Goal: Task Accomplishment & Management: Use online tool/utility

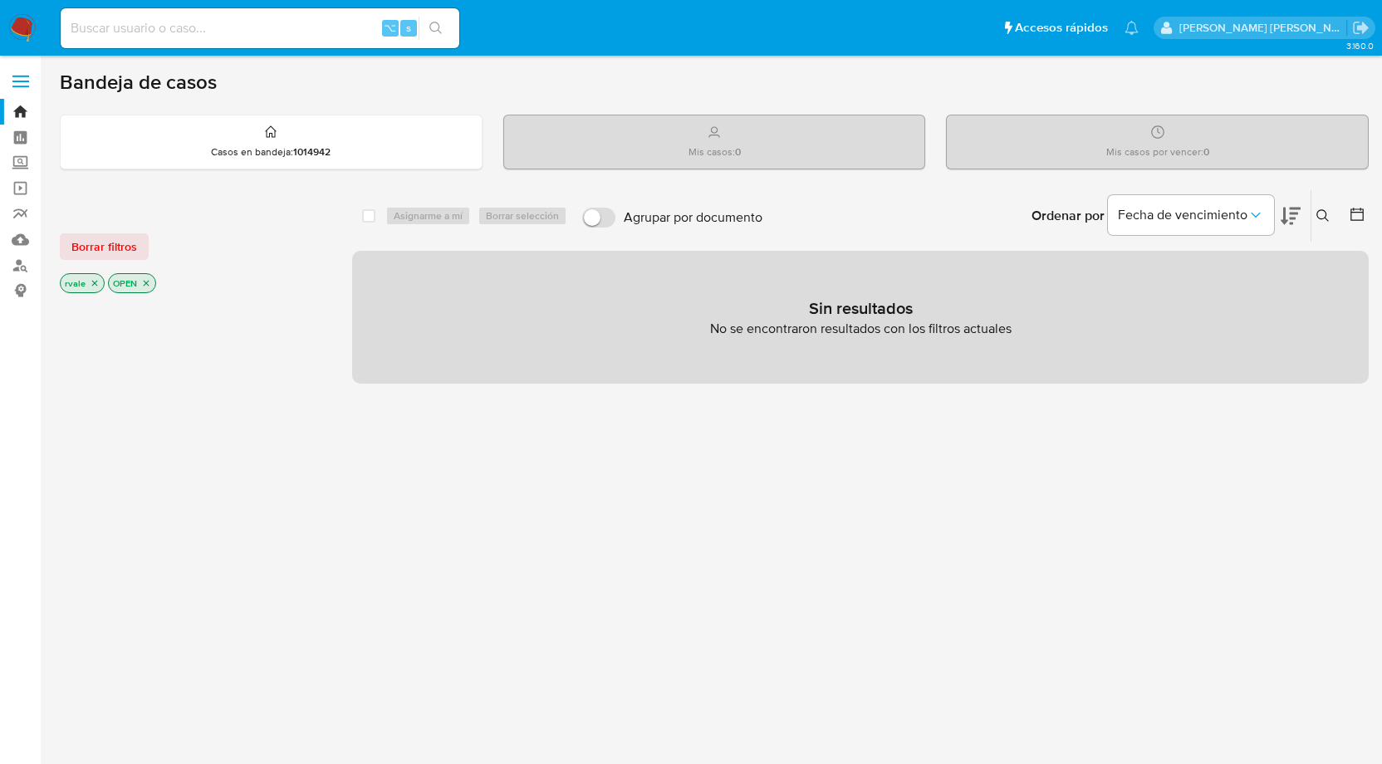
click at [273, 41] on div "⌥ s" at bounding box center [260, 28] width 399 height 40
click at [237, 19] on input at bounding box center [260, 28] width 399 height 22
paste input "648189300"
type input "648189300"
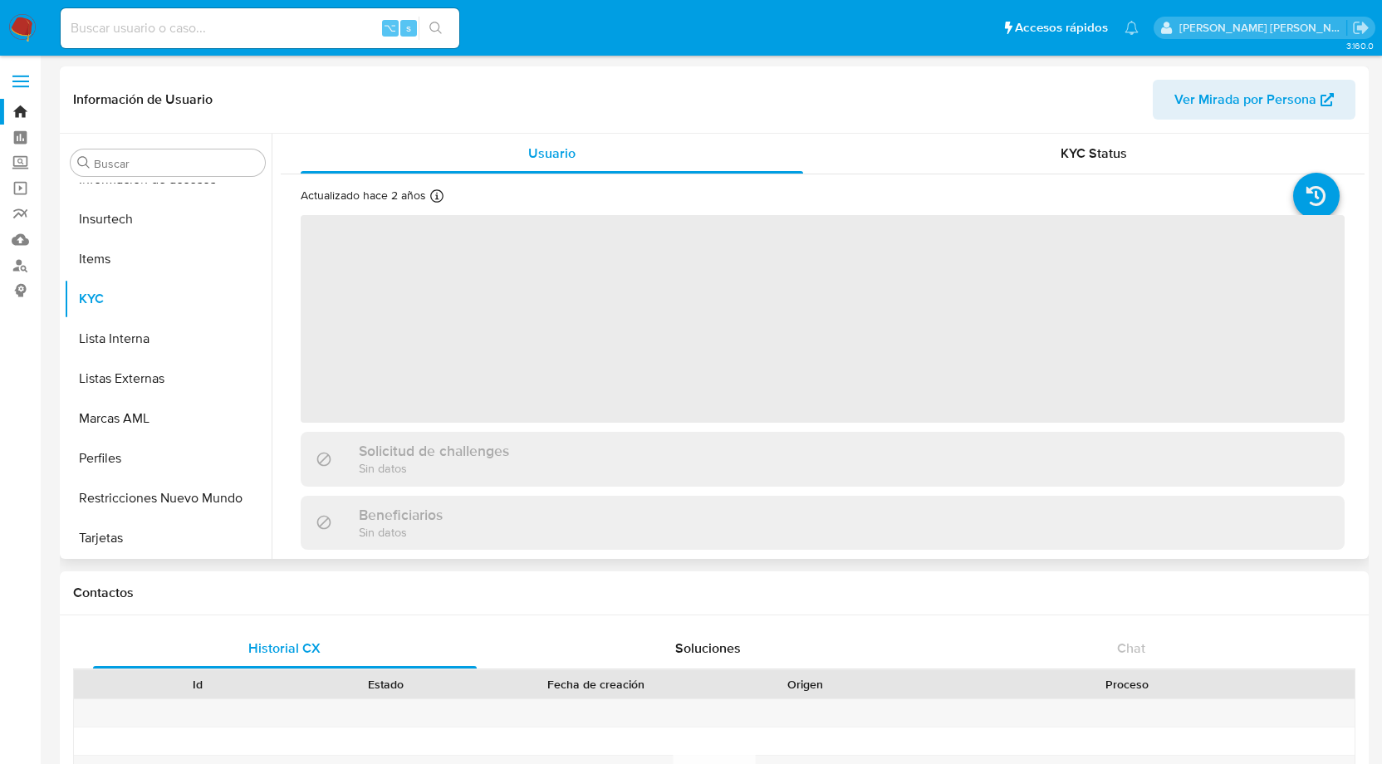
scroll to position [702, 0]
select select "10"
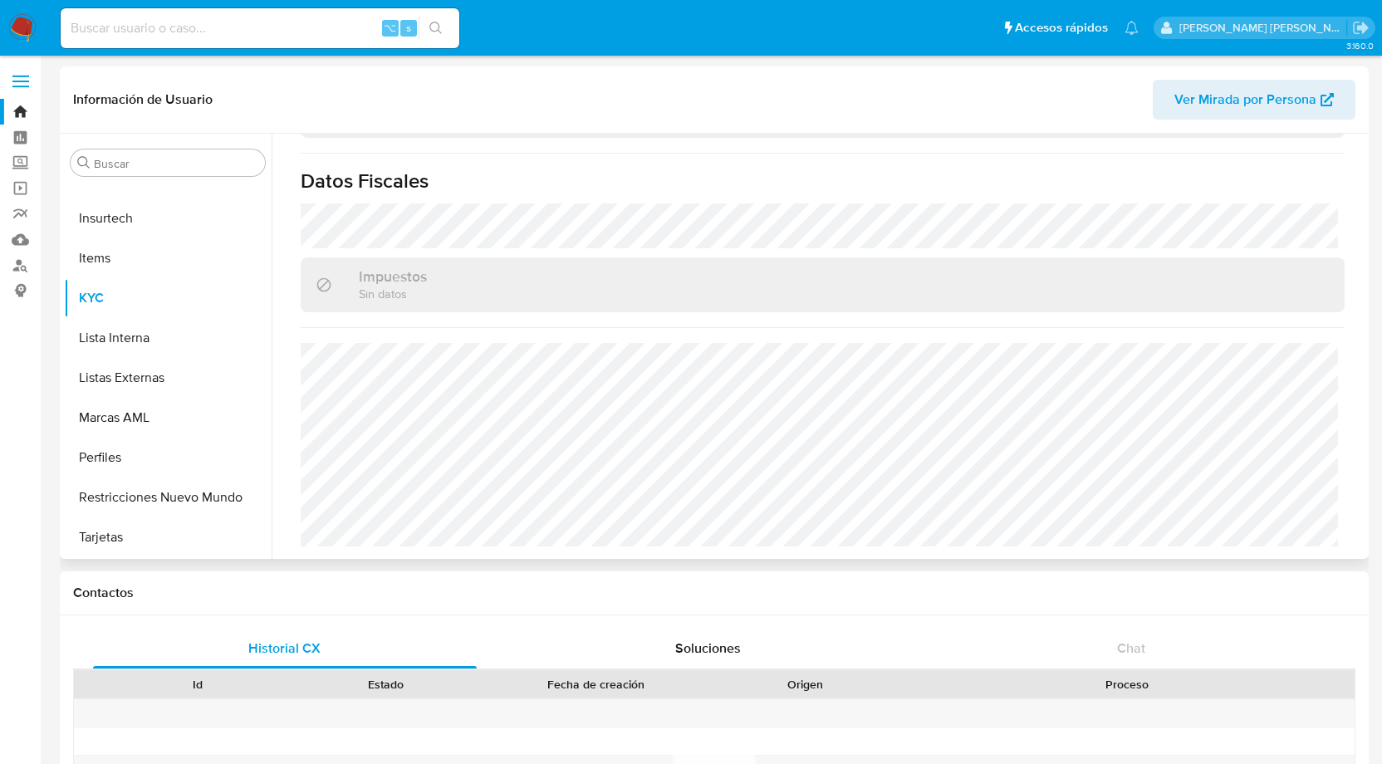
scroll to position [0, 0]
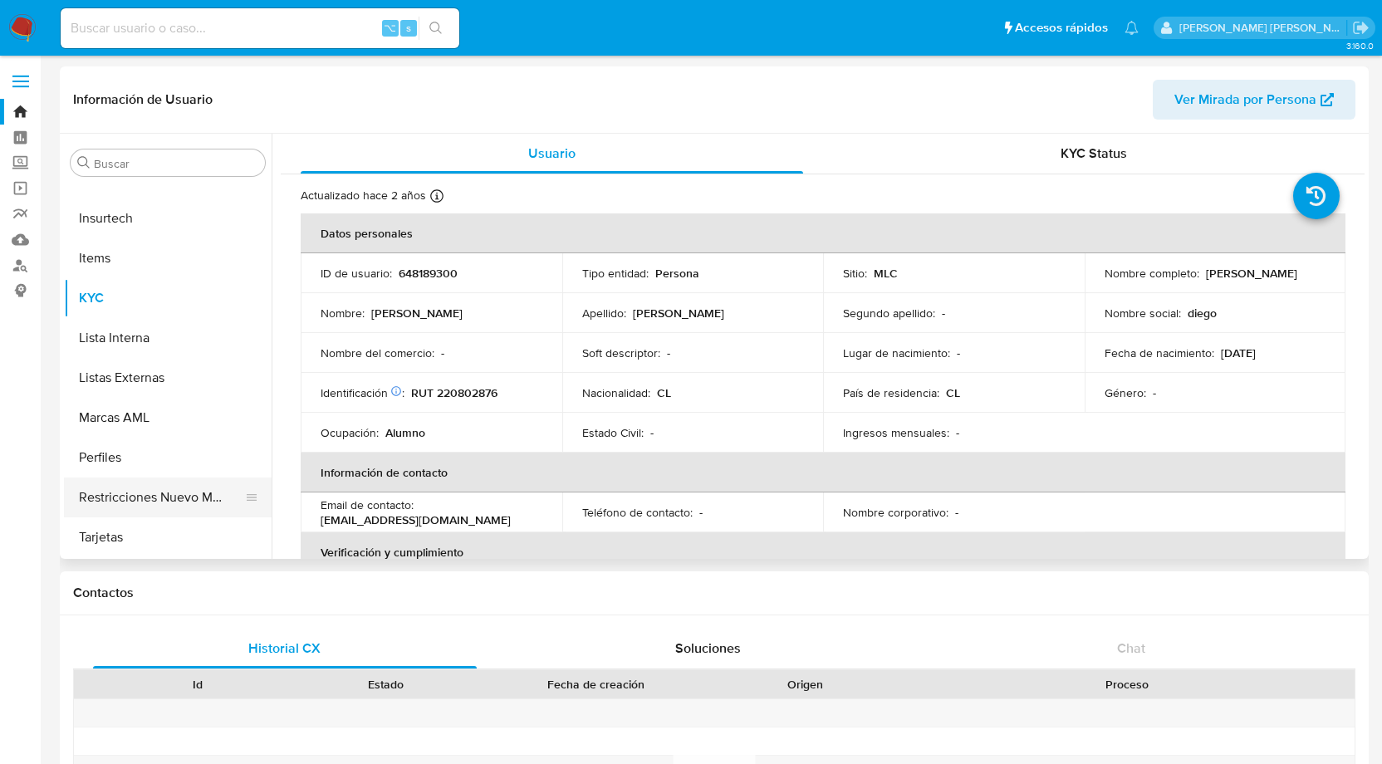
click at [155, 485] on button "Restricciones Nuevo Mundo" at bounding box center [161, 498] width 194 height 40
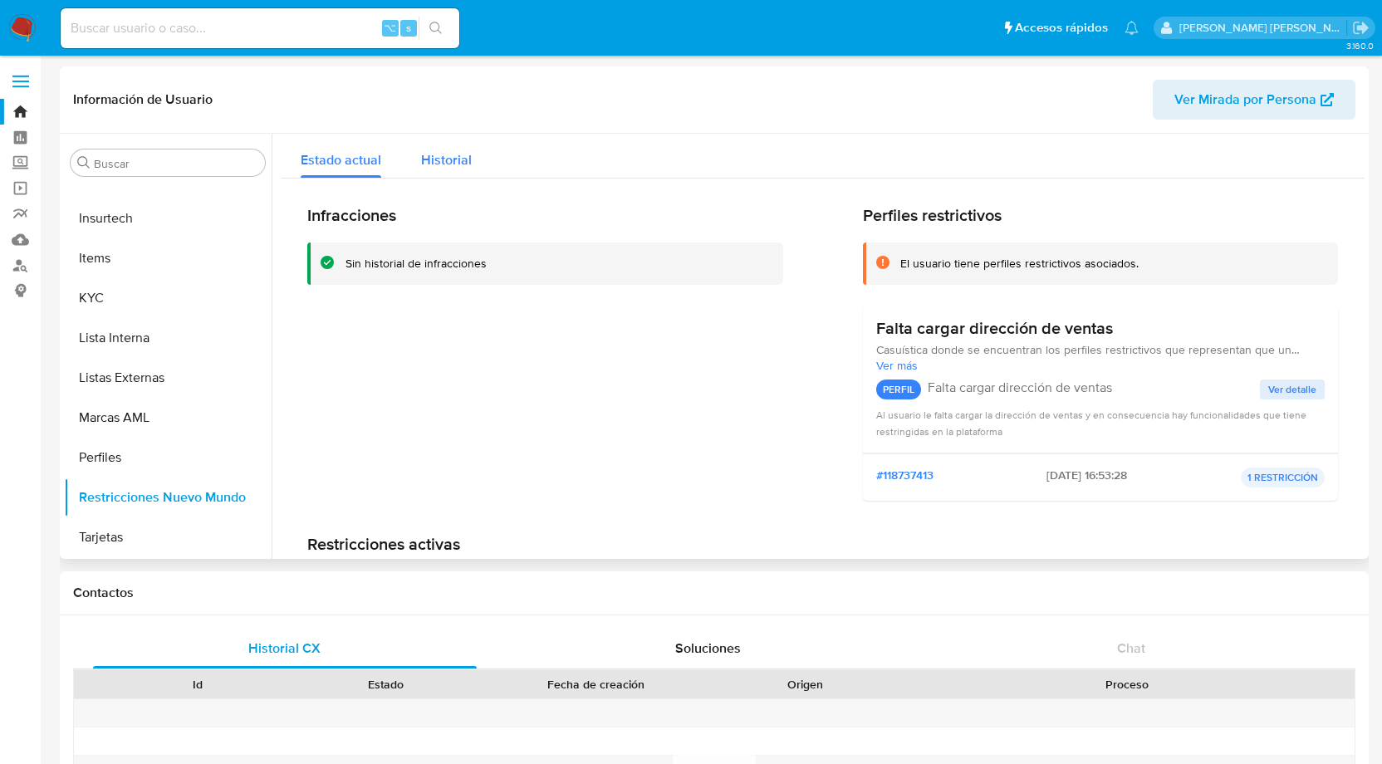
click at [465, 151] on span "Historial" at bounding box center [446, 159] width 51 height 19
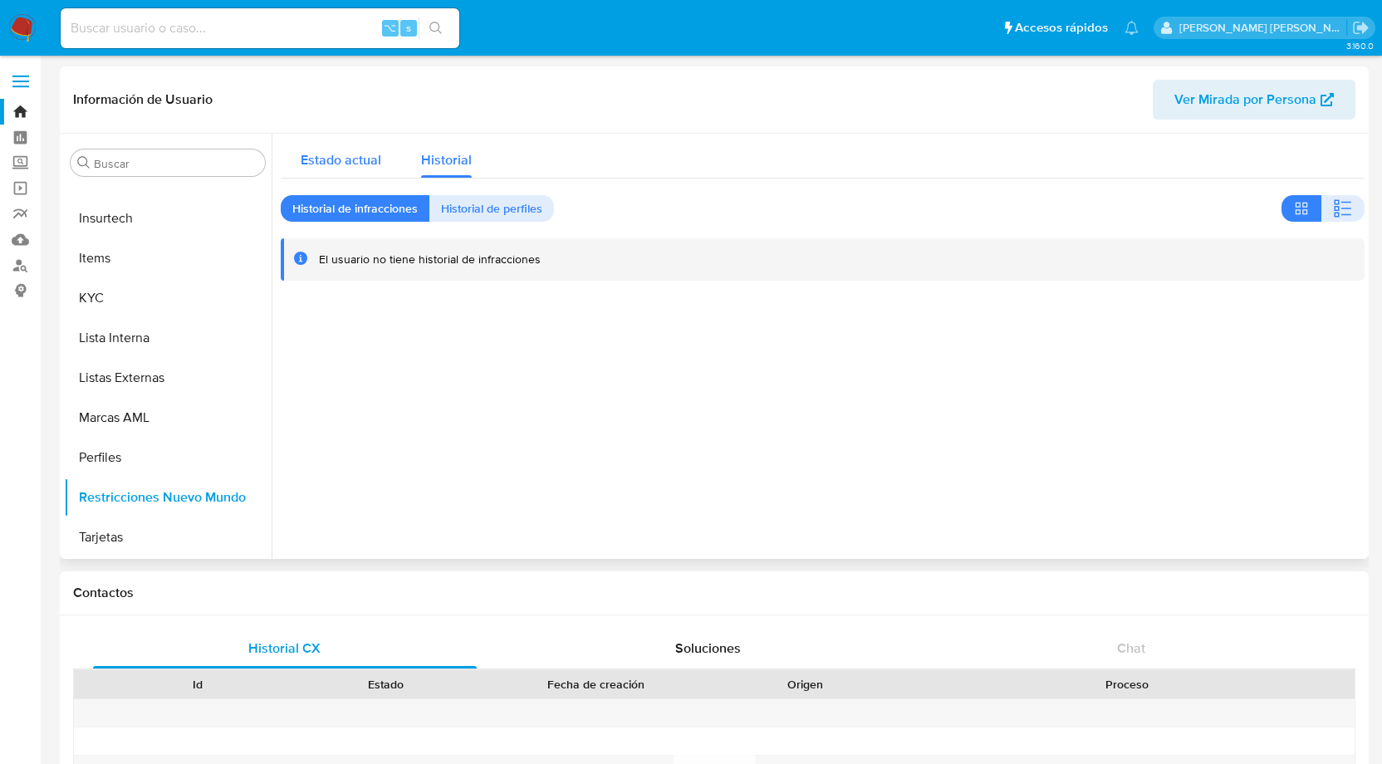
click at [342, 163] on span "Estado actual" at bounding box center [341, 159] width 81 height 19
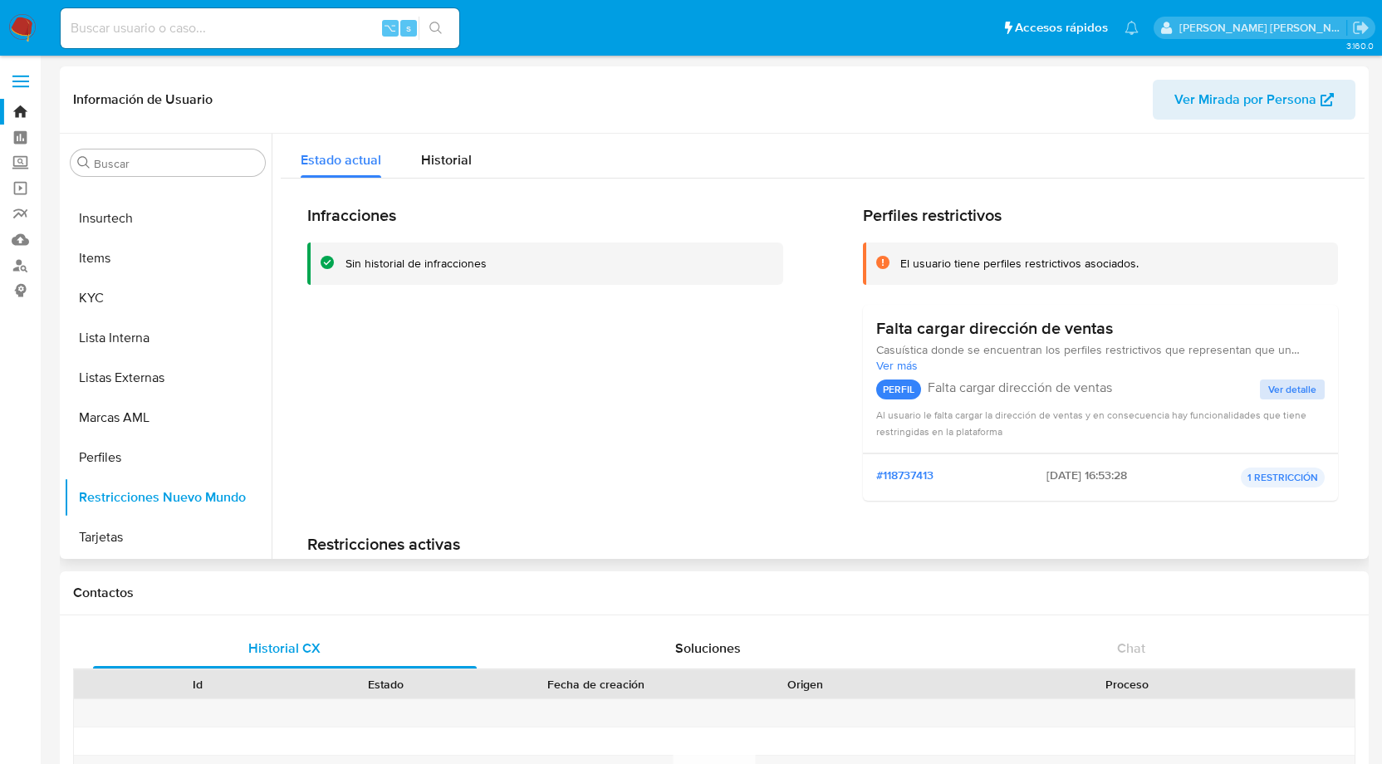
click at [1293, 388] on span "Ver detalle" at bounding box center [1293, 389] width 48 height 17
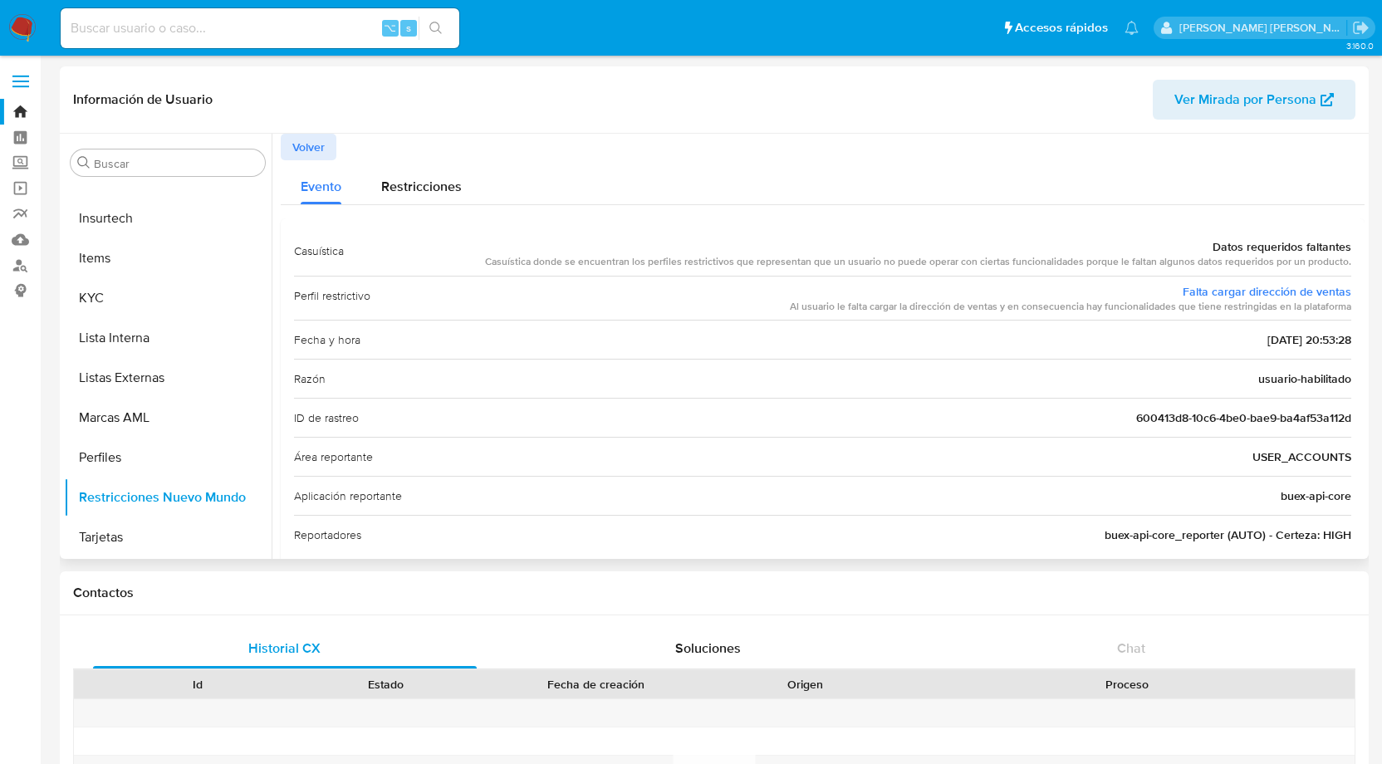
click at [301, 146] on span "Volver" at bounding box center [308, 146] width 32 height 23
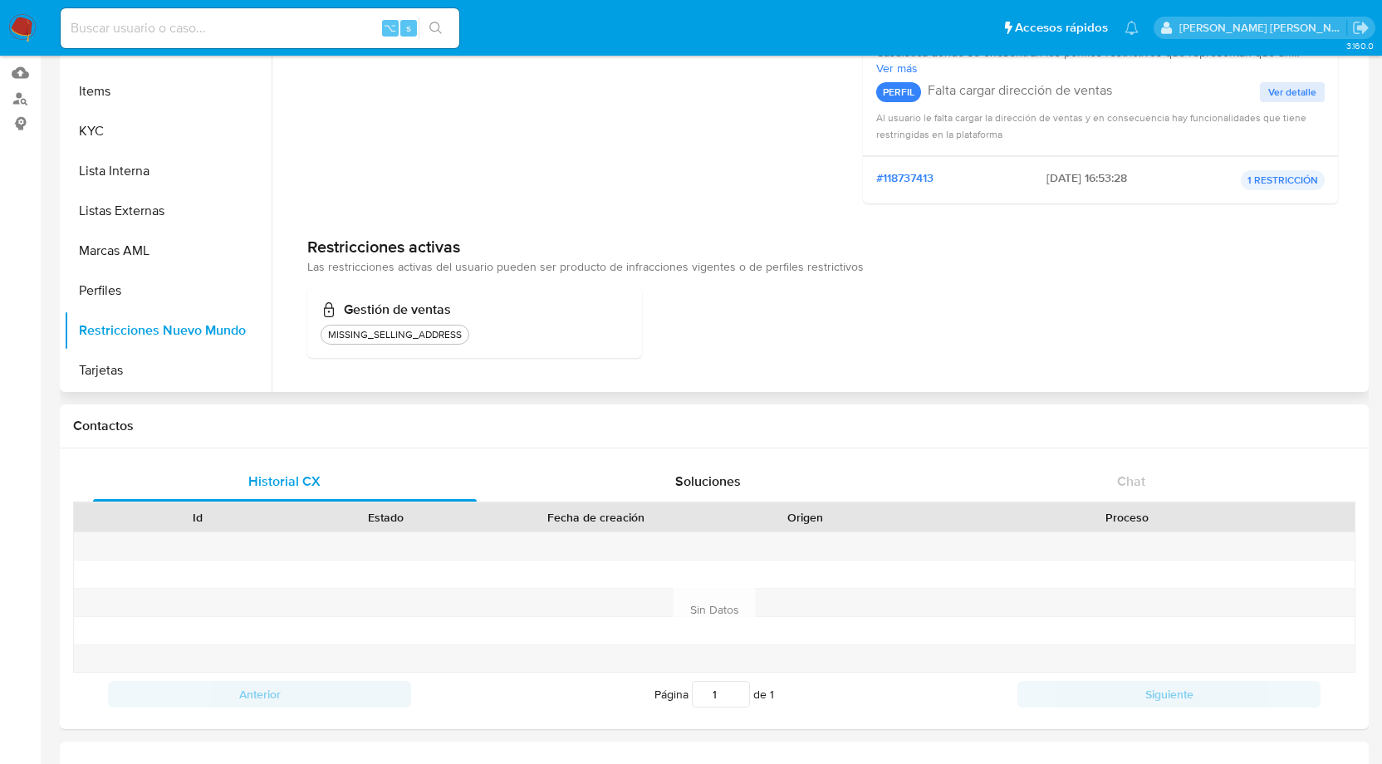
scroll to position [170, 0]
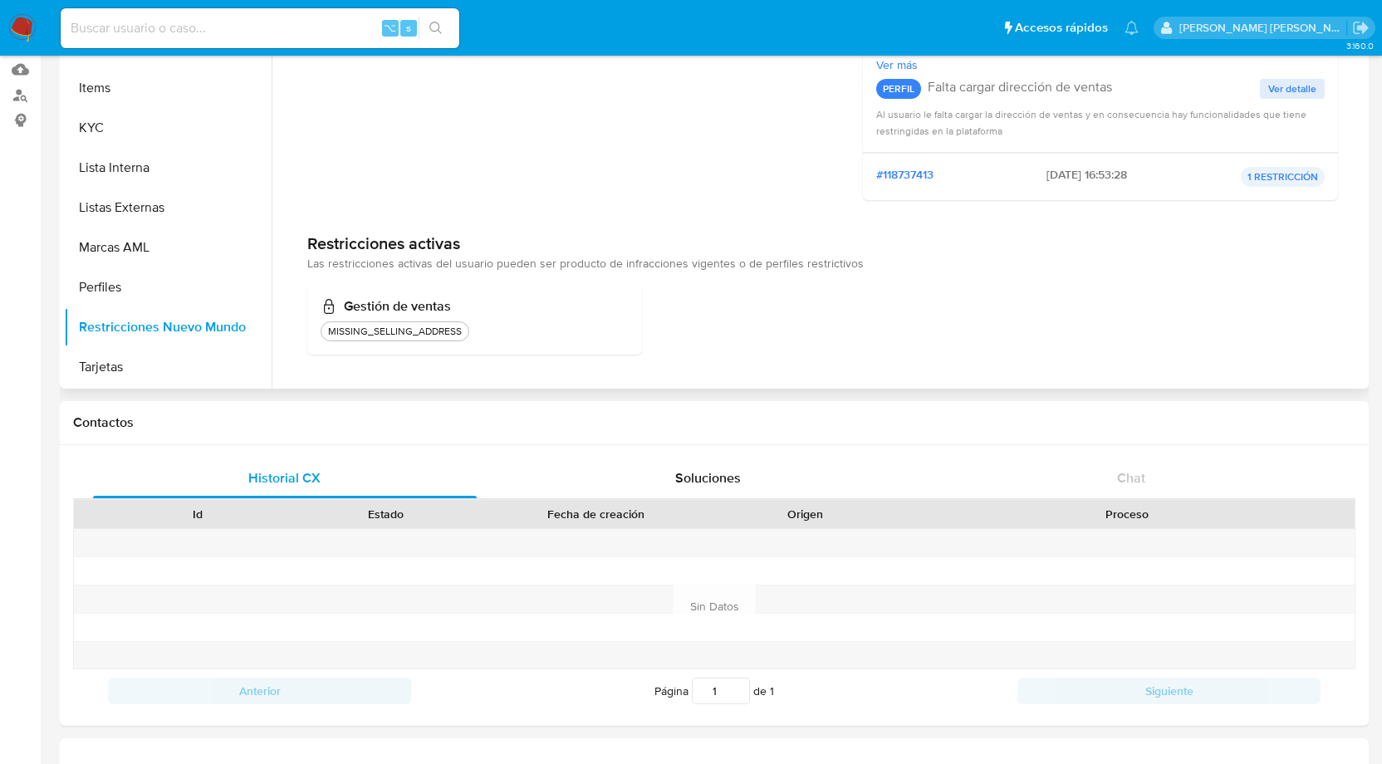
click at [532, 304] on h3 "Gestión de ventas" at bounding box center [475, 306] width 308 height 17
click at [429, 293] on div "Gestión de ventas MISSING_SELLING_ADDRESS" at bounding box center [474, 320] width 335 height 70
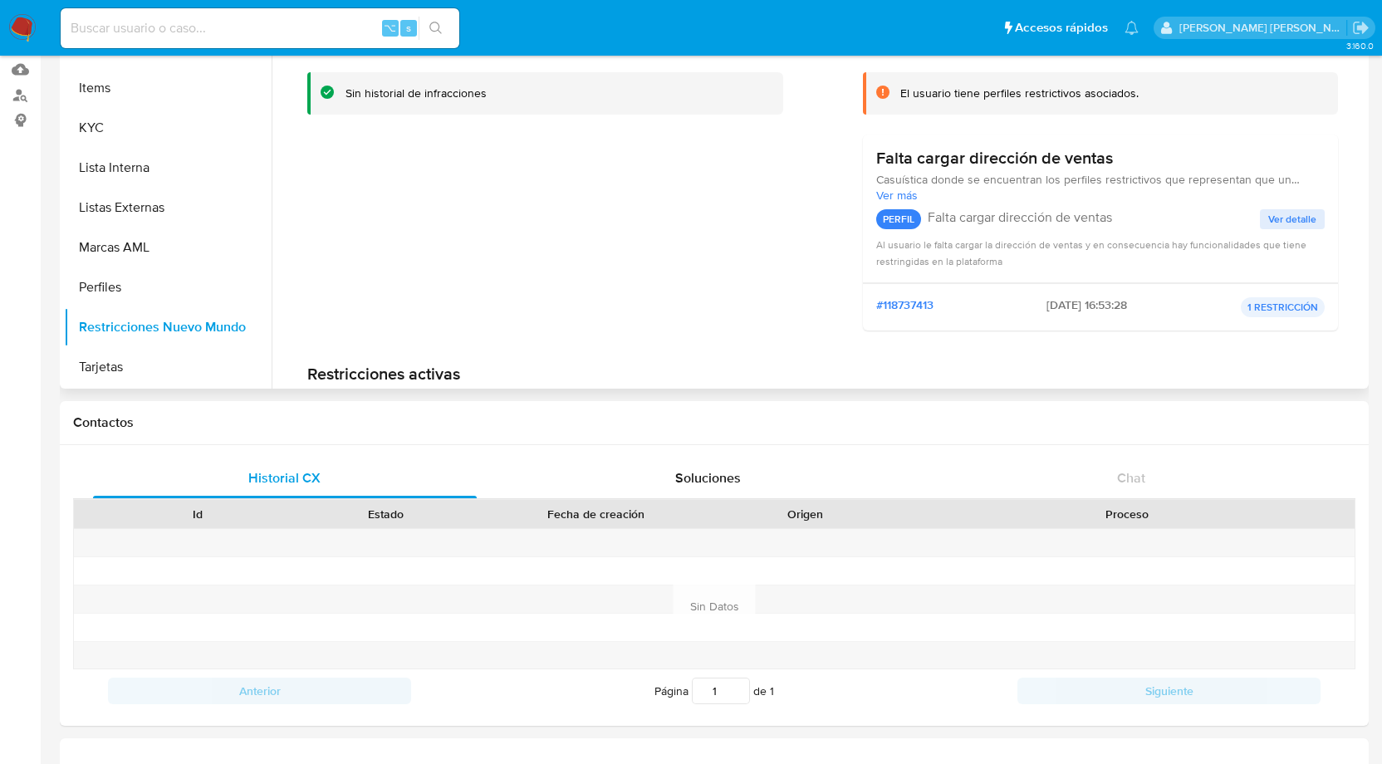
scroll to position [0, 0]
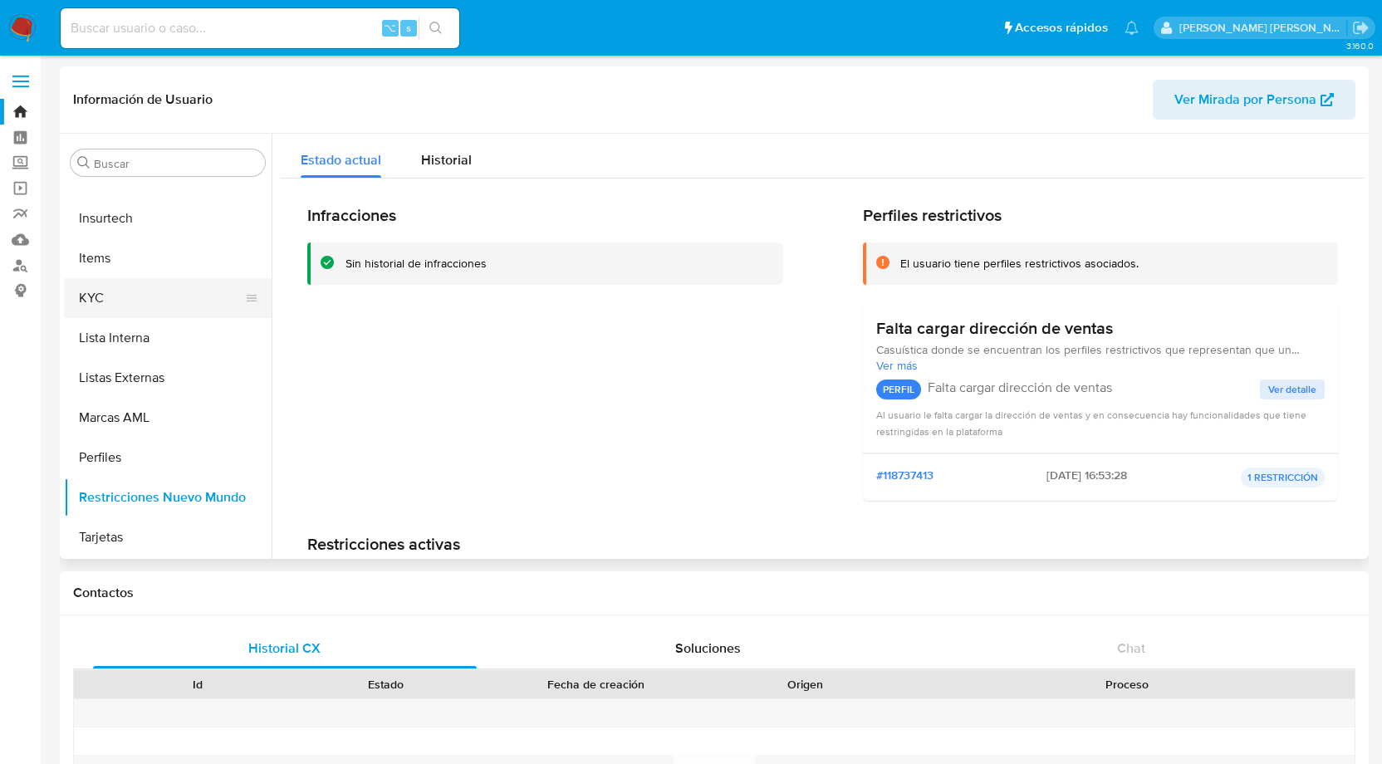
click at [94, 292] on button "KYC" at bounding box center [161, 298] width 194 height 40
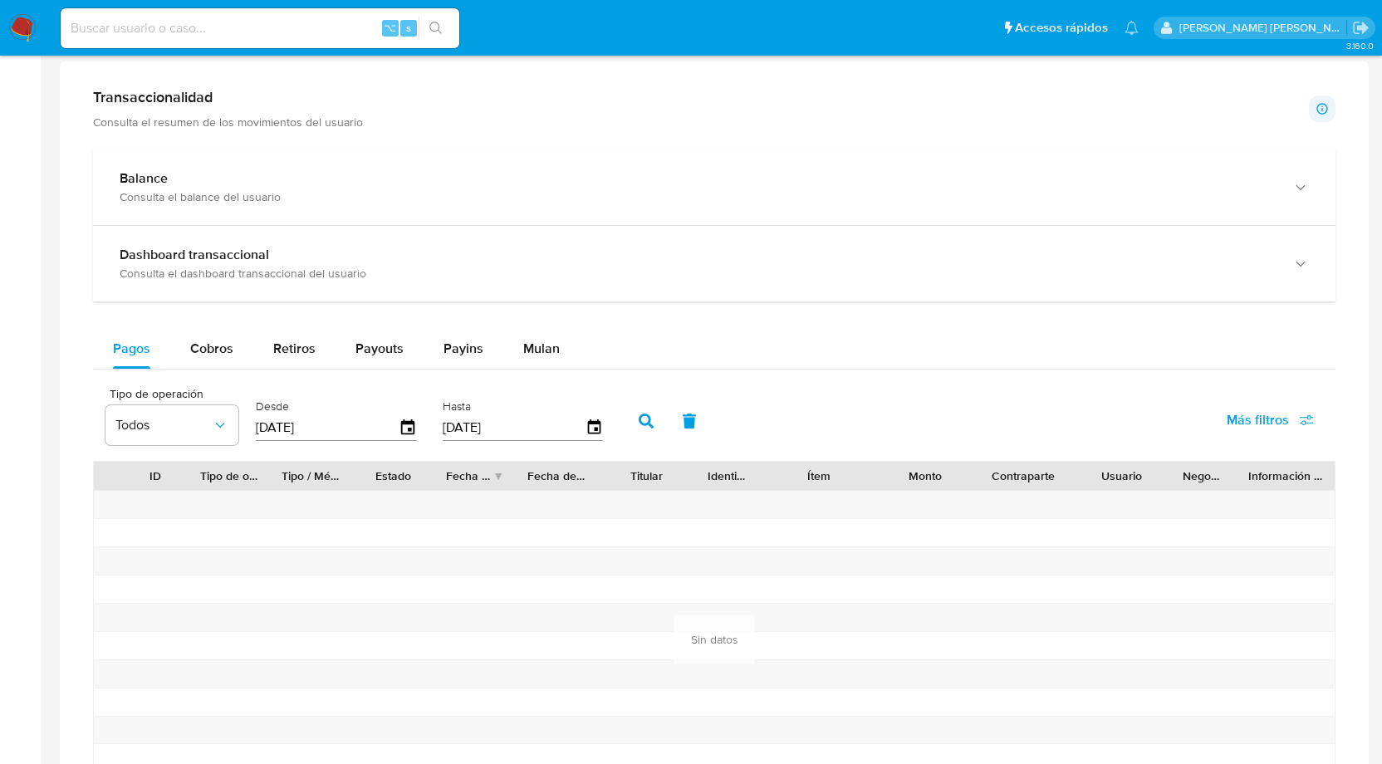
scroll to position [847, 0]
click at [463, 347] on span "Payins" at bounding box center [464, 349] width 40 height 19
select select "10"
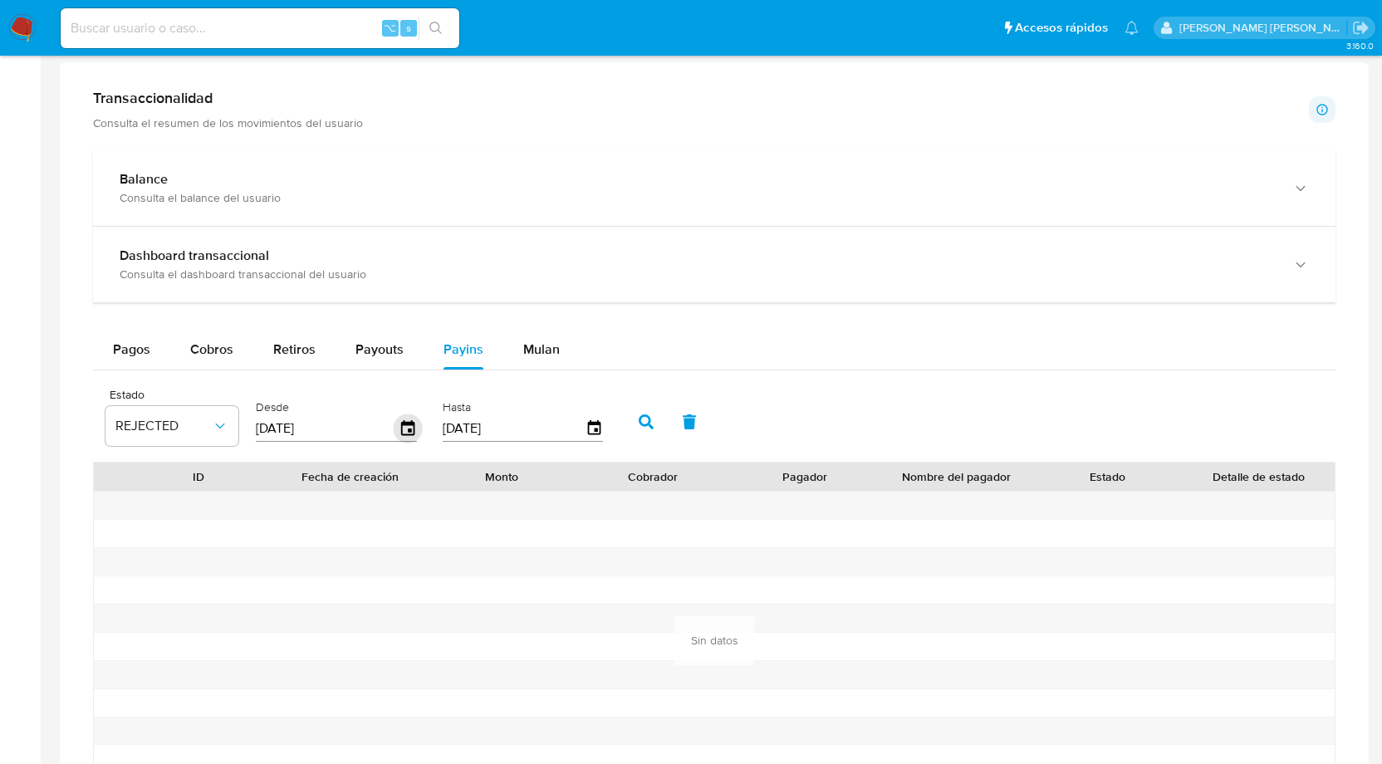
click at [407, 425] on icon "button" at bounding box center [408, 429] width 29 height 29
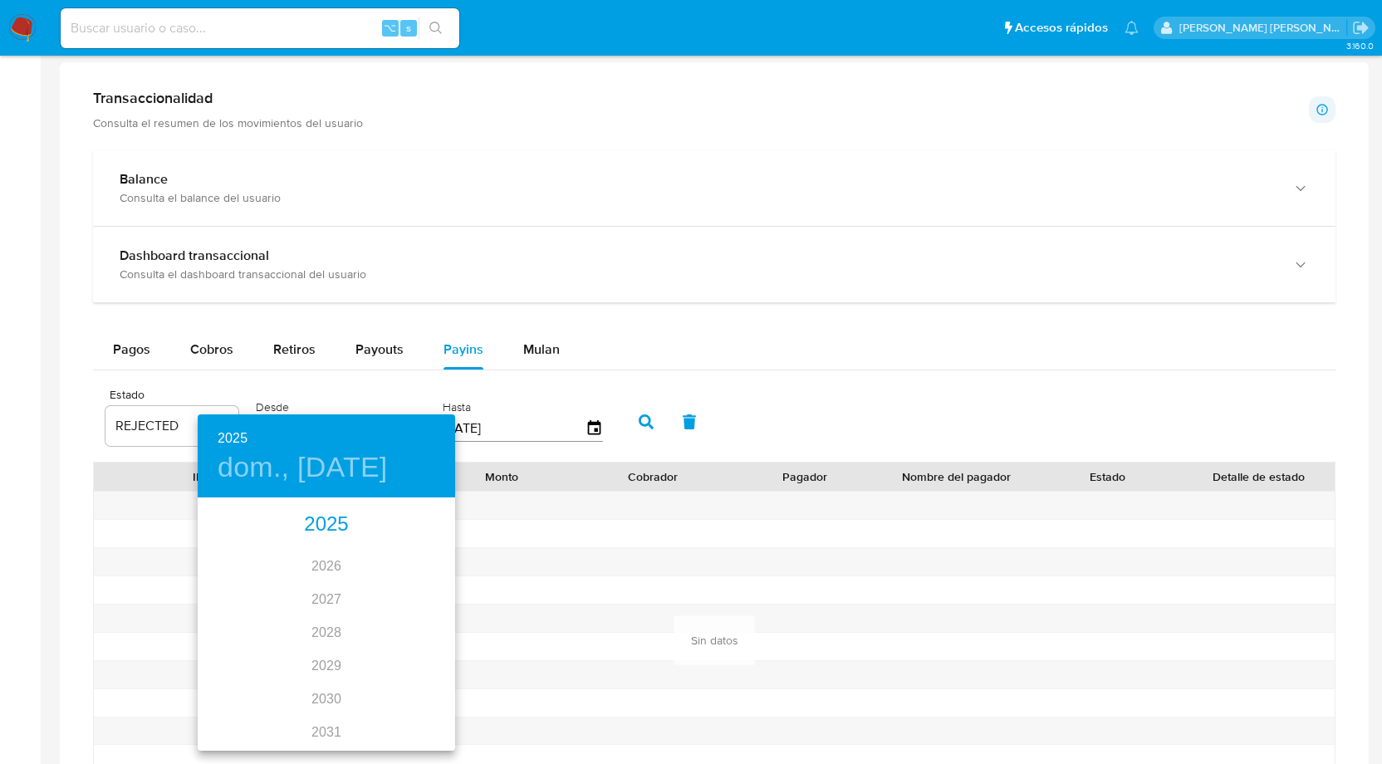
click at [327, 527] on div "2025" at bounding box center [327, 524] width 258 height 33
click at [405, 588] on div "jun." at bounding box center [413, 593] width 86 height 62
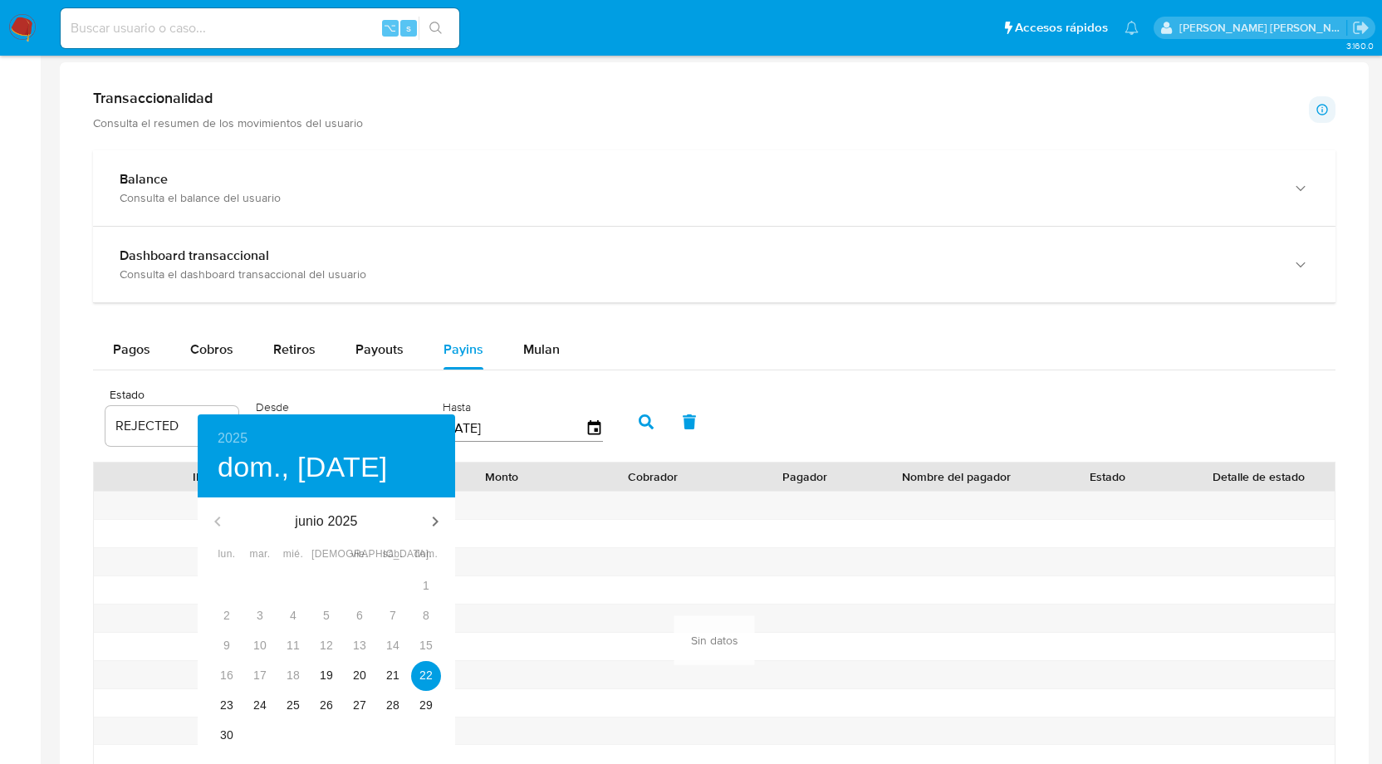
click at [718, 279] on div at bounding box center [691, 382] width 1382 height 764
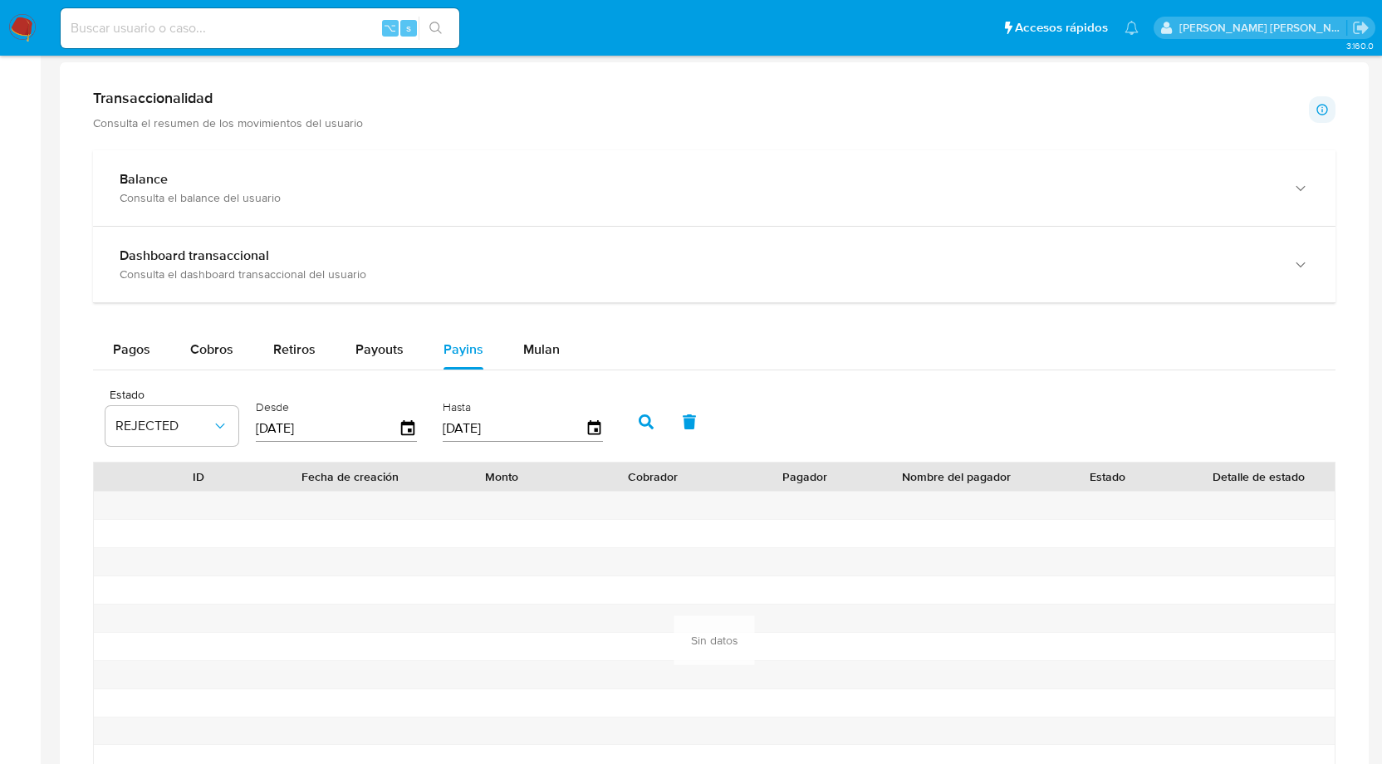
click at [639, 418] on icon "button" at bounding box center [646, 422] width 15 height 15
click at [533, 349] on span "Mulan" at bounding box center [541, 349] width 37 height 19
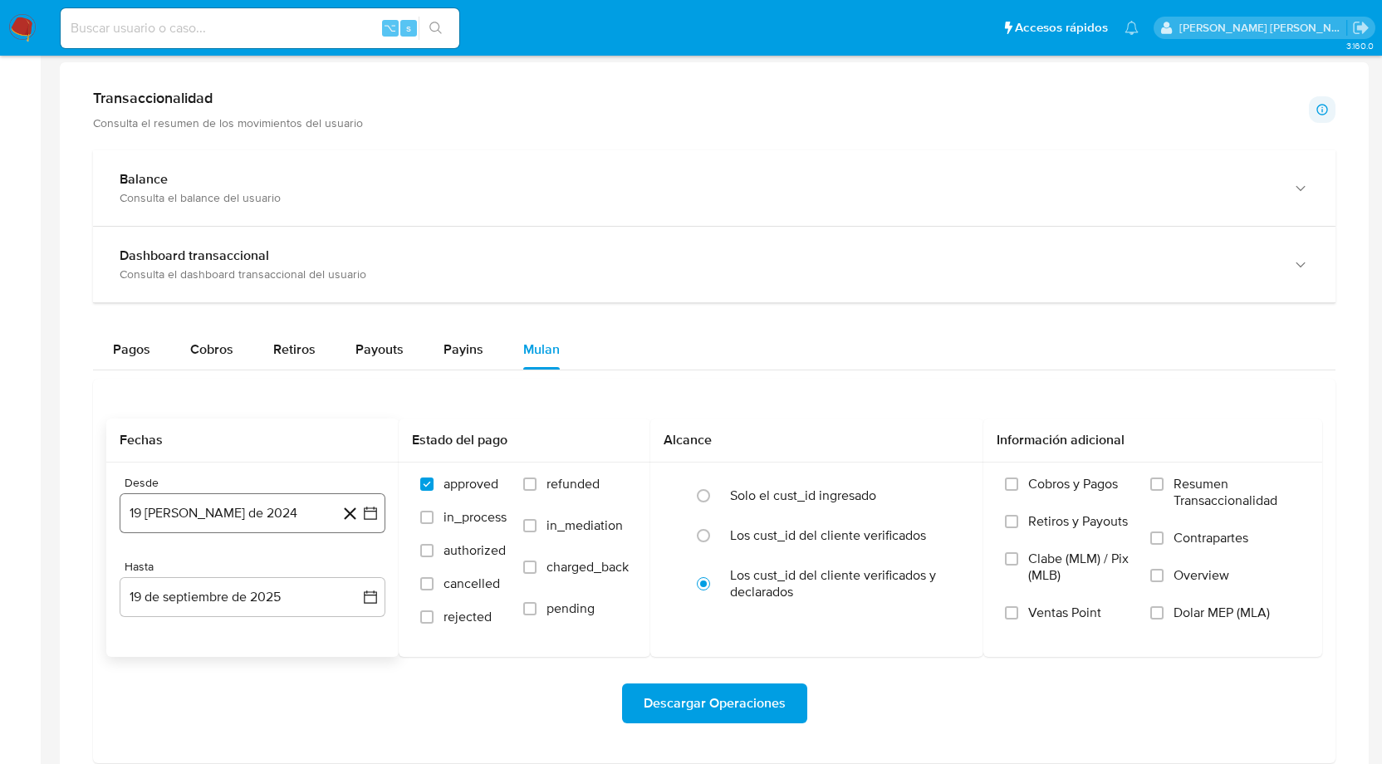
click at [368, 505] on icon "button" at bounding box center [370, 513] width 17 height 17
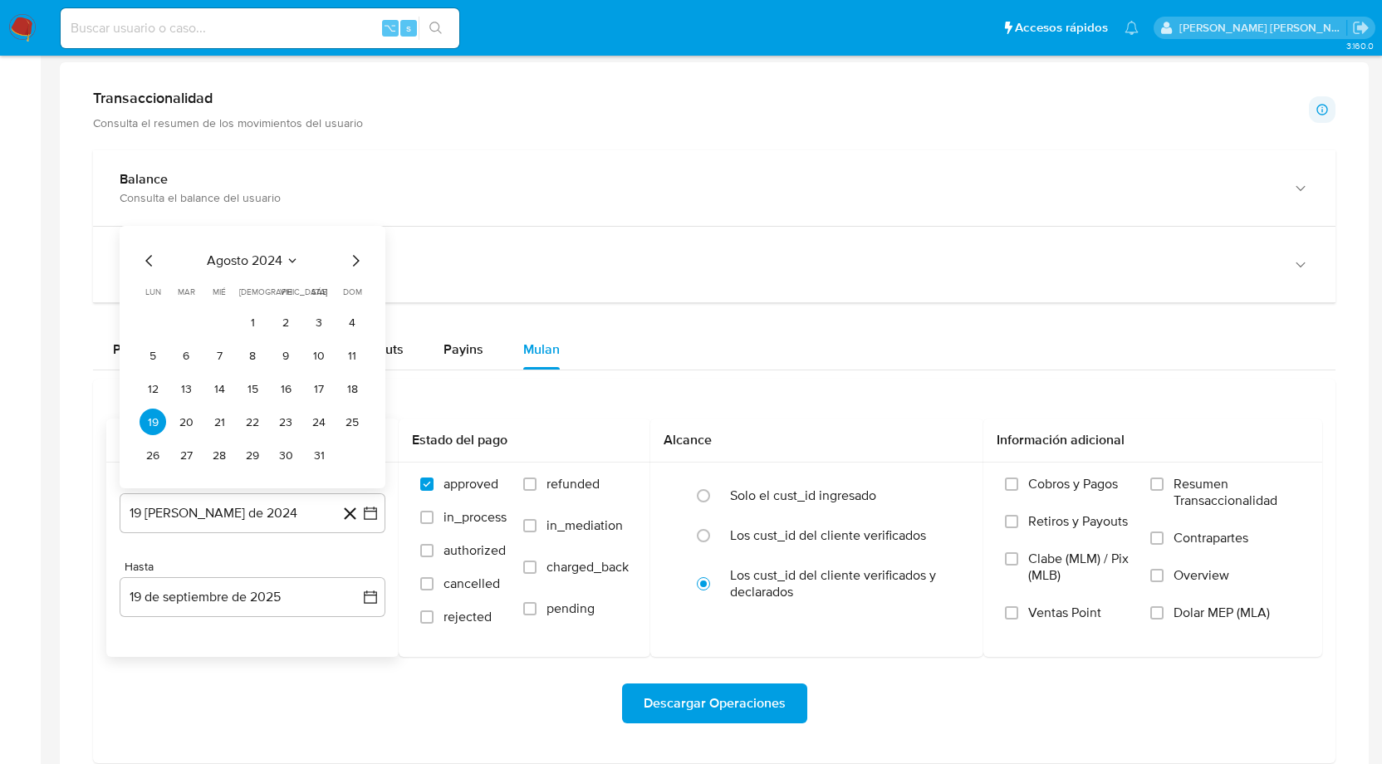
click at [151, 253] on icon "Mes anterior" at bounding box center [150, 261] width 20 height 20
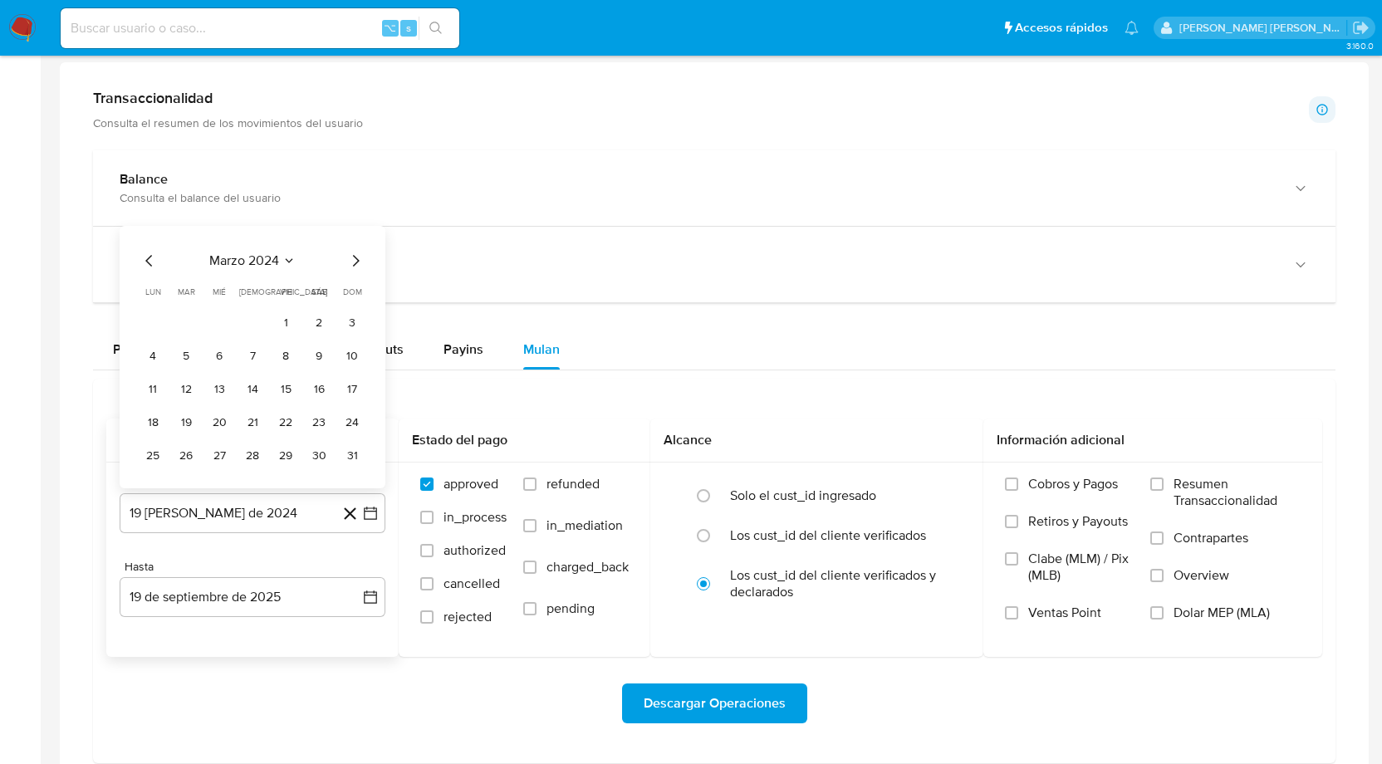
click at [151, 253] on icon "Mes anterior" at bounding box center [150, 261] width 20 height 20
click at [361, 252] on icon "Mes siguiente" at bounding box center [356, 261] width 20 height 20
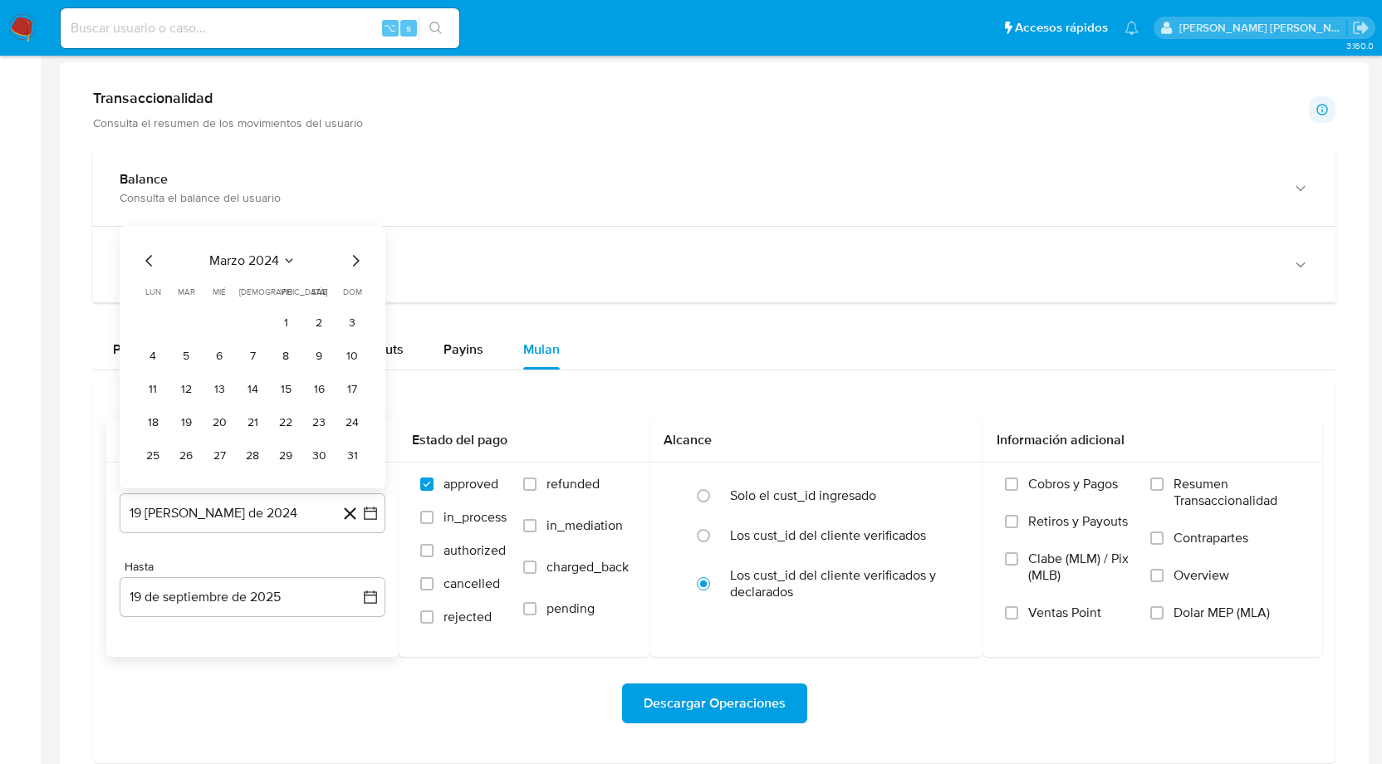
click at [361, 252] on icon "Mes siguiente" at bounding box center [356, 261] width 20 height 20
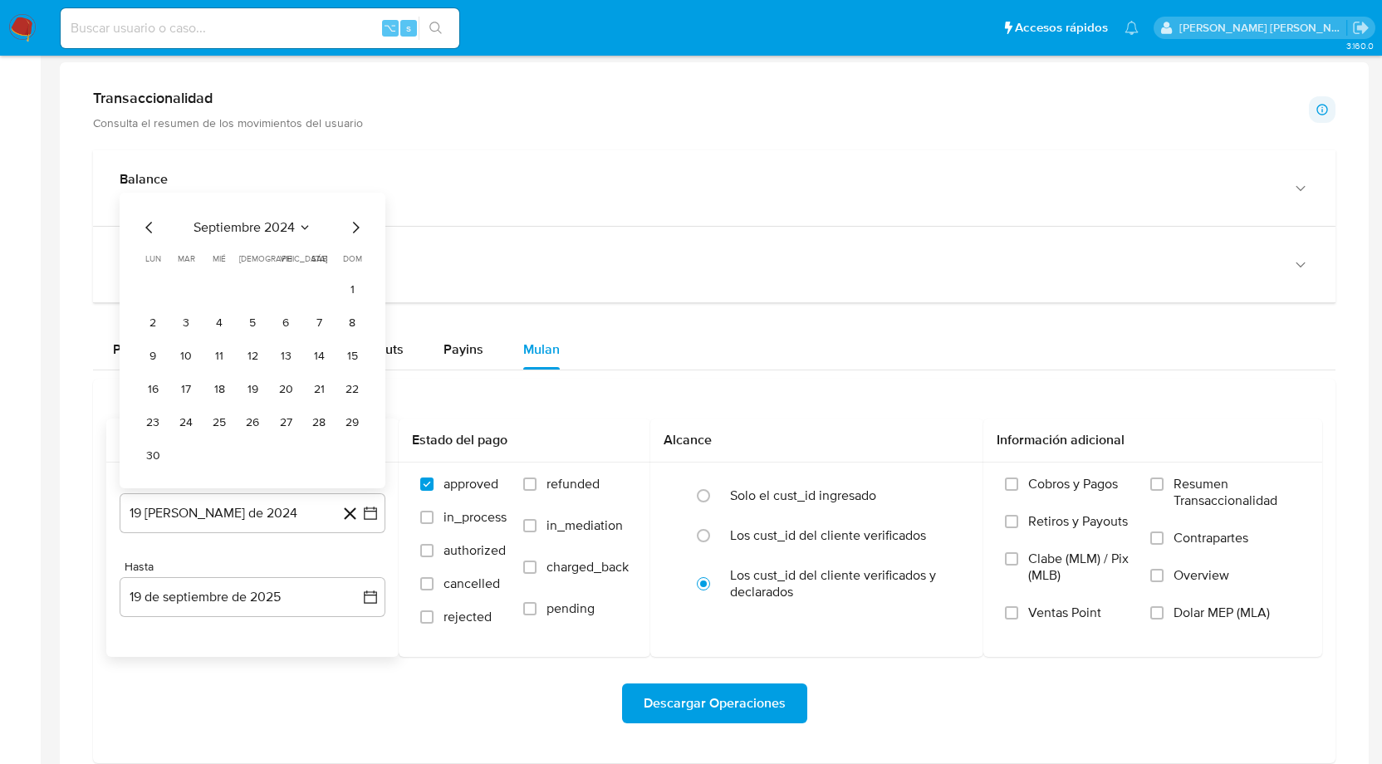
click at [361, 253] on span "dom" at bounding box center [352, 259] width 19 height 12
click at [361, 218] on icon "Mes siguiente" at bounding box center [356, 228] width 20 height 20
click at [351, 251] on icon "Mes siguiente" at bounding box center [356, 261] width 20 height 20
click at [352, 226] on icon "Mes siguiente" at bounding box center [356, 228] width 20 height 20
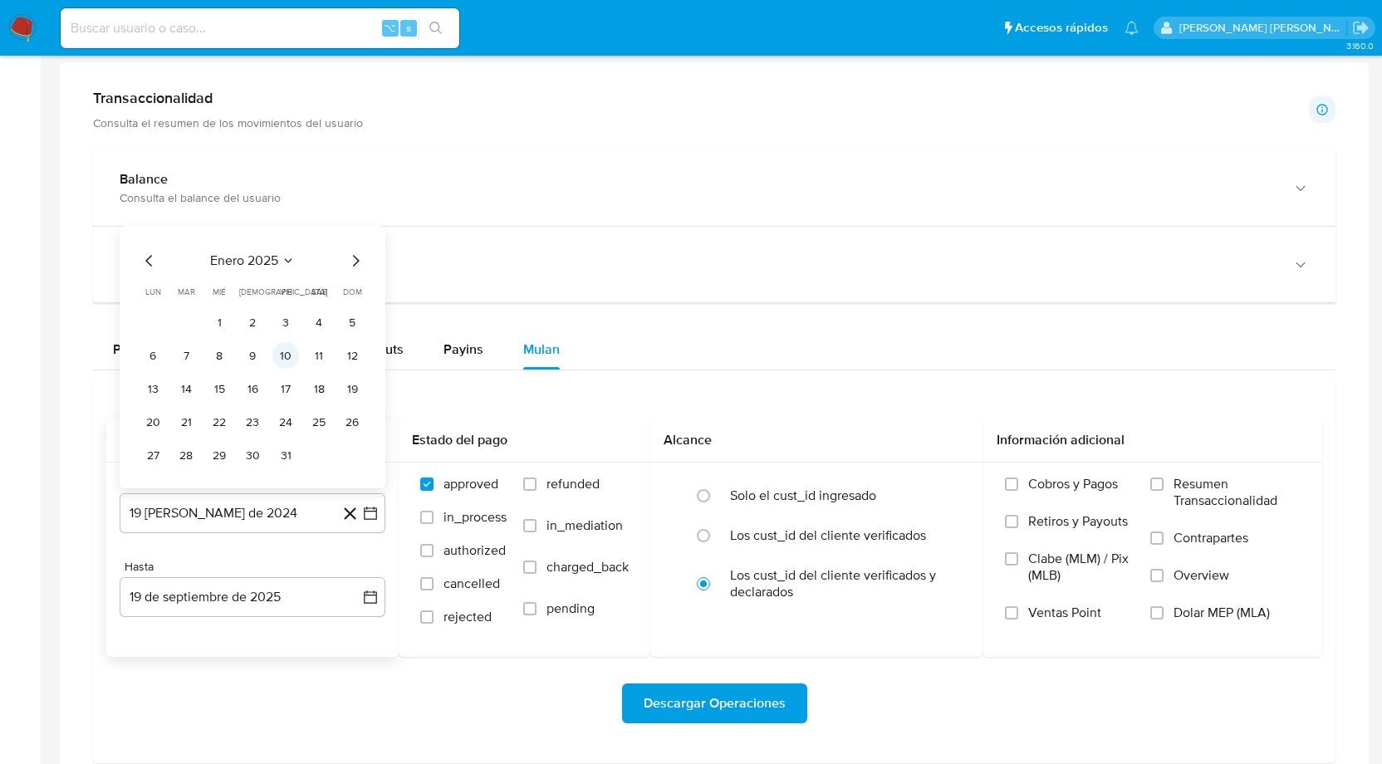
click at [289, 350] on button "10" at bounding box center [285, 355] width 27 height 27
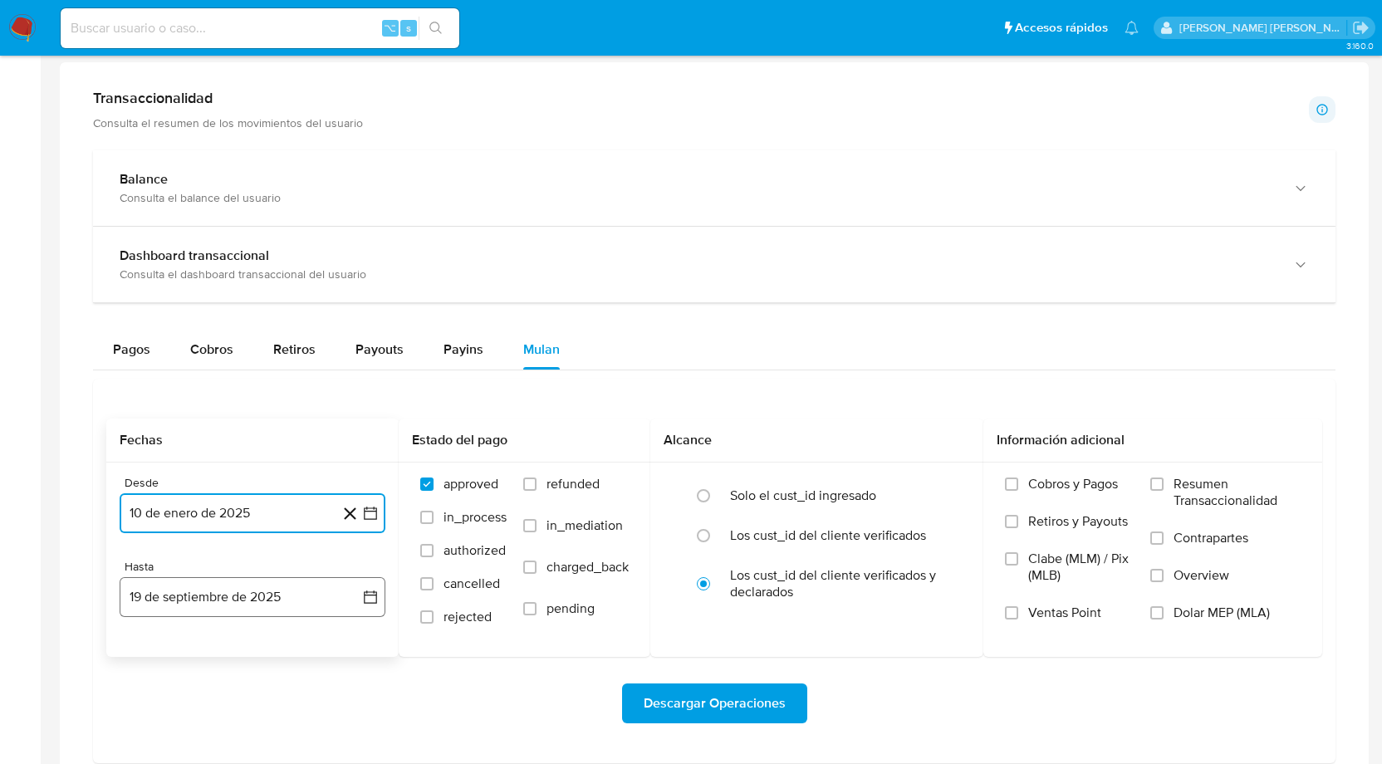
click at [371, 591] on icon "button" at bounding box center [370, 597] width 13 height 13
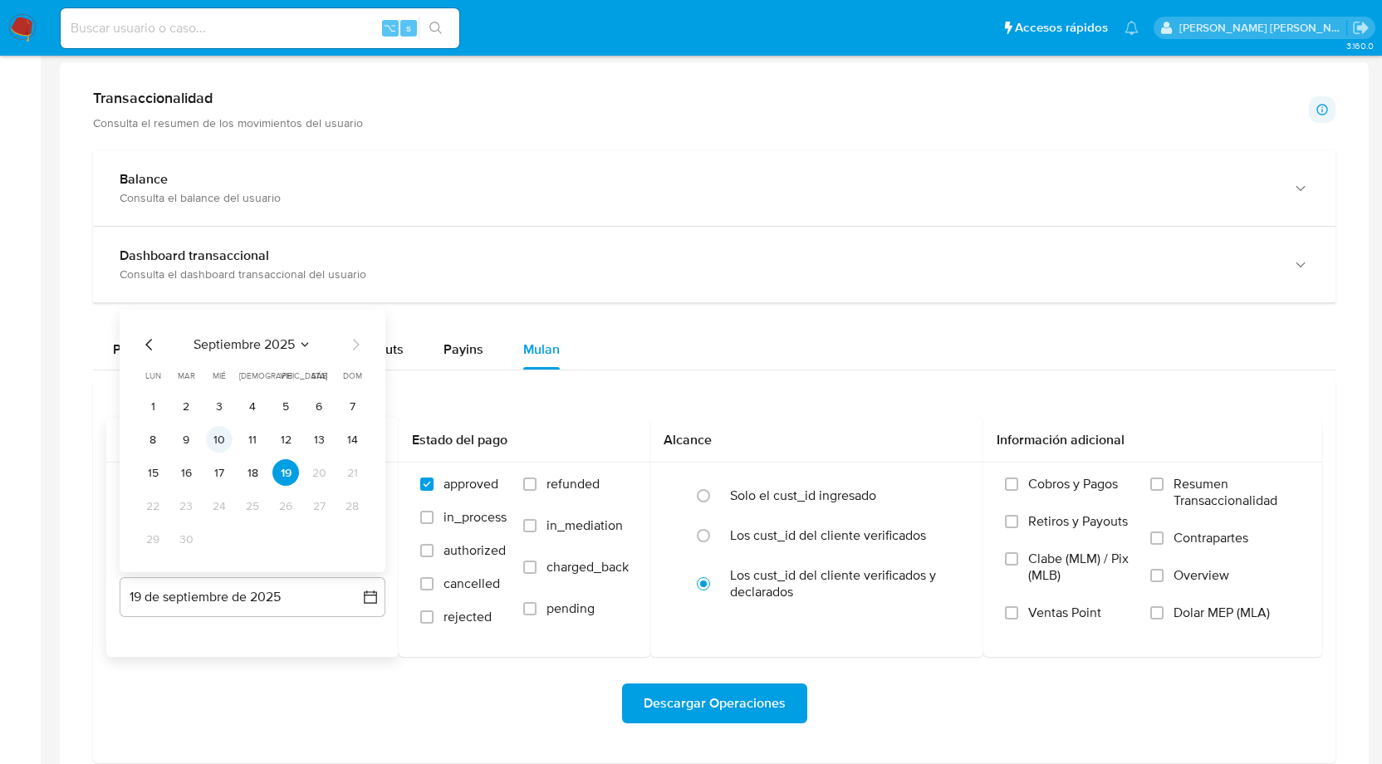
click at [220, 431] on button "10" at bounding box center [219, 439] width 27 height 27
click at [434, 513] on label "in_process" at bounding box center [463, 525] width 86 height 33
click at [434, 513] on input "in_process" at bounding box center [426, 517] width 13 height 13
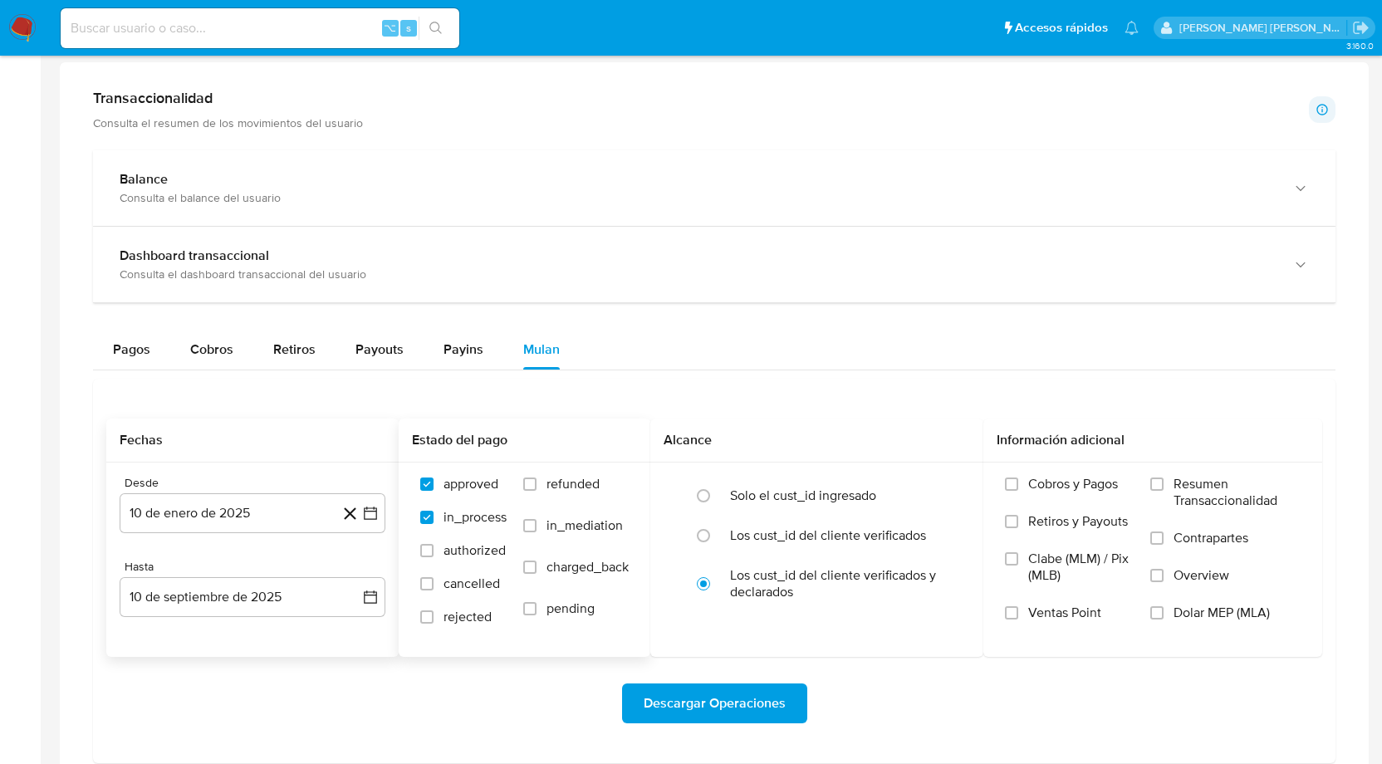
checkbox input "true"
click at [425, 545] on input "authorized" at bounding box center [426, 550] width 13 height 13
checkbox input "true"
click at [426, 582] on input "cancelled" at bounding box center [426, 583] width 13 height 13
checkbox input "true"
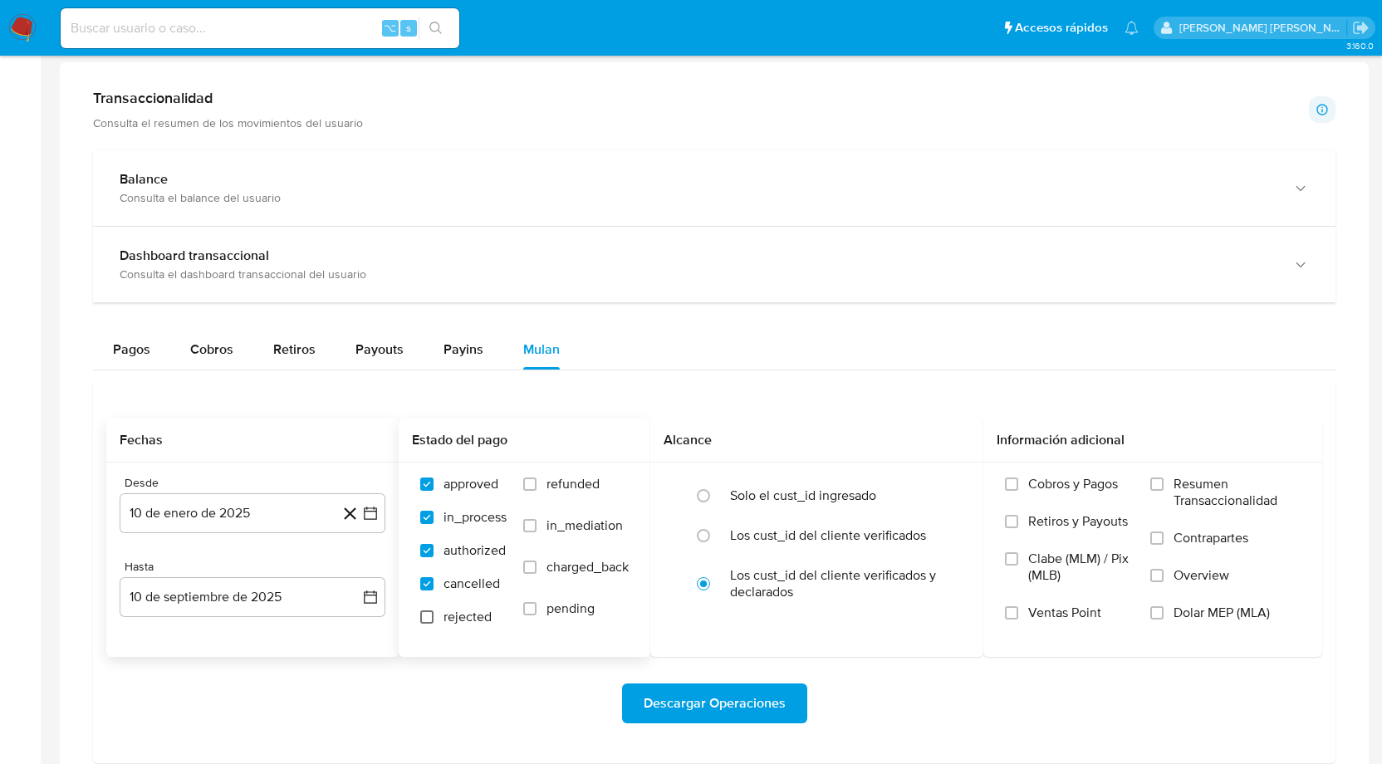
click at [427, 614] on input "rejected" at bounding box center [426, 617] width 13 height 13
checkbox input "true"
click at [532, 480] on input "refunded" at bounding box center [529, 484] width 13 height 13
checkbox input "true"
click at [532, 518] on label "in_mediation" at bounding box center [576, 539] width 106 height 42
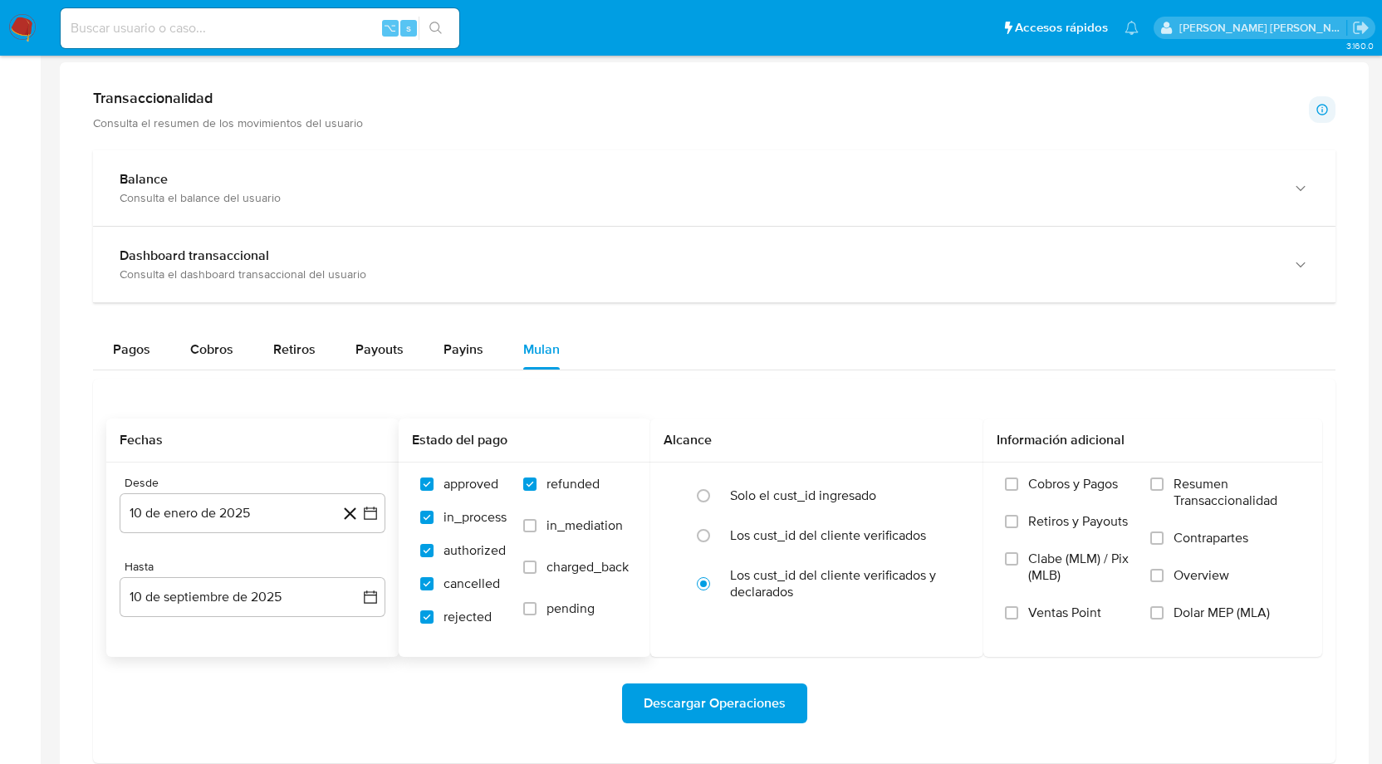
click at [532, 519] on input "in_mediation" at bounding box center [529, 525] width 13 height 13
checkbox input "true"
click at [532, 566] on input "charged_back" at bounding box center [529, 567] width 13 height 13
checkbox input "true"
click at [535, 608] on input "pending" at bounding box center [529, 608] width 13 height 13
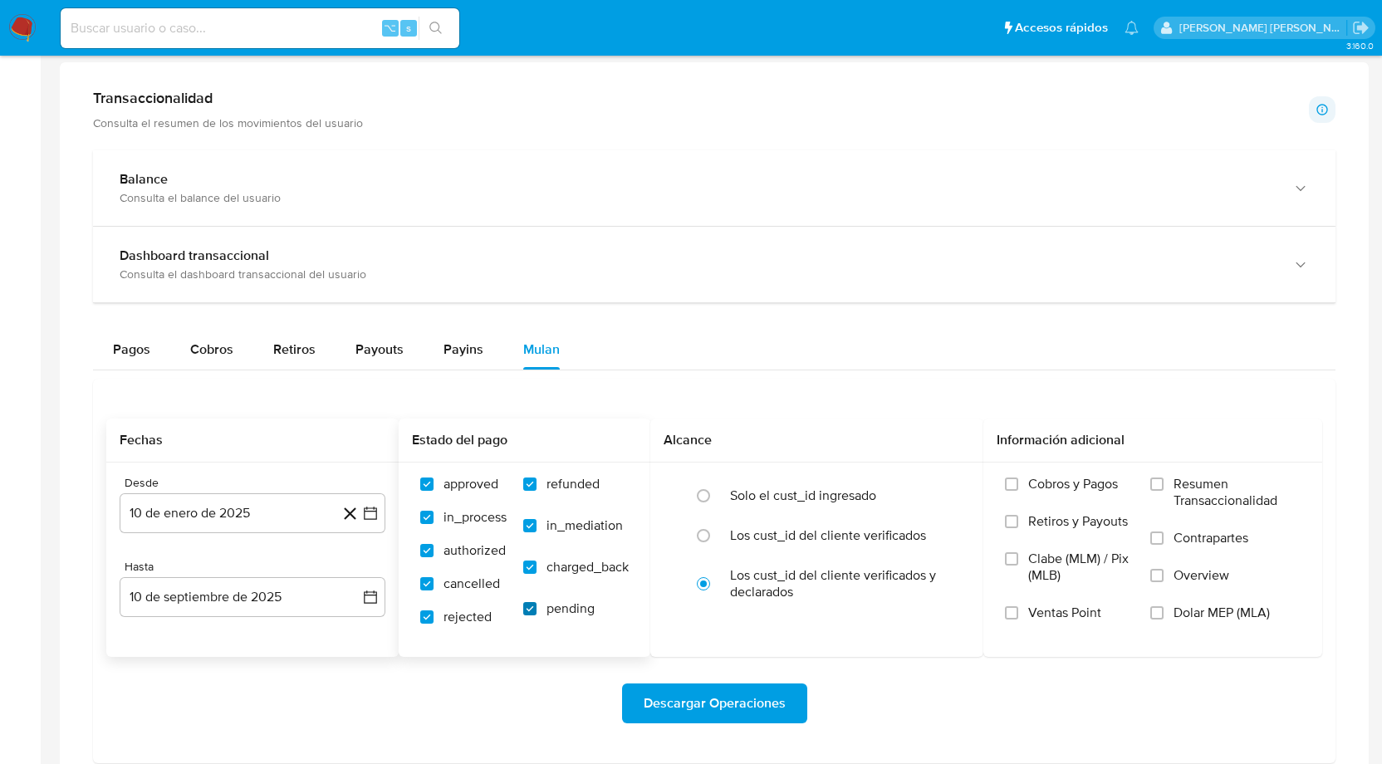
checkbox input "true"
click at [699, 490] on input "radio" at bounding box center [703, 496] width 27 height 27
radio input "true"
click at [1009, 478] on input "Cobros y Pagos" at bounding box center [1011, 484] width 13 height 13
click at [1017, 521] on input "Retiros y Payouts" at bounding box center [1011, 521] width 13 height 13
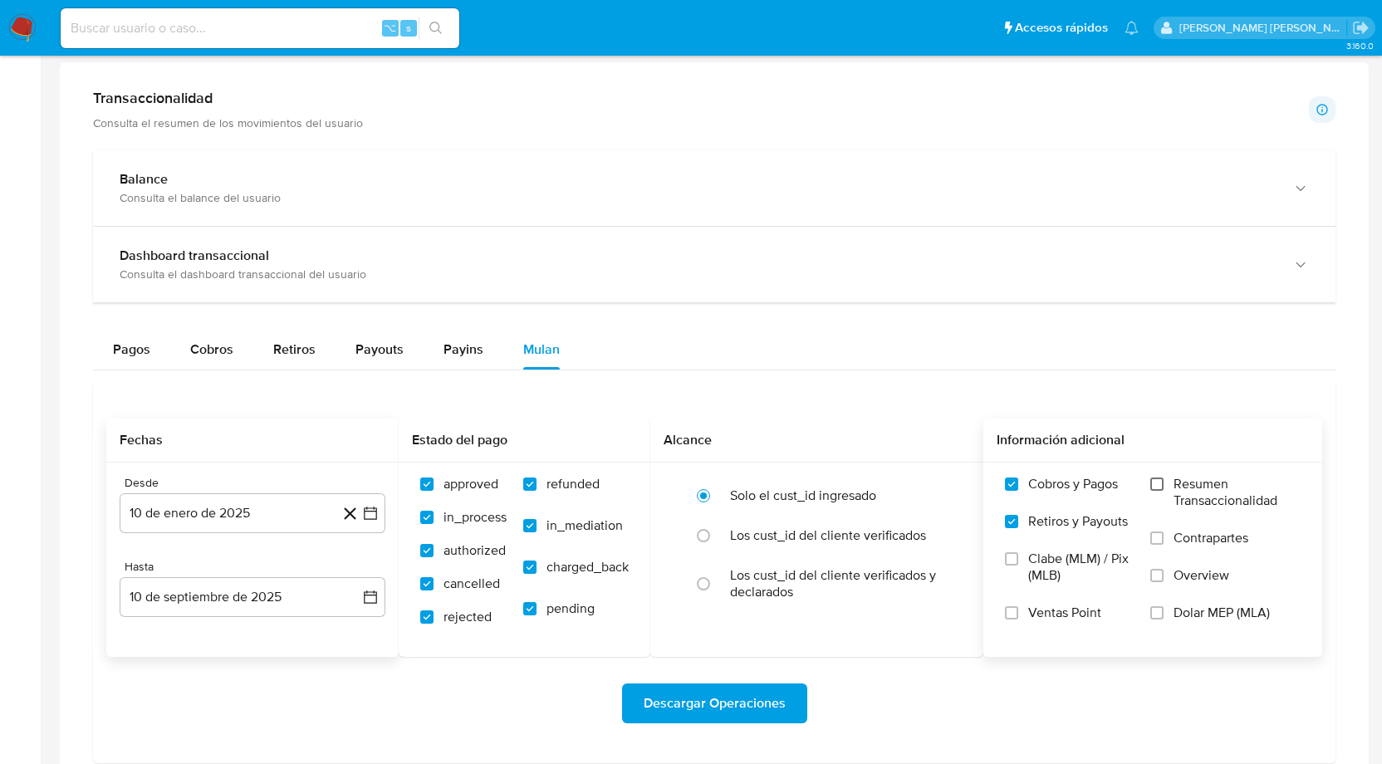
click at [1161, 478] on input "Resumen Transaccionalidad" at bounding box center [1157, 484] width 13 height 13
click at [1161, 532] on input "Contrapartes" at bounding box center [1157, 538] width 13 height 13
click at [1156, 577] on input "Overview" at bounding box center [1157, 575] width 13 height 13
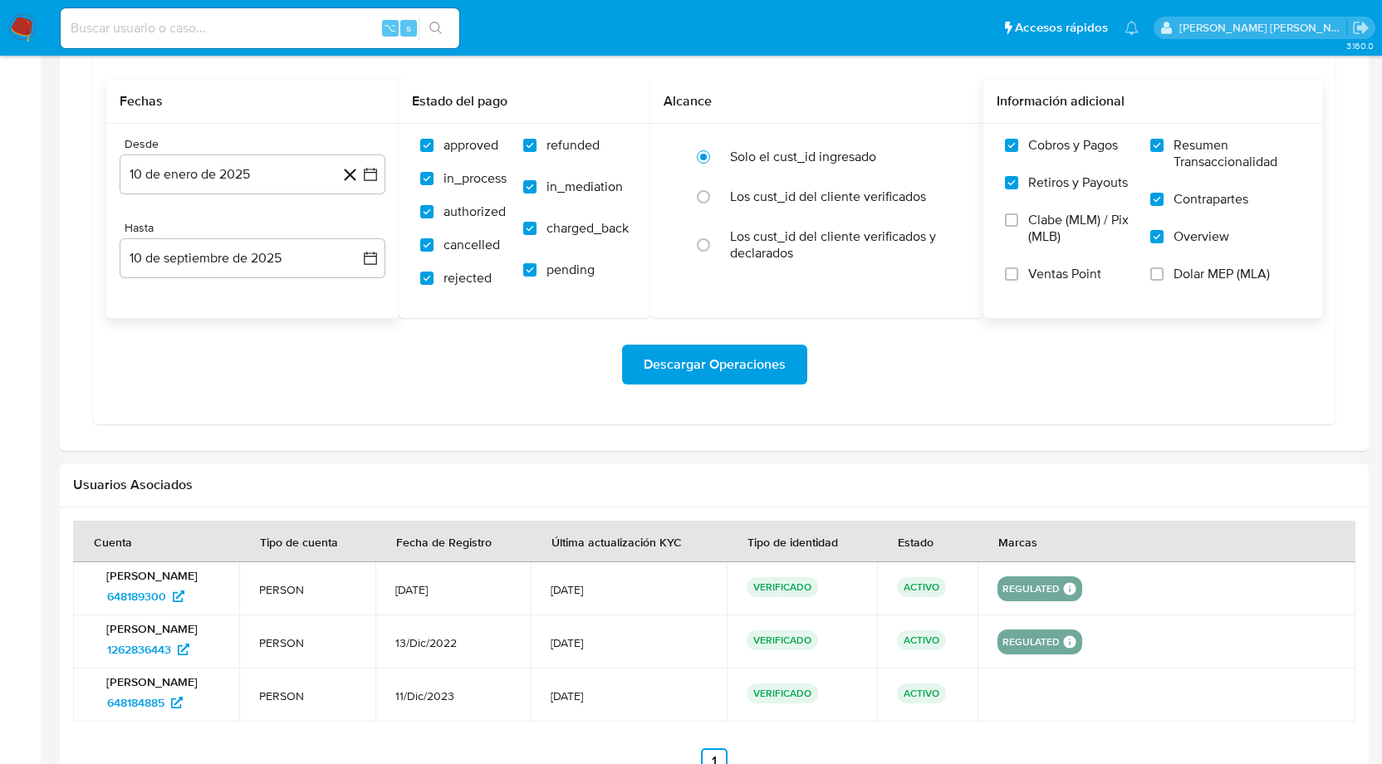
scroll to position [1198, 0]
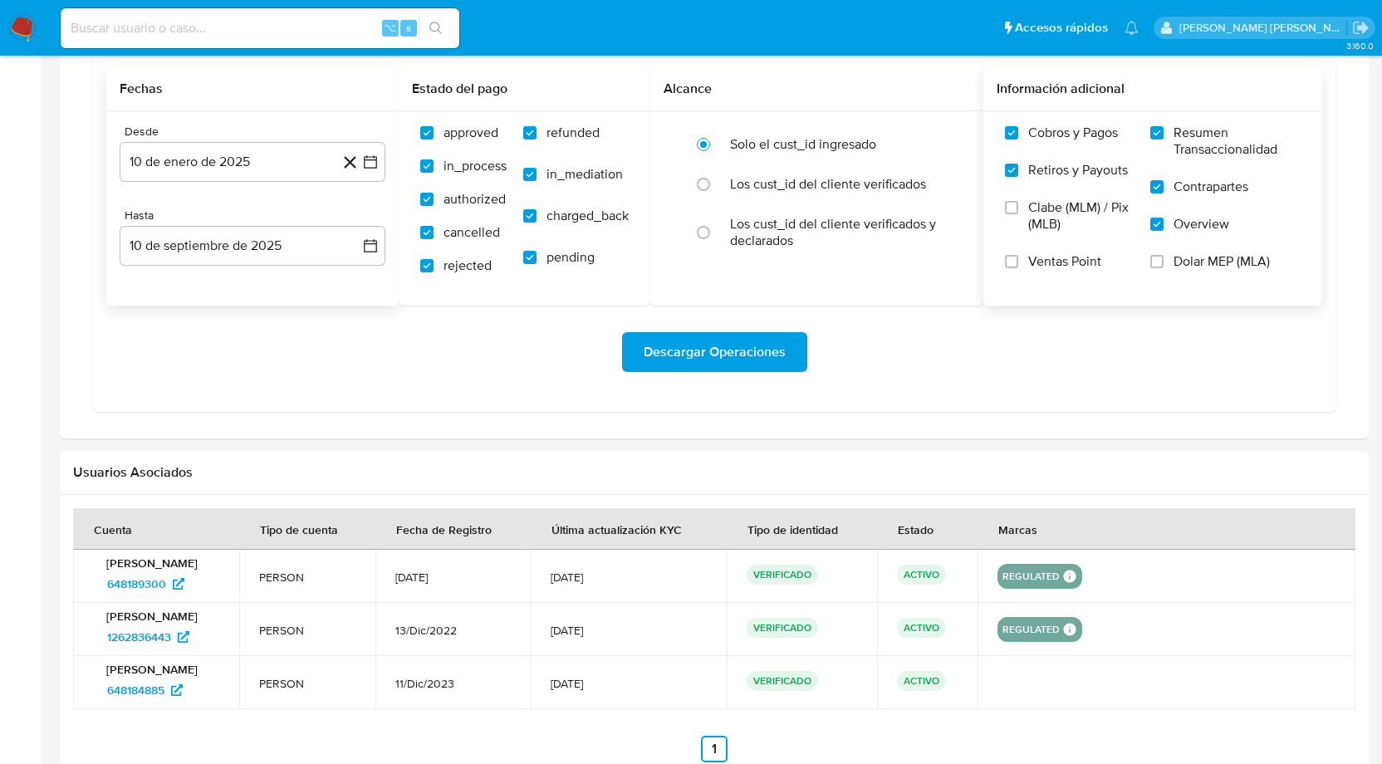
click at [731, 342] on span "Descargar Operaciones" at bounding box center [715, 352] width 142 height 37
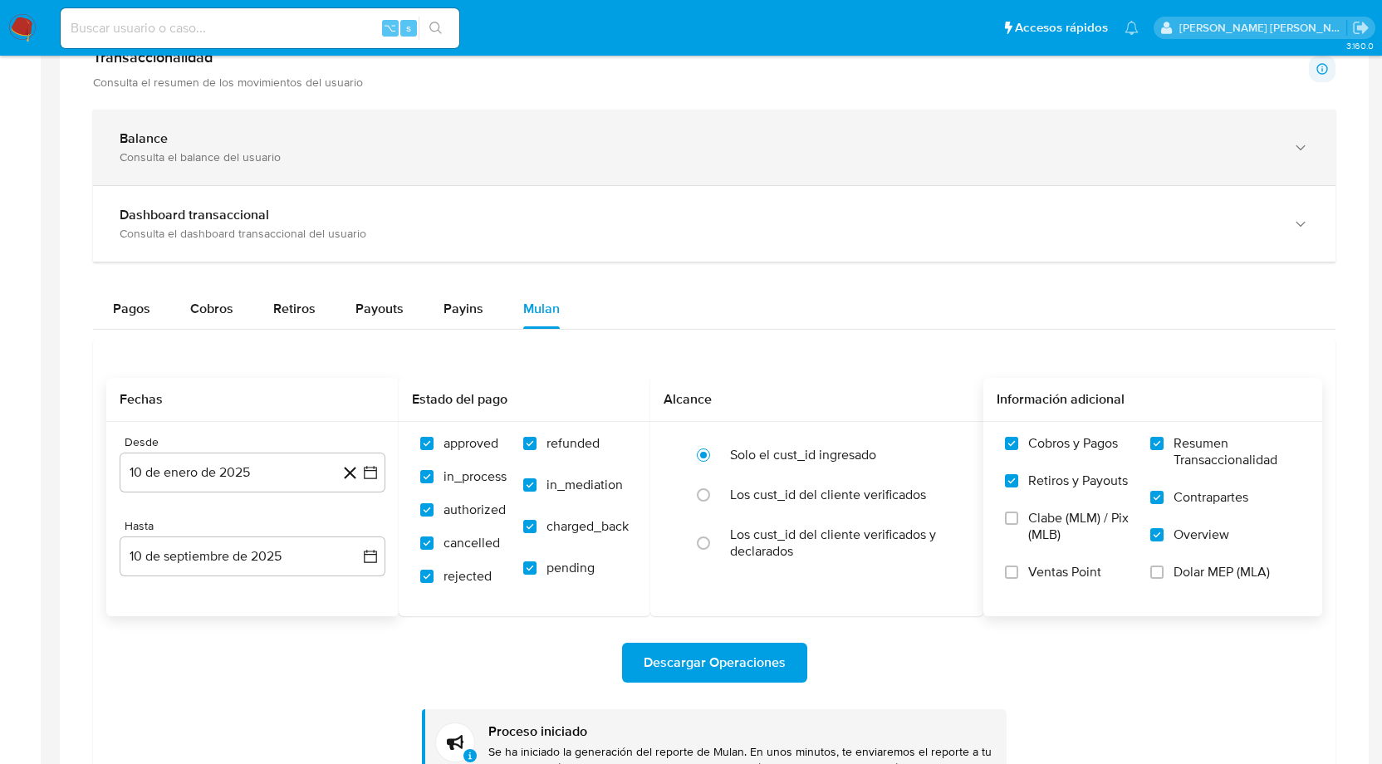
scroll to position [901, 0]
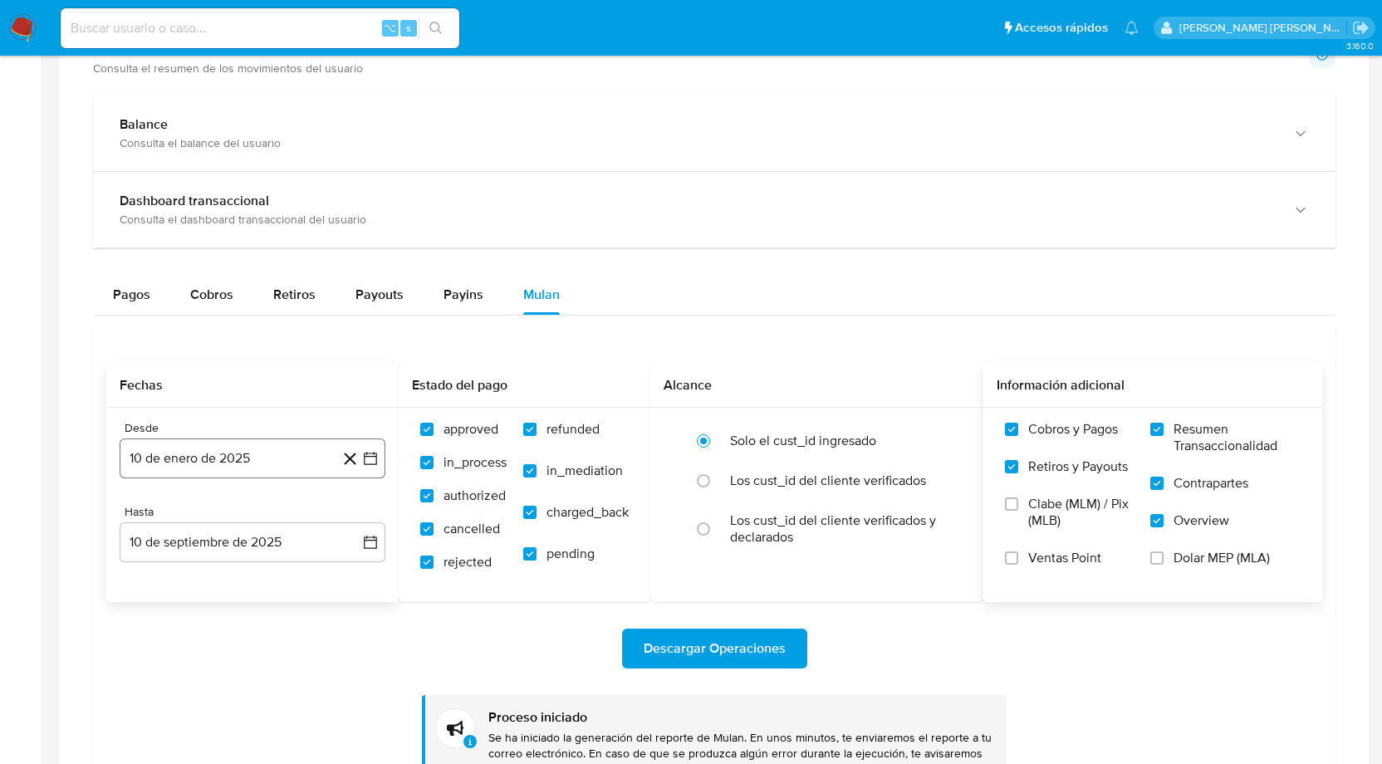
click at [373, 453] on icon "button" at bounding box center [370, 458] width 17 height 17
click at [217, 575] on button "1" at bounding box center [219, 580] width 27 height 27
click at [369, 539] on icon "button" at bounding box center [370, 542] width 17 height 17
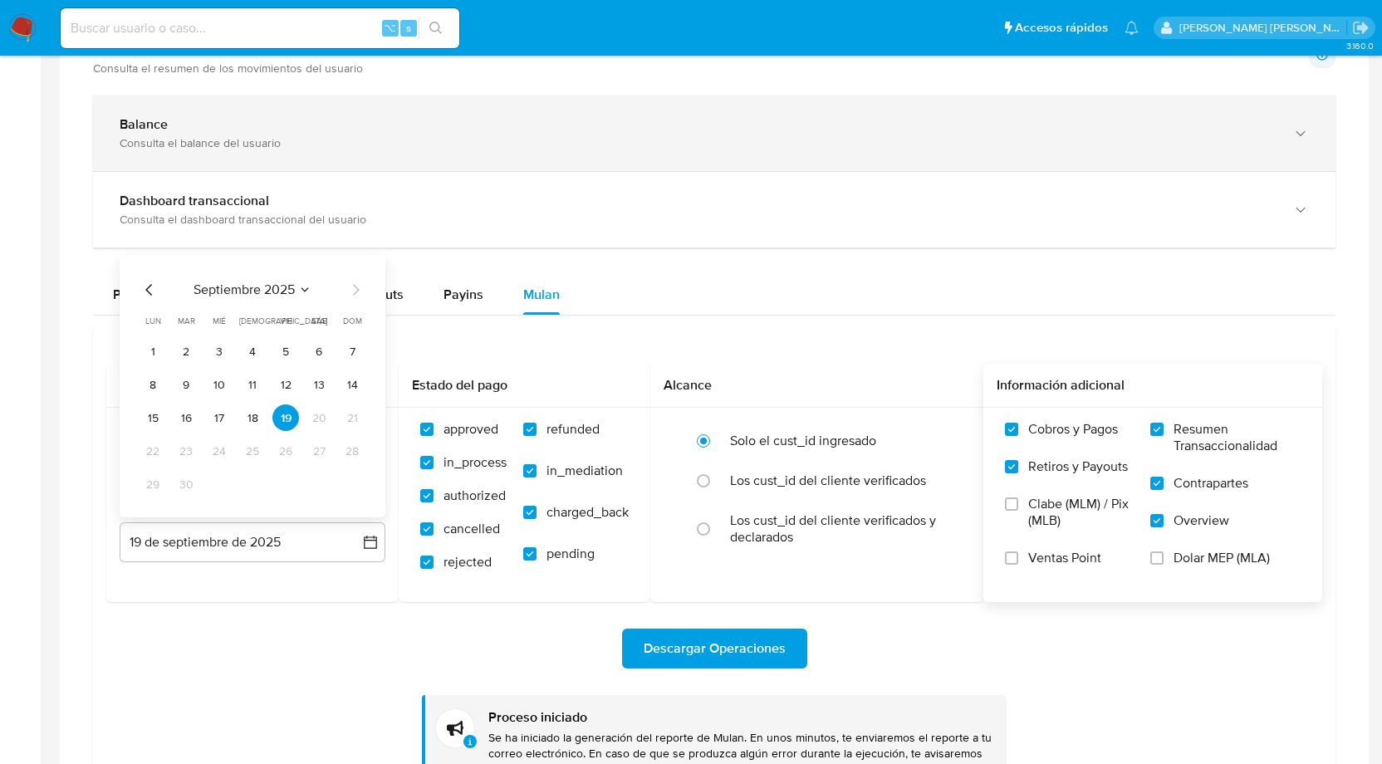
click at [424, 150] on div "Balance Consulta el balance del usuario" at bounding box center [714, 134] width 1243 height 76
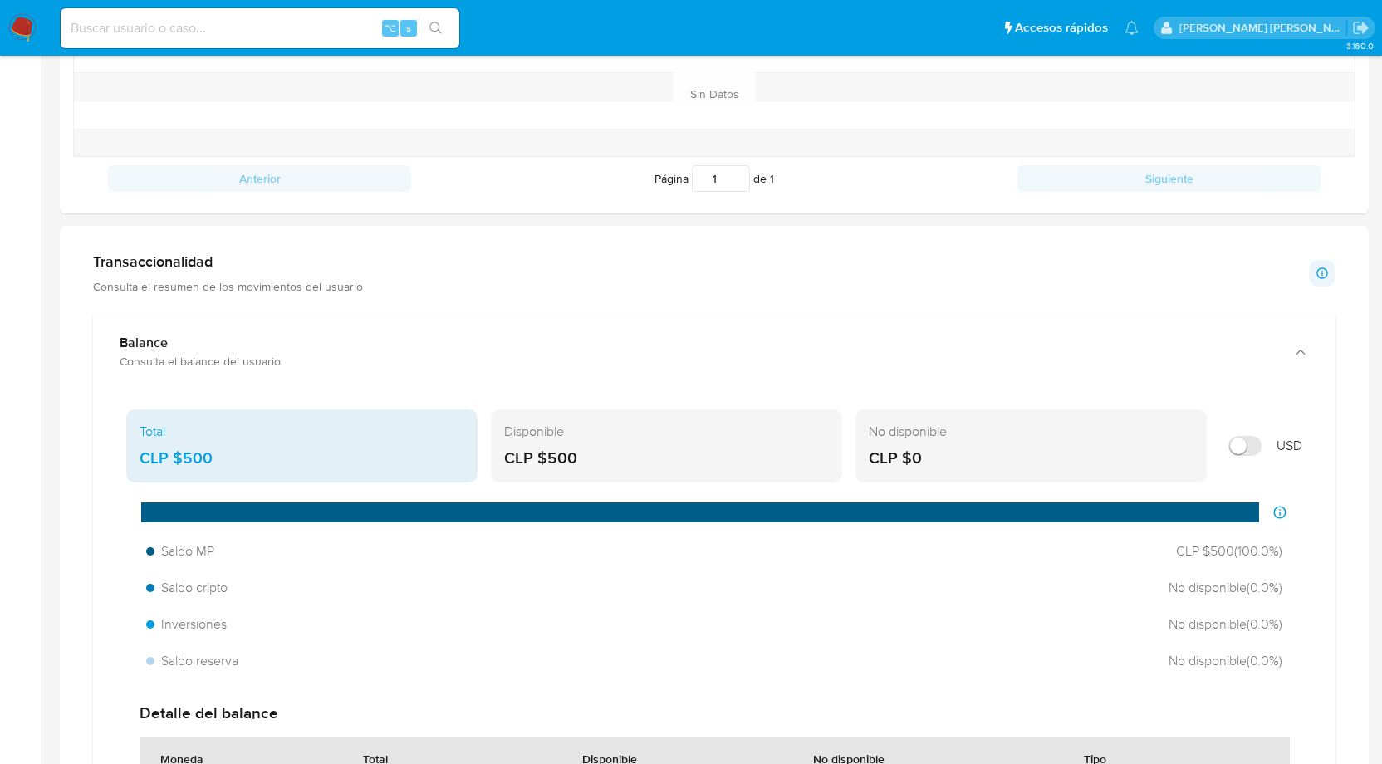
scroll to position [688, 0]
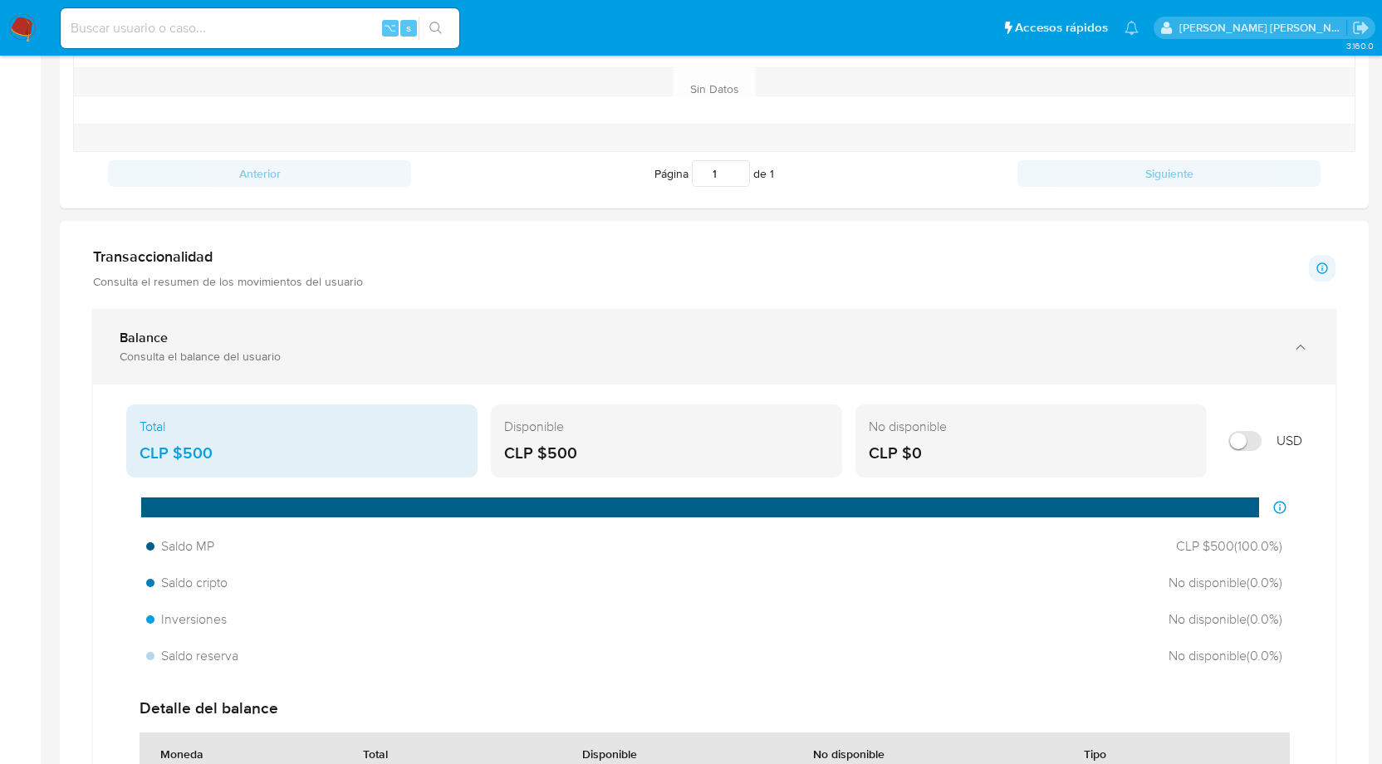
click at [1306, 343] on icon "button" at bounding box center [1301, 347] width 17 height 17
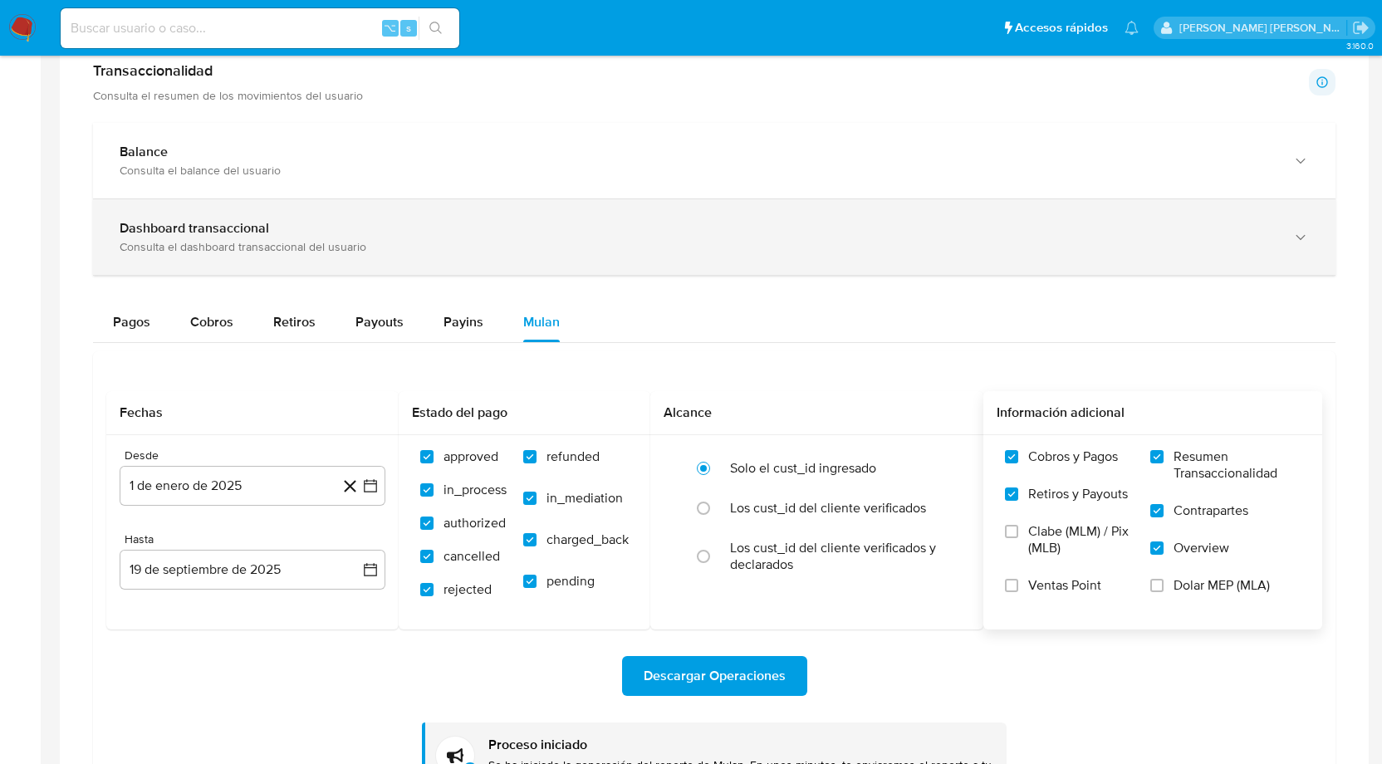
scroll to position [877, 0]
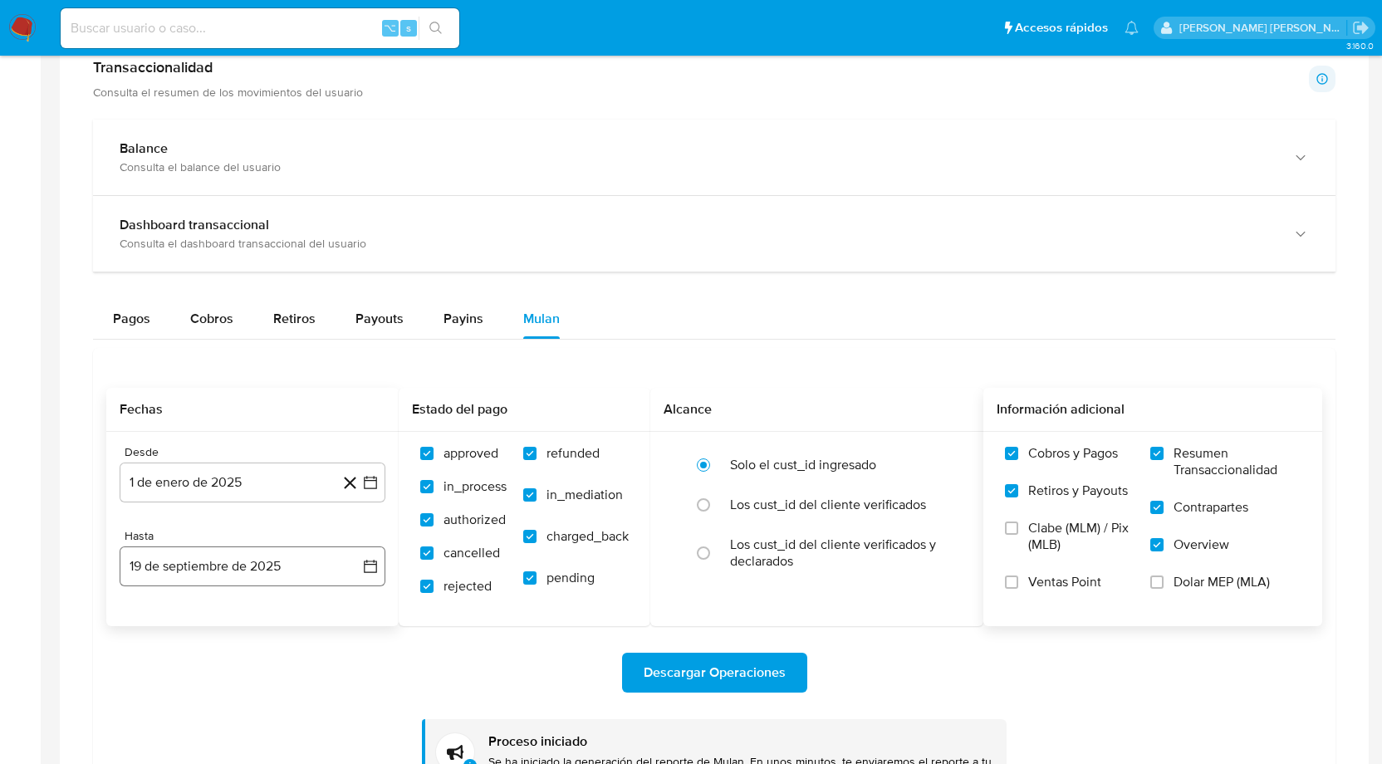
click at [375, 563] on icon "button" at bounding box center [370, 566] width 17 height 17
click at [528, 348] on div "Fechas Desde 1 de enero de 2025 [DATE] Hasta 19 de septiembre de 2025 septiembr…" at bounding box center [714, 587] width 1243 height 479
click at [164, 562] on button "19 de septiembre de 2025" at bounding box center [253, 567] width 266 height 40
click at [492, 351] on div "Fechas Desde 1 de enero de 2025 [DATE] Hasta 19 de septiembre de 2025 [DATE] Es…" at bounding box center [714, 587] width 1243 height 479
click at [745, 675] on span "Descargar Operaciones" at bounding box center [715, 673] width 142 height 37
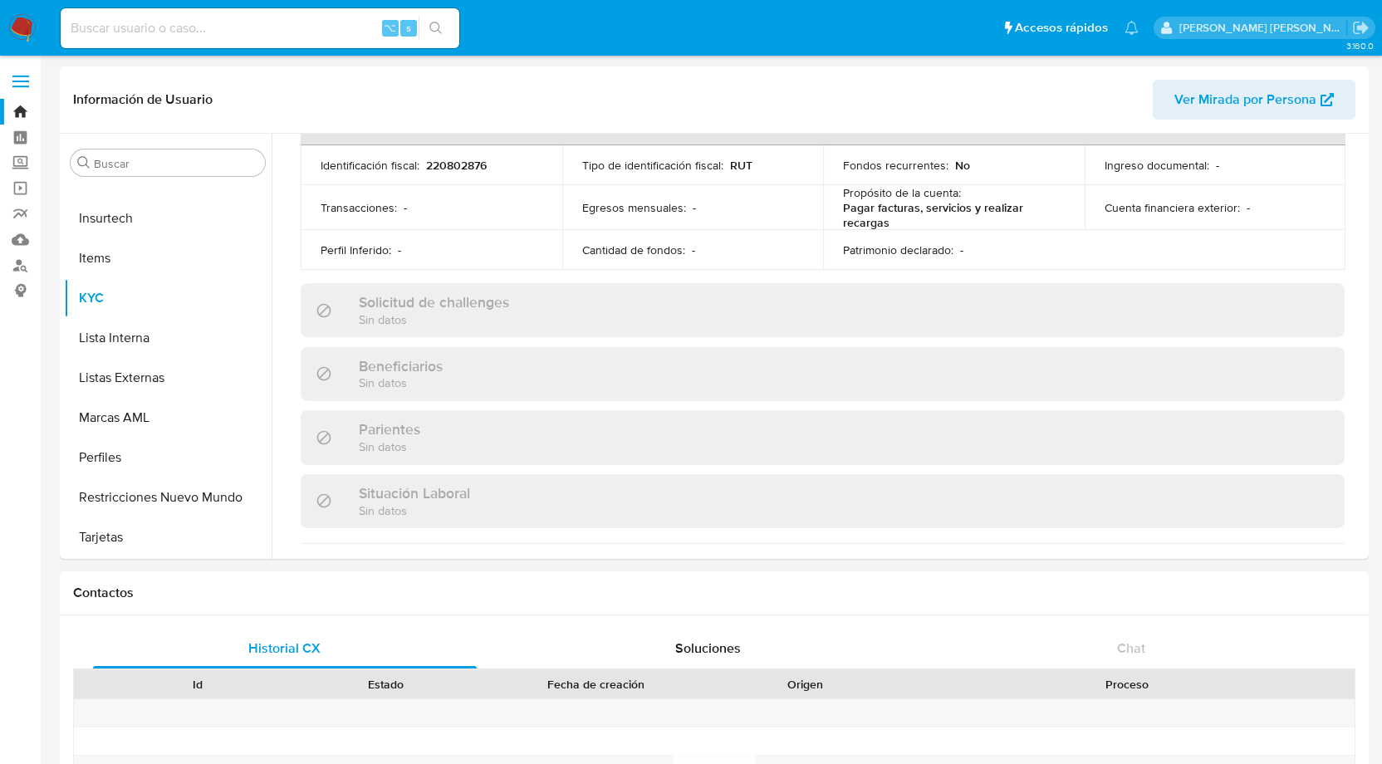
scroll to position [0, 0]
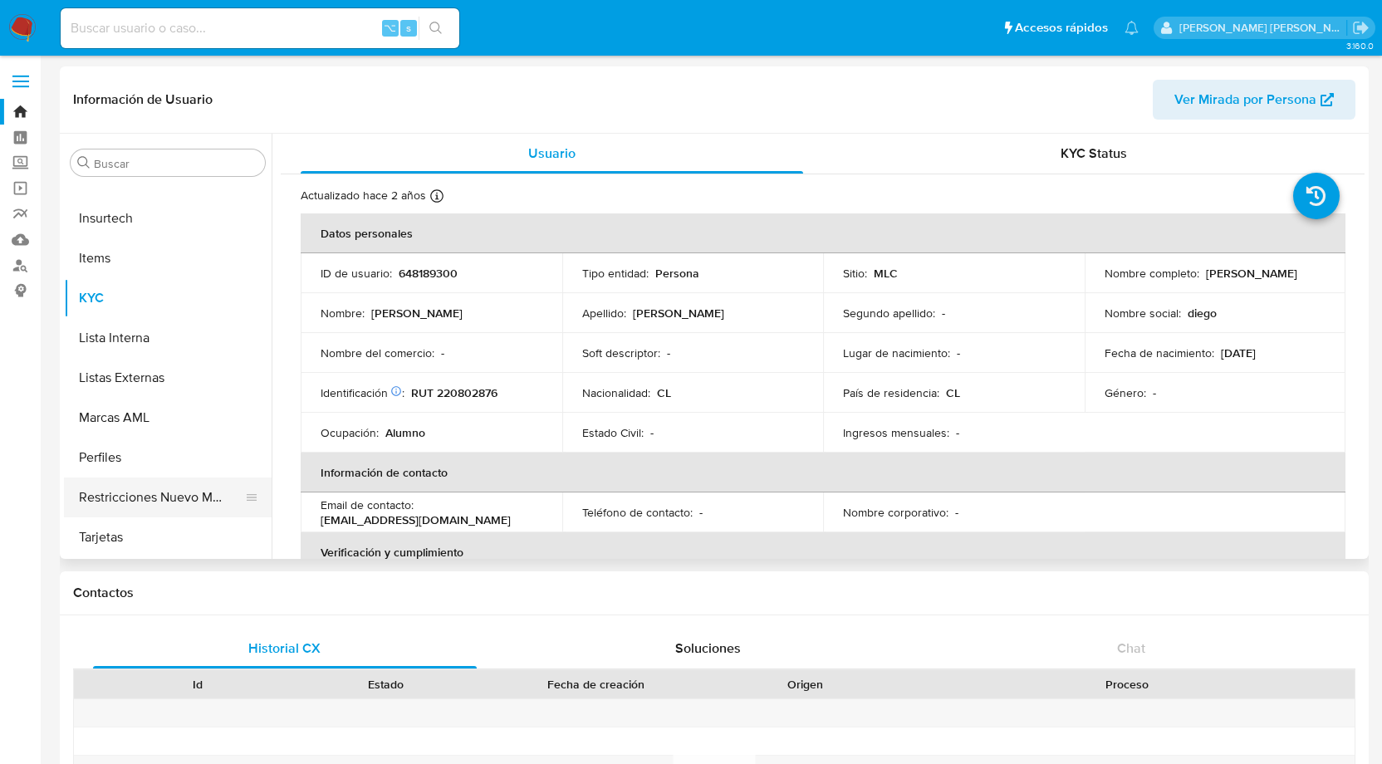
click at [149, 496] on button "Restricciones Nuevo Mundo" at bounding box center [161, 498] width 194 height 40
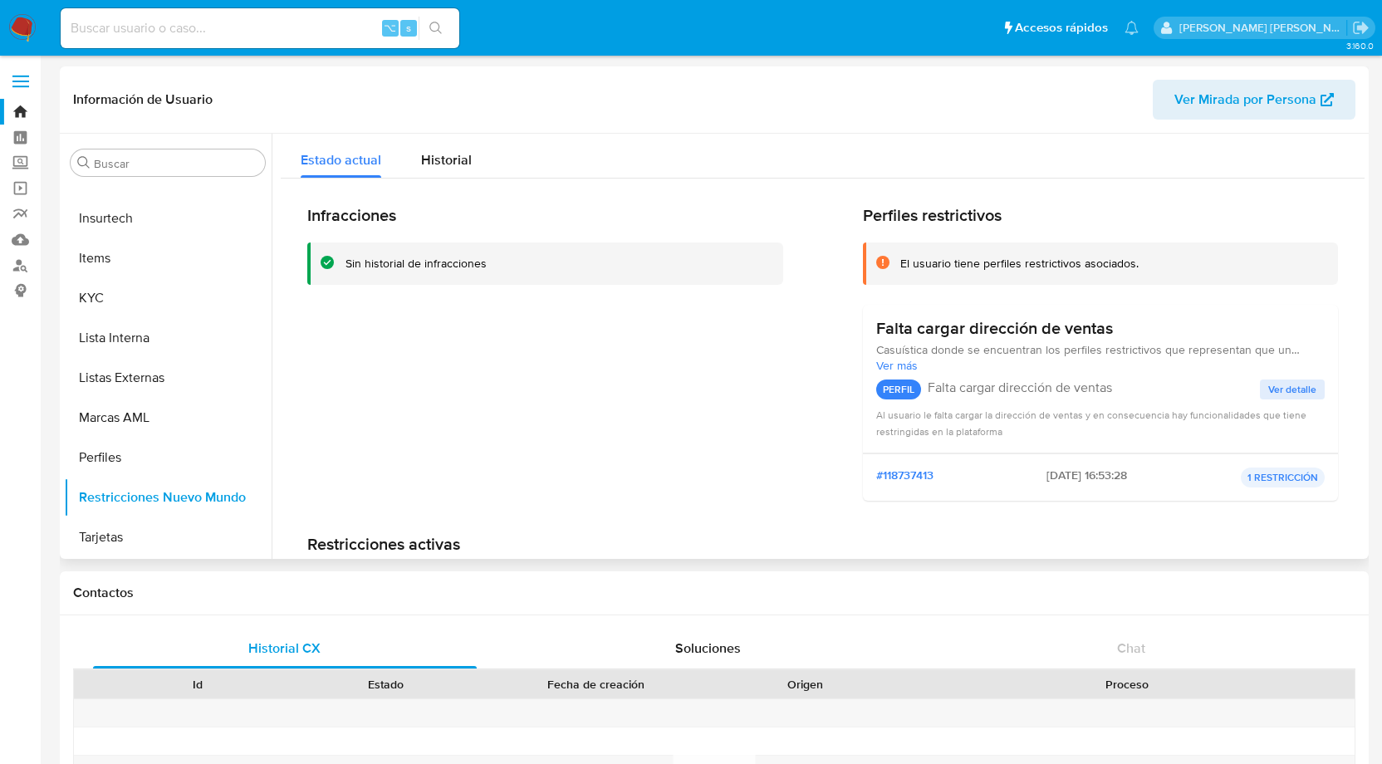
click at [1278, 385] on span "Ver detalle" at bounding box center [1293, 389] width 48 height 17
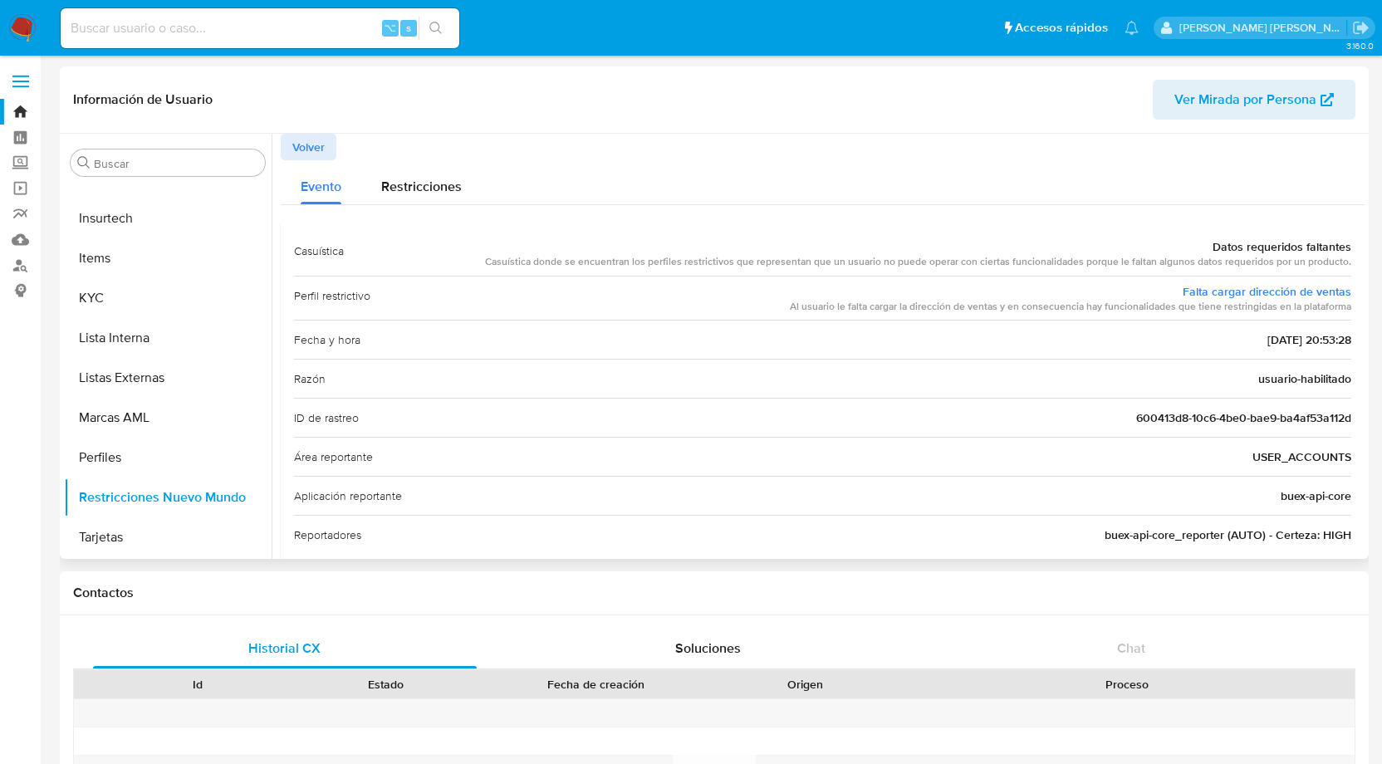
scroll to position [1, 0]
click at [391, 185] on span "Restricciones" at bounding box center [421, 185] width 81 height 19
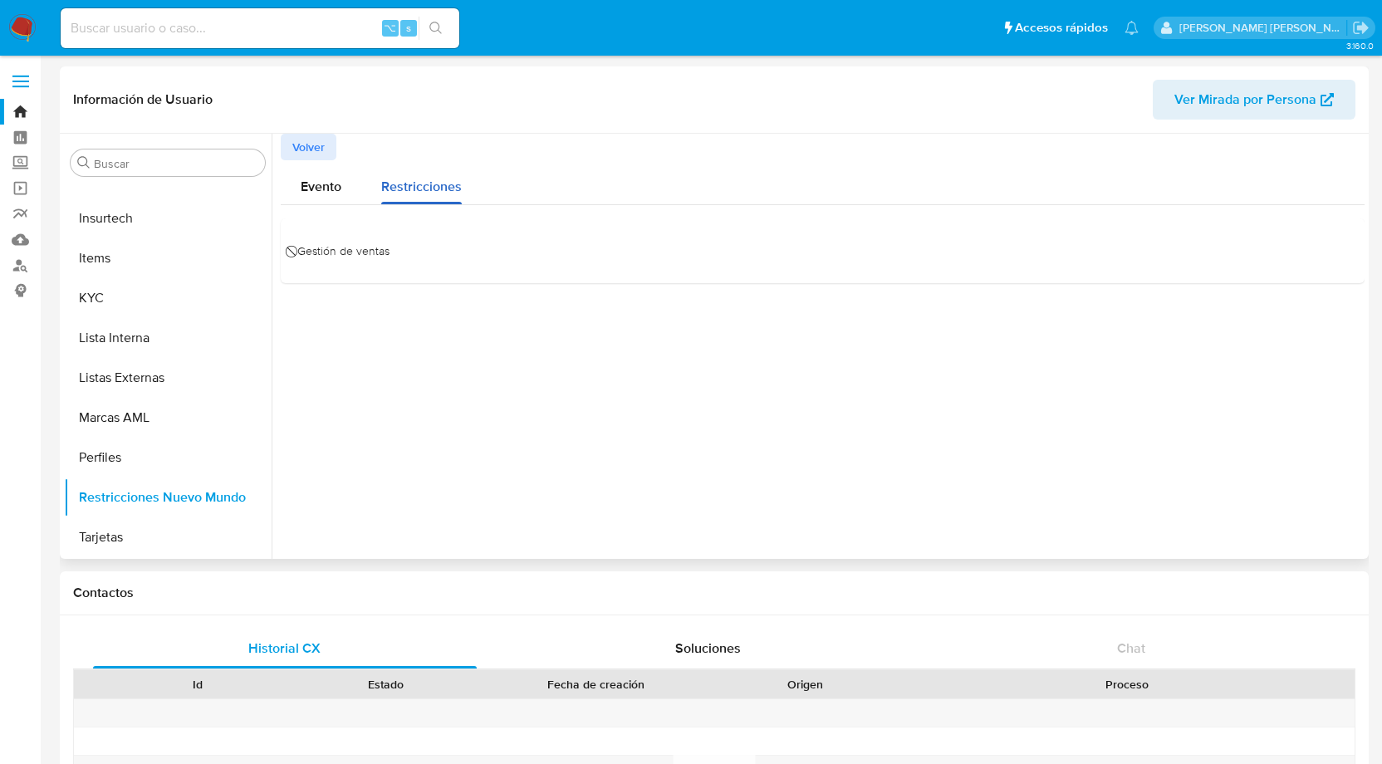
scroll to position [0, 0]
click at [309, 148] on span "Volver" at bounding box center [308, 146] width 32 height 23
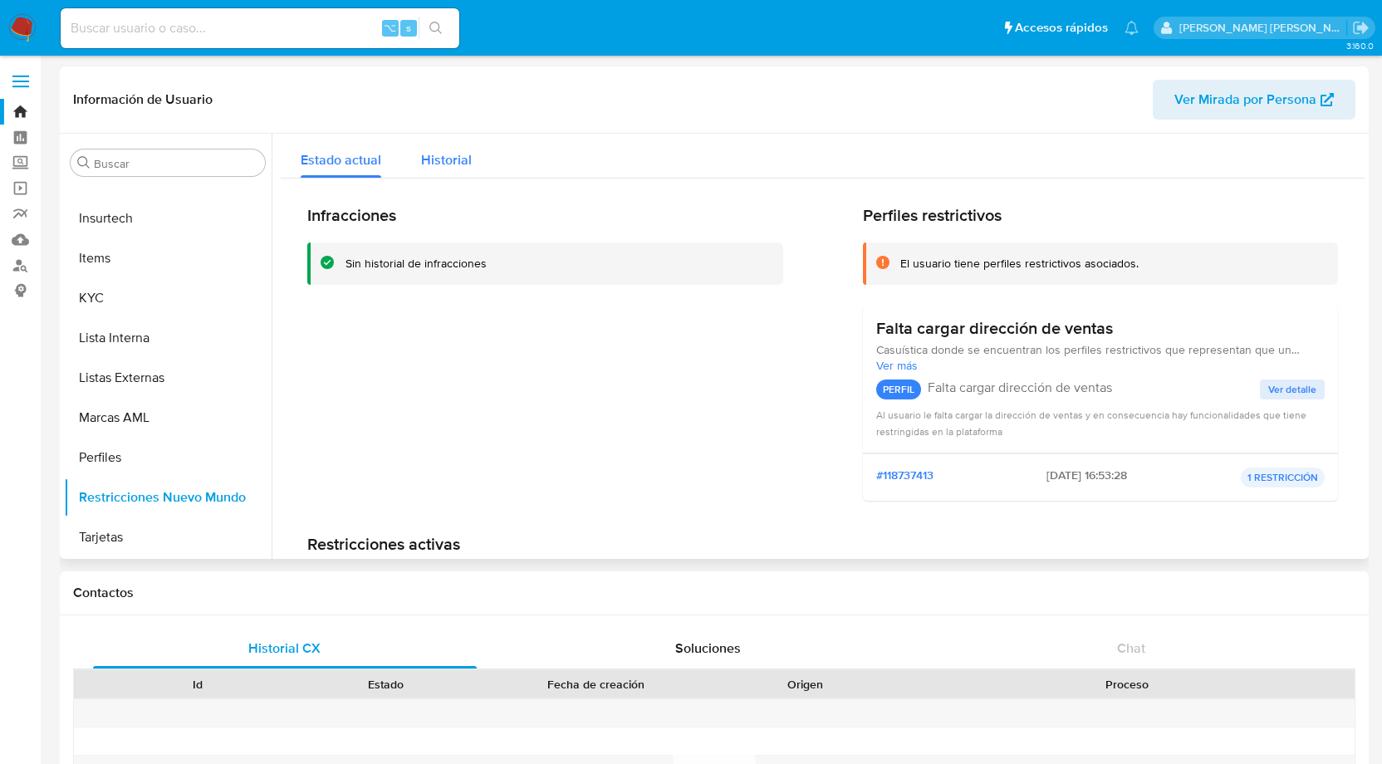
click at [459, 158] on span "Historial" at bounding box center [446, 159] width 51 height 19
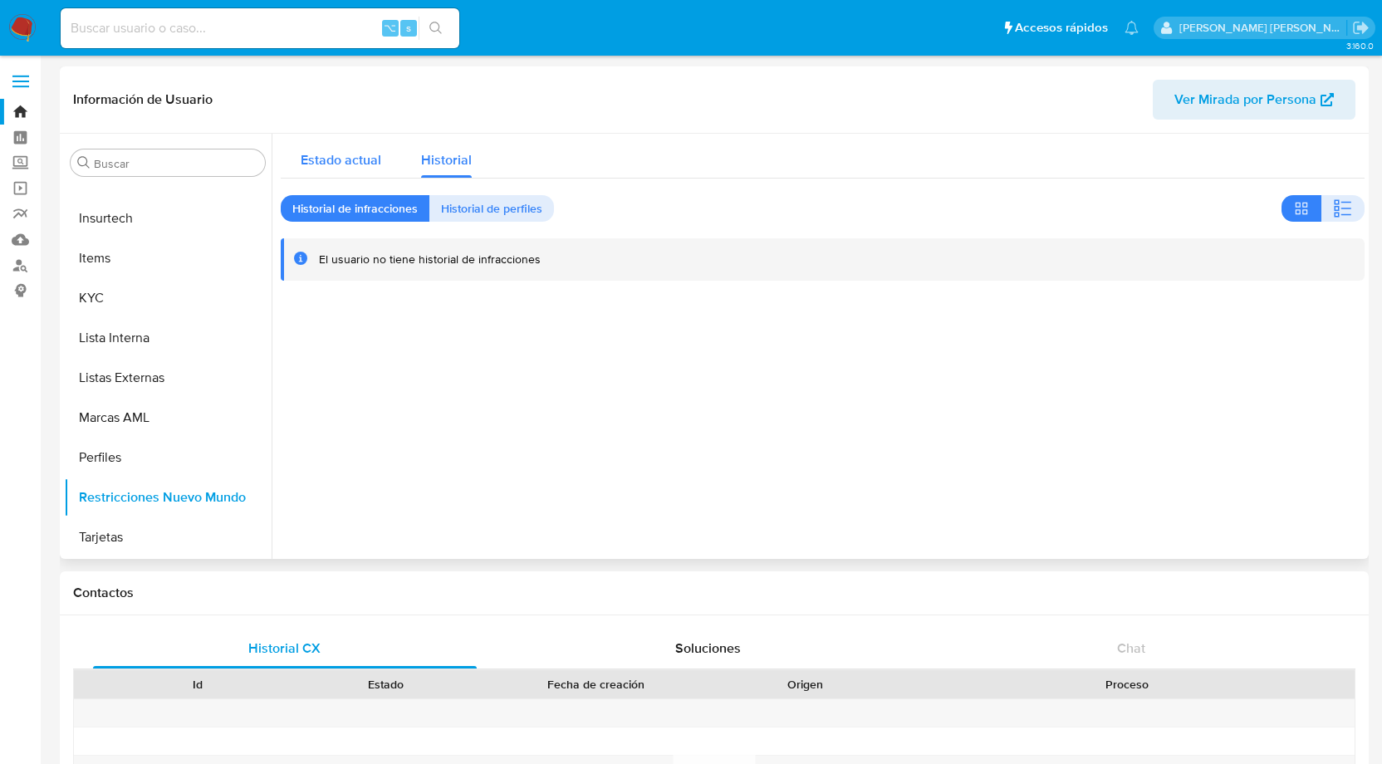
click at [345, 155] on span "Estado actual" at bounding box center [341, 159] width 81 height 19
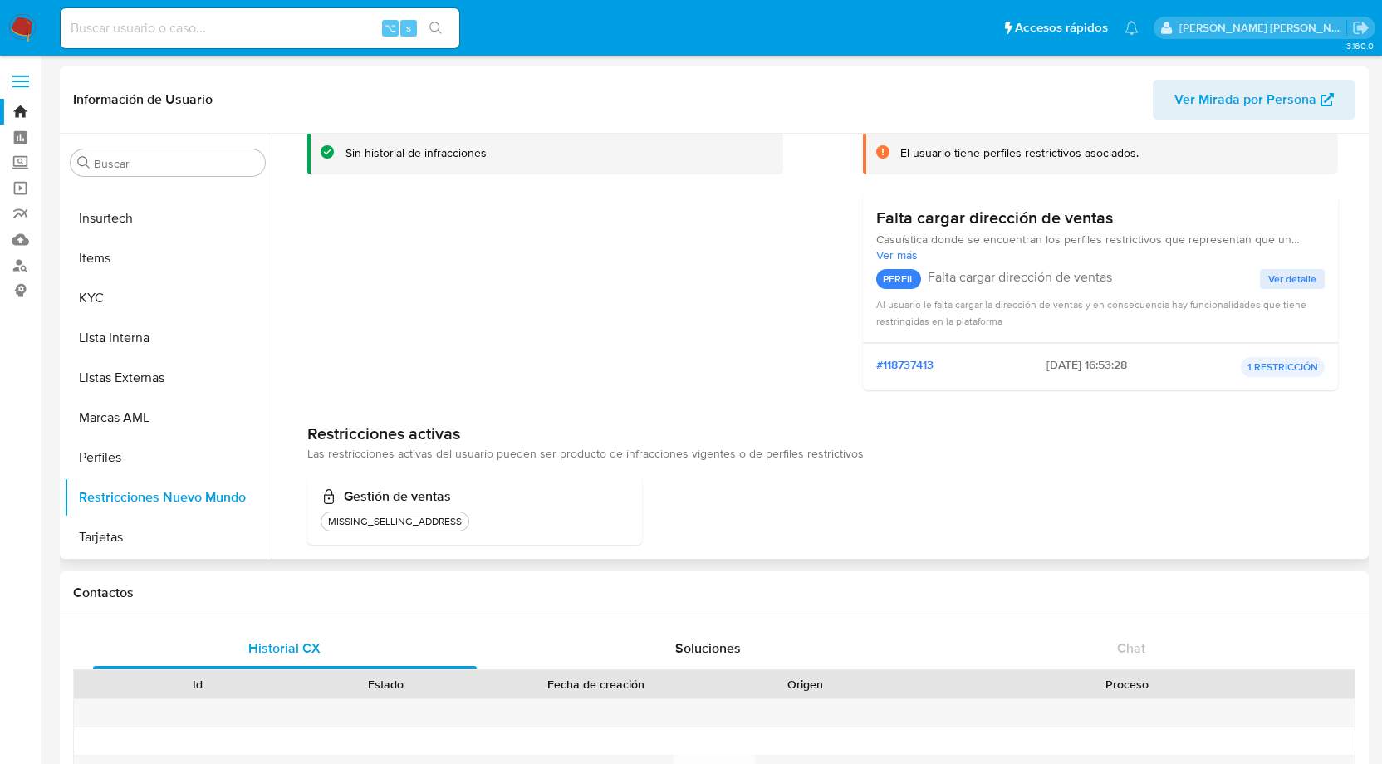
scroll to position [120, 0]
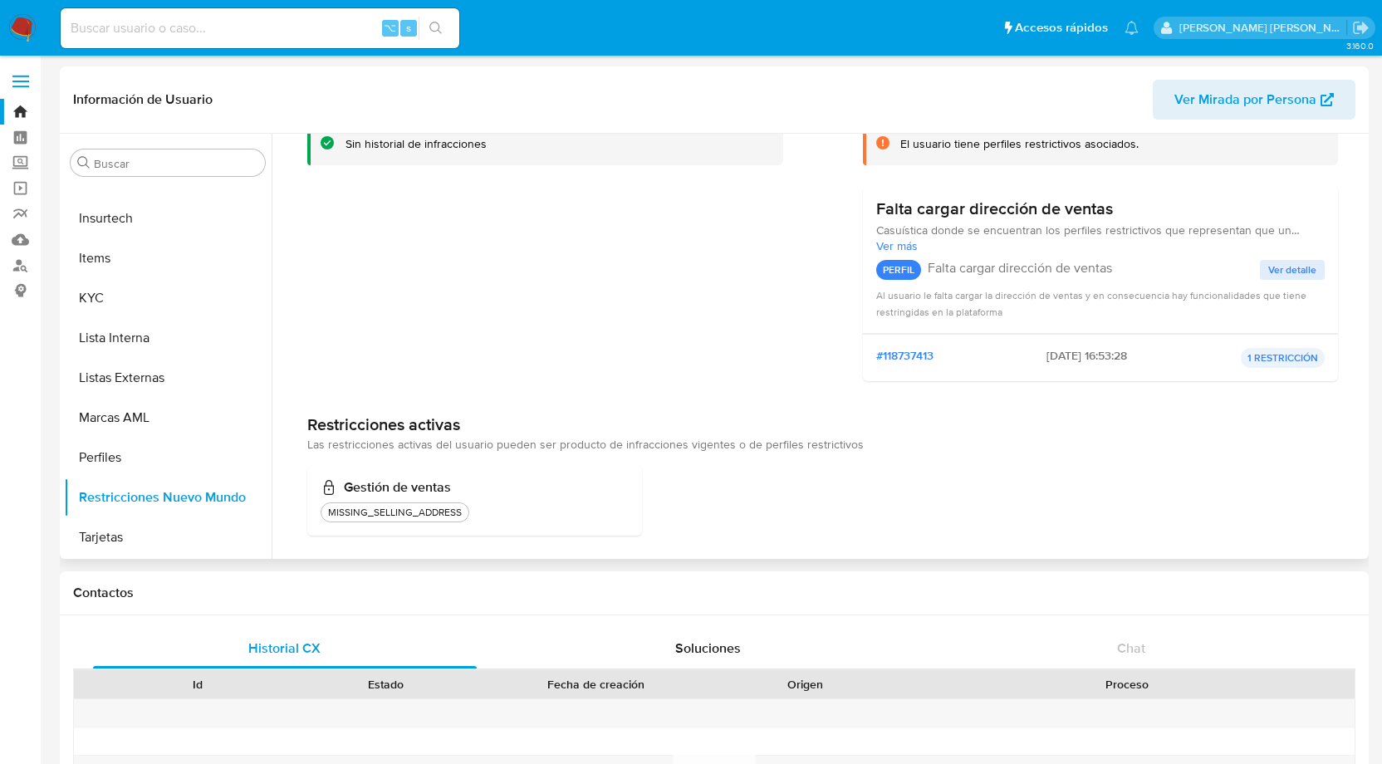
click at [900, 247] on span "Ver más" at bounding box center [1100, 245] width 449 height 15
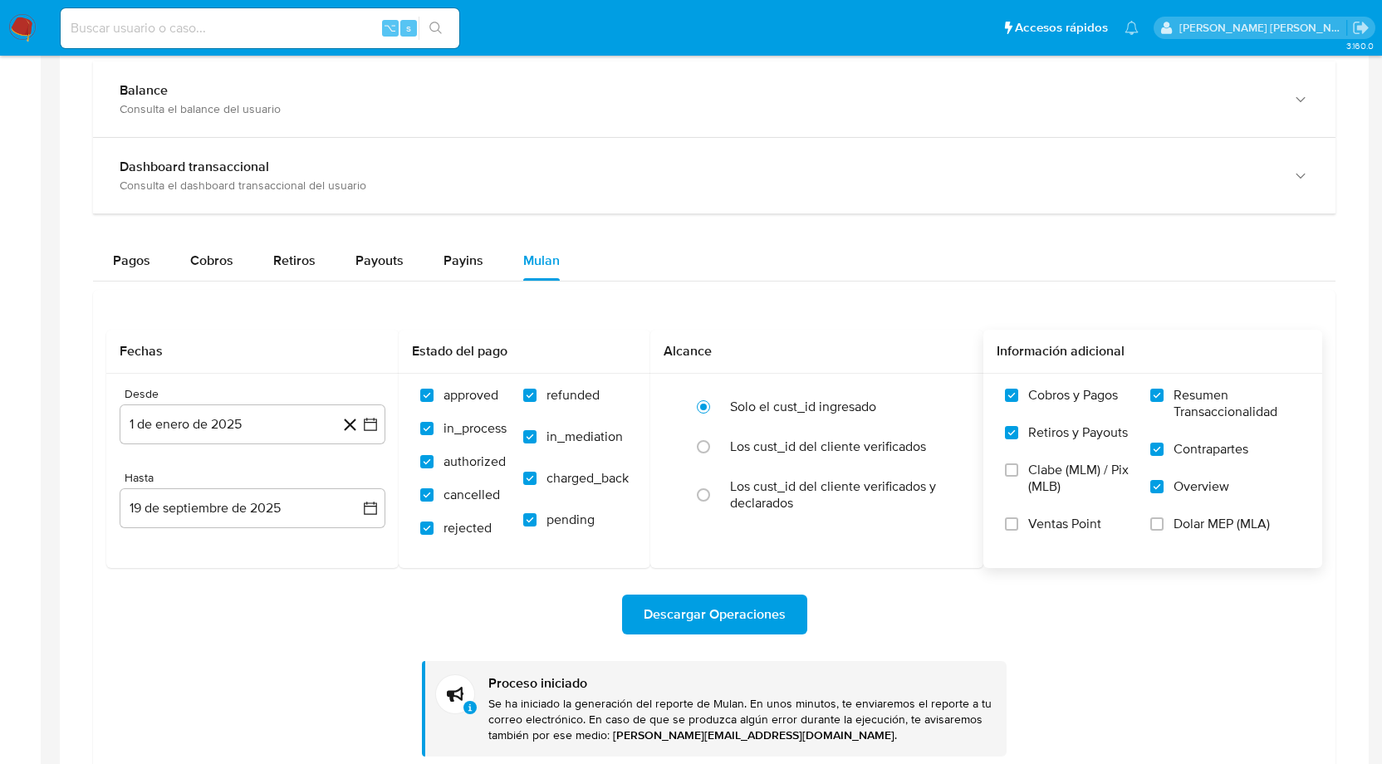
scroll to position [822, 0]
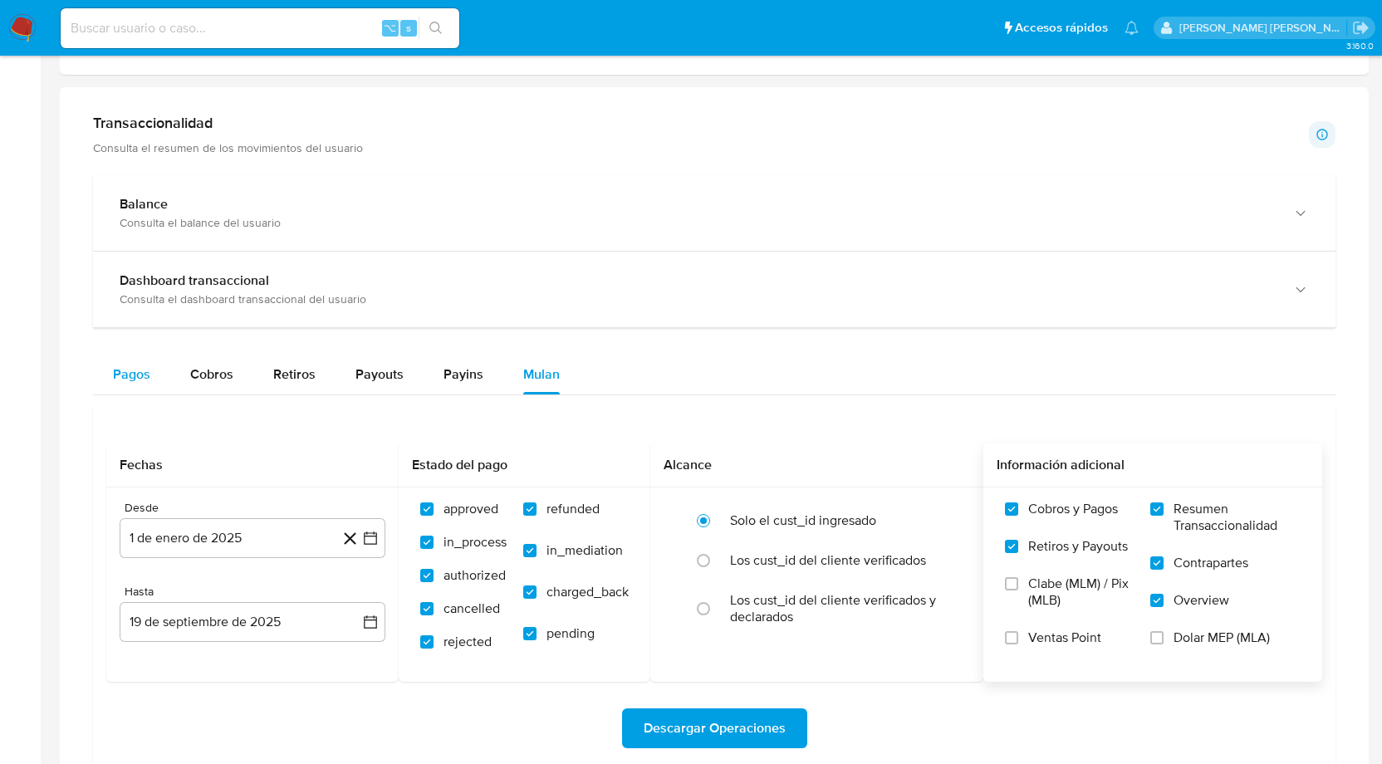
click at [140, 377] on span "Pagos" at bounding box center [131, 374] width 37 height 19
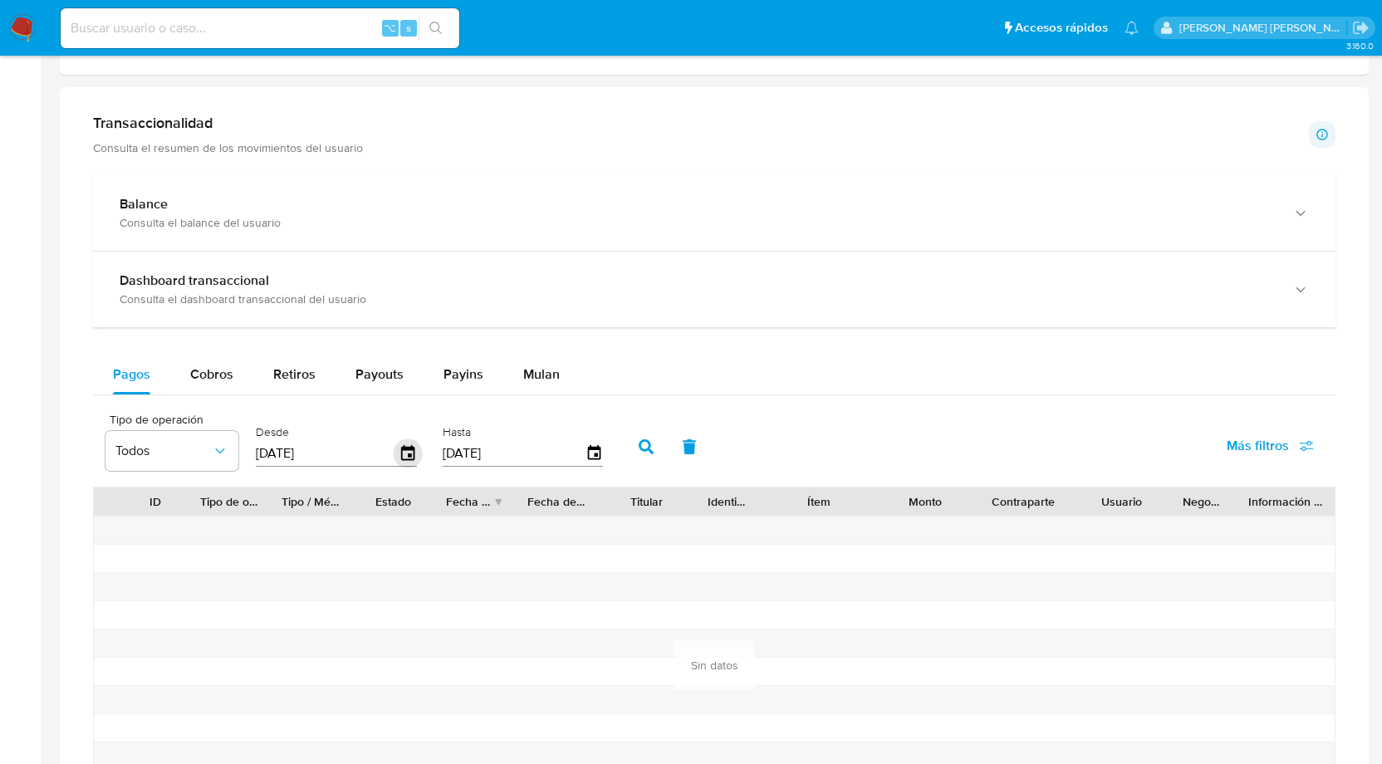
click at [403, 450] on icon "button" at bounding box center [408, 453] width 29 height 29
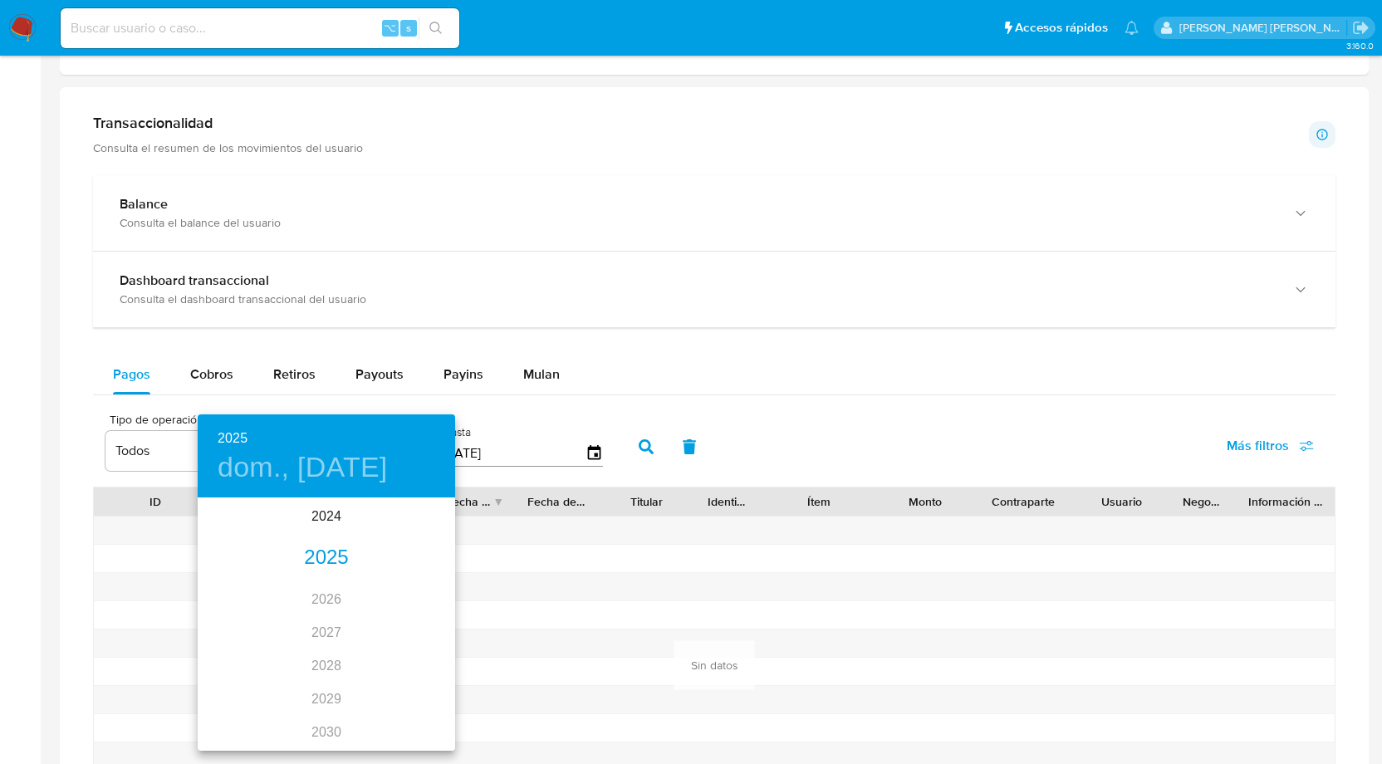
click at [323, 559] on div "2025" at bounding box center [327, 558] width 258 height 33
click at [233, 528] on div "ene." at bounding box center [241, 531] width 86 height 62
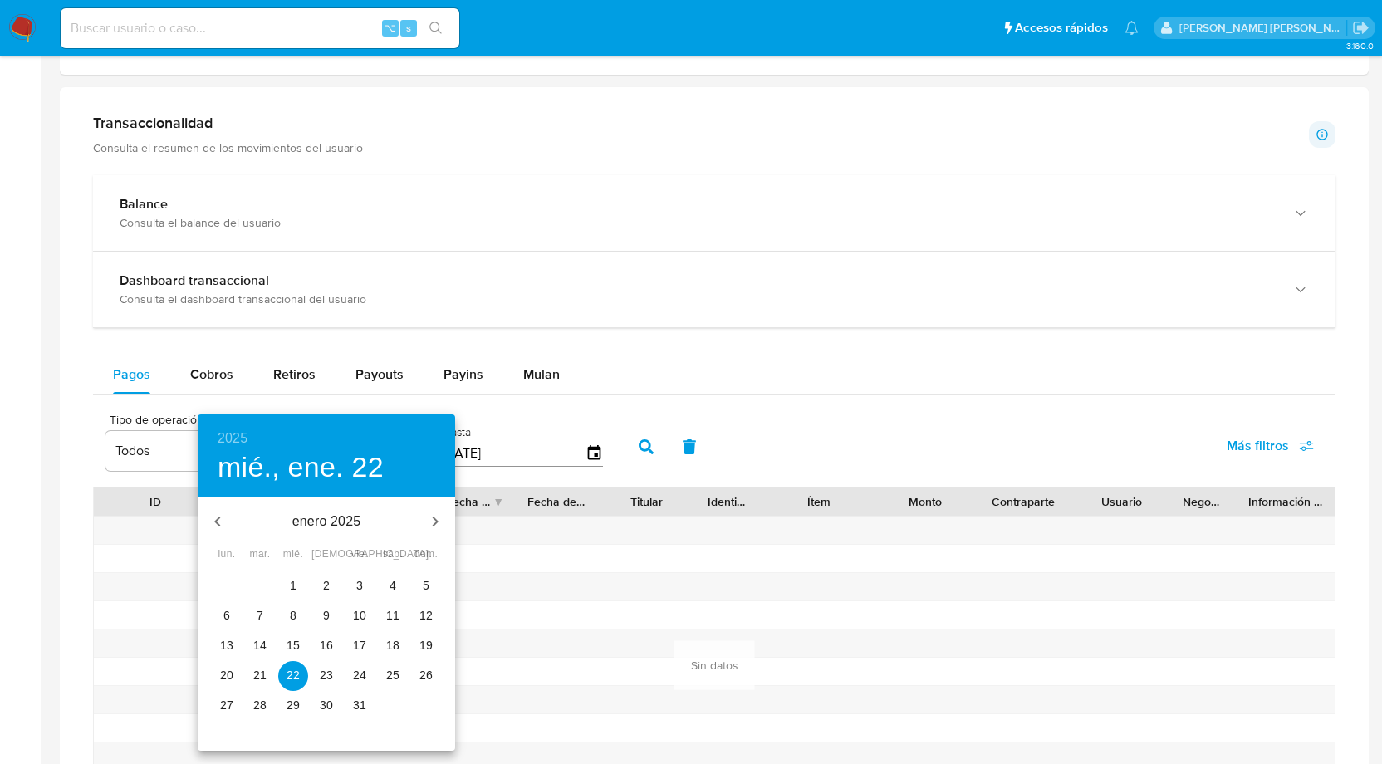
click at [290, 577] on p "1" at bounding box center [293, 585] width 7 height 17
type input "[DATE]"
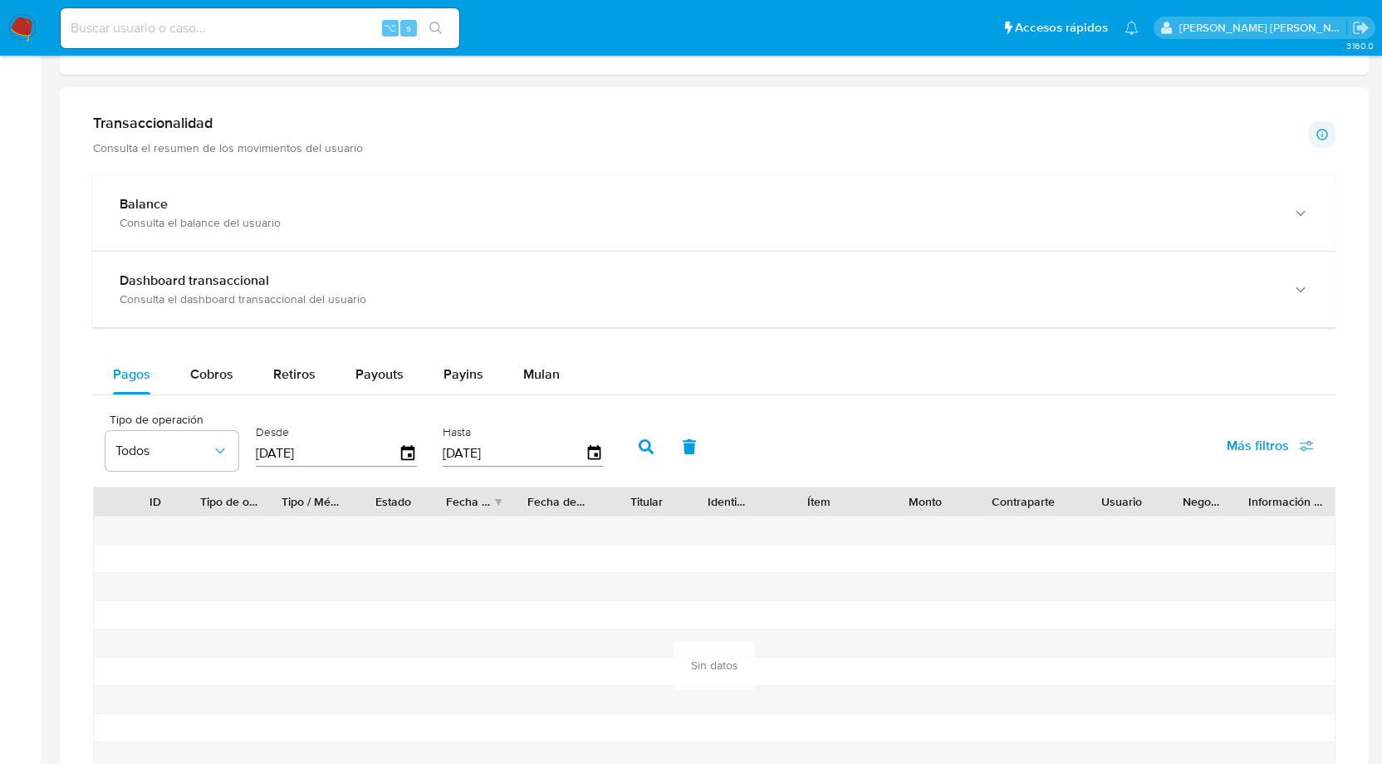
click at [641, 441] on icon "button" at bounding box center [646, 446] width 15 height 15
click at [640, 440] on icon "button" at bounding box center [646, 446] width 15 height 15
click at [220, 370] on span "Cobros" at bounding box center [211, 374] width 43 height 19
select select "10"
click at [408, 449] on icon "button" at bounding box center [408, 453] width 29 height 29
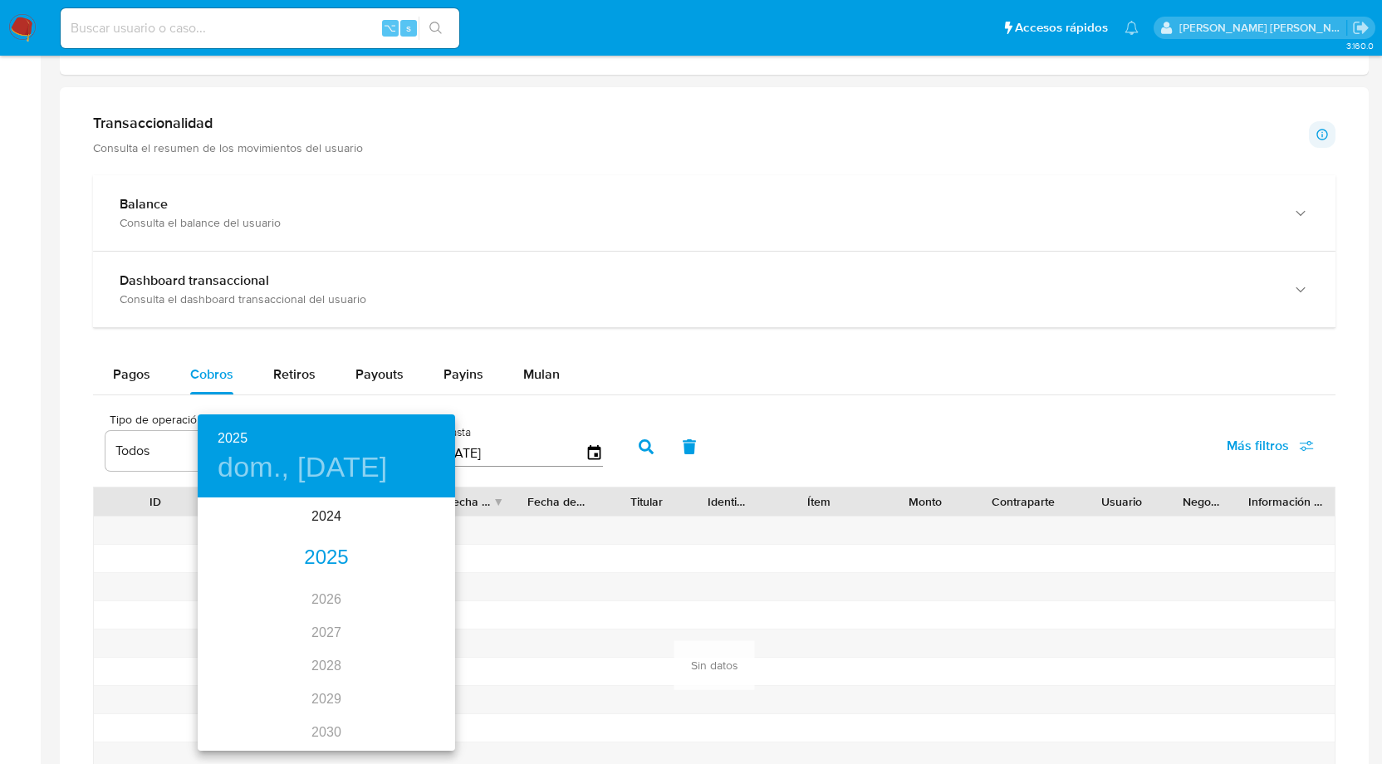
click at [334, 557] on div "2025" at bounding box center [327, 558] width 258 height 33
click at [240, 527] on div "ene." at bounding box center [241, 531] width 86 height 62
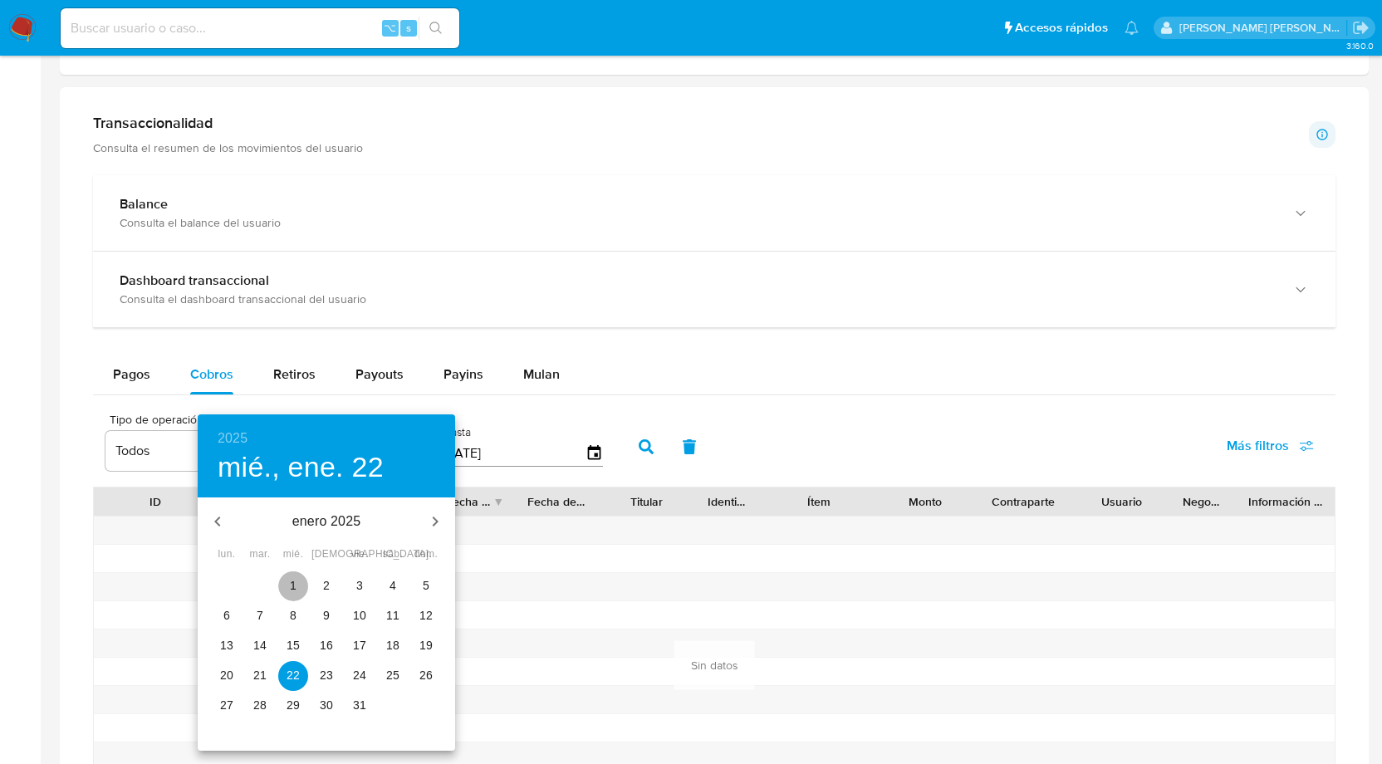
click at [291, 582] on p "1" at bounding box center [293, 585] width 7 height 17
type input "[DATE]"
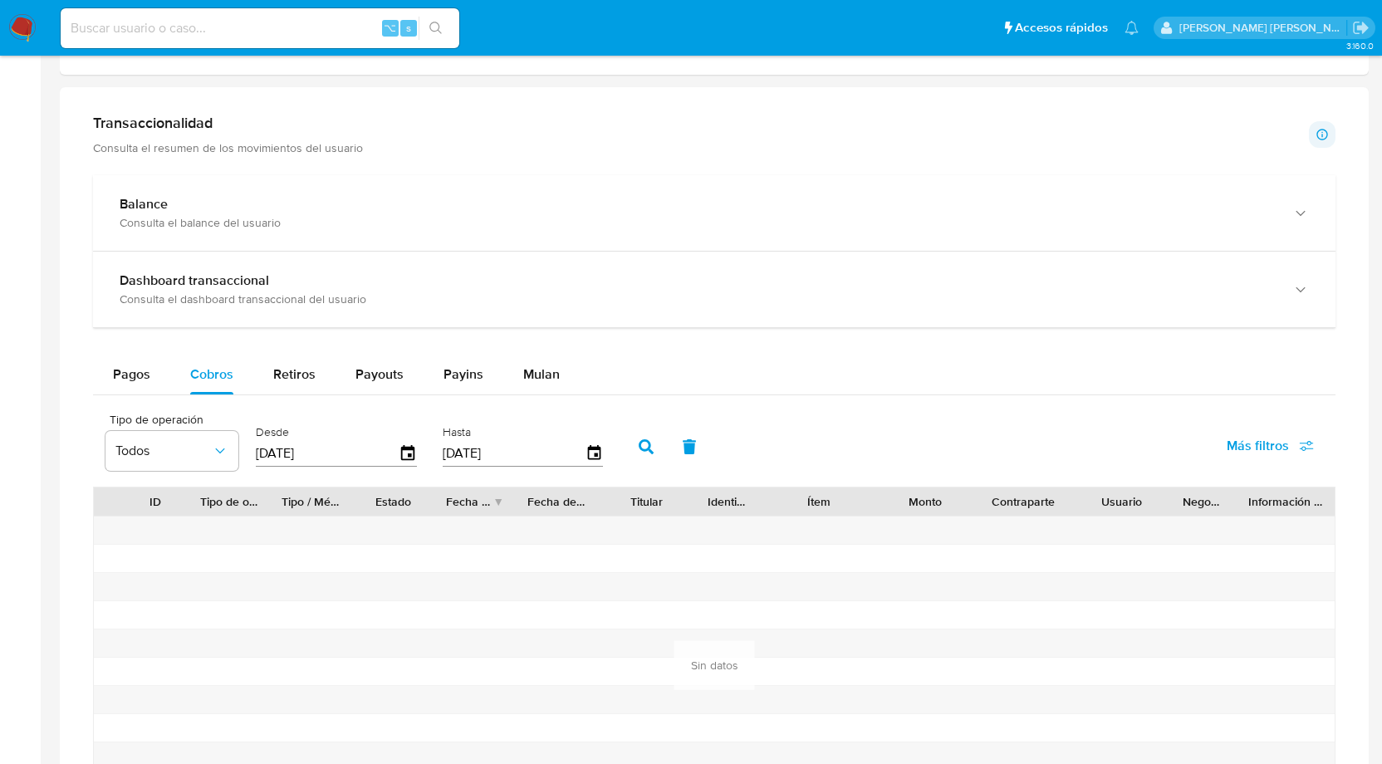
click at [645, 445] on icon "button" at bounding box center [646, 446] width 15 height 15
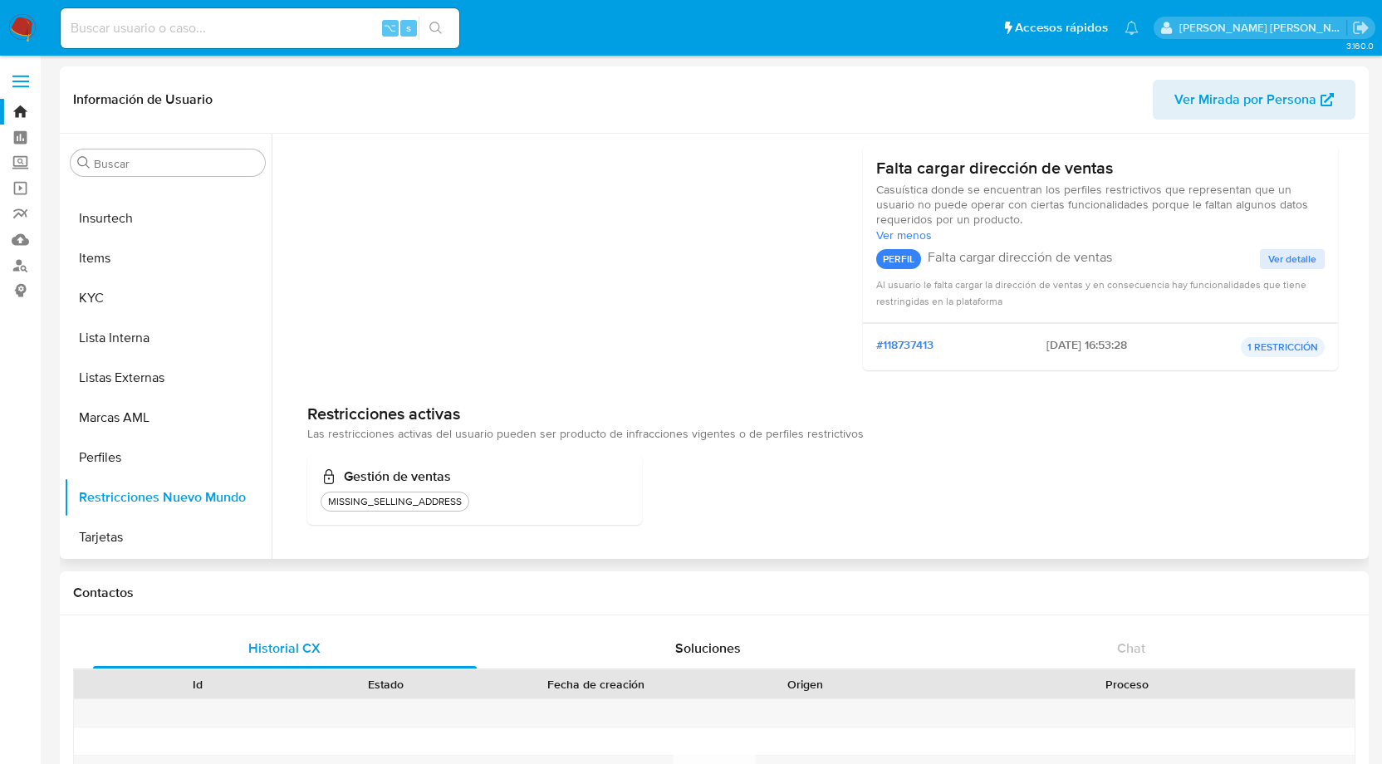
scroll to position [0, 0]
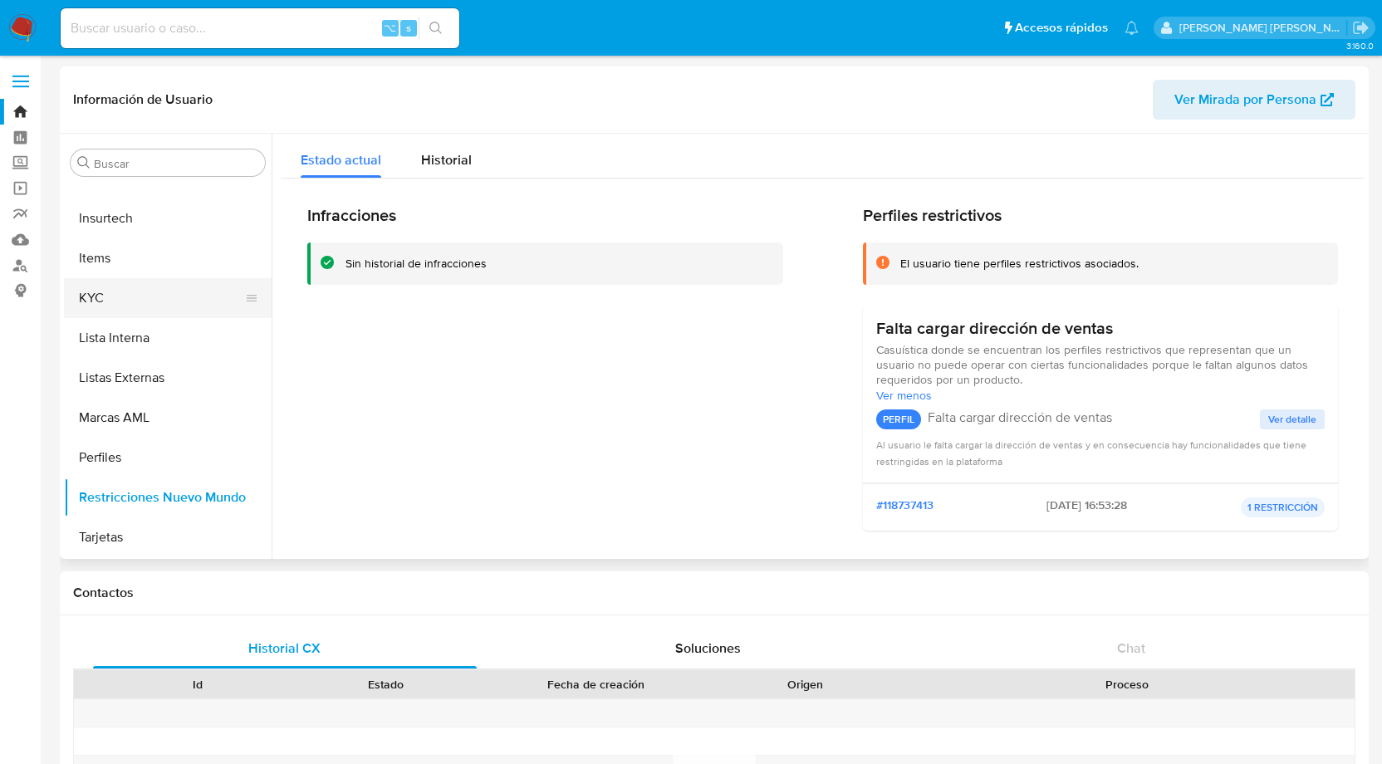
click at [104, 289] on button "KYC" at bounding box center [161, 298] width 194 height 40
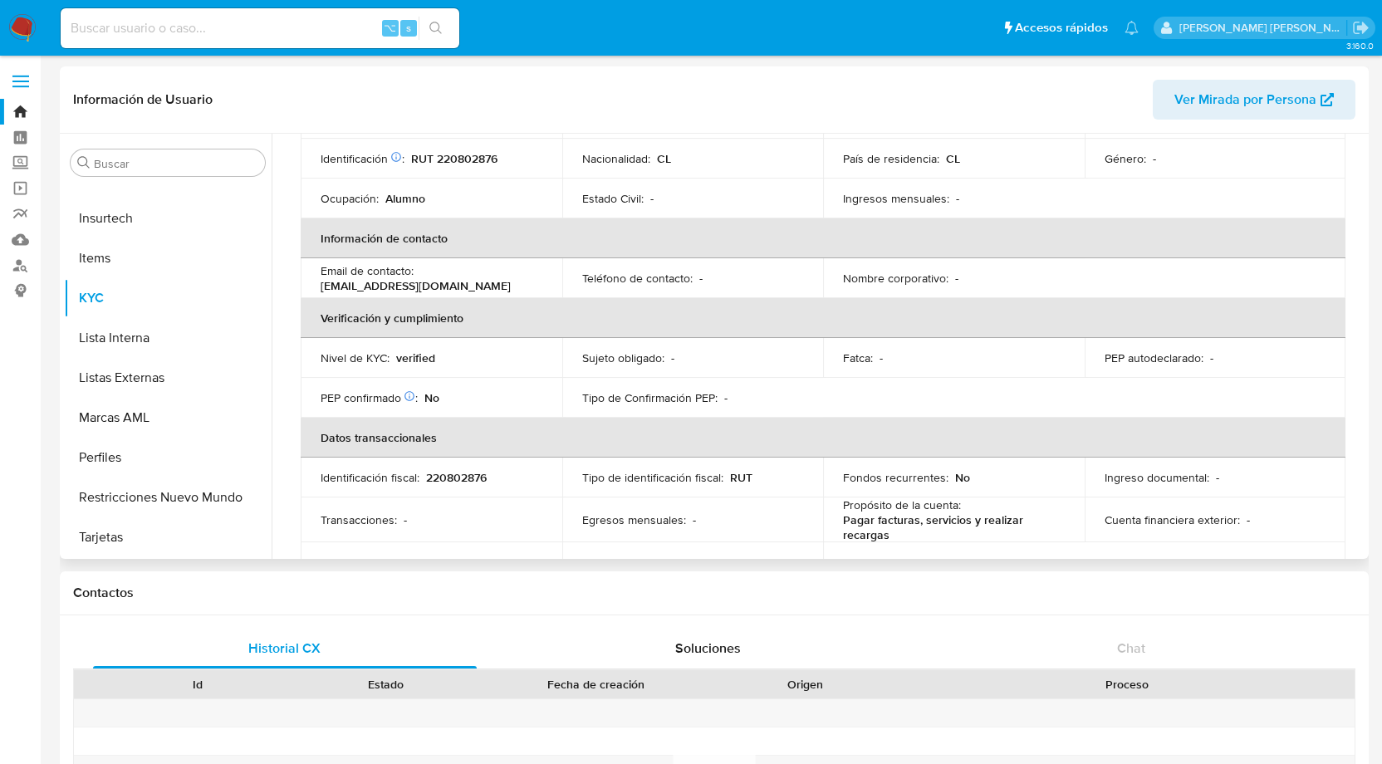
scroll to position [148, 0]
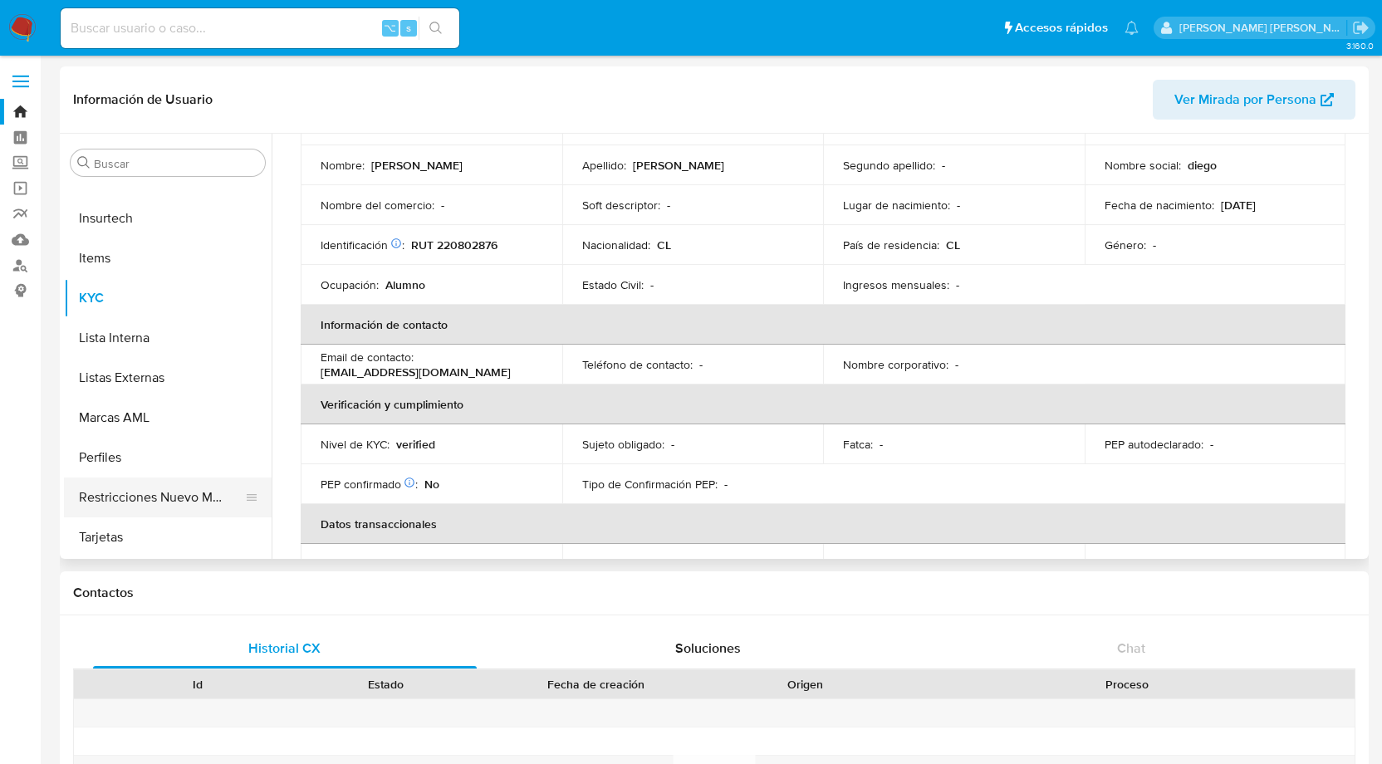
click at [174, 491] on button "Restricciones Nuevo Mundo" at bounding box center [161, 498] width 194 height 40
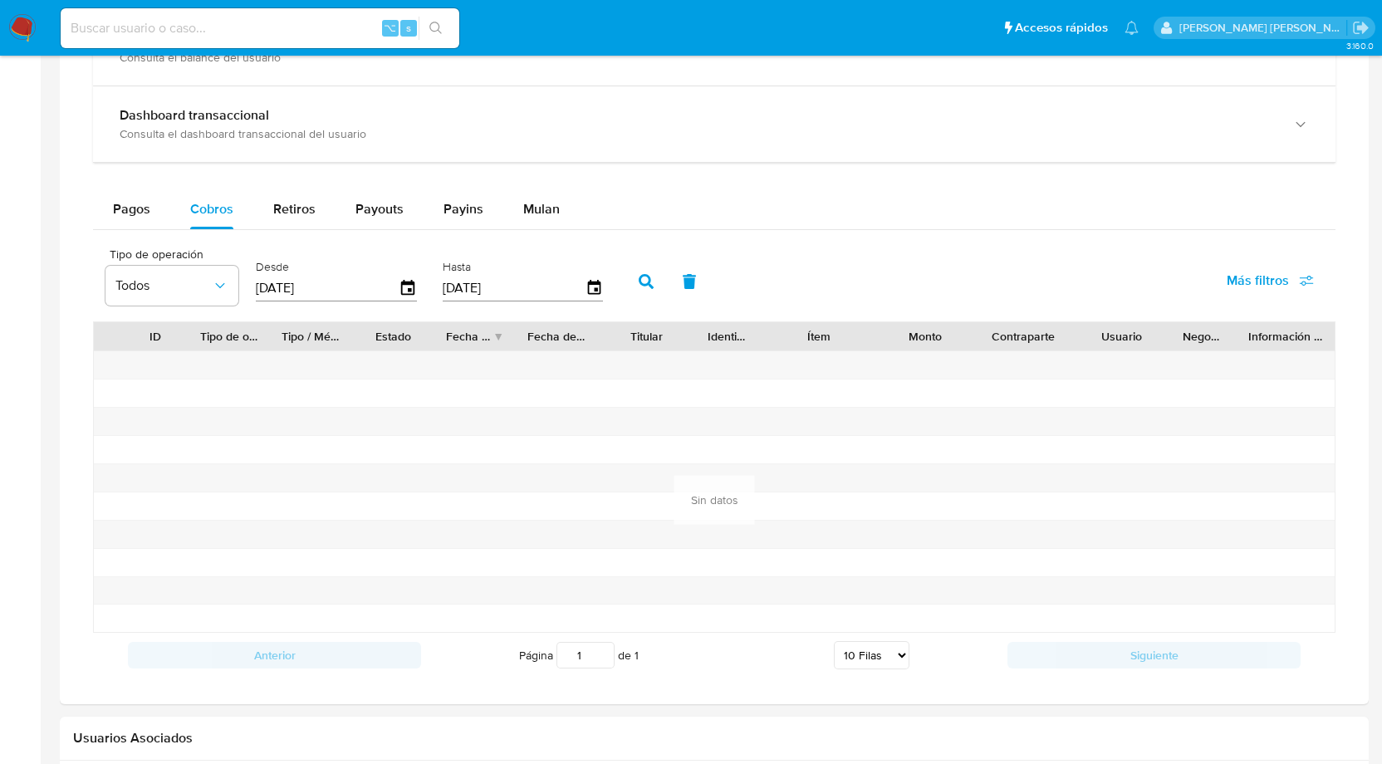
scroll to position [991, 0]
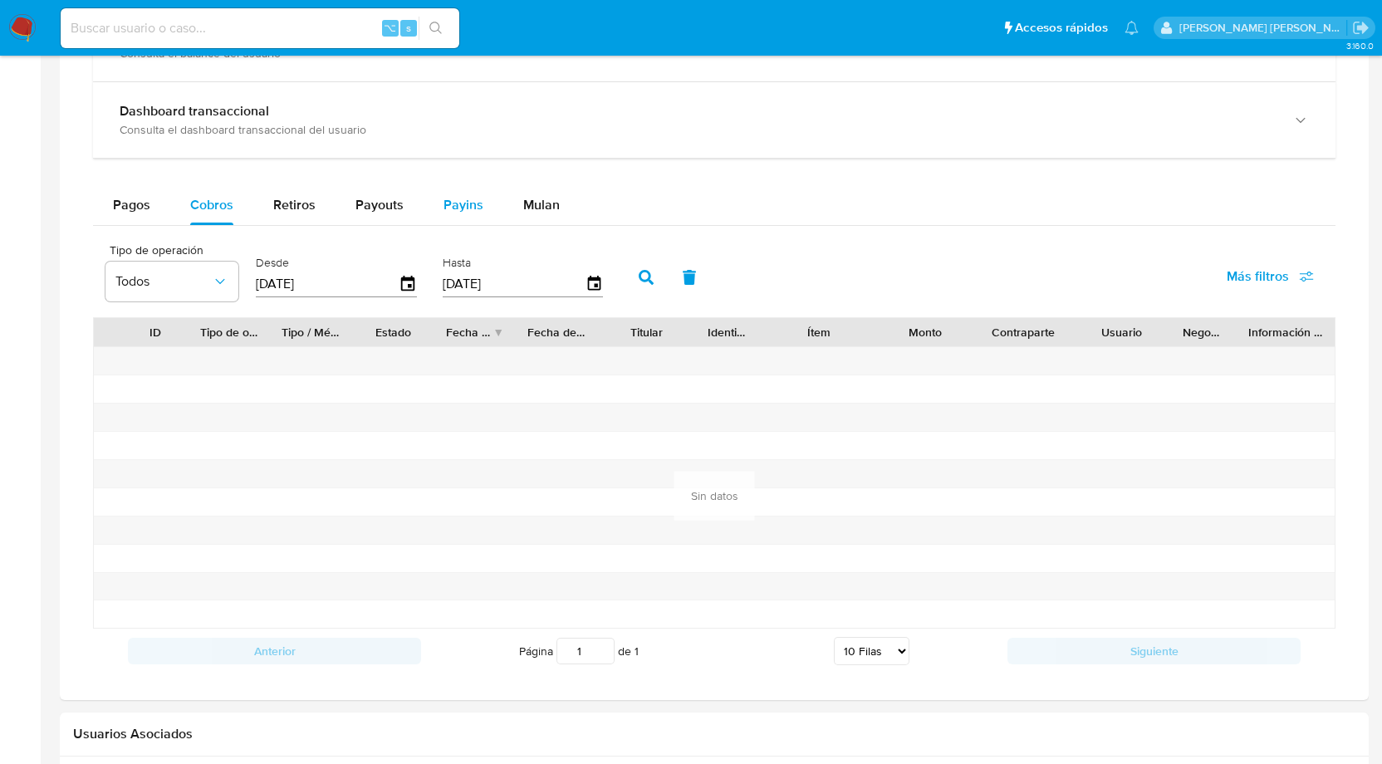
click at [460, 202] on span "Payins" at bounding box center [464, 204] width 40 height 19
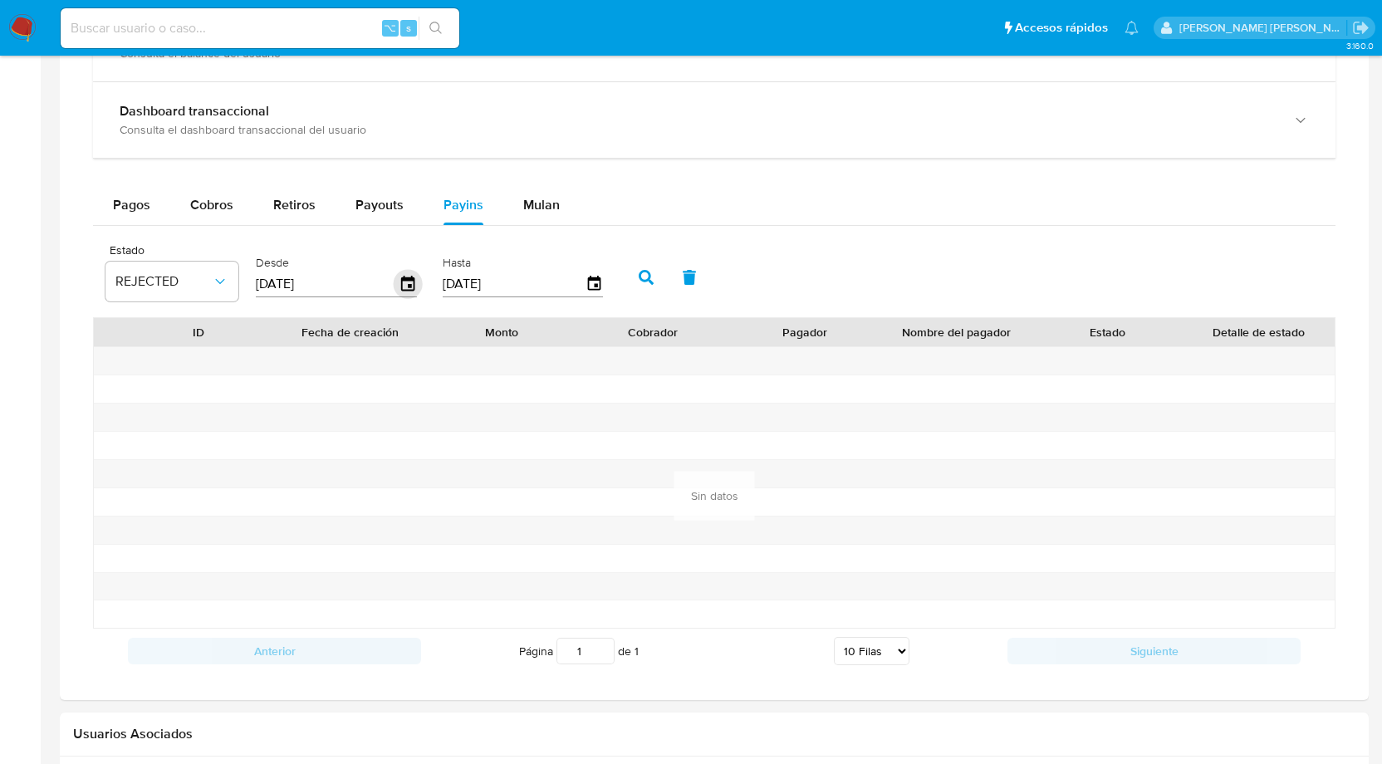
click at [413, 286] on icon "button" at bounding box center [408, 284] width 29 height 29
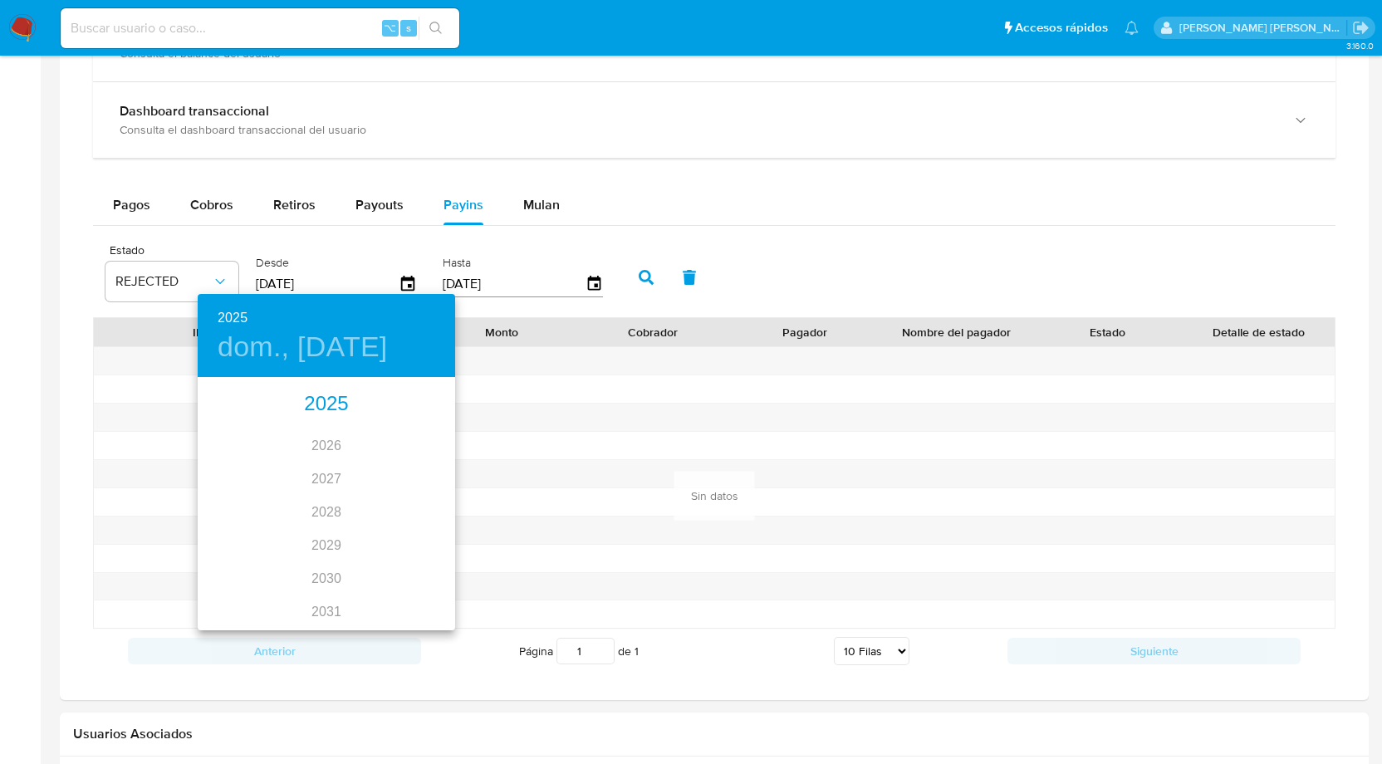
click at [334, 406] on div "2025" at bounding box center [327, 404] width 258 height 33
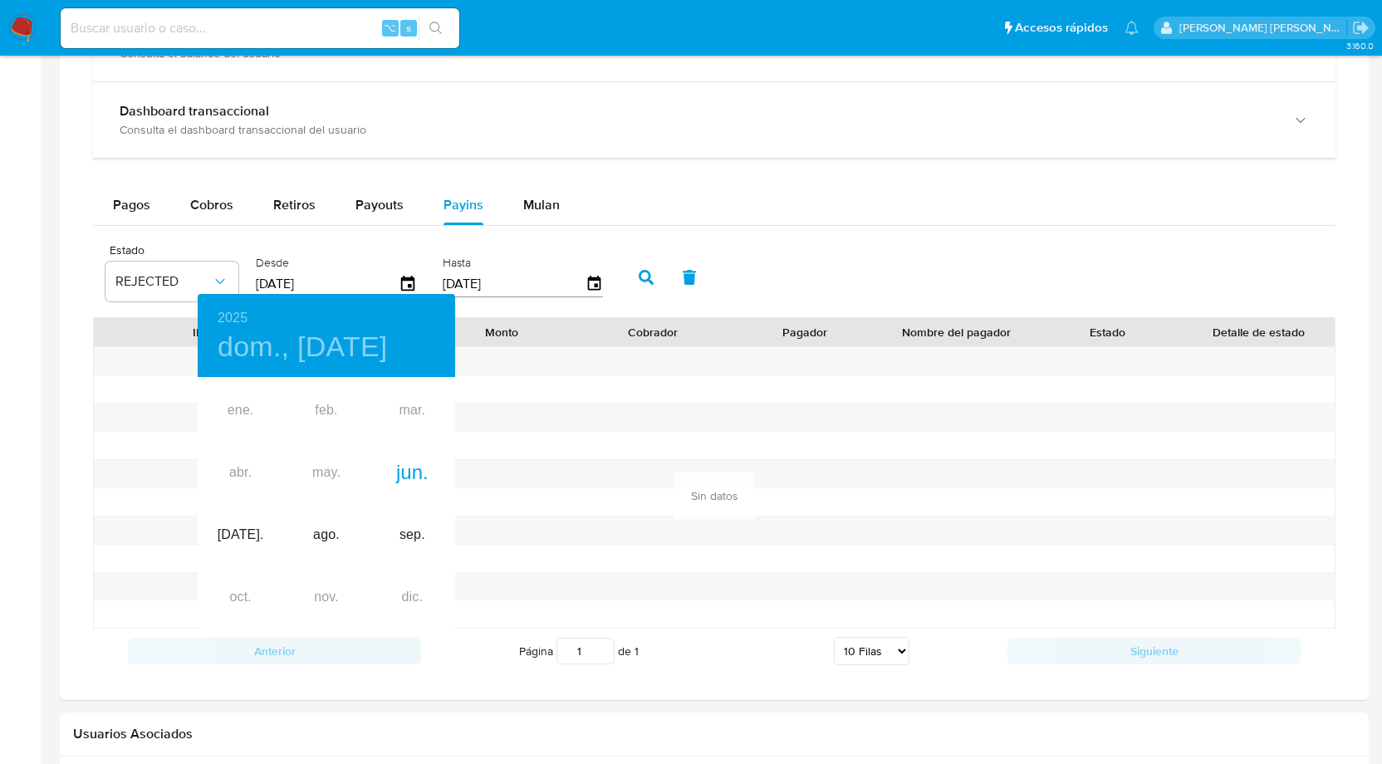
click at [139, 194] on div at bounding box center [691, 382] width 1382 height 764
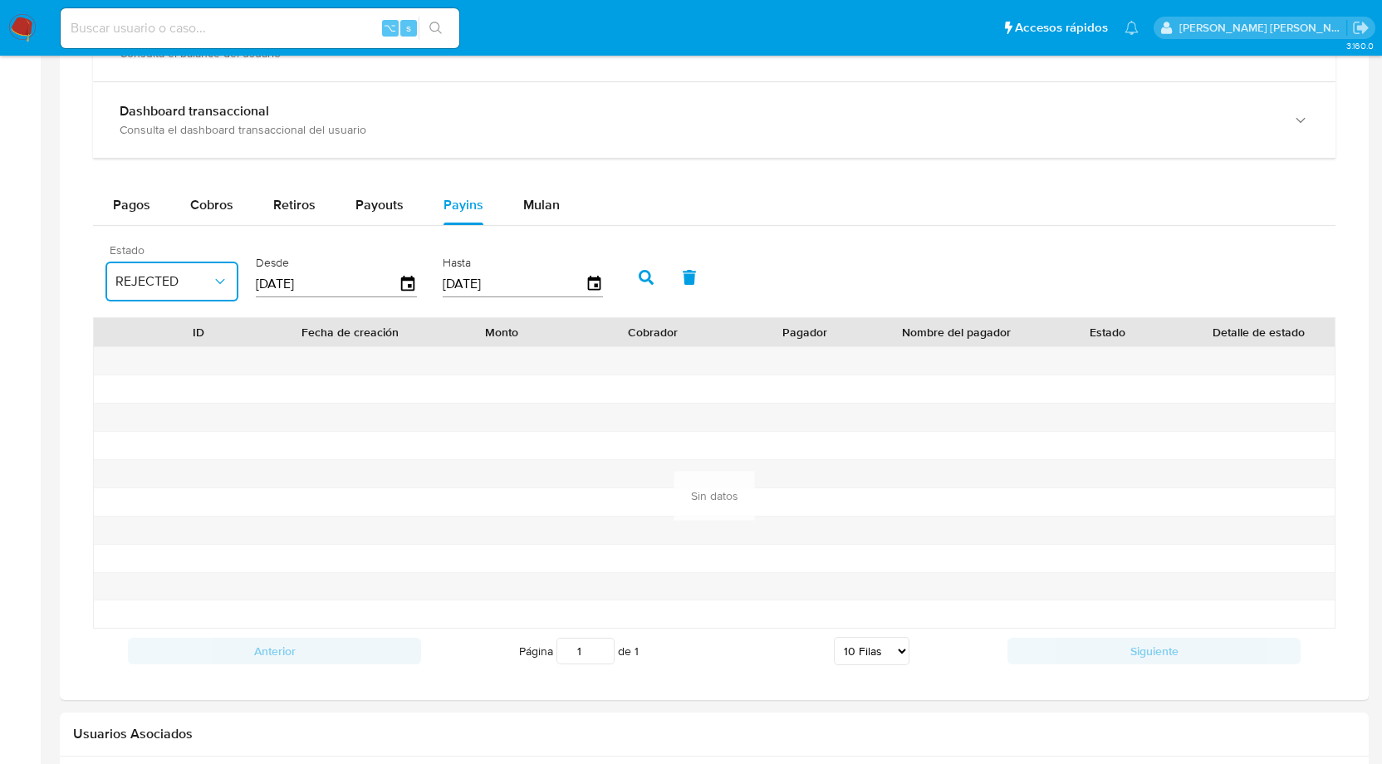
click at [204, 288] on button "REJECTED" at bounding box center [172, 282] width 133 height 40
click at [150, 530] on span "Todos" at bounding box center [132, 536] width 34 height 17
click at [413, 277] on icon "button" at bounding box center [408, 284] width 29 height 29
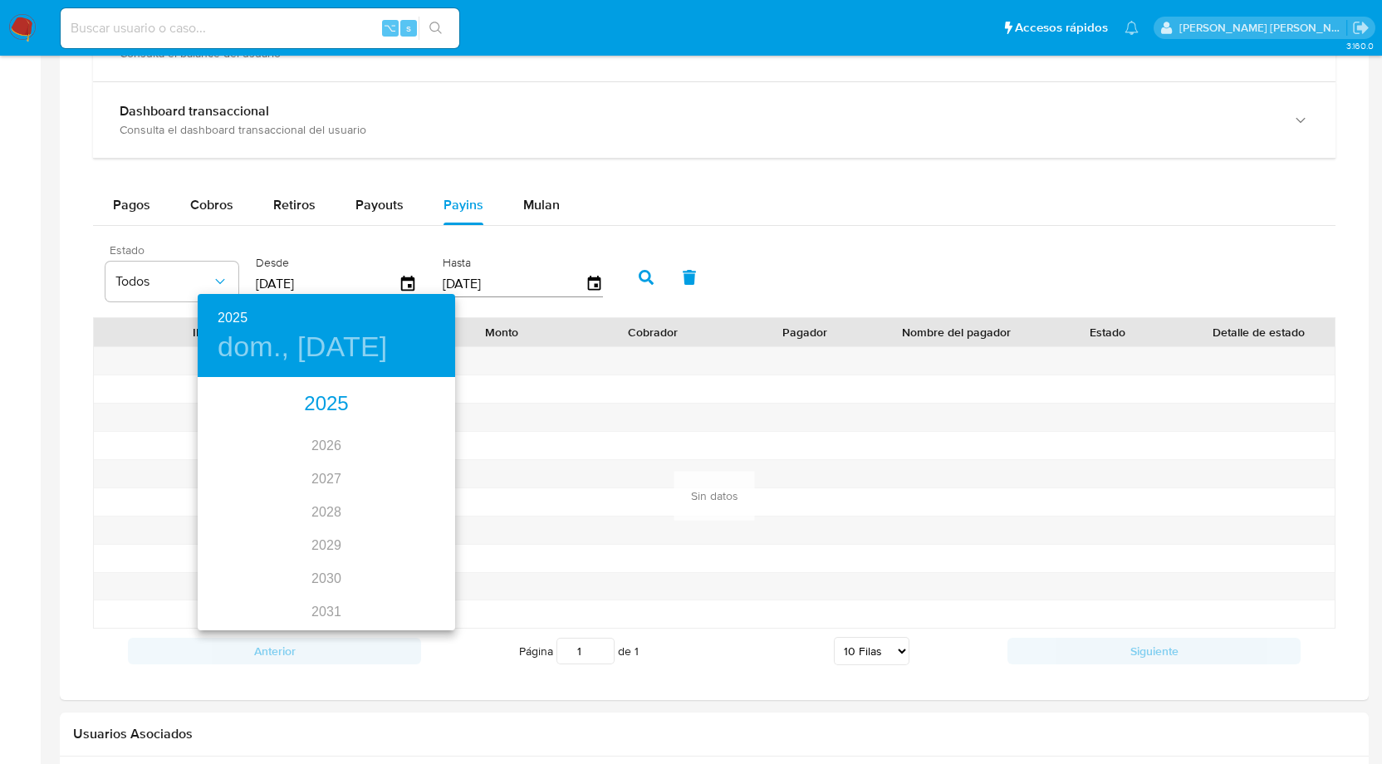
click at [335, 399] on div "2025" at bounding box center [327, 404] width 258 height 33
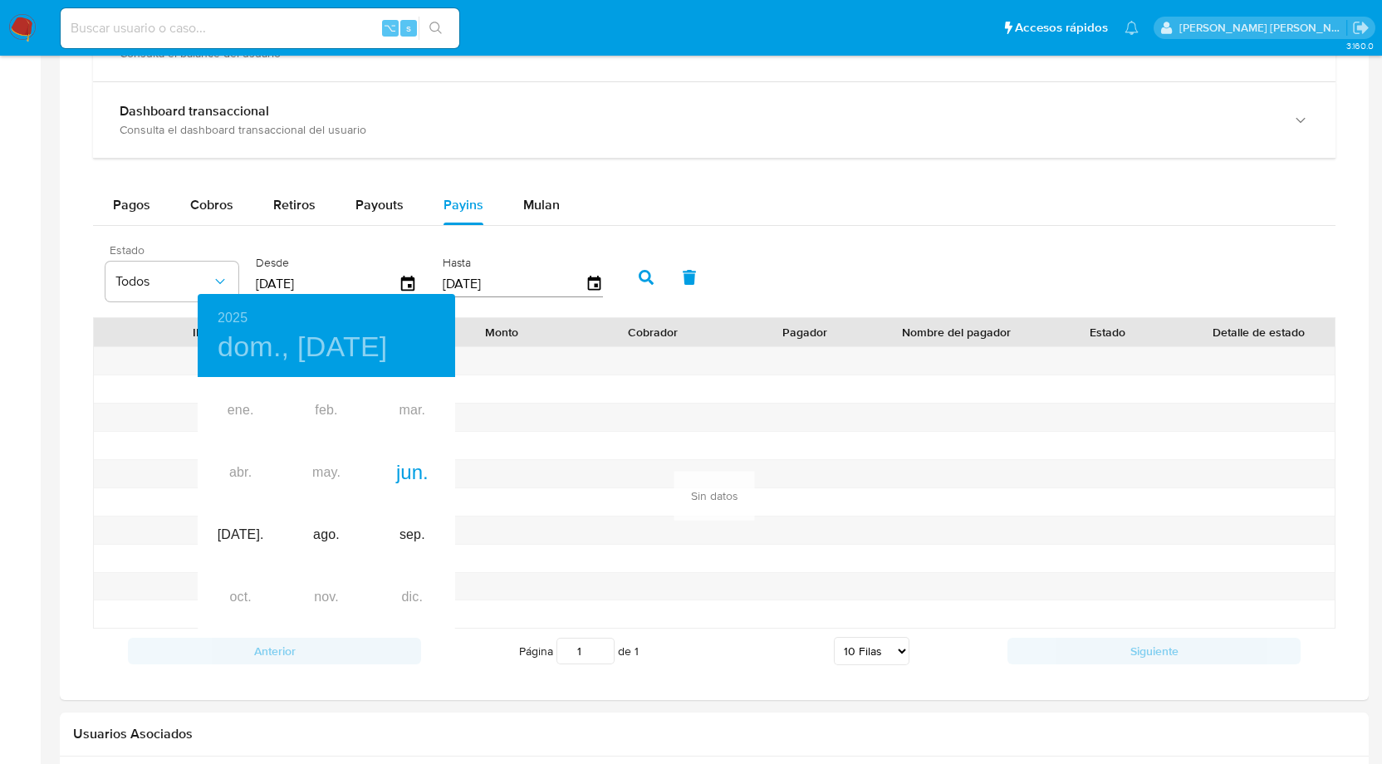
click at [669, 150] on div at bounding box center [691, 382] width 1382 height 764
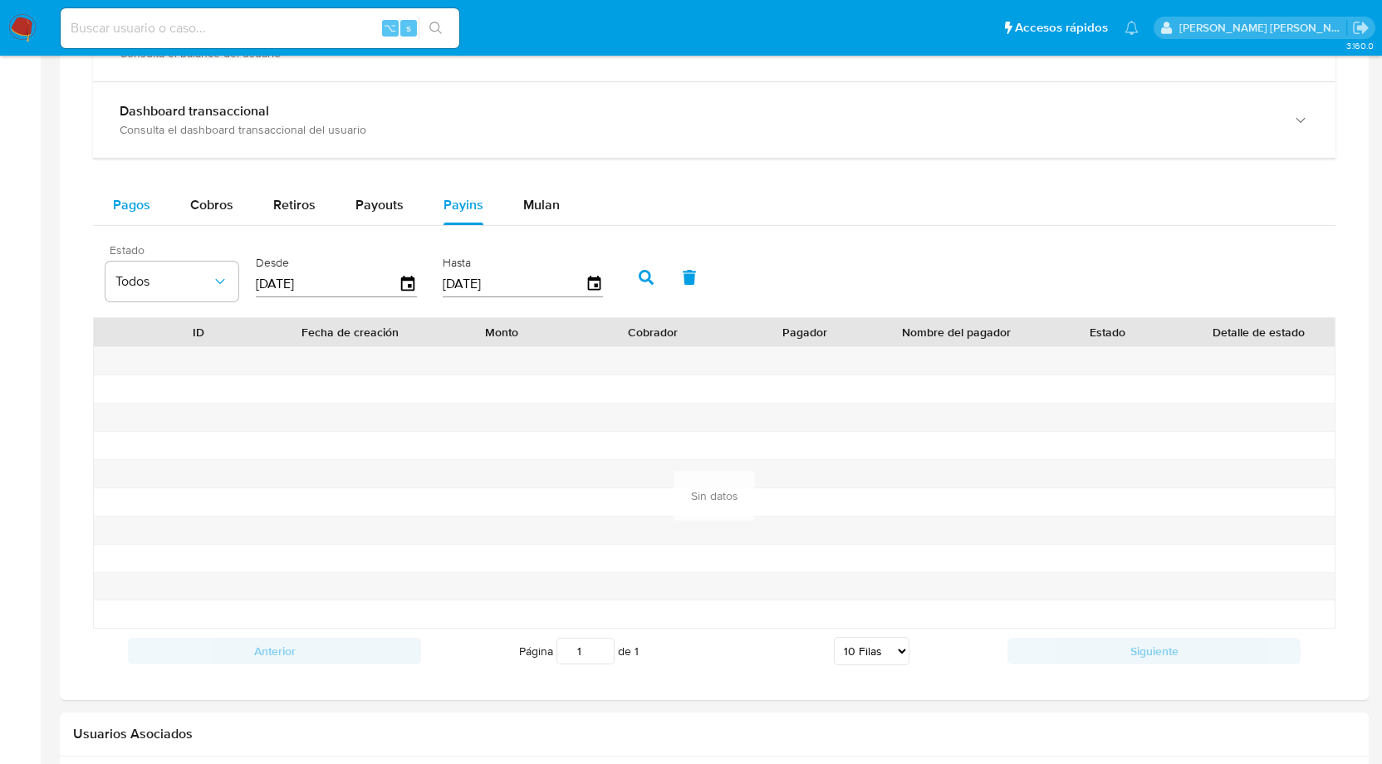
click at [138, 195] on span "Pagos" at bounding box center [131, 204] width 37 height 19
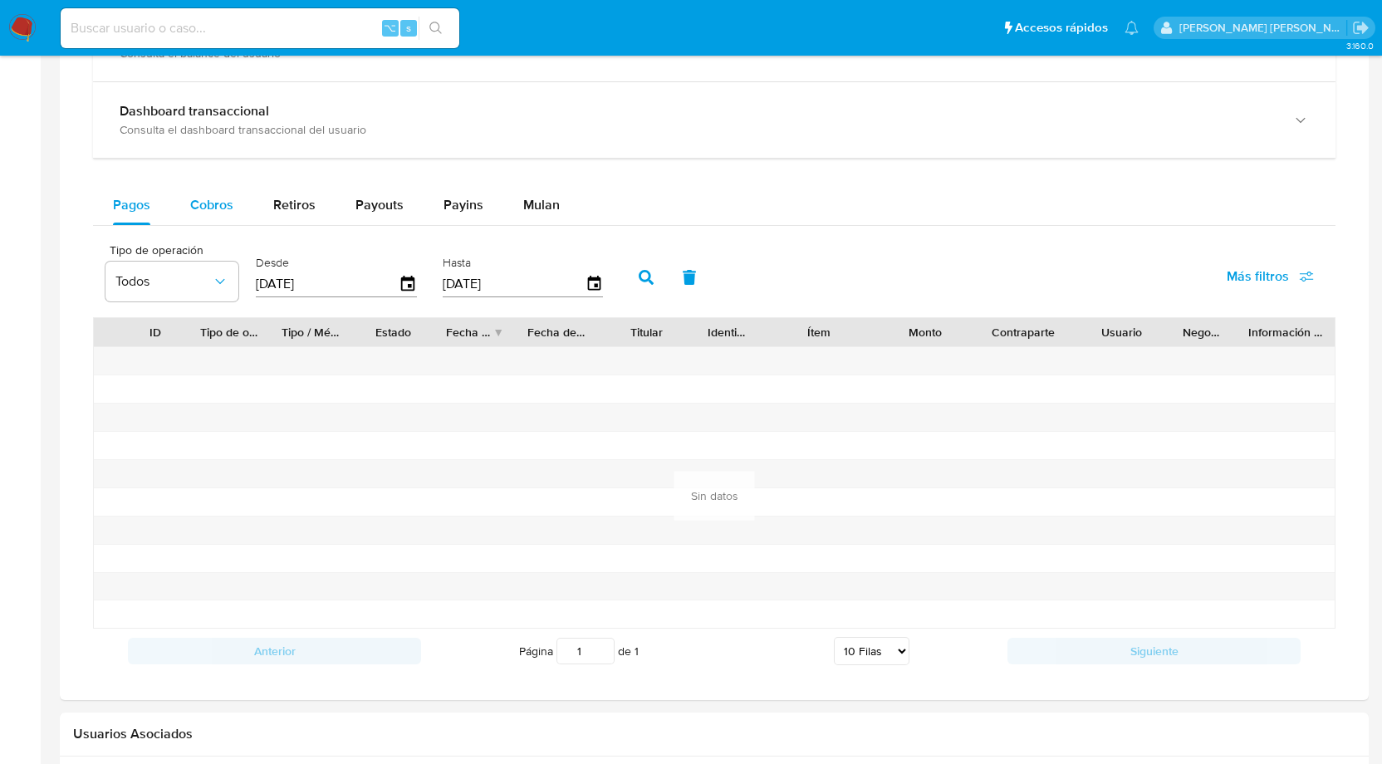
click at [204, 204] on span "Cobros" at bounding box center [211, 204] width 43 height 19
click at [648, 274] on icon "button" at bounding box center [646, 277] width 15 height 15
click at [312, 198] on span "Retiros" at bounding box center [294, 204] width 42 height 19
select select "10"
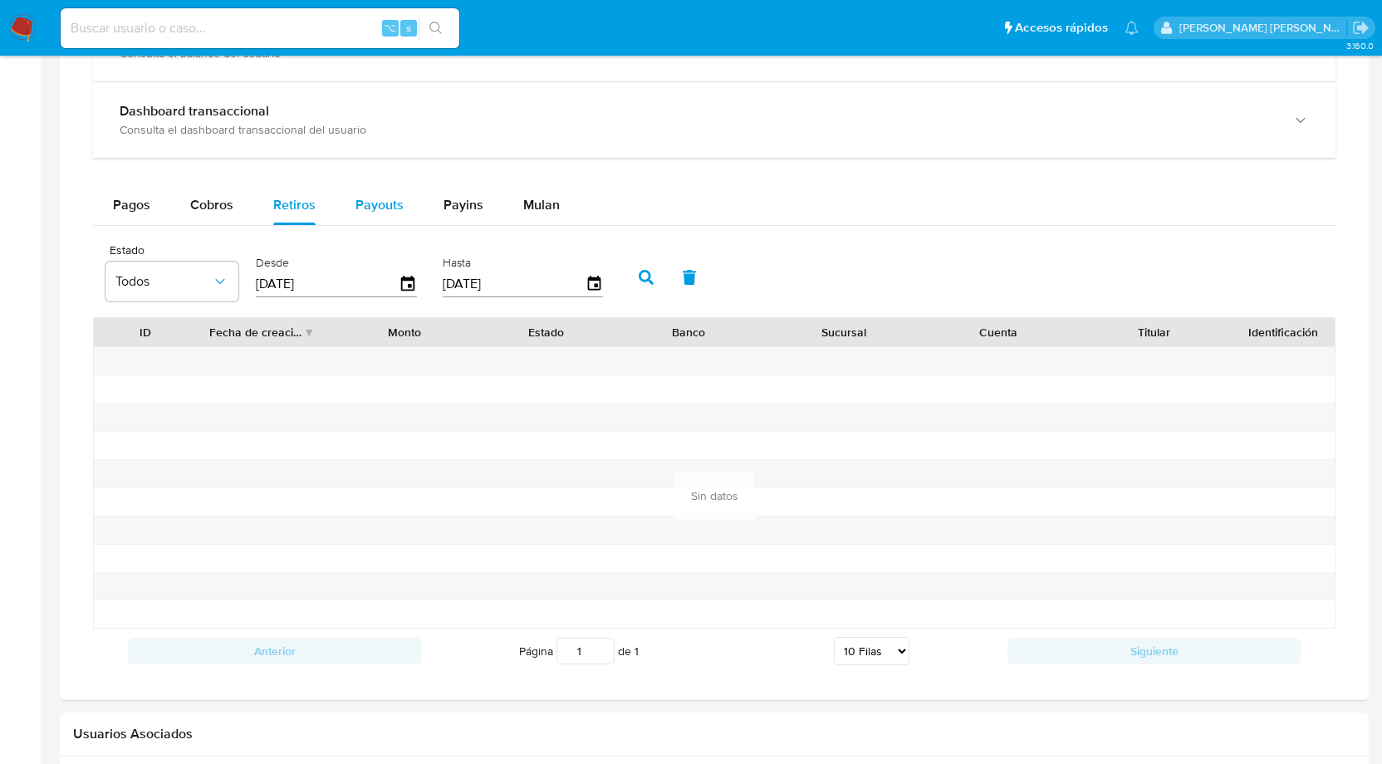
click at [377, 202] on span "Payouts" at bounding box center [380, 204] width 48 height 19
select select "10"
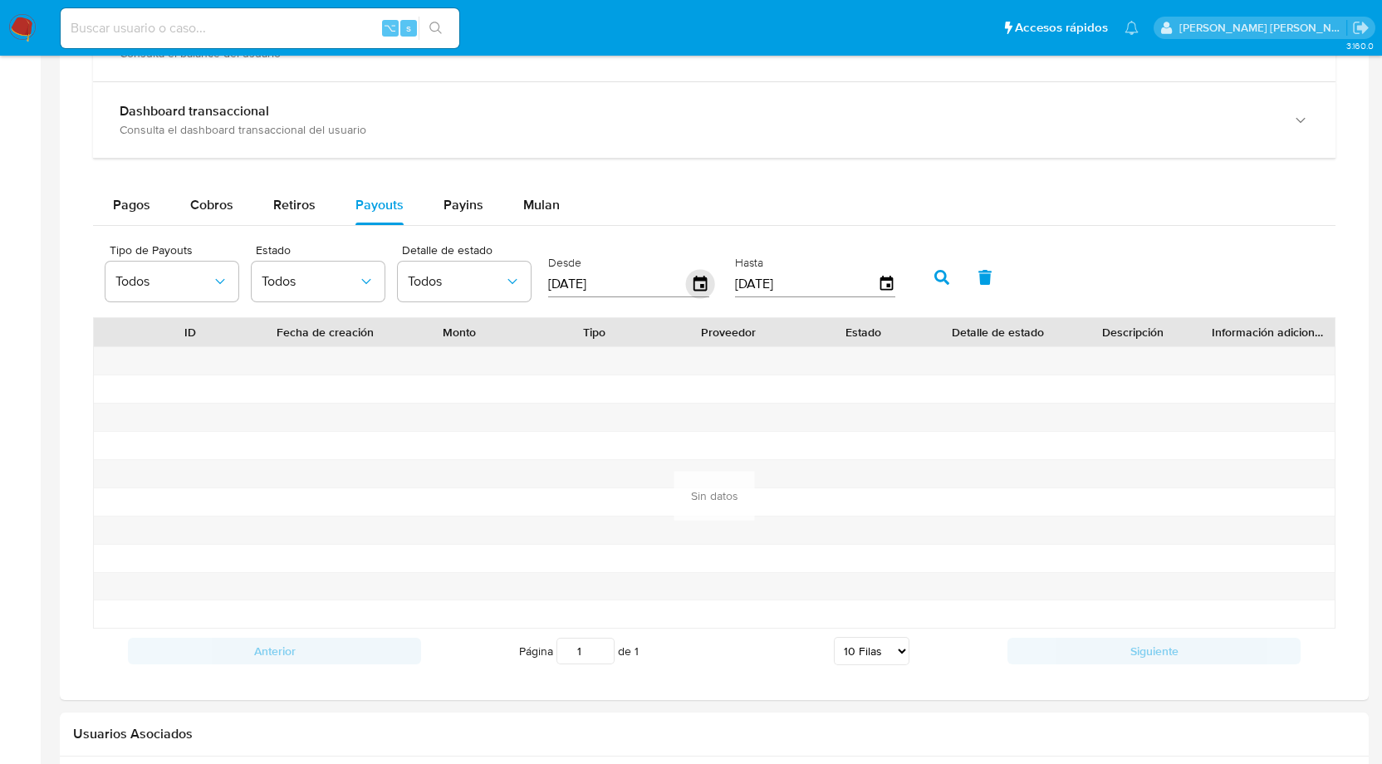
click at [694, 277] on icon "button" at bounding box center [700, 283] width 13 height 15
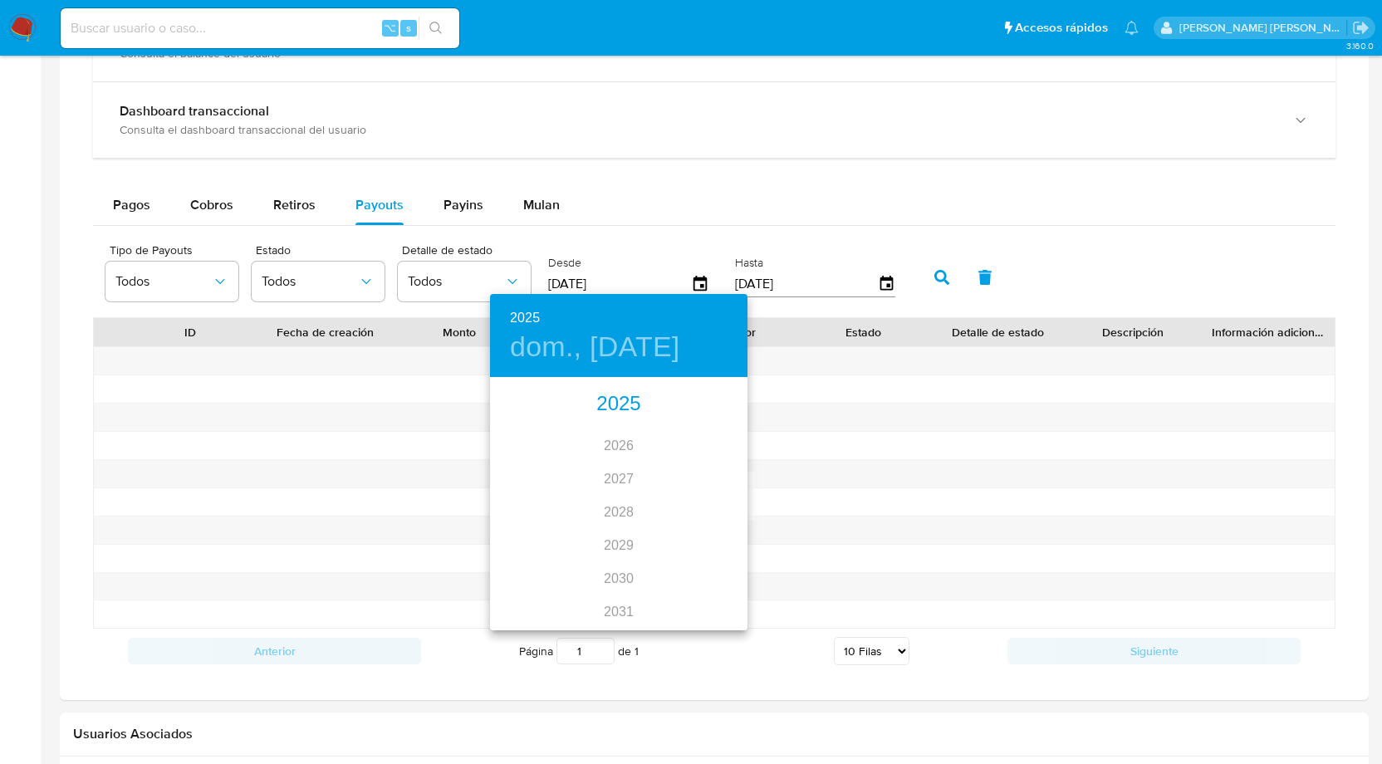
click at [630, 408] on div "2025" at bounding box center [619, 404] width 258 height 33
click at [710, 413] on div "mar." at bounding box center [705, 411] width 86 height 62
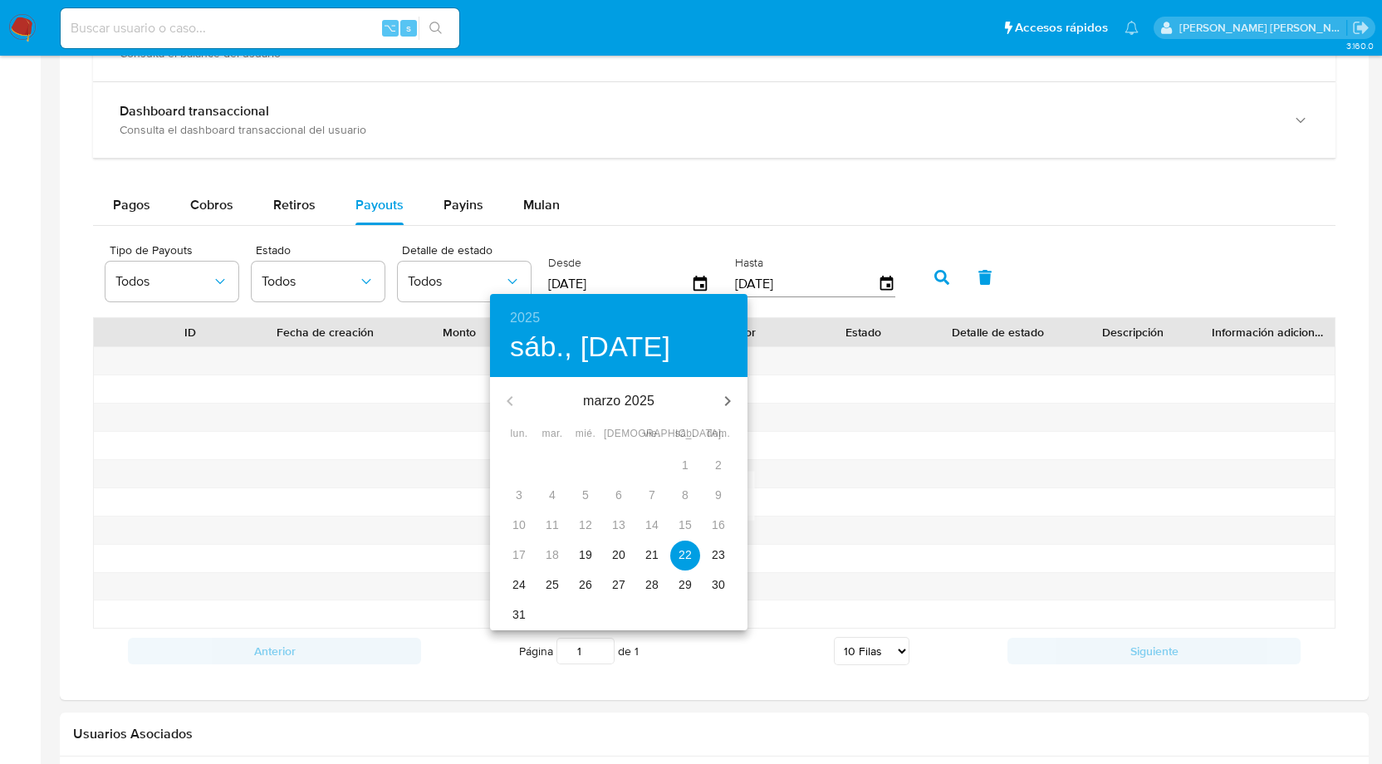
click at [585, 554] on p "19" at bounding box center [585, 555] width 13 height 17
type input "[DATE]"
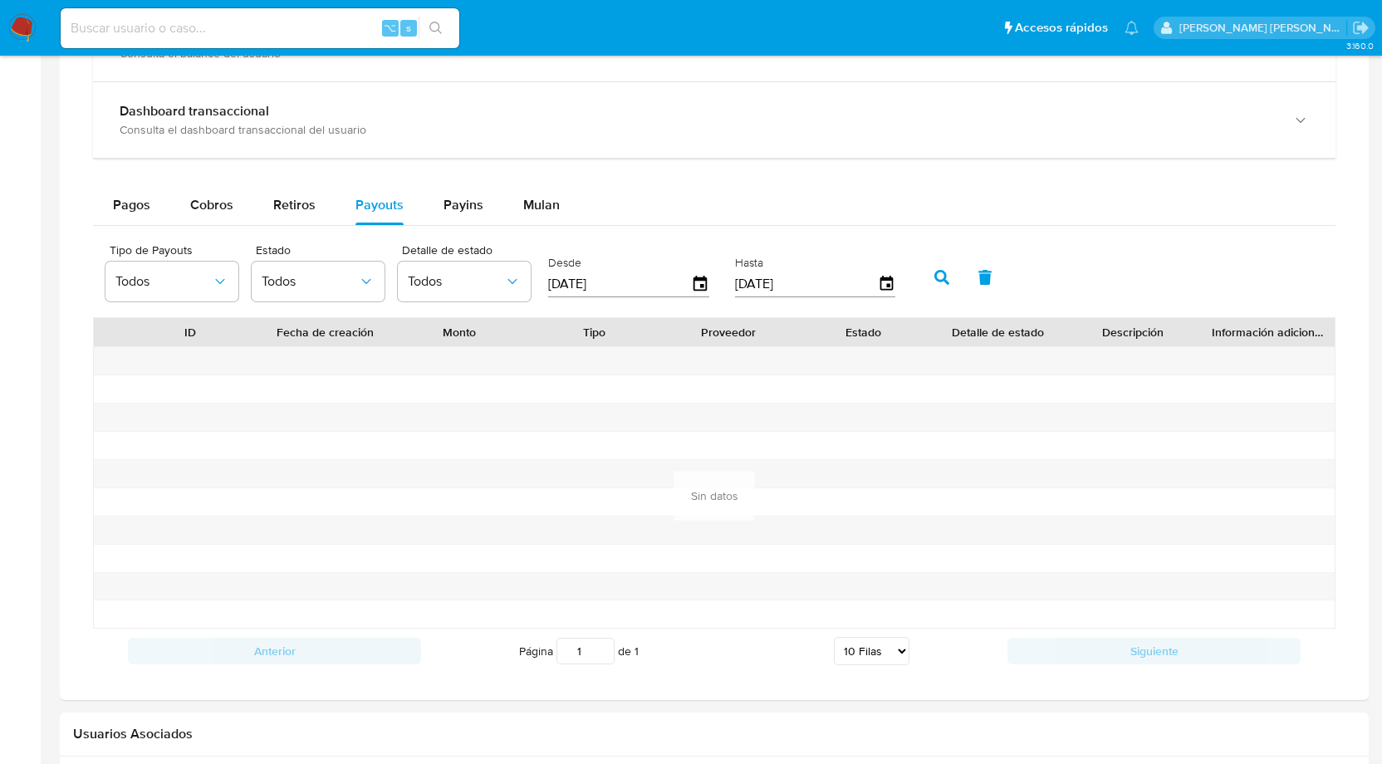
click at [935, 270] on icon "button" at bounding box center [942, 277] width 15 height 15
click at [455, 205] on span "Payins" at bounding box center [464, 204] width 40 height 19
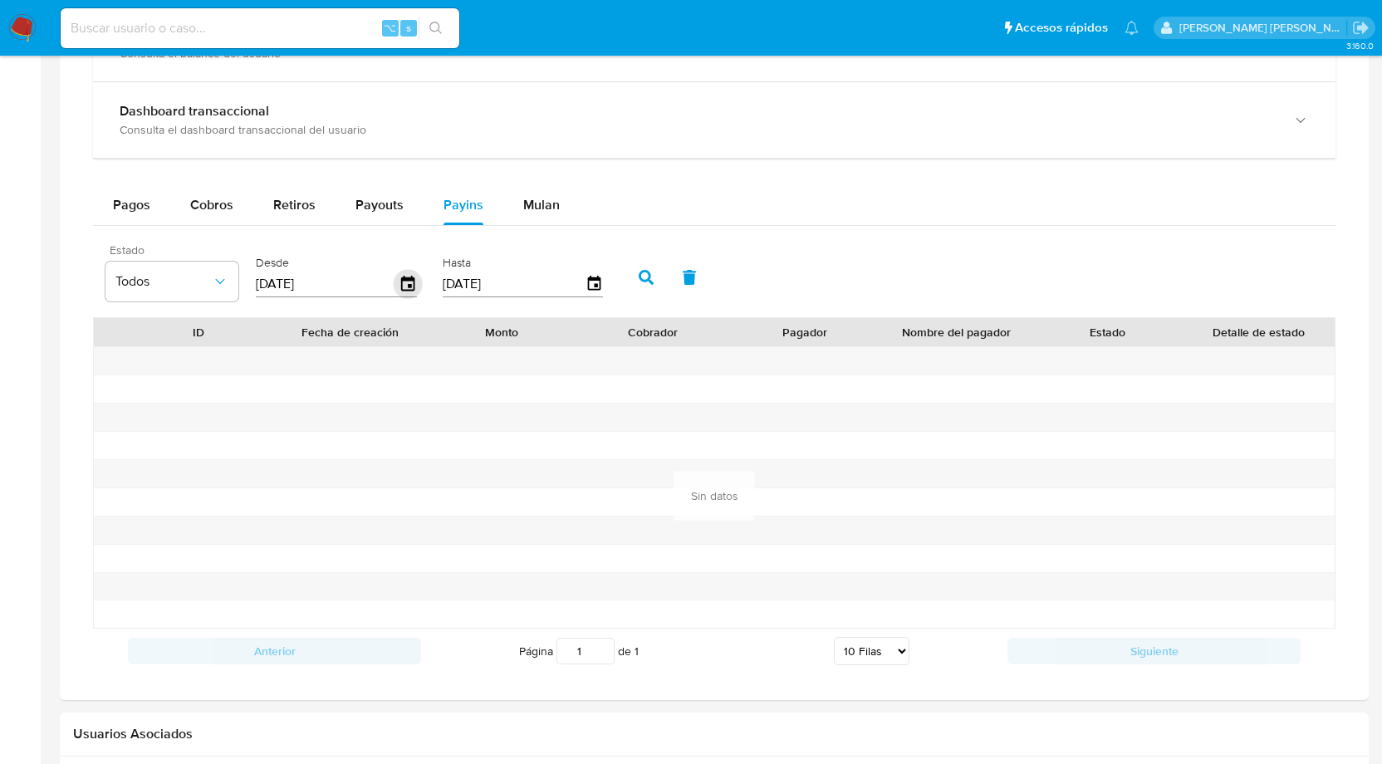
click at [408, 287] on icon "button" at bounding box center [407, 283] width 13 height 15
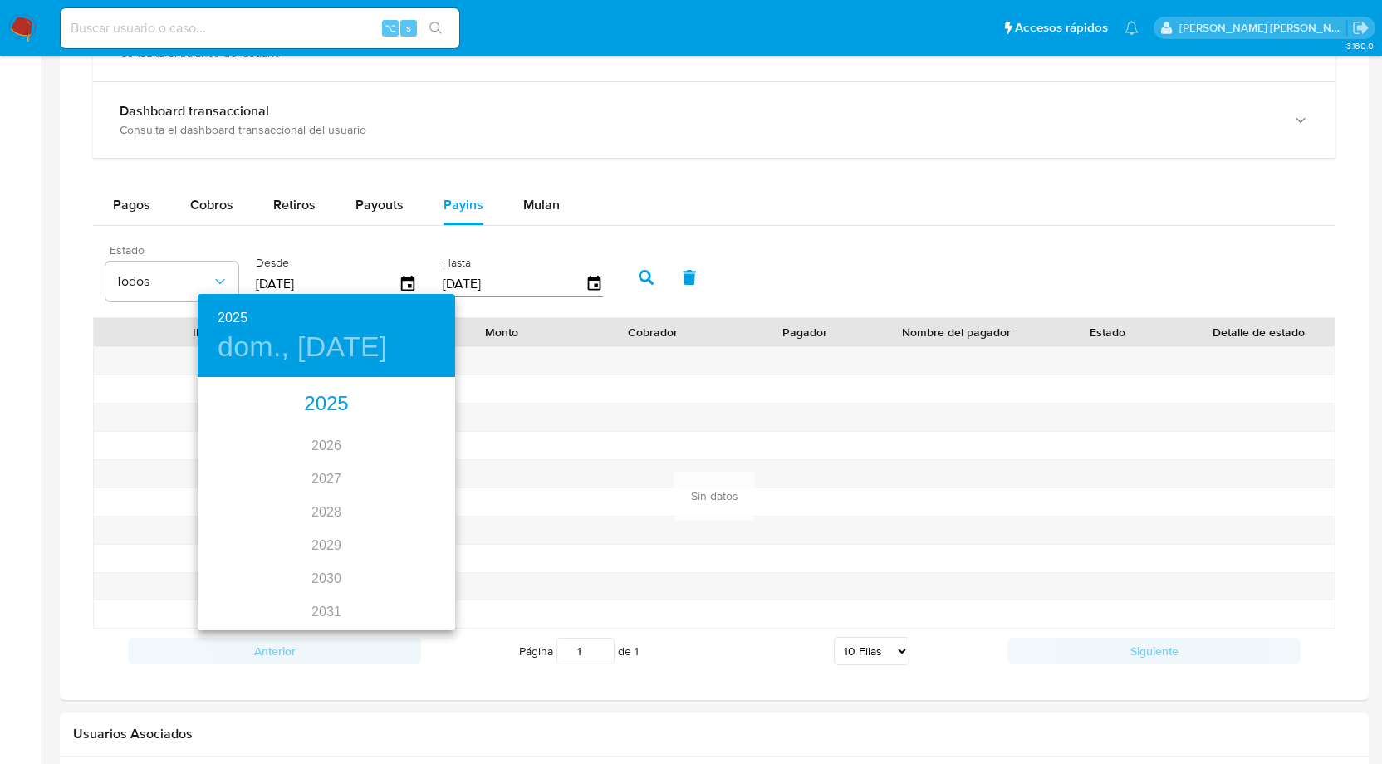
click at [329, 409] on div "2025" at bounding box center [327, 404] width 258 height 33
click at [409, 469] on div "jun." at bounding box center [413, 473] width 86 height 62
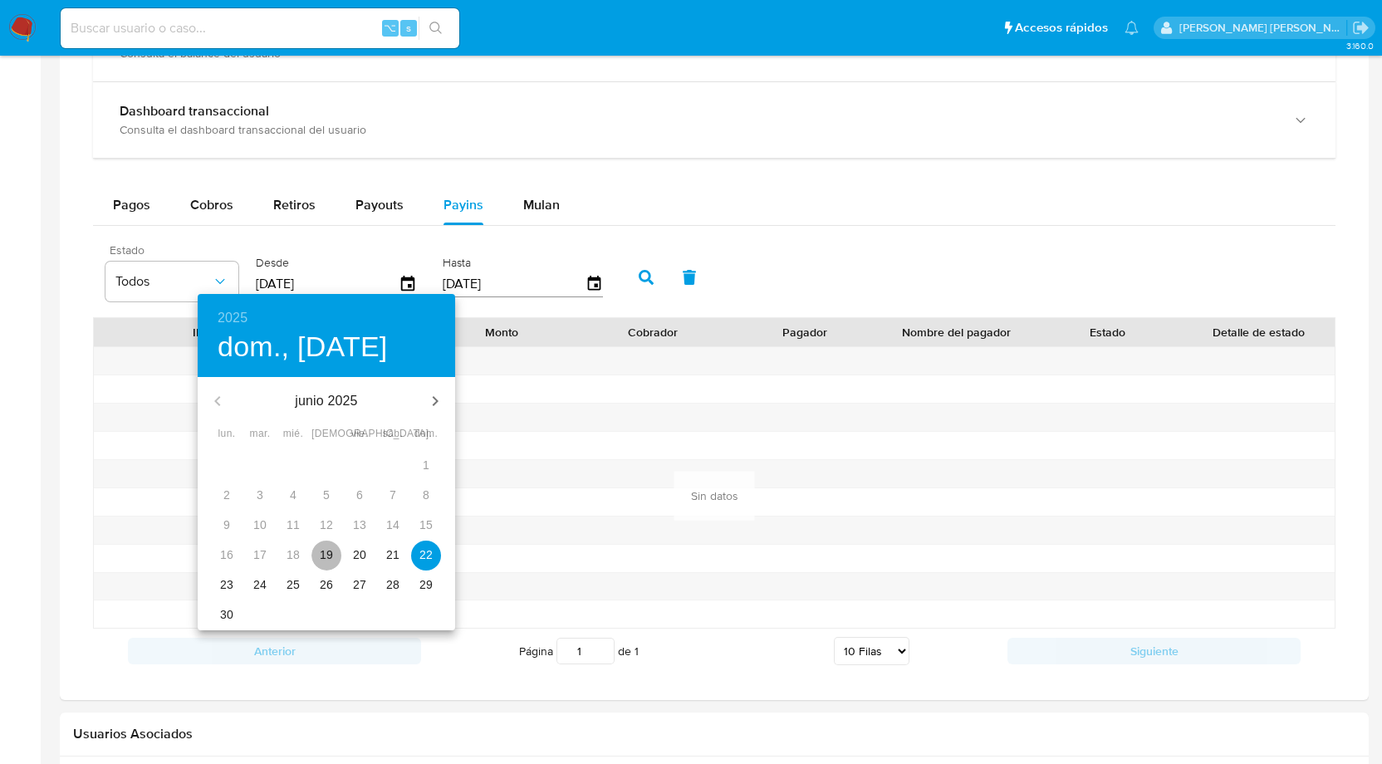
click at [322, 556] on p "19" at bounding box center [326, 555] width 13 height 17
type input "[DATE]"
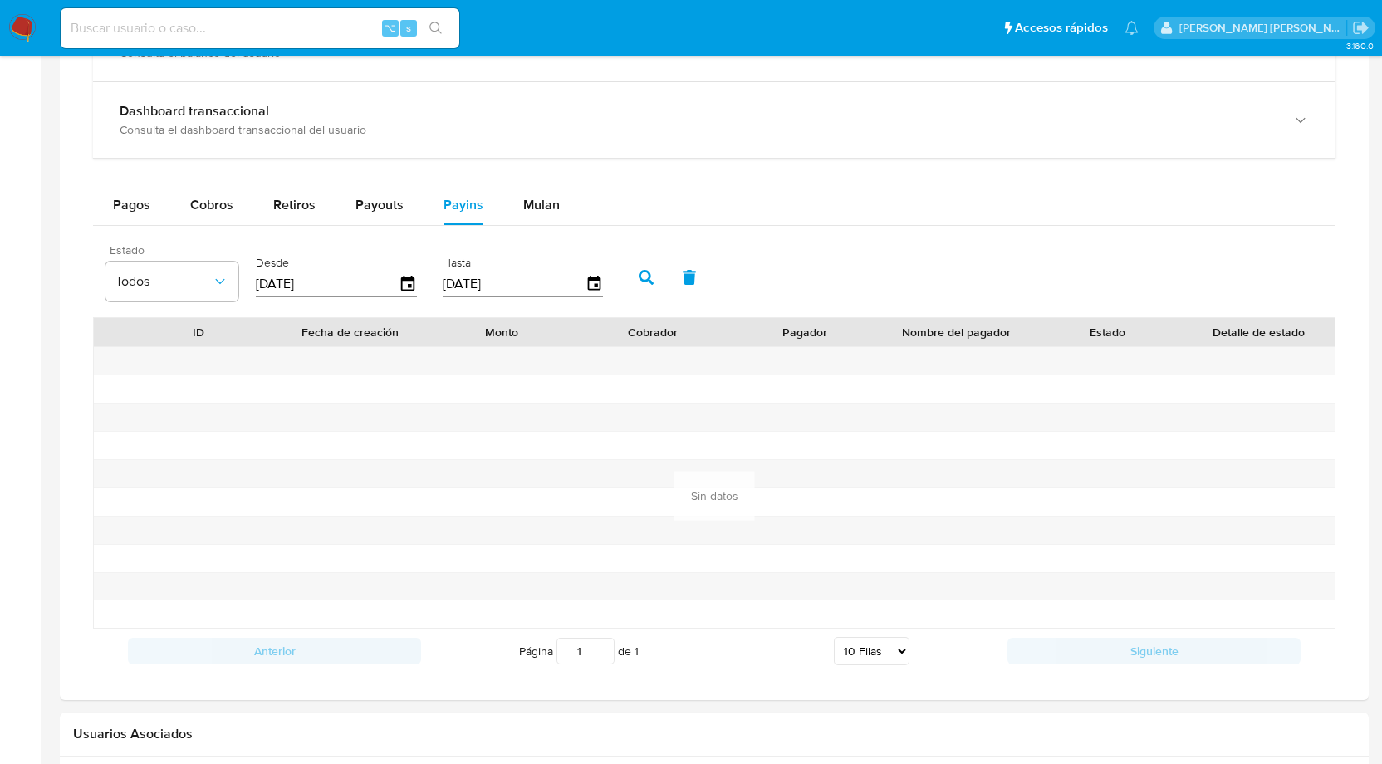
click at [634, 274] on button "button" at bounding box center [646, 278] width 43 height 40
click at [205, 12] on div "⌥ s" at bounding box center [260, 28] width 399 height 40
click at [185, 27] on input at bounding box center [260, 28] width 399 height 22
paste input "2023110056"
type input "2023110056"
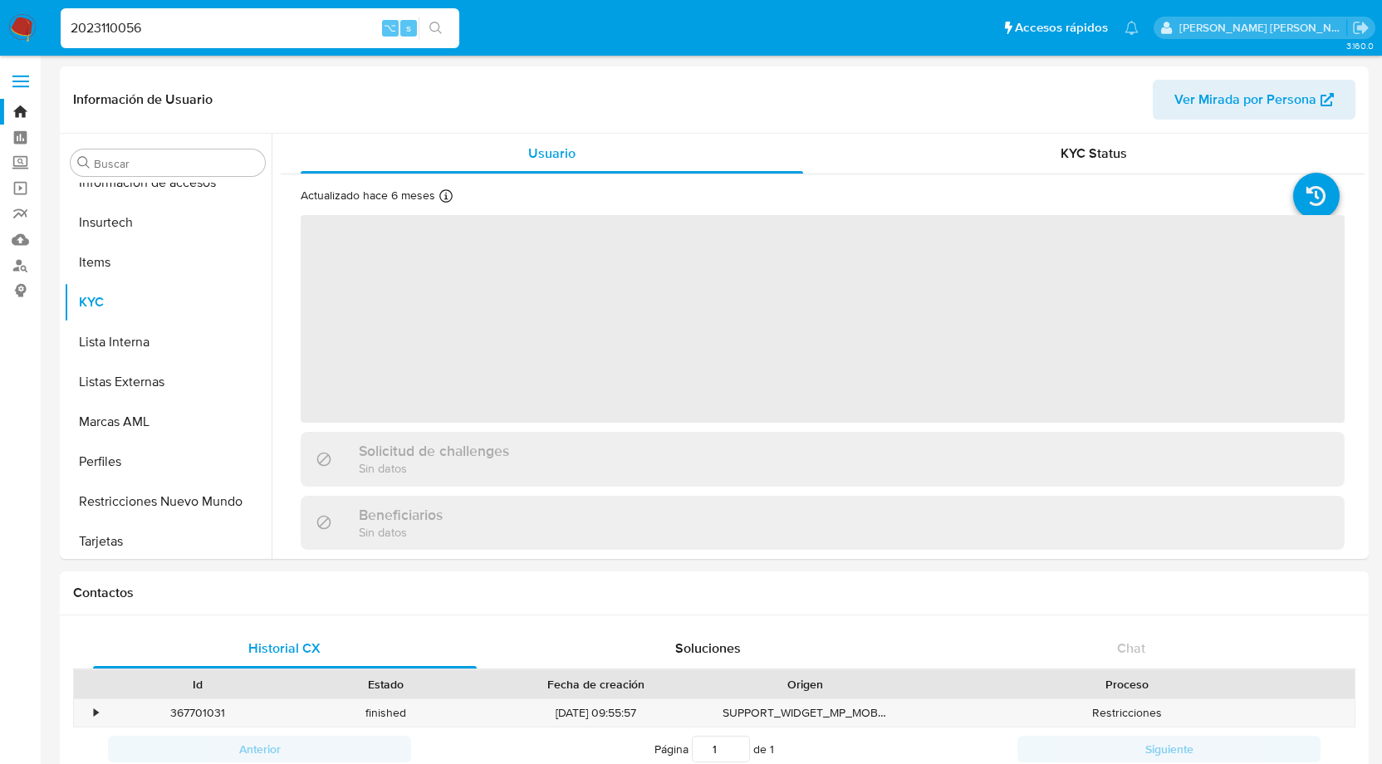
scroll to position [702, 0]
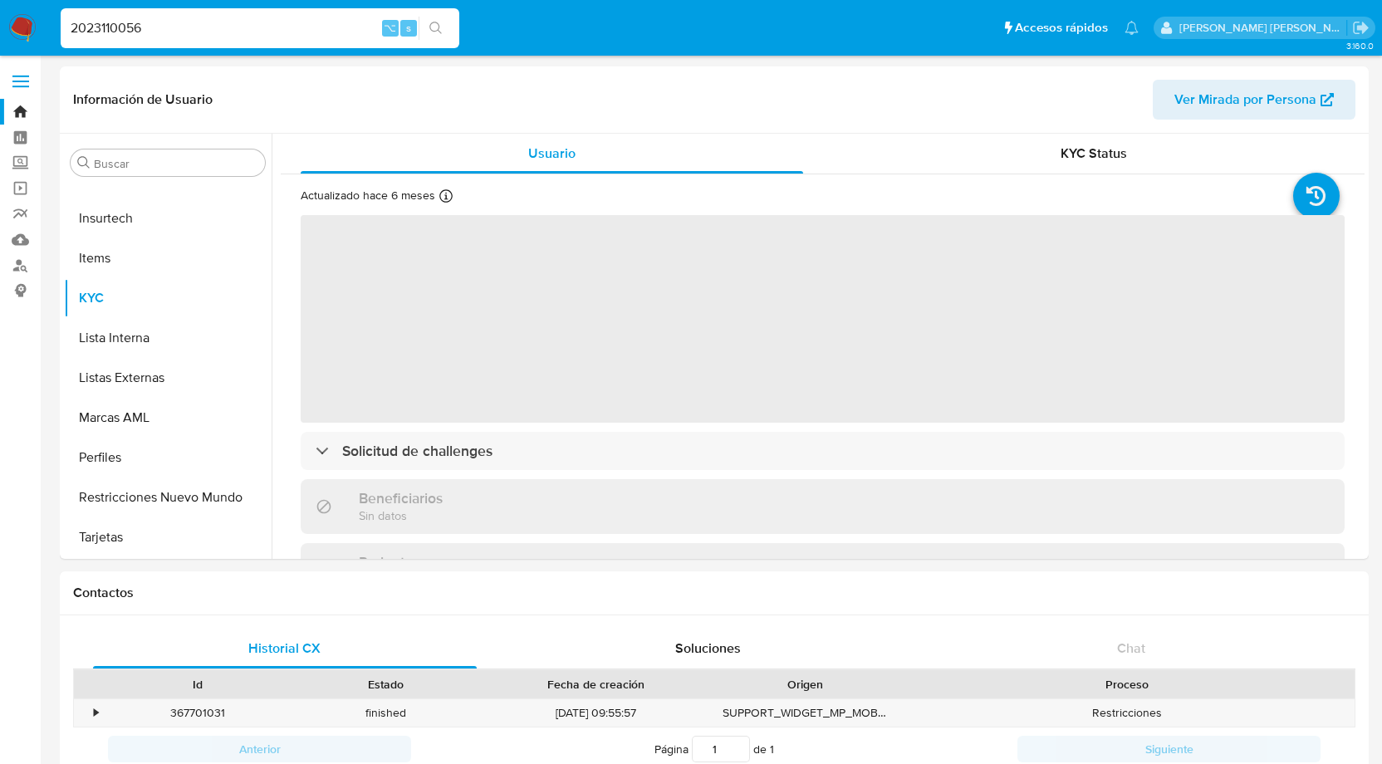
select select "10"
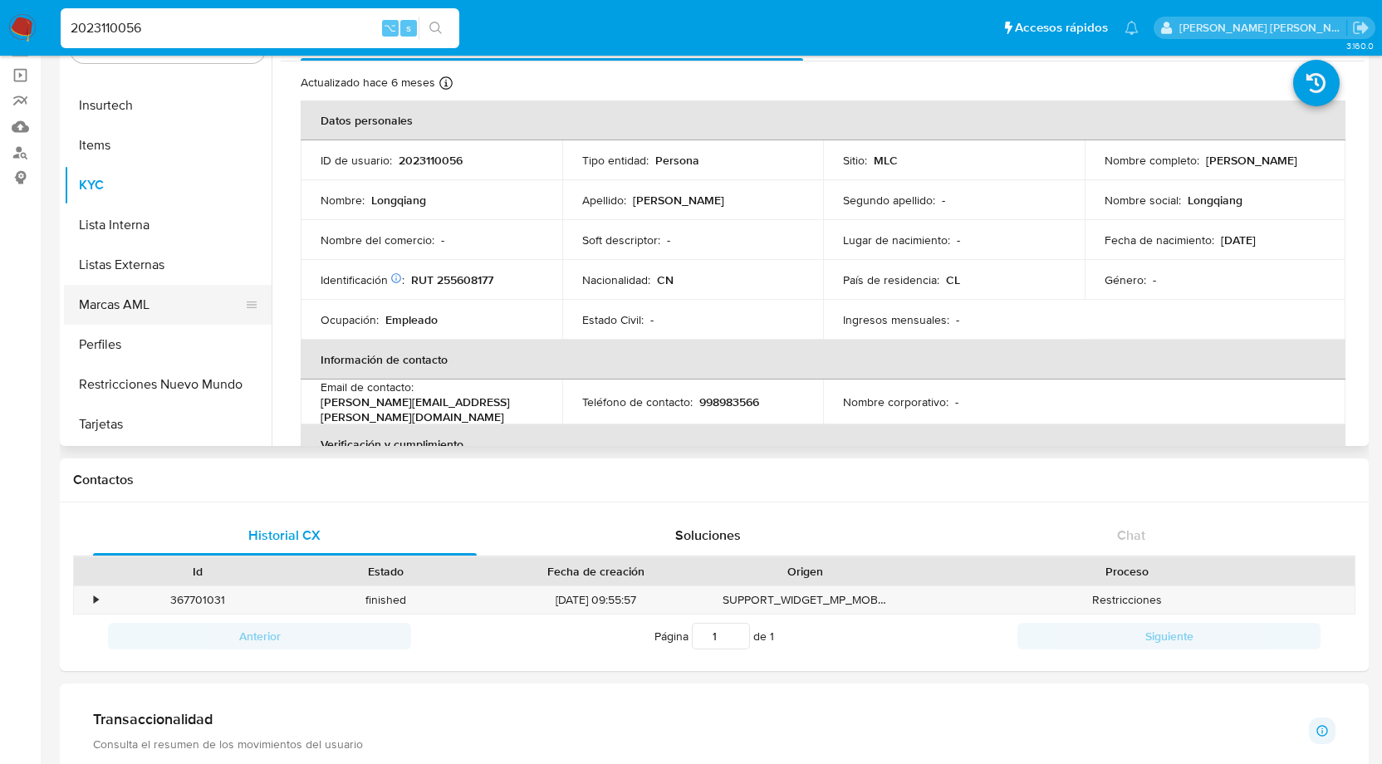
scroll to position [114, 0]
click at [142, 385] on button "Restricciones Nuevo Mundo" at bounding box center [161, 384] width 194 height 40
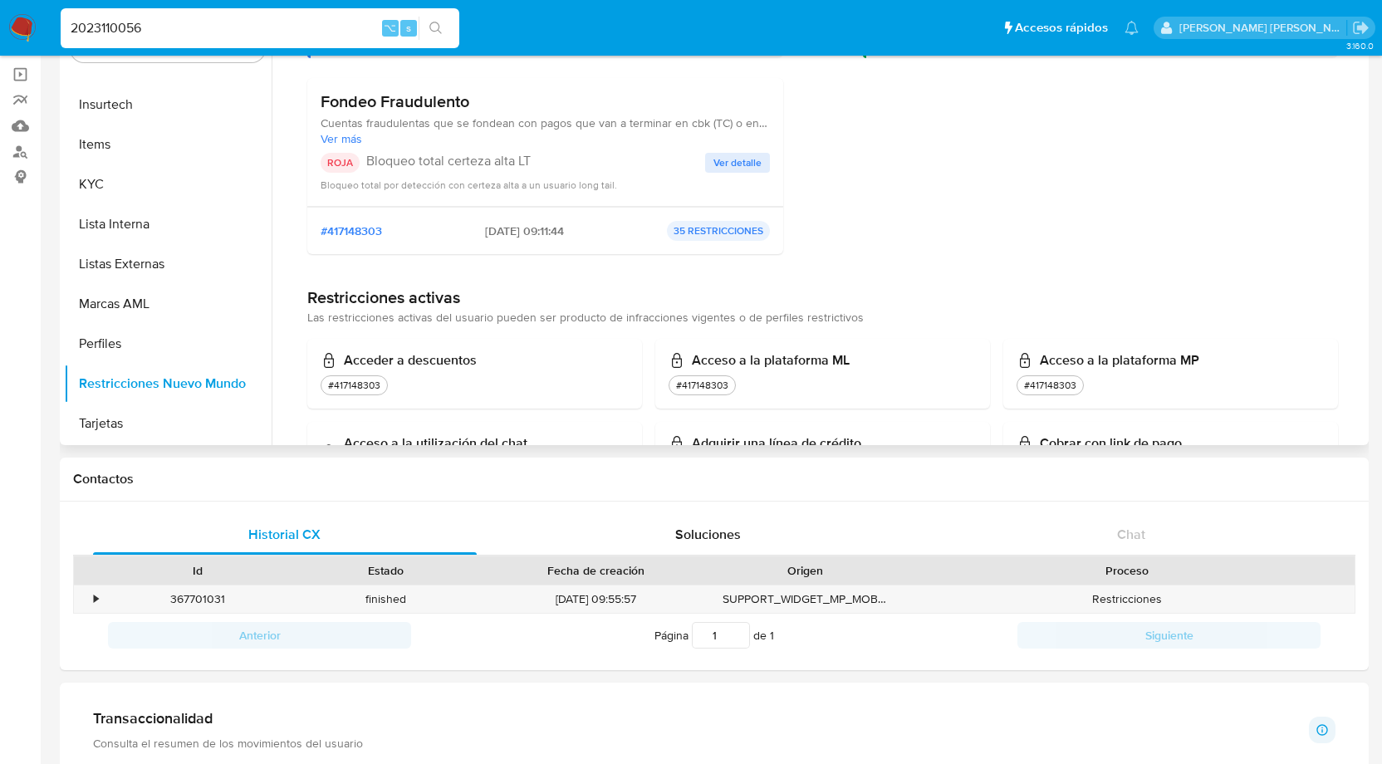
scroll to position [0, 0]
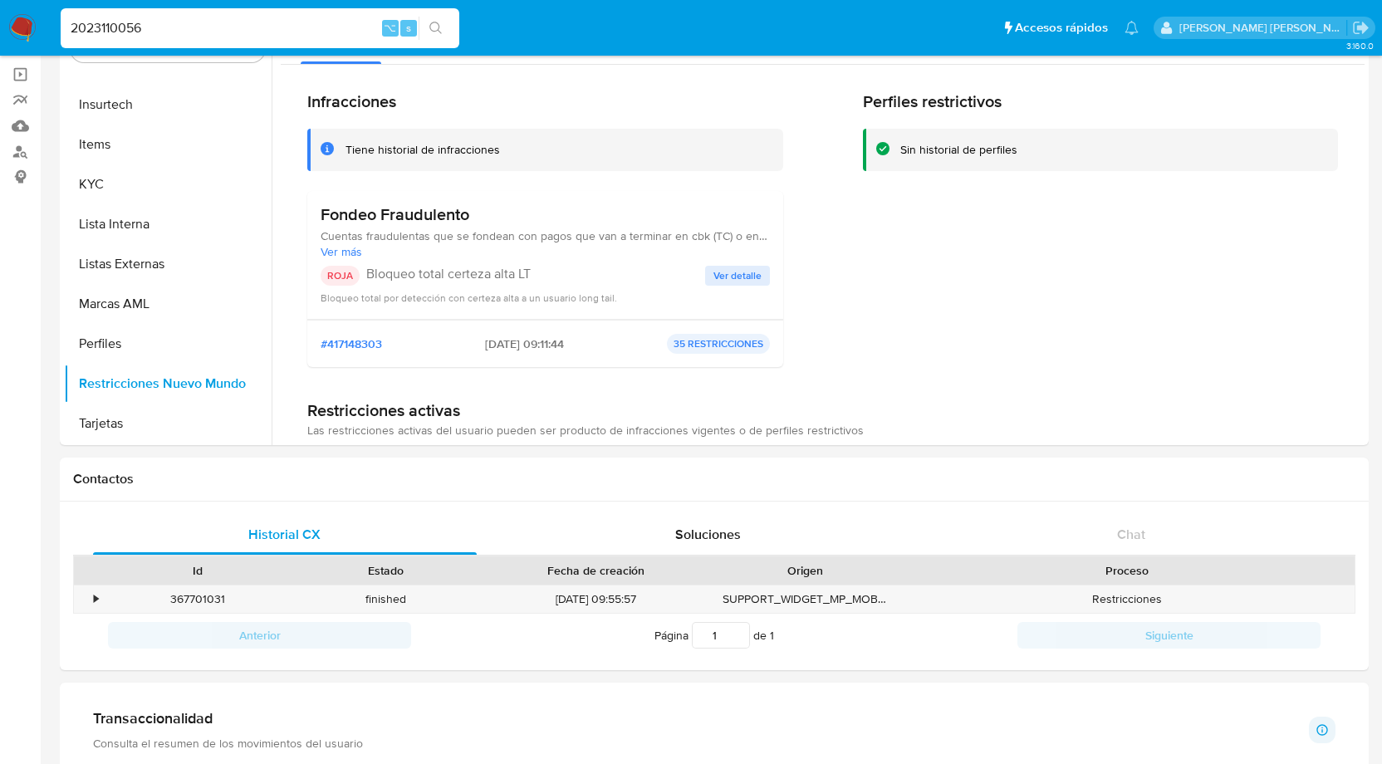
click at [118, 16] on div "2023110056 ⌥ s" at bounding box center [260, 28] width 399 height 40
click at [107, 26] on input "2023110056" at bounding box center [260, 28] width 399 height 22
paste input "69002673"
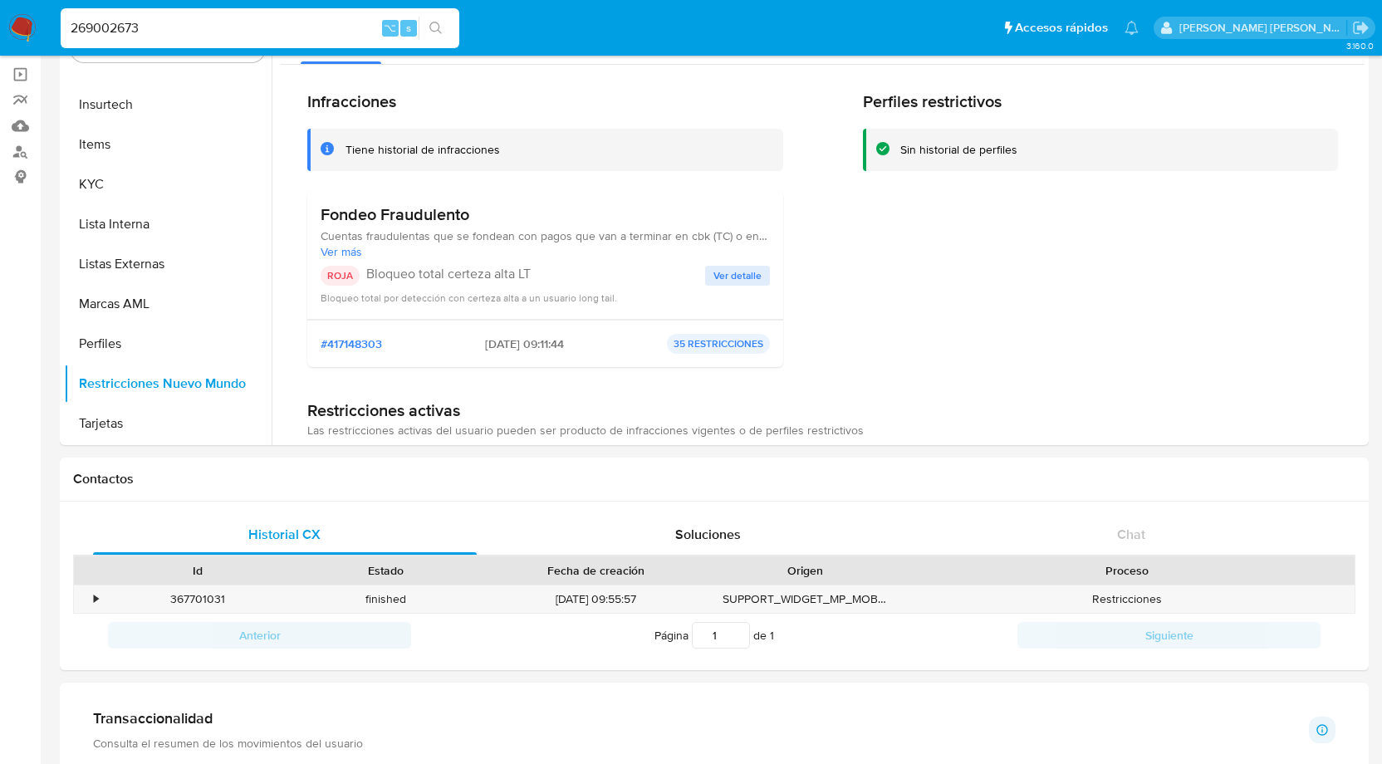
type input "269002673"
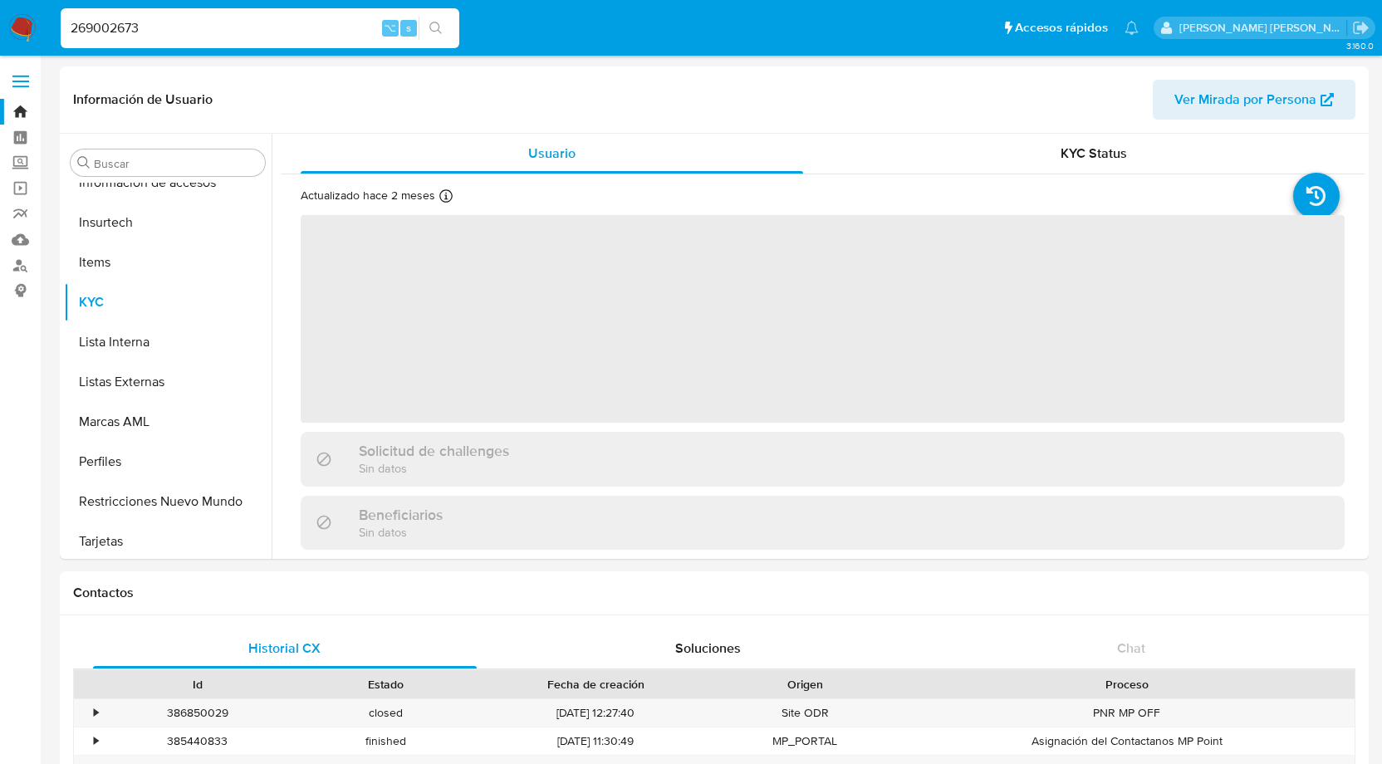
scroll to position [702, 0]
select select "10"
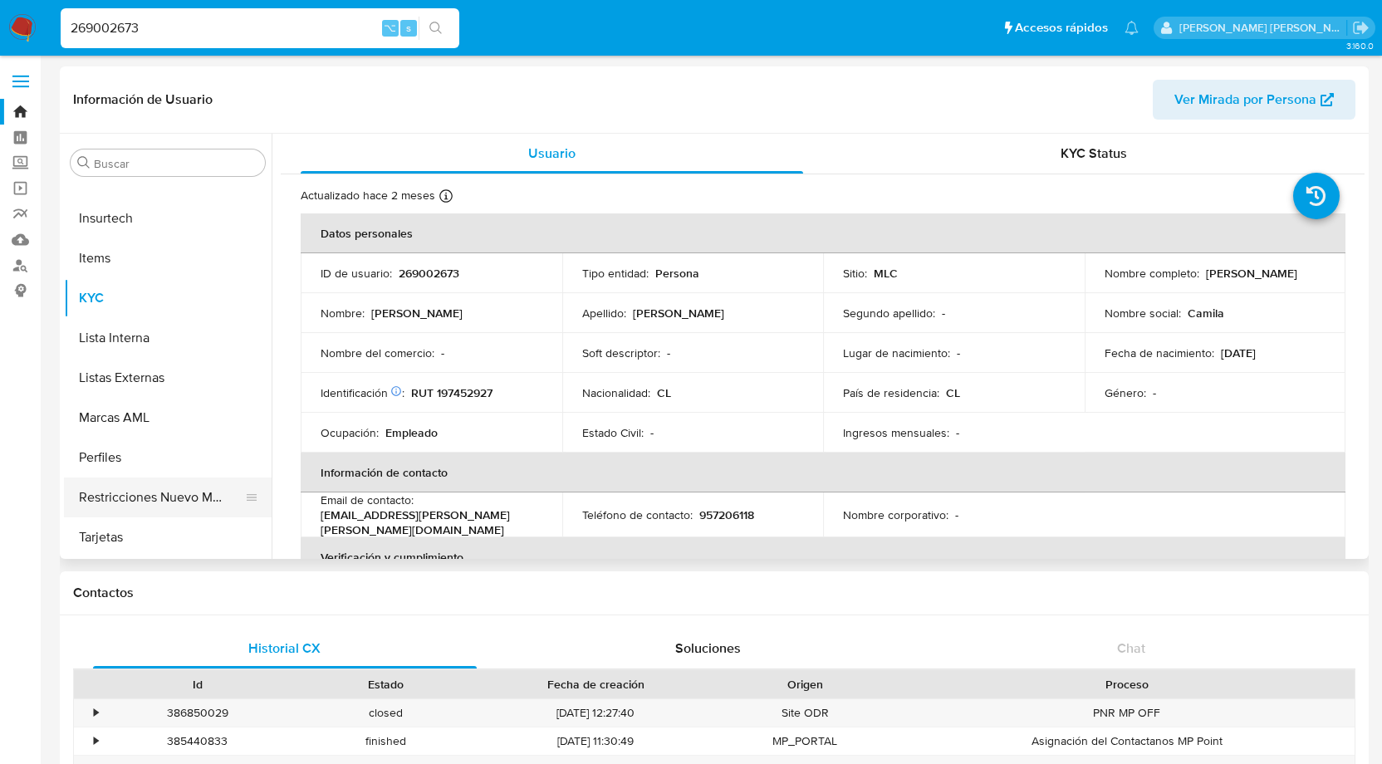
click at [134, 498] on button "Restricciones Nuevo Mundo" at bounding box center [161, 498] width 194 height 40
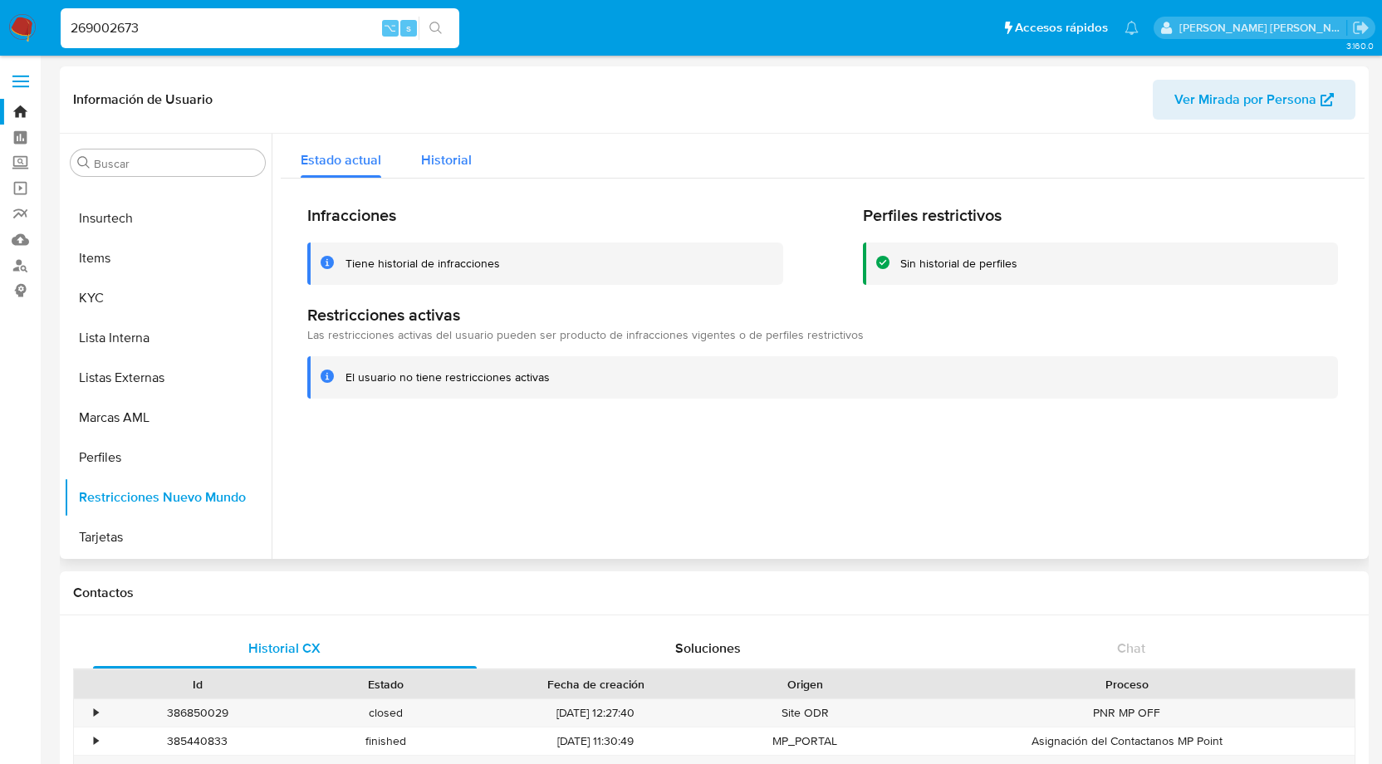
click at [451, 163] on span "Historial" at bounding box center [446, 159] width 51 height 19
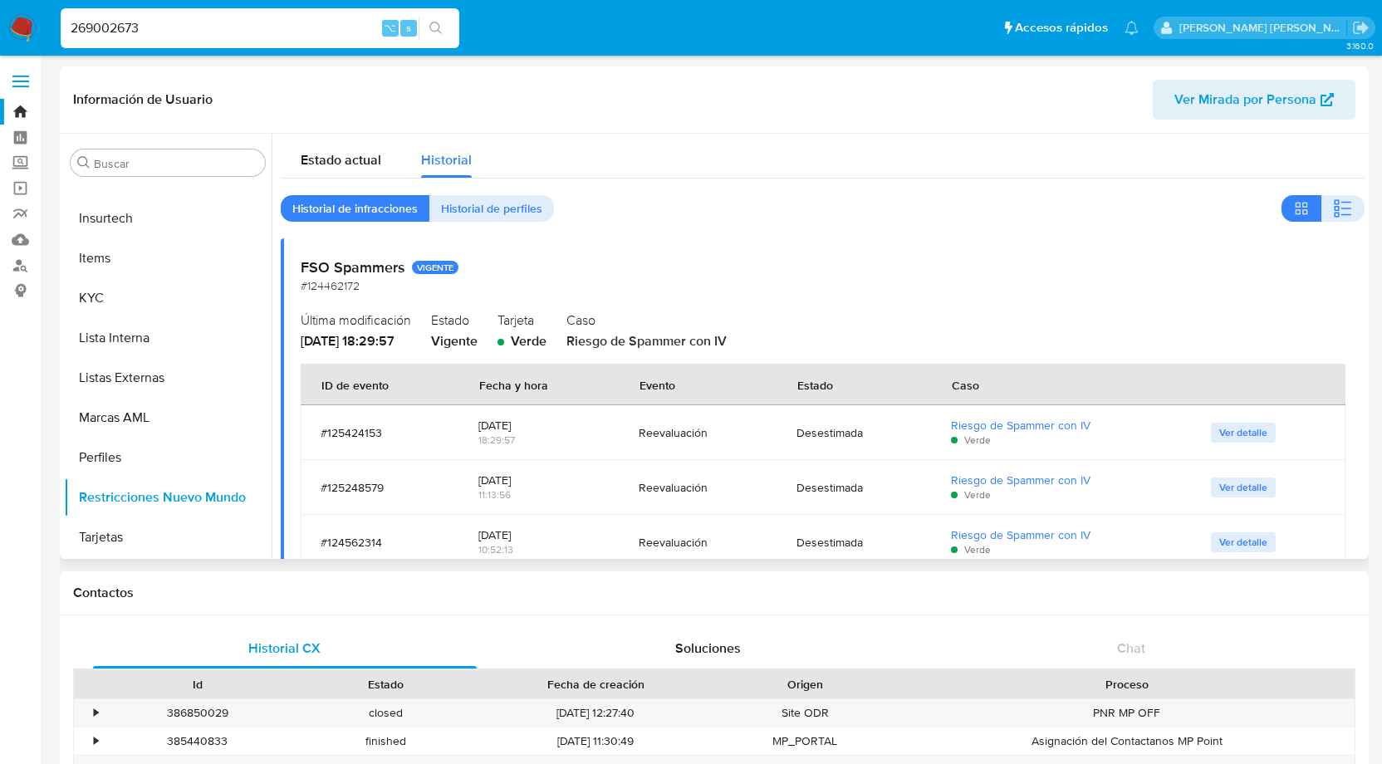
scroll to position [8, 0]
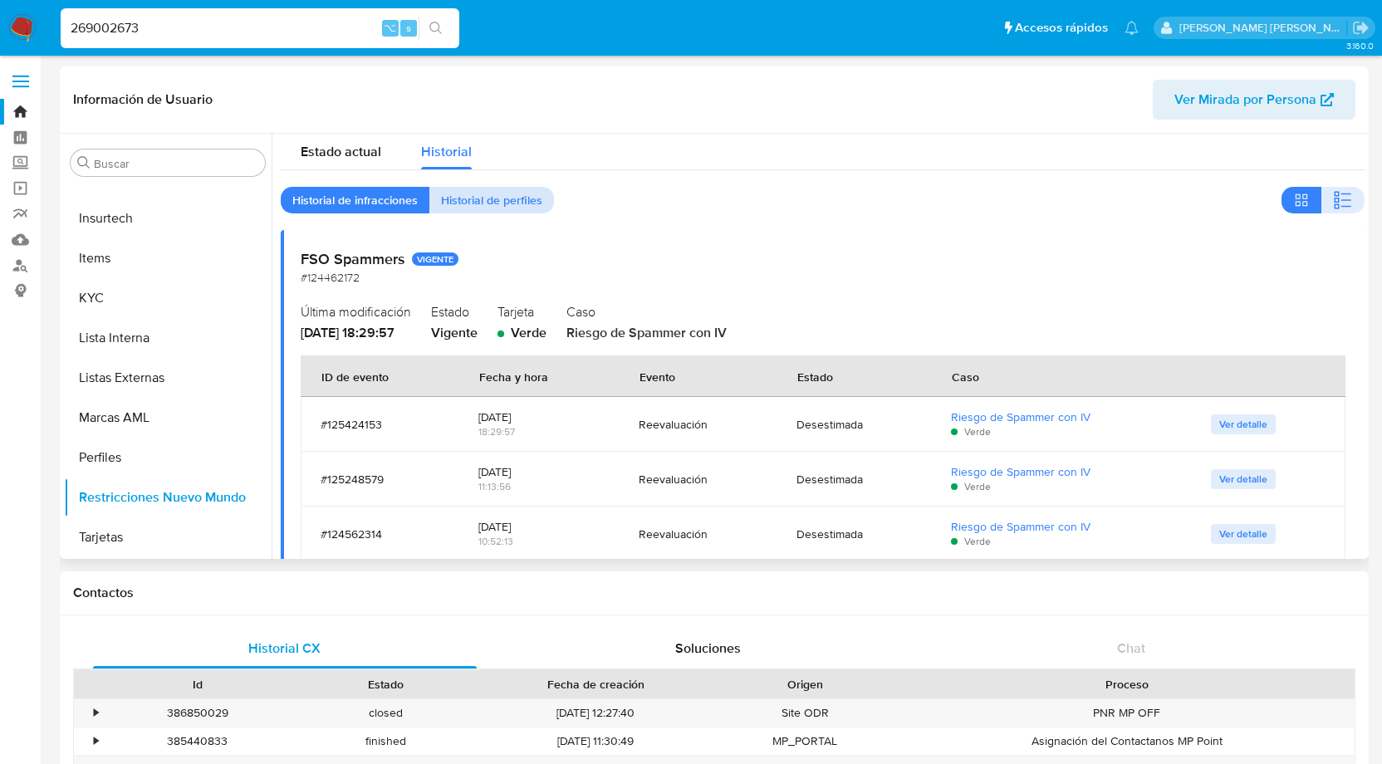
click at [483, 199] on span "Historial de perfiles" at bounding box center [491, 200] width 101 height 23
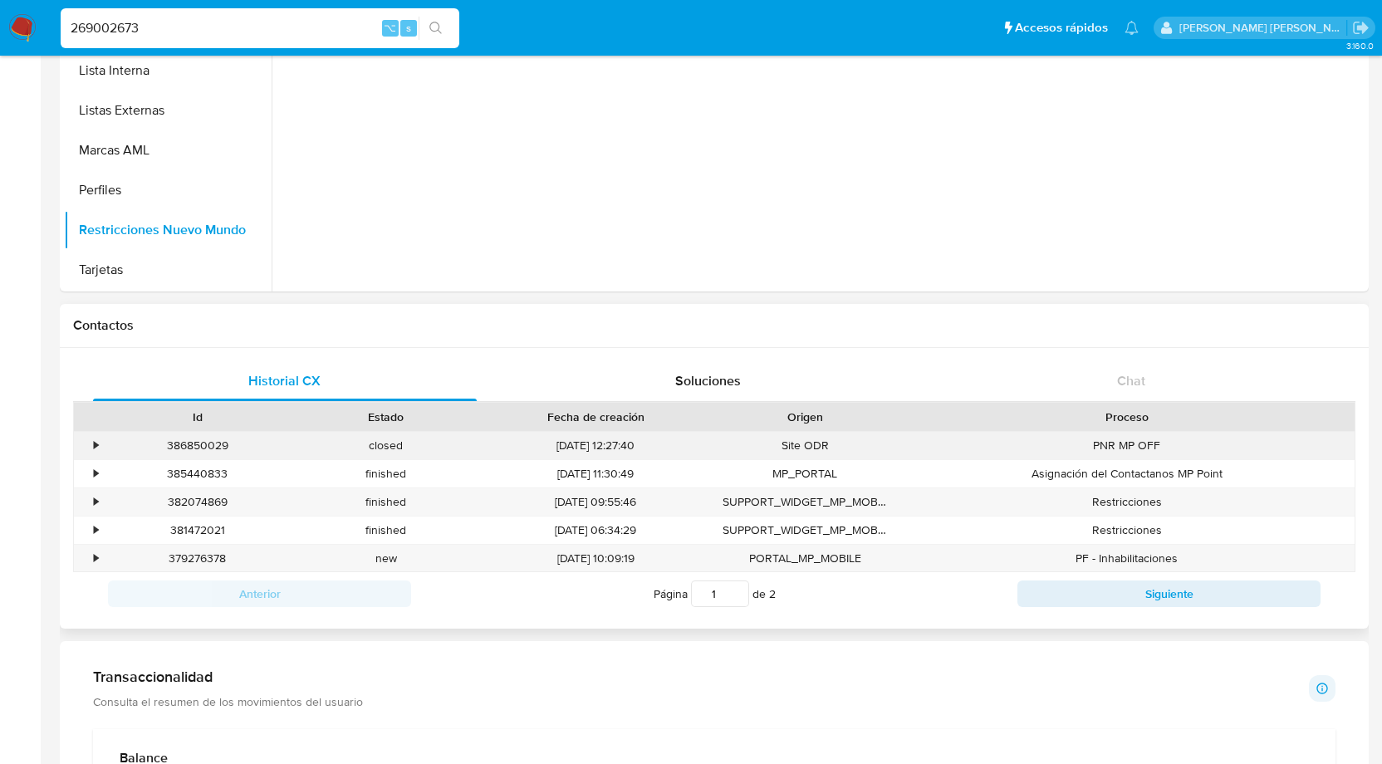
scroll to position [271, 0]
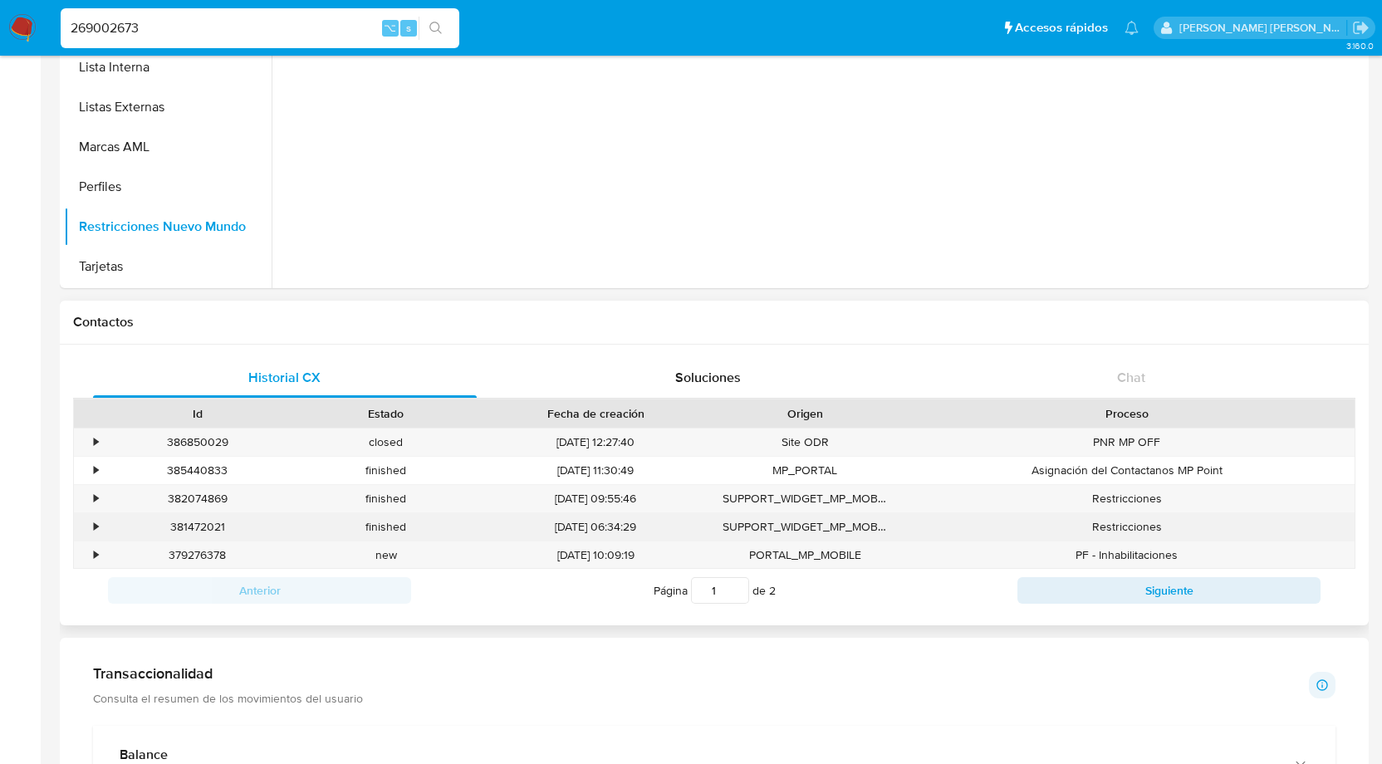
click at [95, 524] on div "•" at bounding box center [96, 527] width 4 height 16
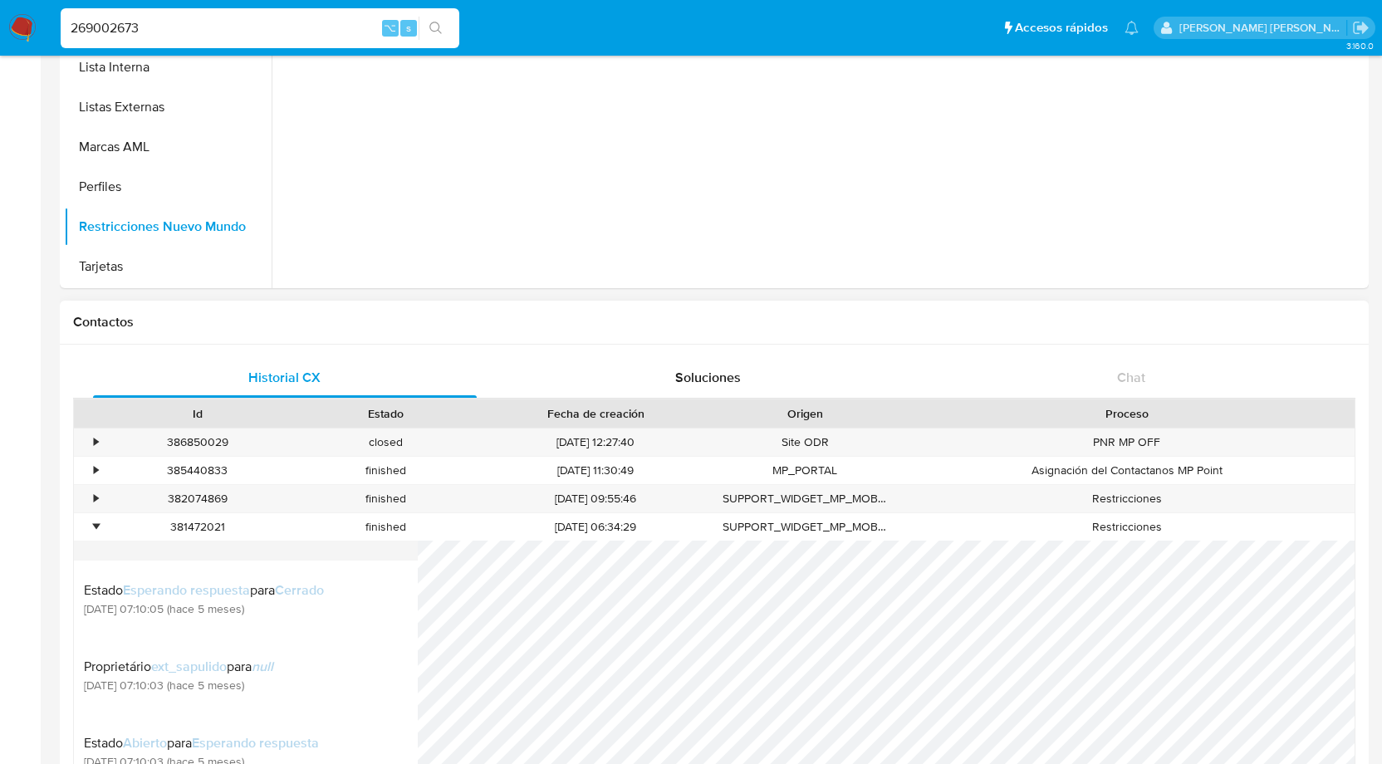
scroll to position [0, 0]
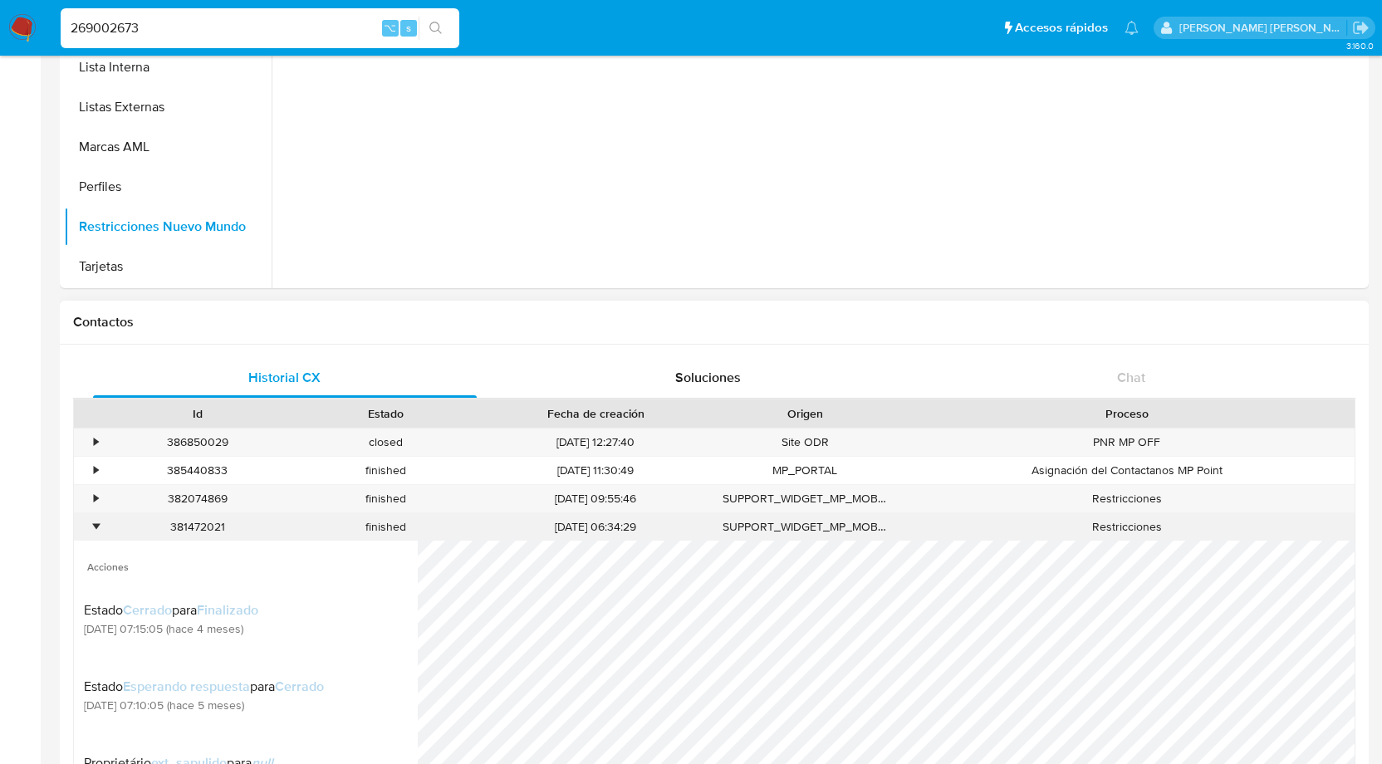
click at [99, 527] on div "•" at bounding box center [88, 526] width 29 height 27
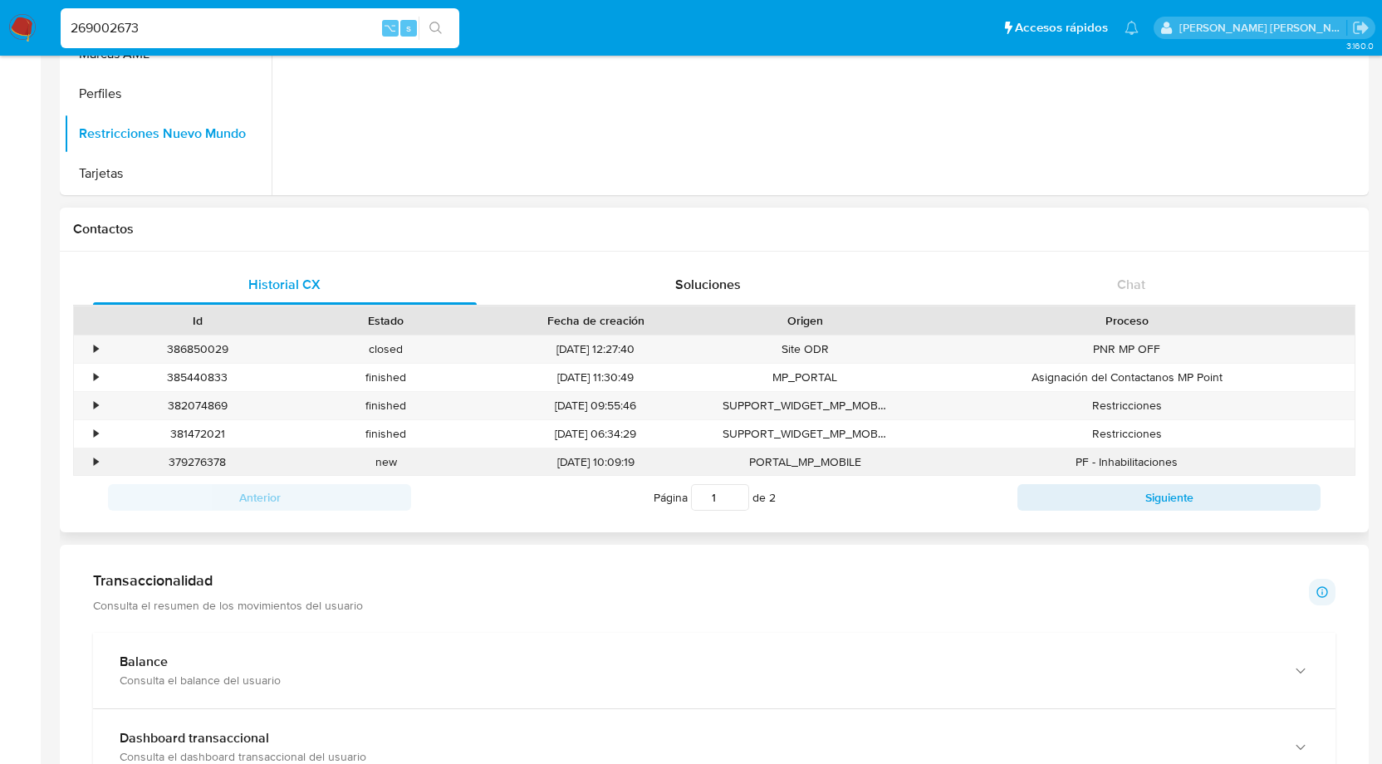
scroll to position [327, 0]
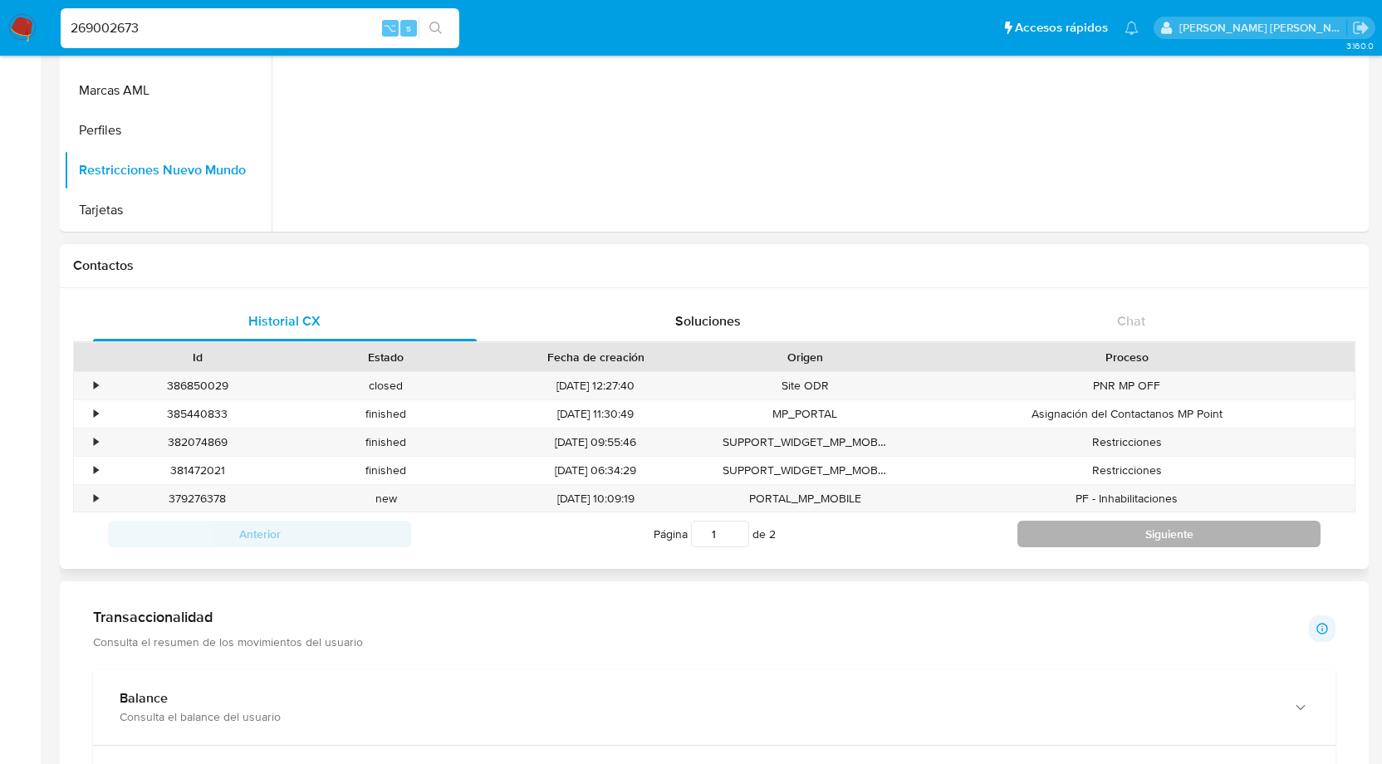
click at [1055, 528] on button "Siguiente" at bounding box center [1169, 534] width 303 height 27
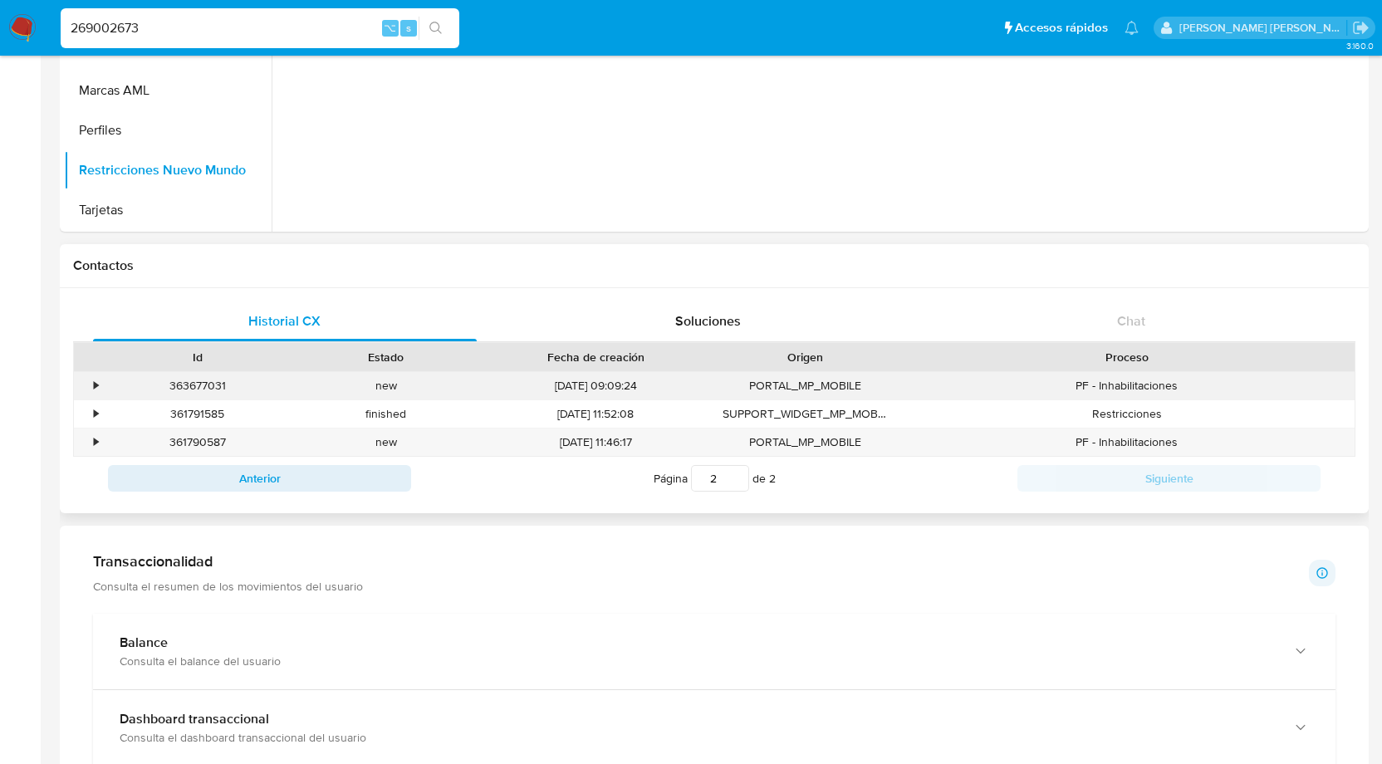
click at [95, 383] on div "•" at bounding box center [96, 386] width 4 height 16
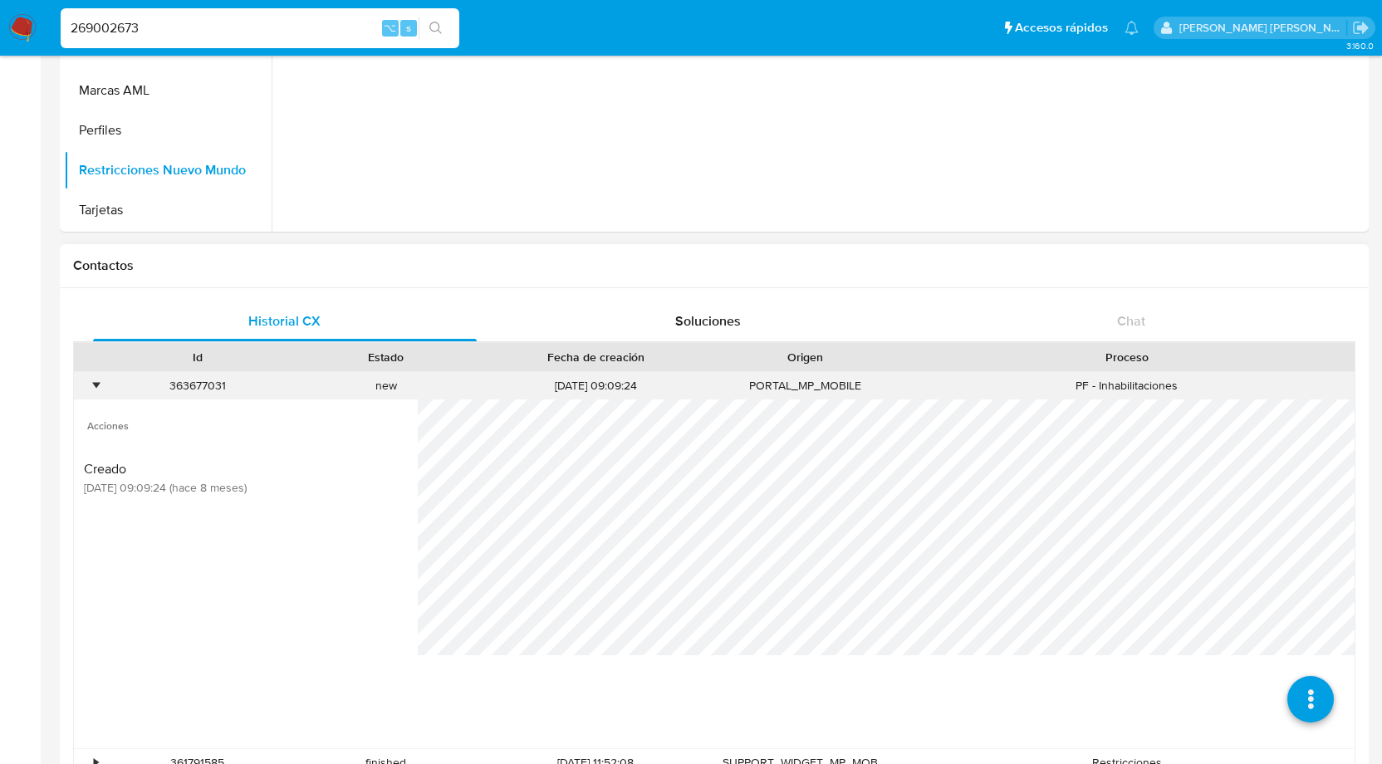
click at [92, 390] on div "•" at bounding box center [88, 385] width 29 height 27
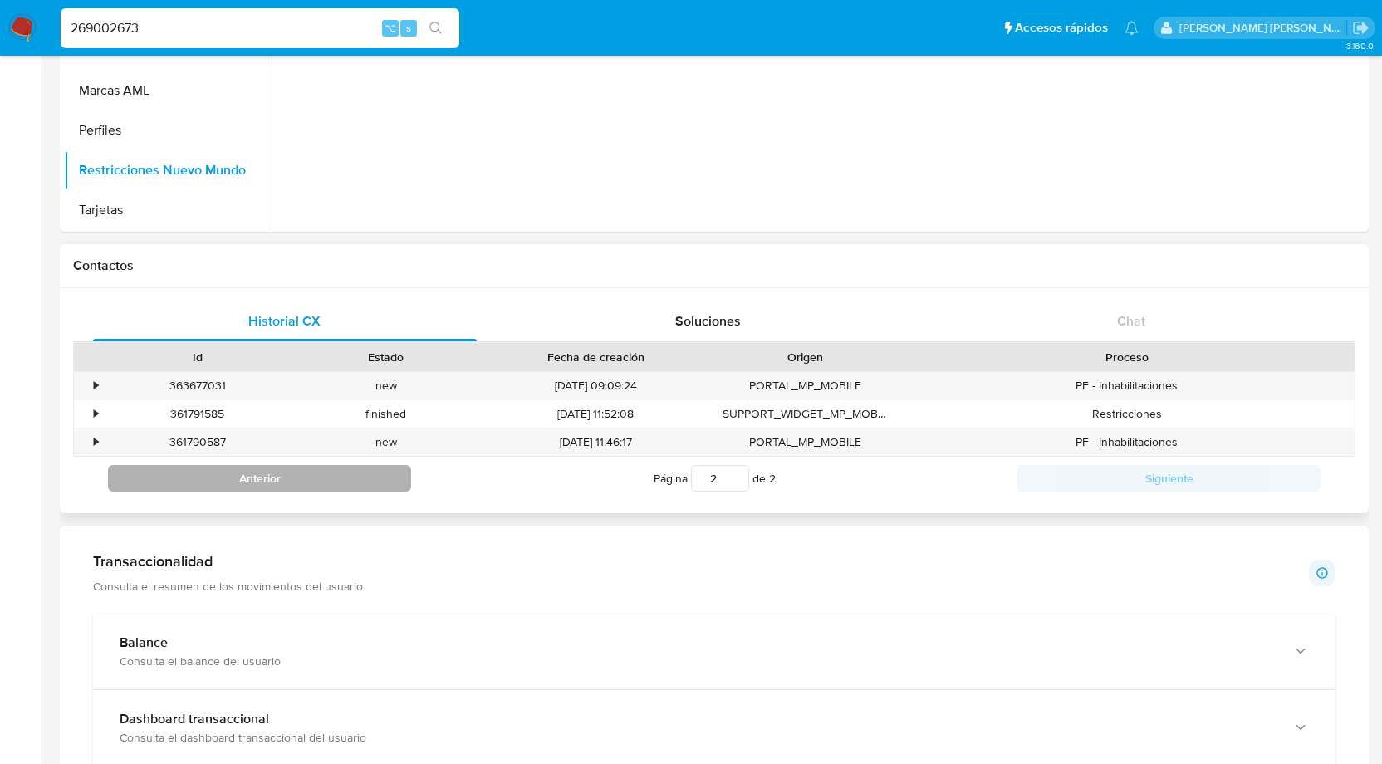
click at [369, 478] on button "Anterior" at bounding box center [259, 478] width 303 height 27
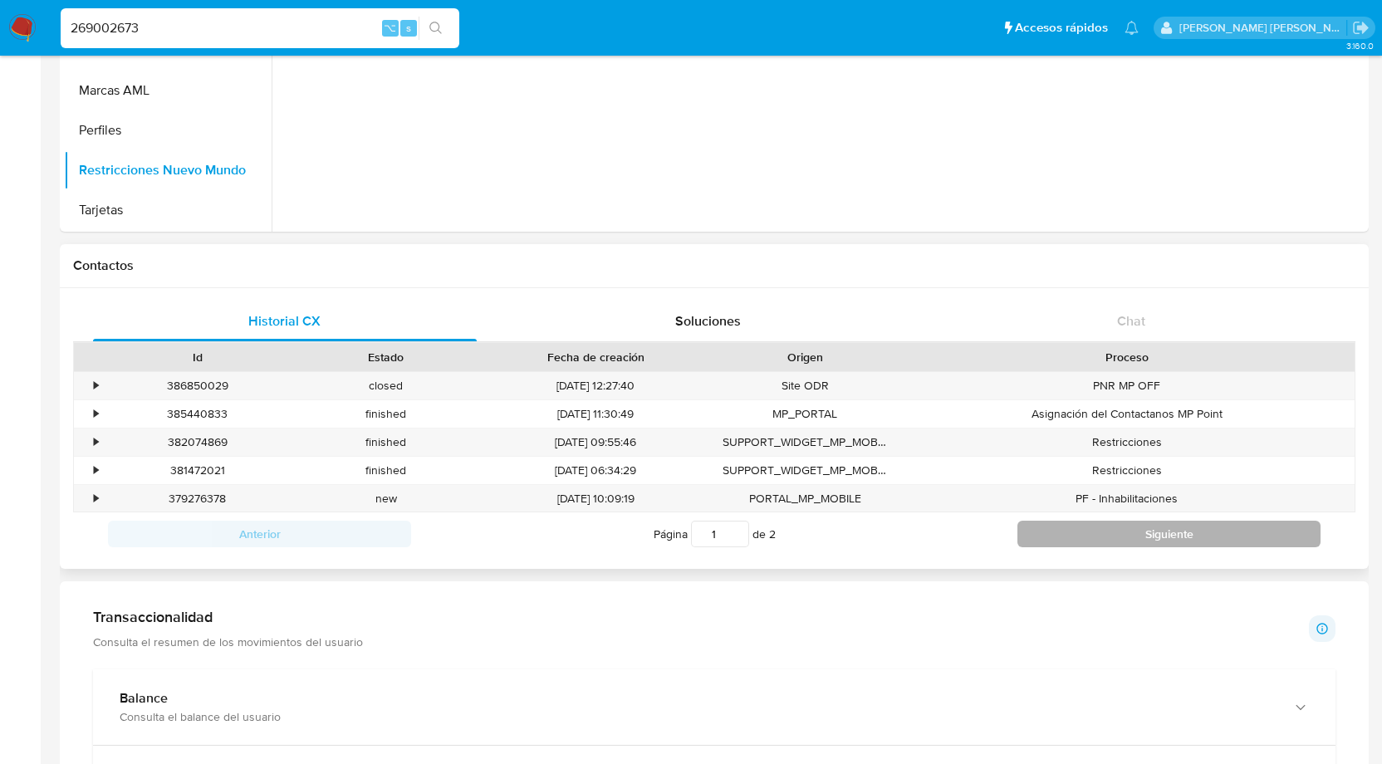
click at [1105, 527] on button "Siguiente" at bounding box center [1169, 534] width 303 height 27
type input "2"
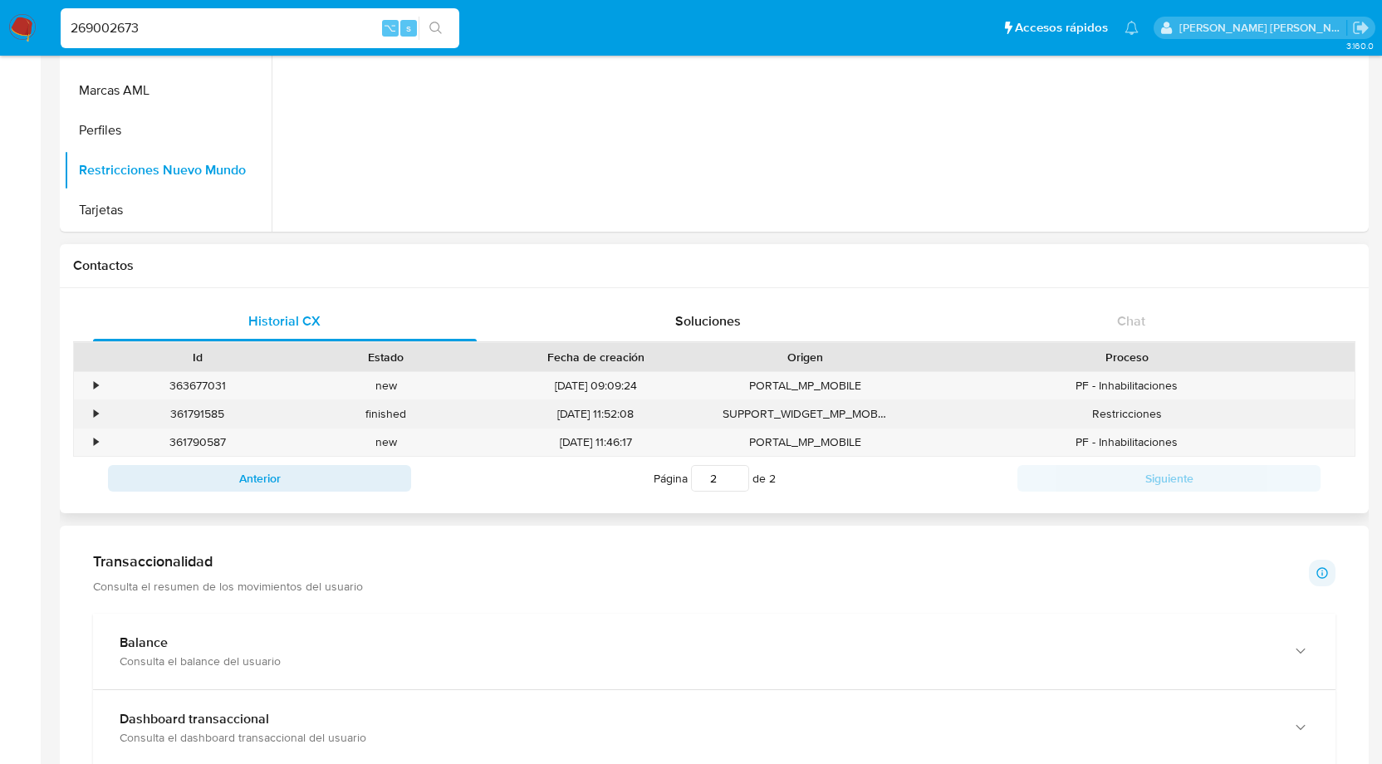
click at [95, 411] on div "•" at bounding box center [96, 414] width 4 height 16
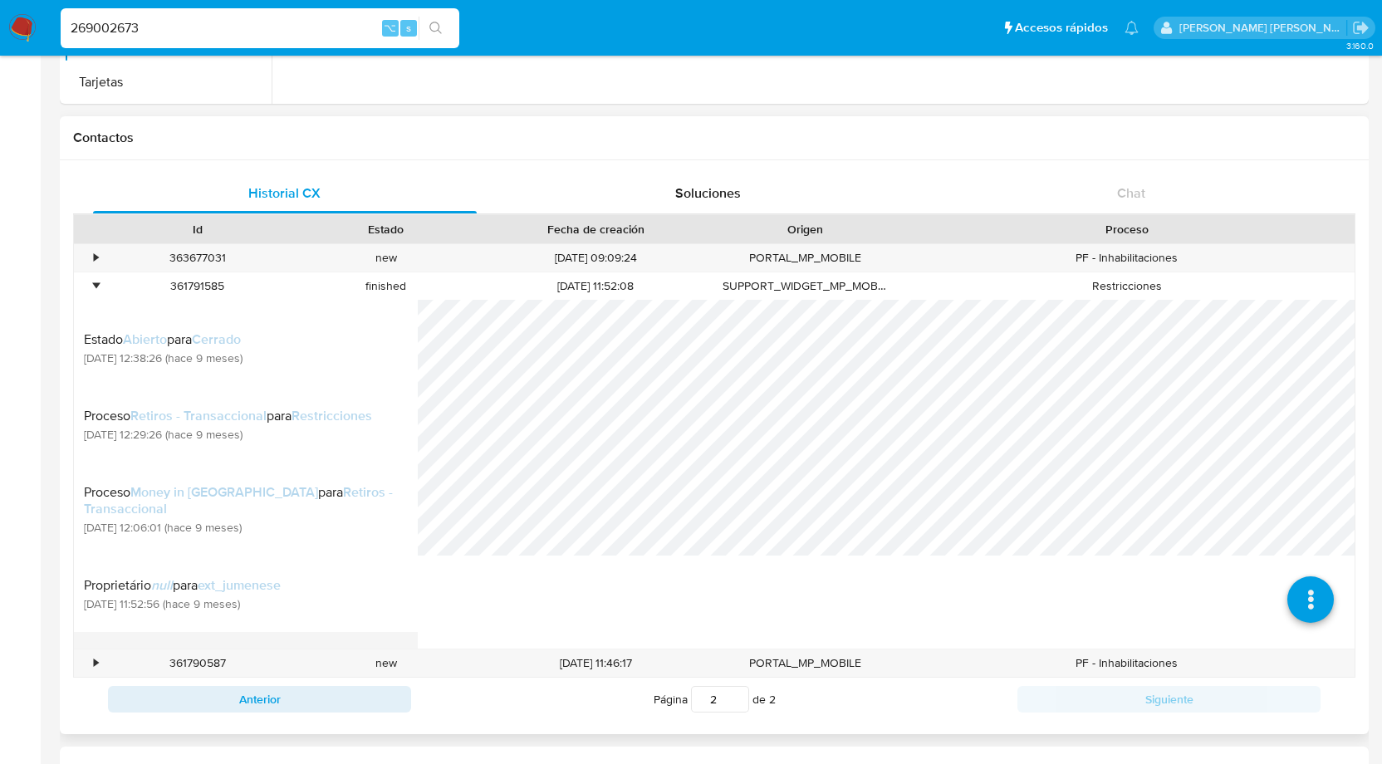
scroll to position [0, 0]
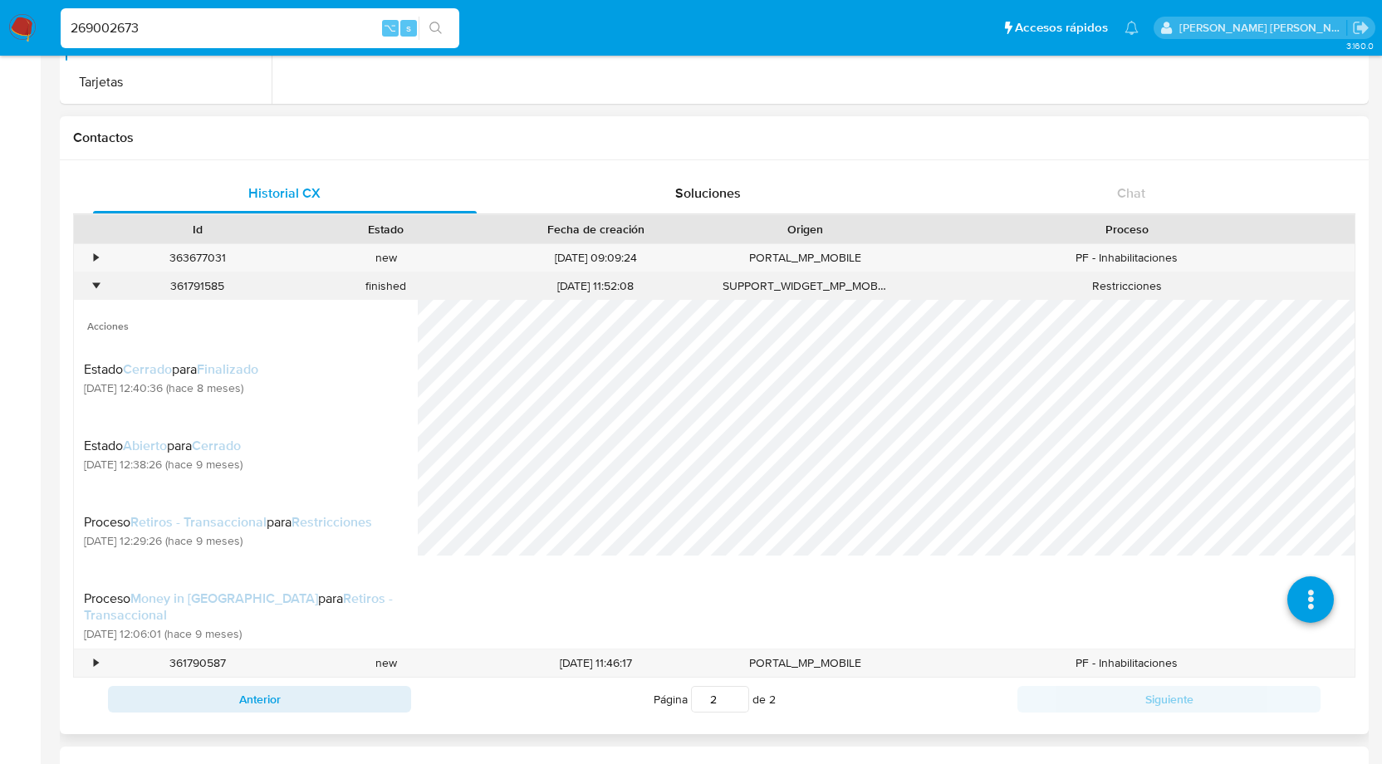
click at [94, 282] on div "•" at bounding box center [96, 286] width 4 height 16
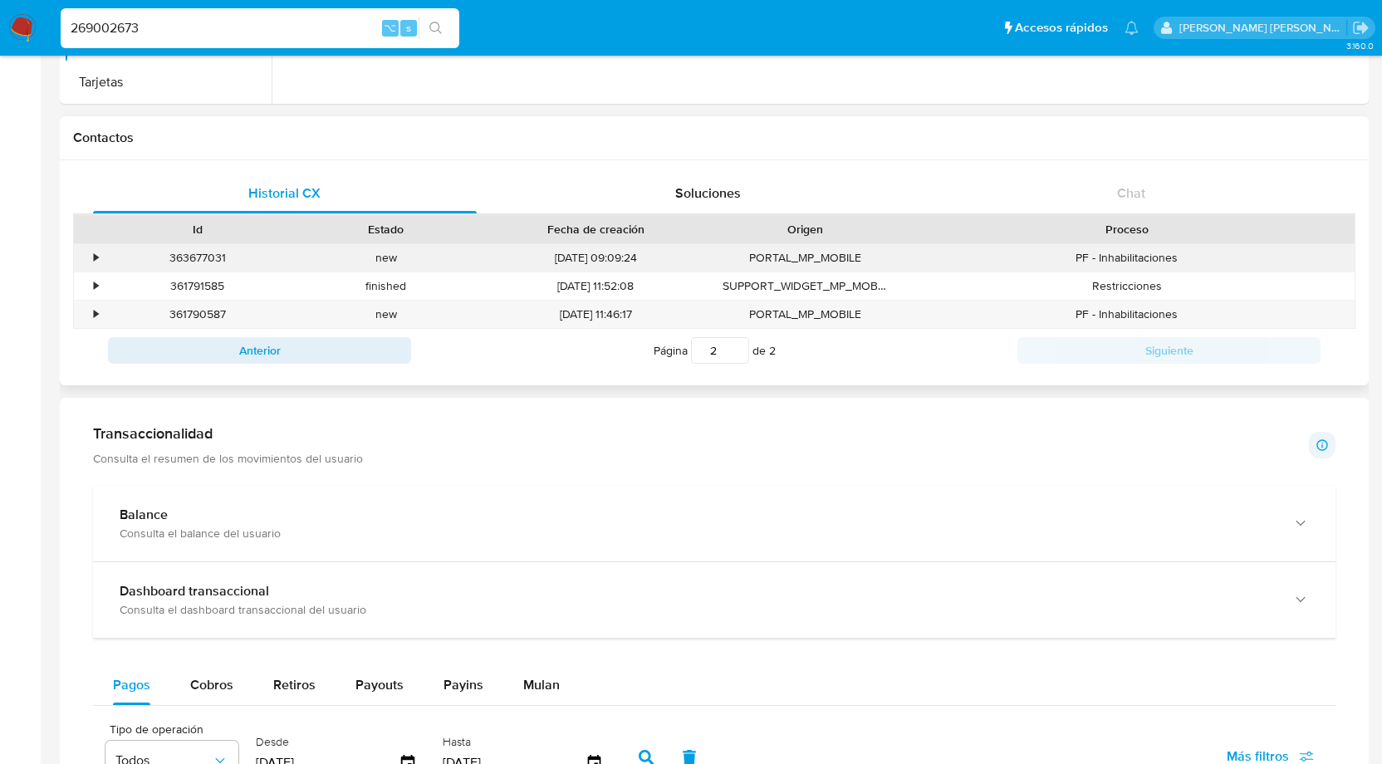
click at [94, 258] on div "•" at bounding box center [96, 258] width 4 height 16
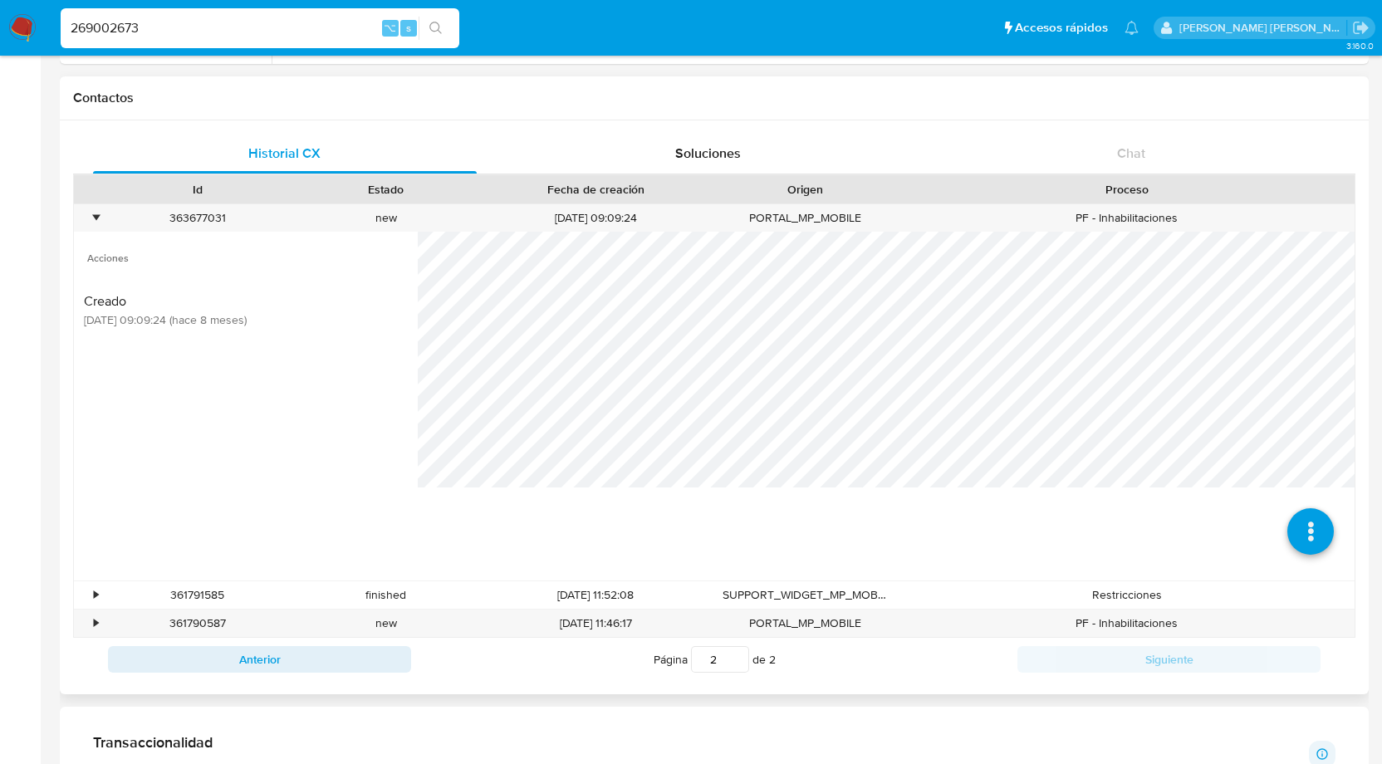
scroll to position [496, 0]
click at [90, 218] on div "•" at bounding box center [88, 217] width 29 height 27
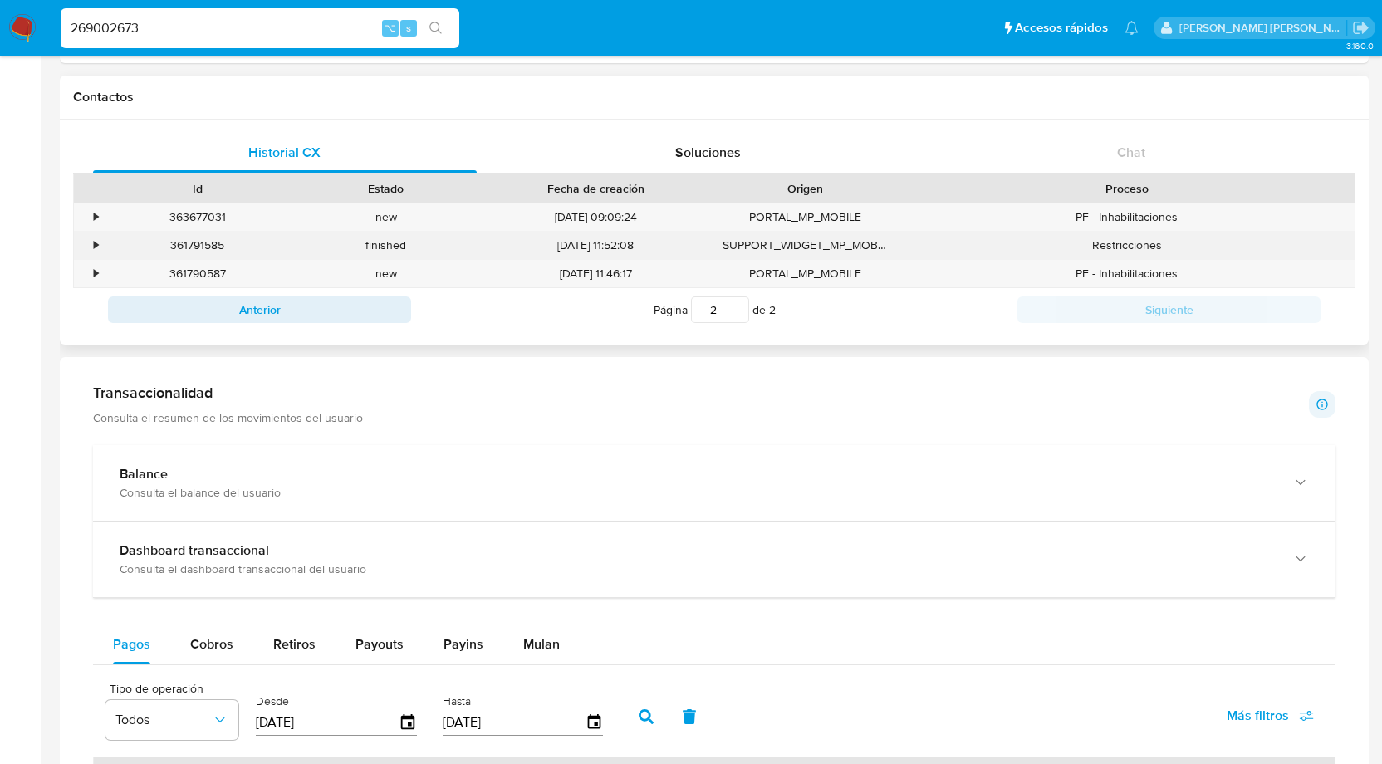
click at [96, 248] on div "•" at bounding box center [96, 246] width 4 height 16
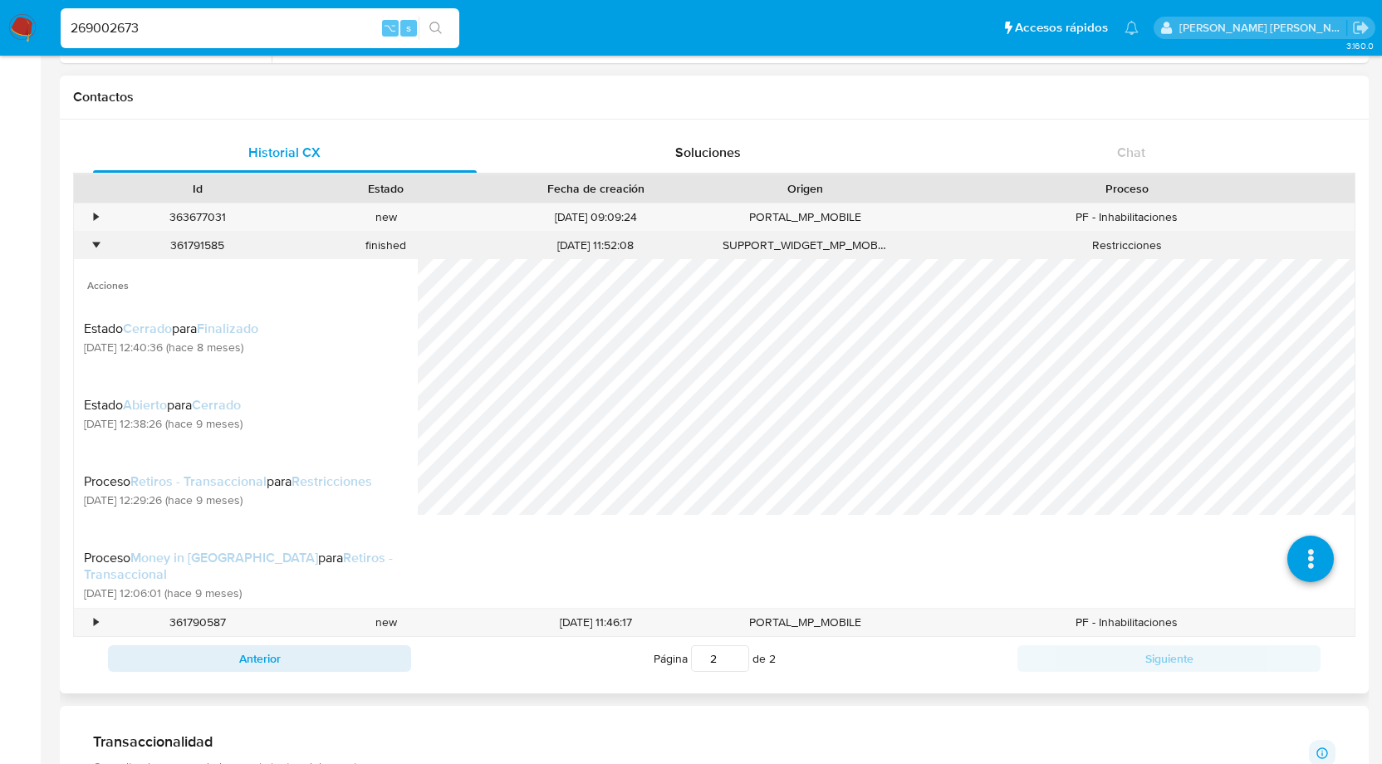
click at [96, 248] on div "•" at bounding box center [96, 246] width 4 height 16
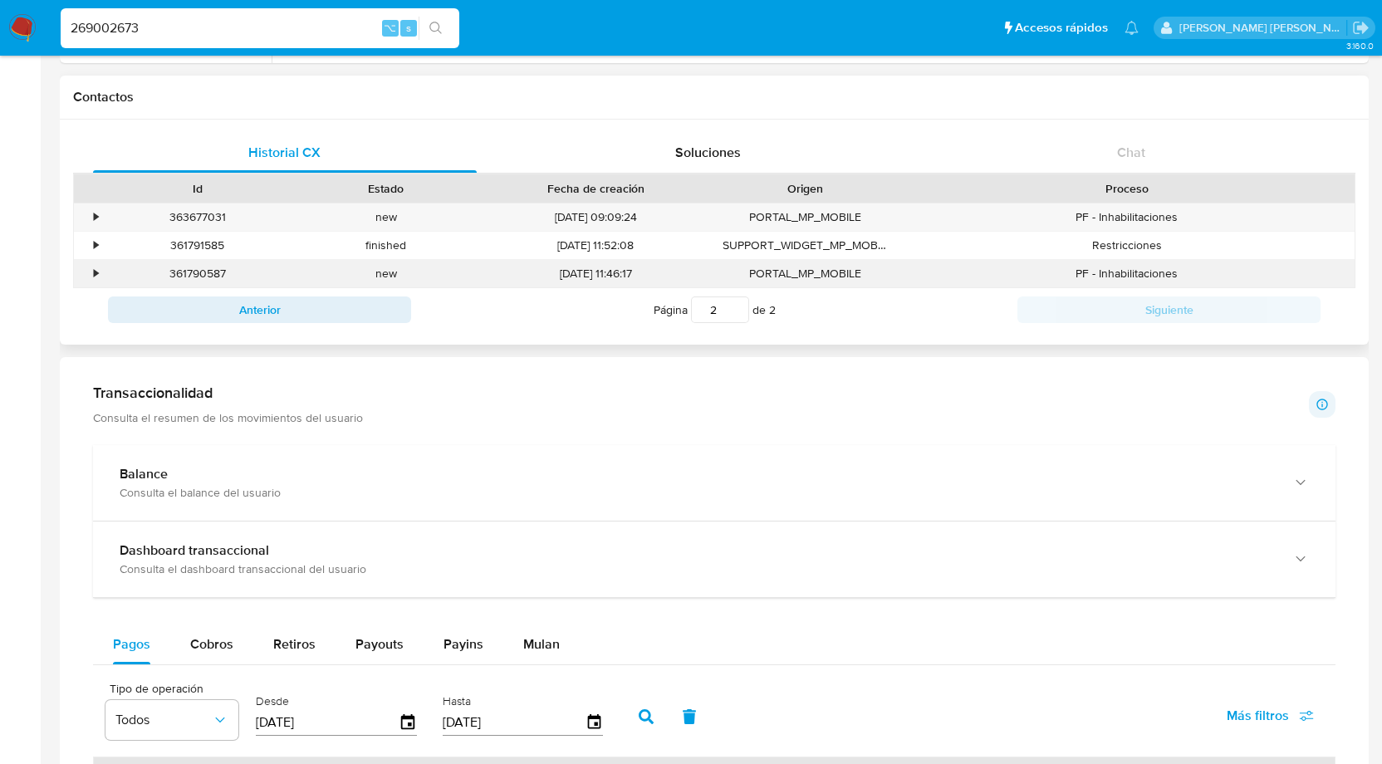
click at [94, 274] on div "•" at bounding box center [96, 274] width 4 height 16
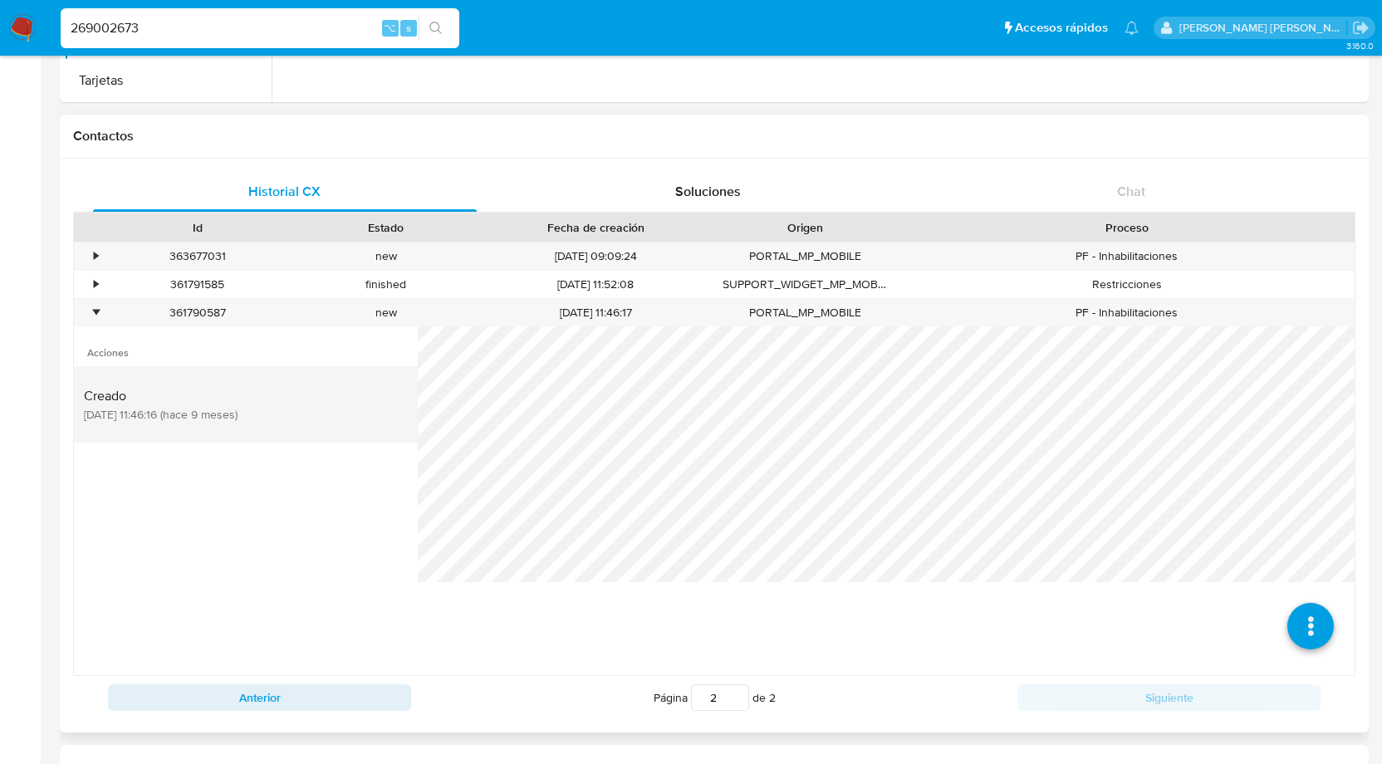
scroll to position [437, 0]
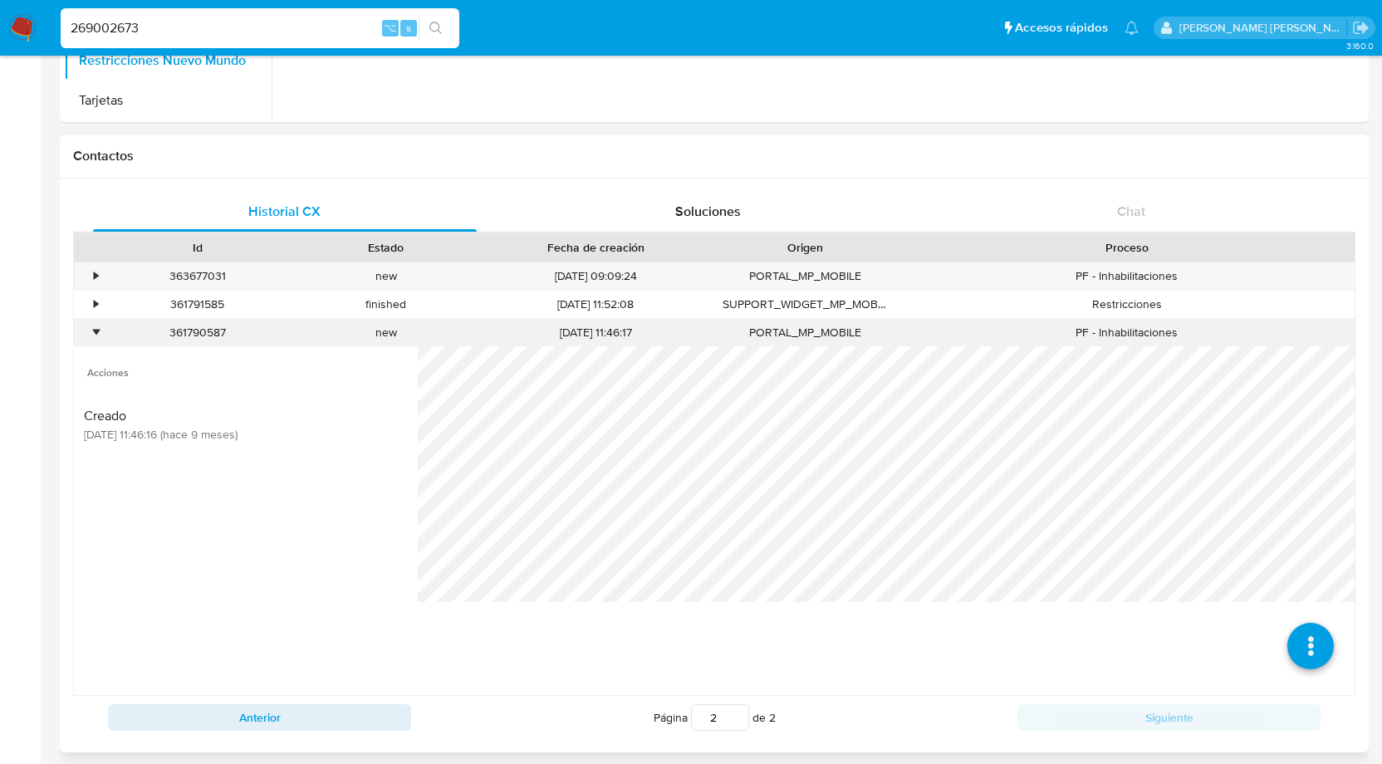
click at [94, 333] on div "•" at bounding box center [96, 333] width 4 height 16
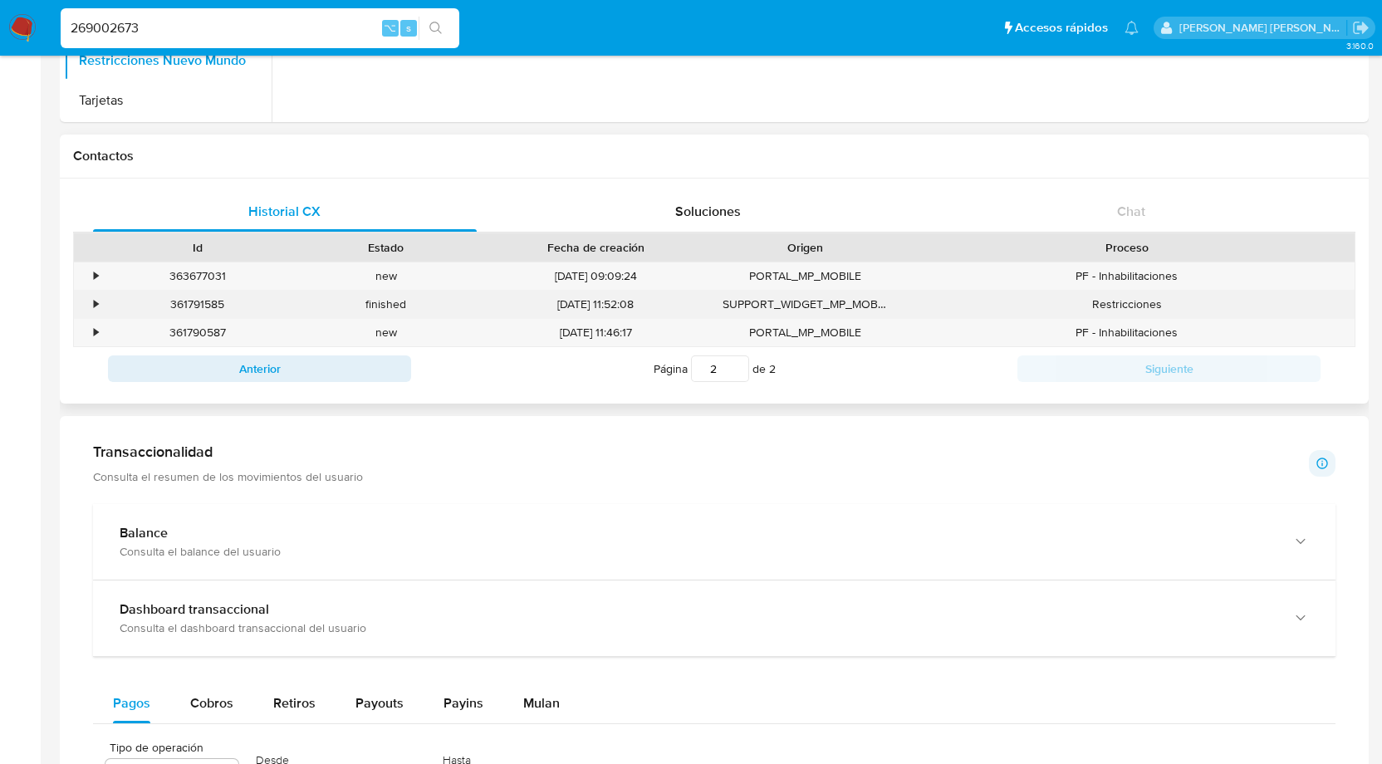
click at [96, 303] on div "•" at bounding box center [96, 305] width 4 height 16
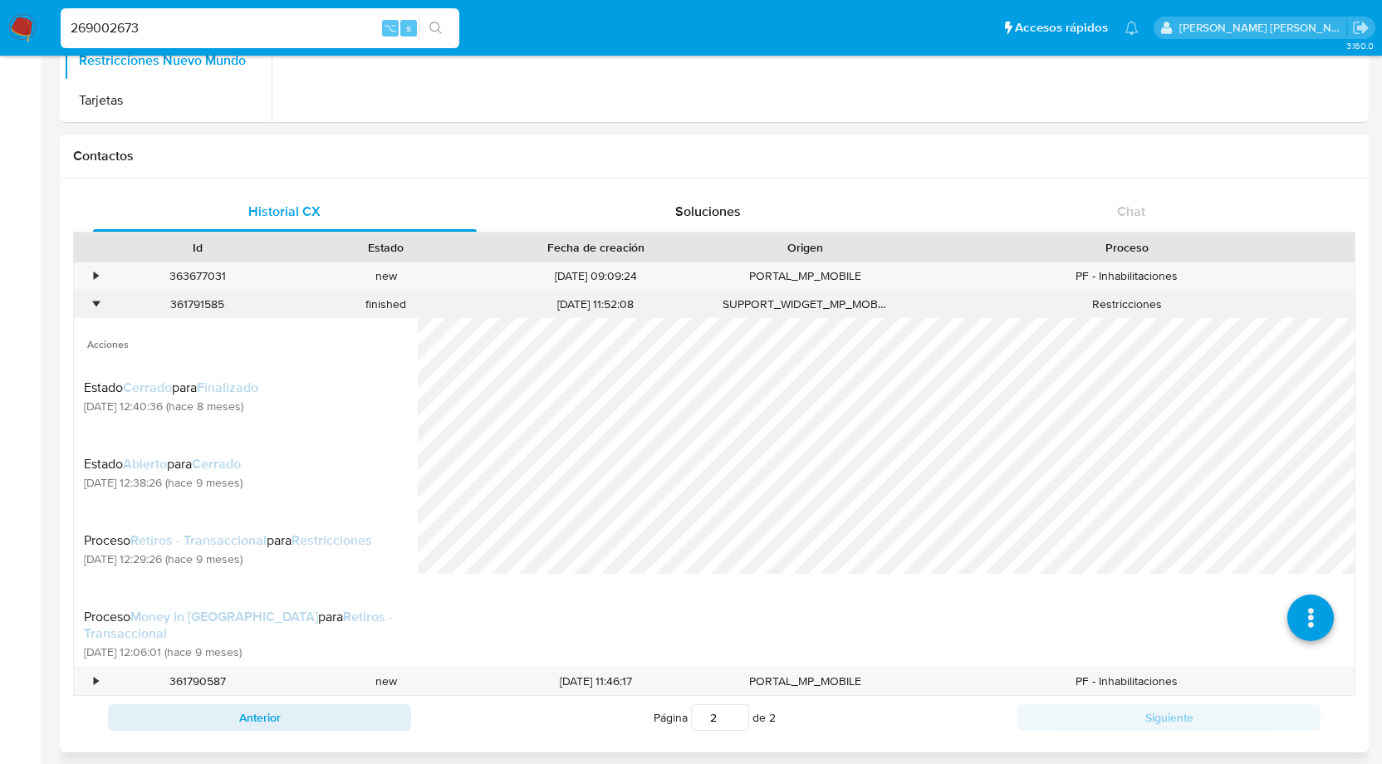
click at [95, 303] on div "•" at bounding box center [96, 305] width 4 height 16
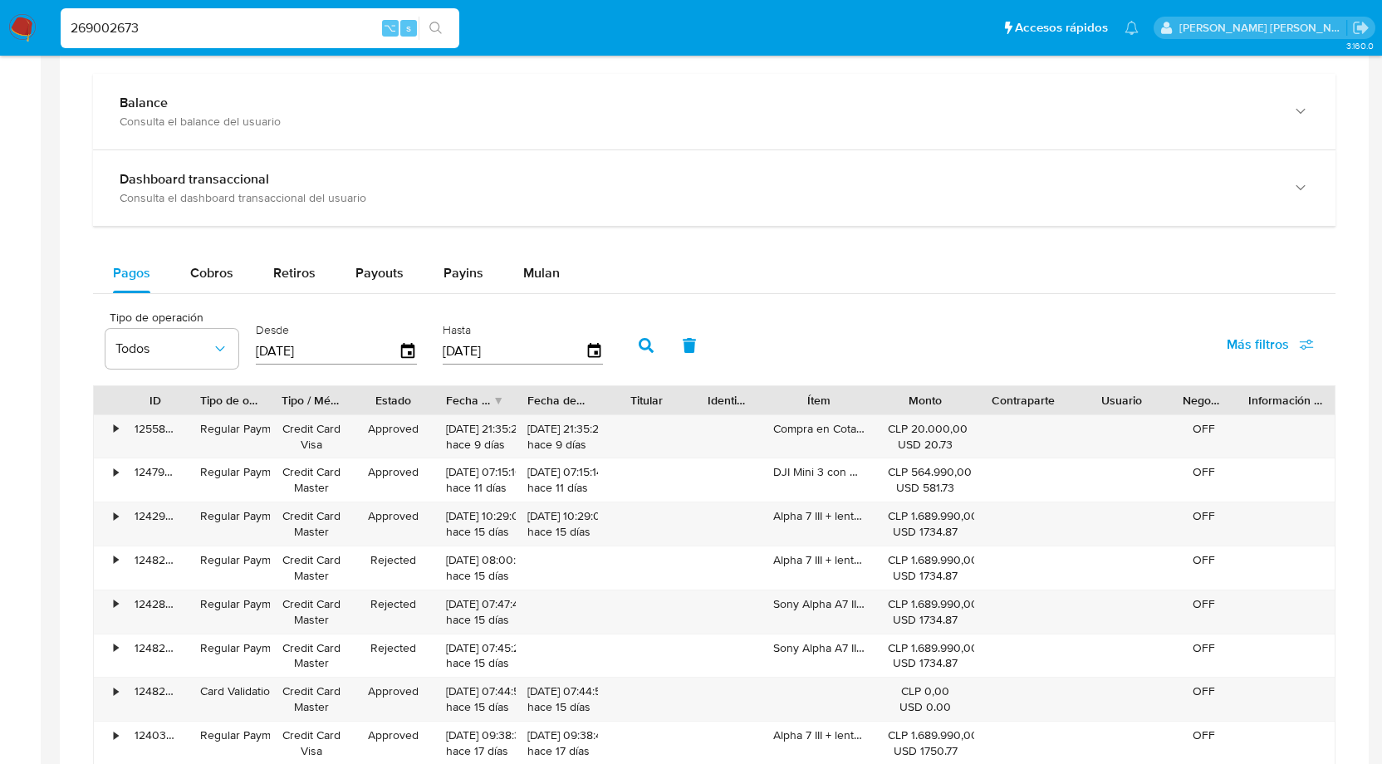
scroll to position [881, 0]
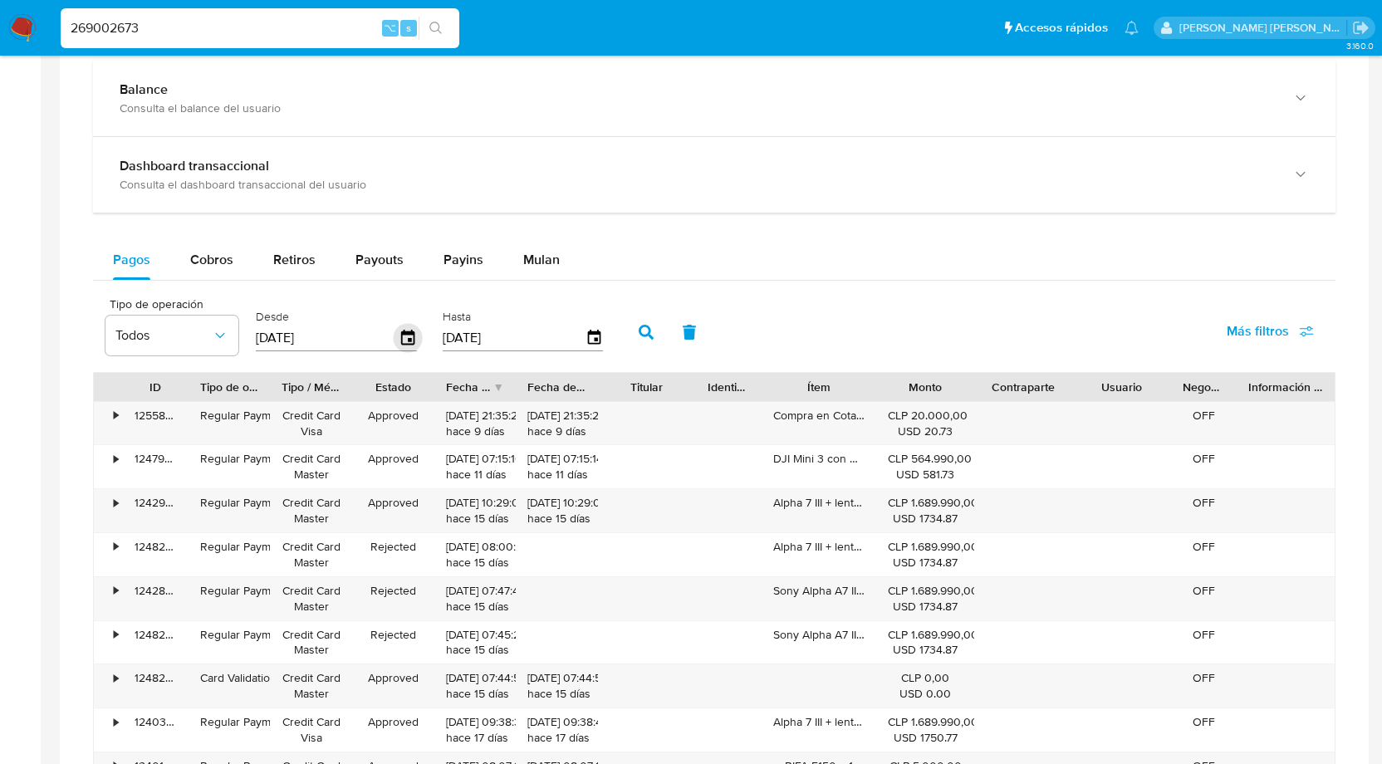
click at [405, 335] on icon "button" at bounding box center [408, 338] width 29 height 29
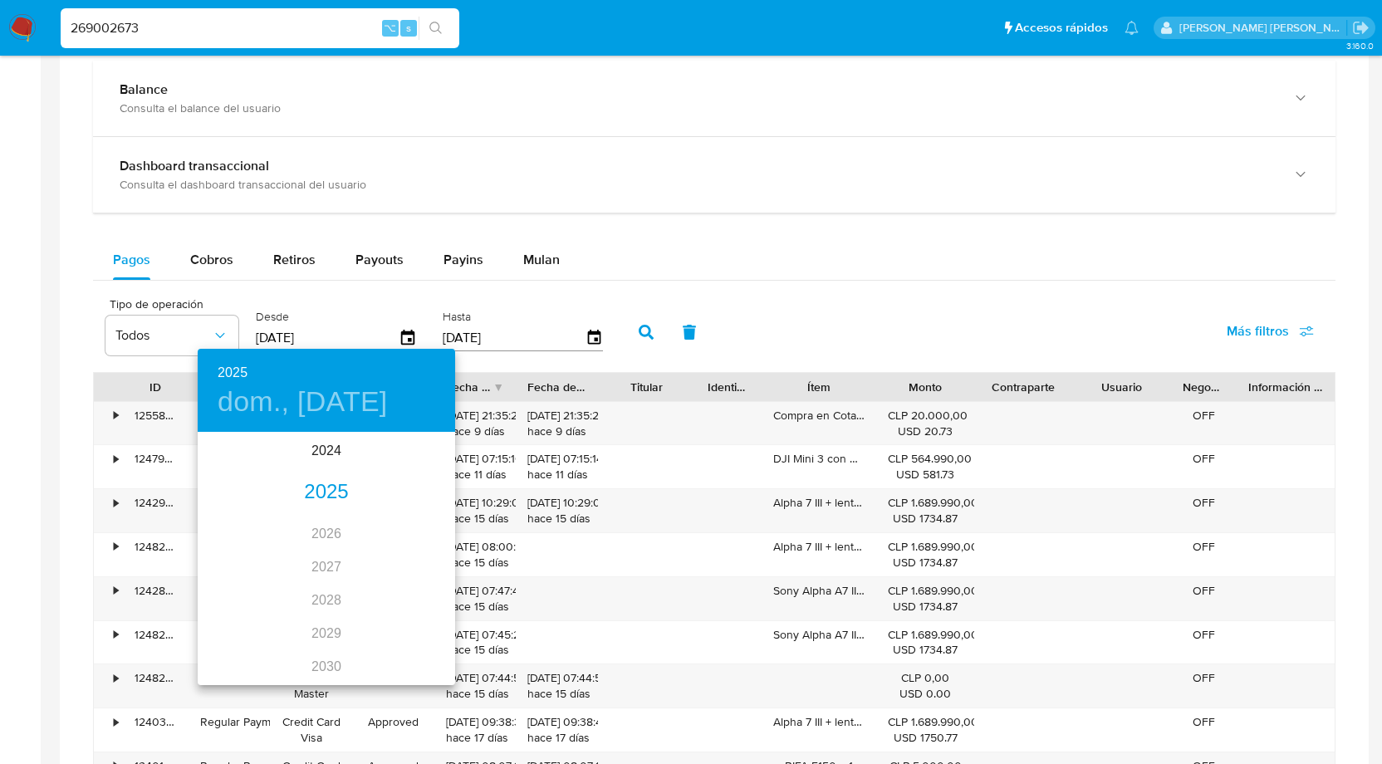
click at [331, 499] on div "2025" at bounding box center [327, 492] width 258 height 33
click at [242, 474] on div "ene." at bounding box center [241, 465] width 86 height 62
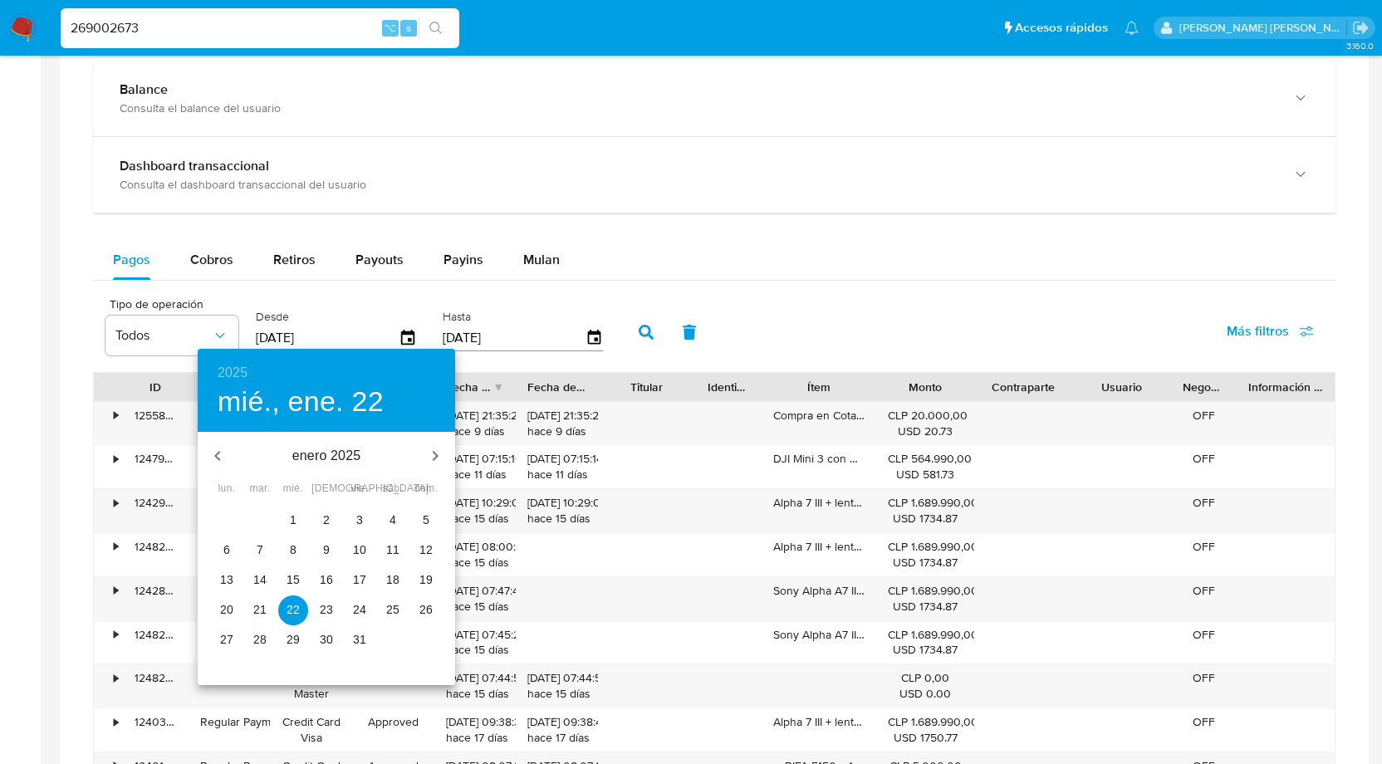
click at [293, 512] on p "1" at bounding box center [293, 520] width 7 height 17
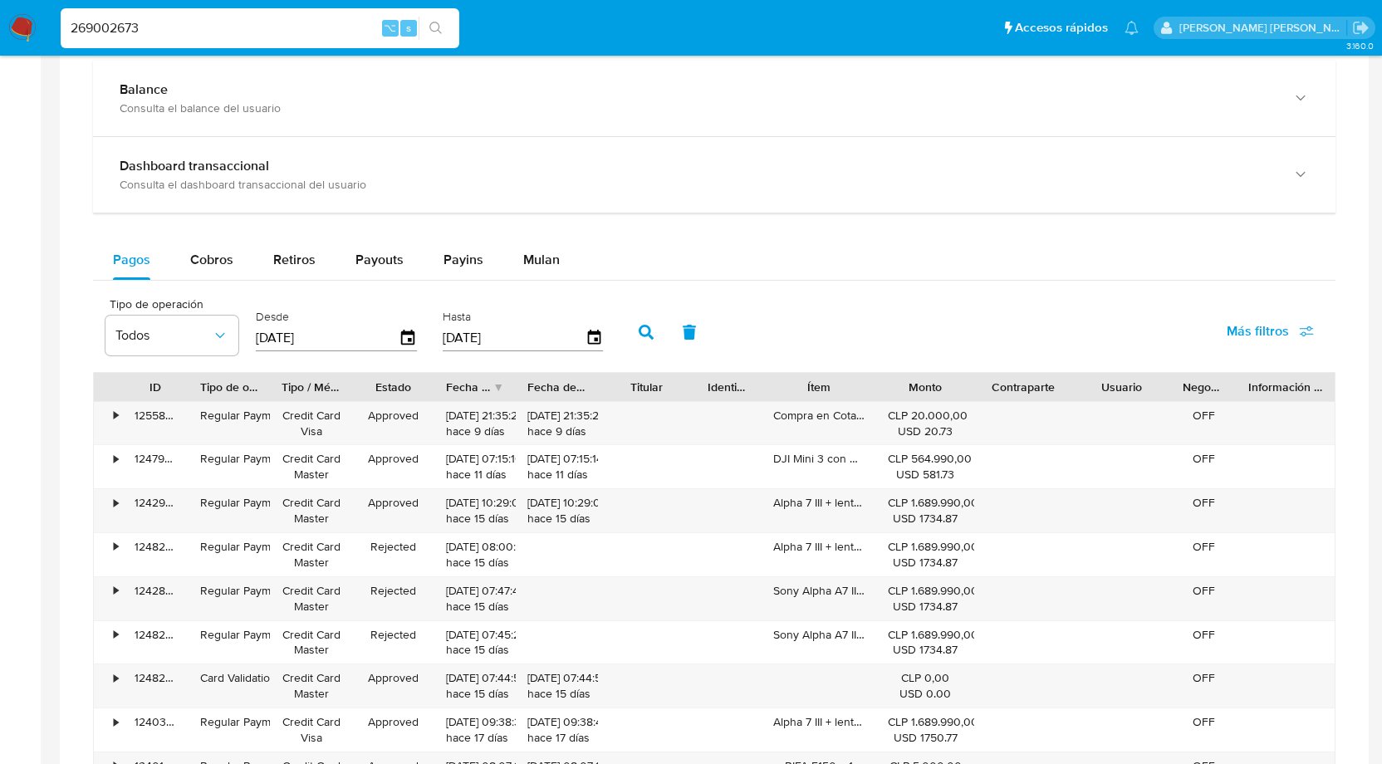
type input "[DATE]"
click at [586, 339] on icon "button" at bounding box center [594, 338] width 29 height 29
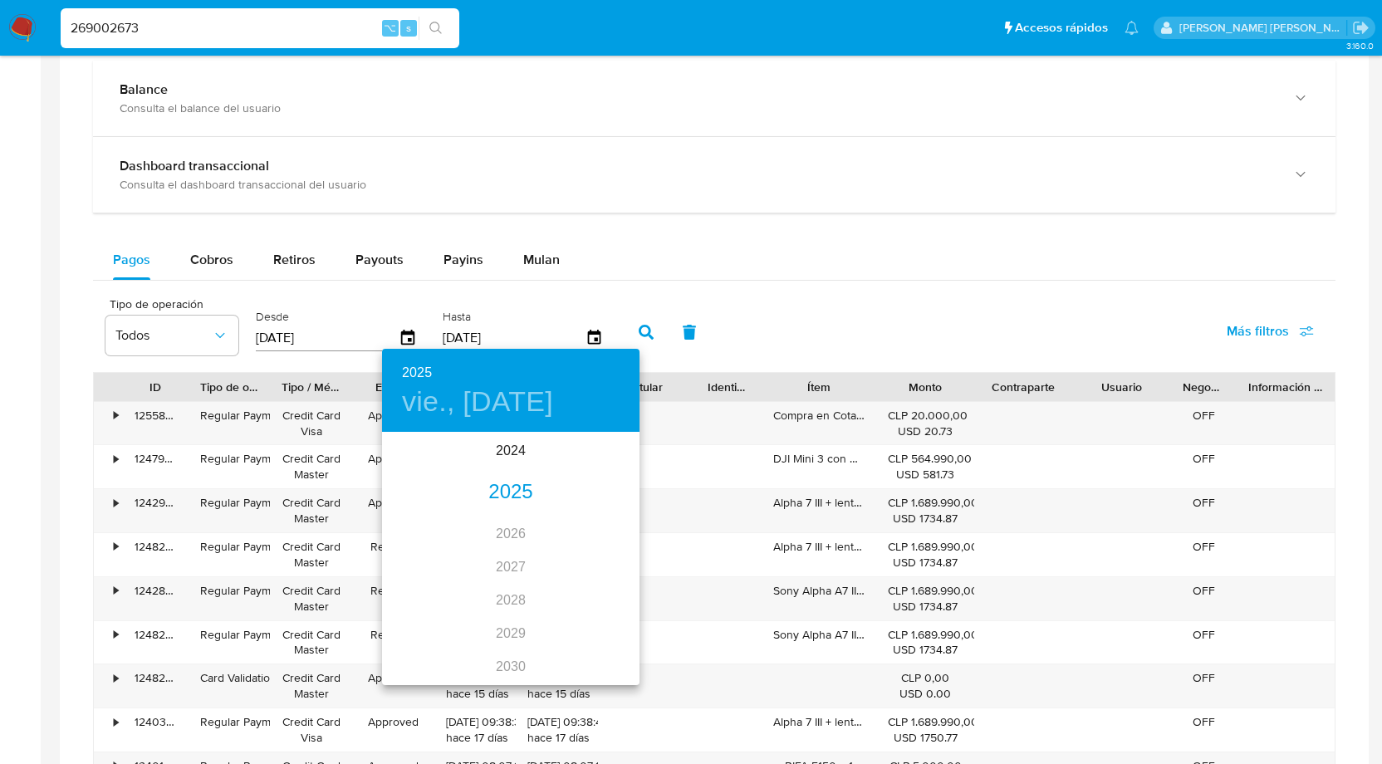
click at [508, 492] on div "2025" at bounding box center [511, 492] width 258 height 33
click at [423, 465] on div "ene." at bounding box center [425, 465] width 86 height 62
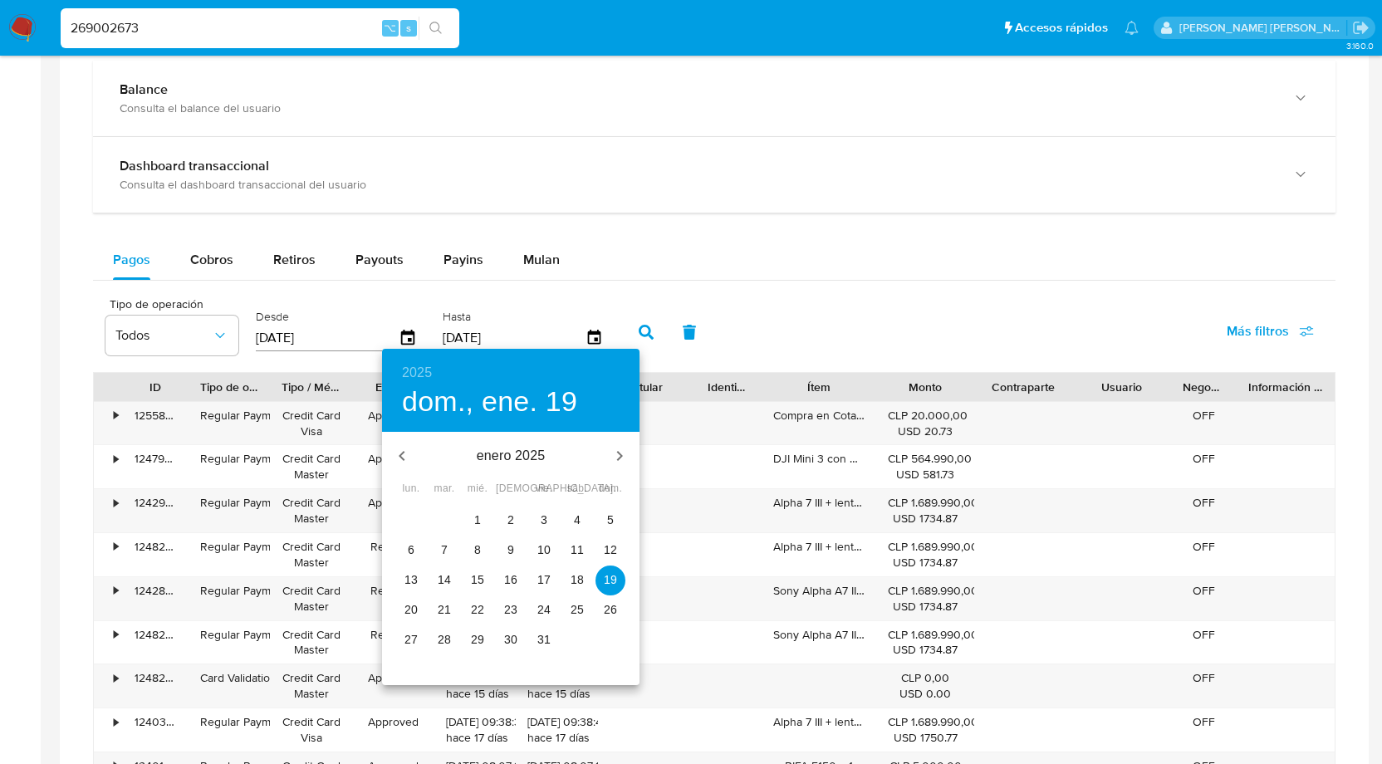
click at [544, 639] on p "31" at bounding box center [543, 639] width 13 height 17
type input "[DATE]"
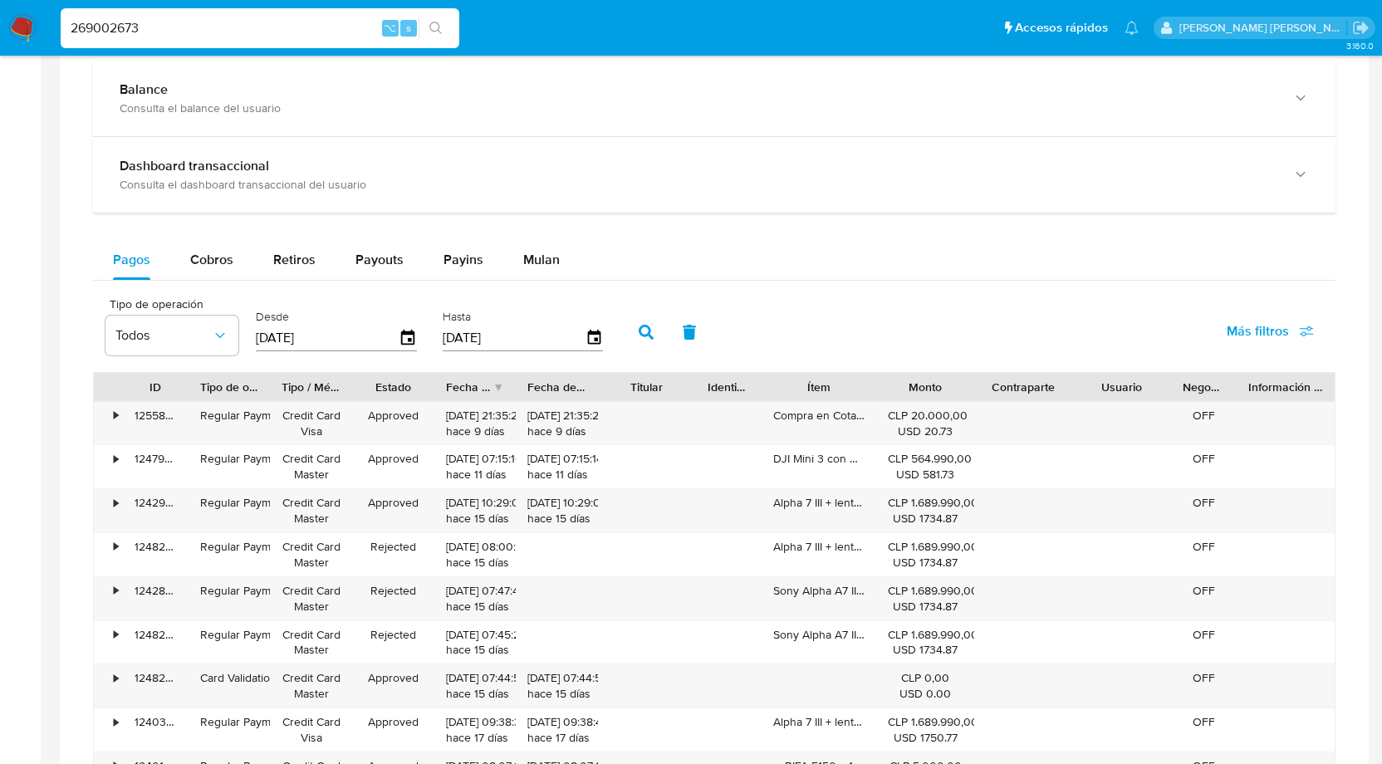
click at [640, 331] on icon "button" at bounding box center [646, 332] width 15 height 15
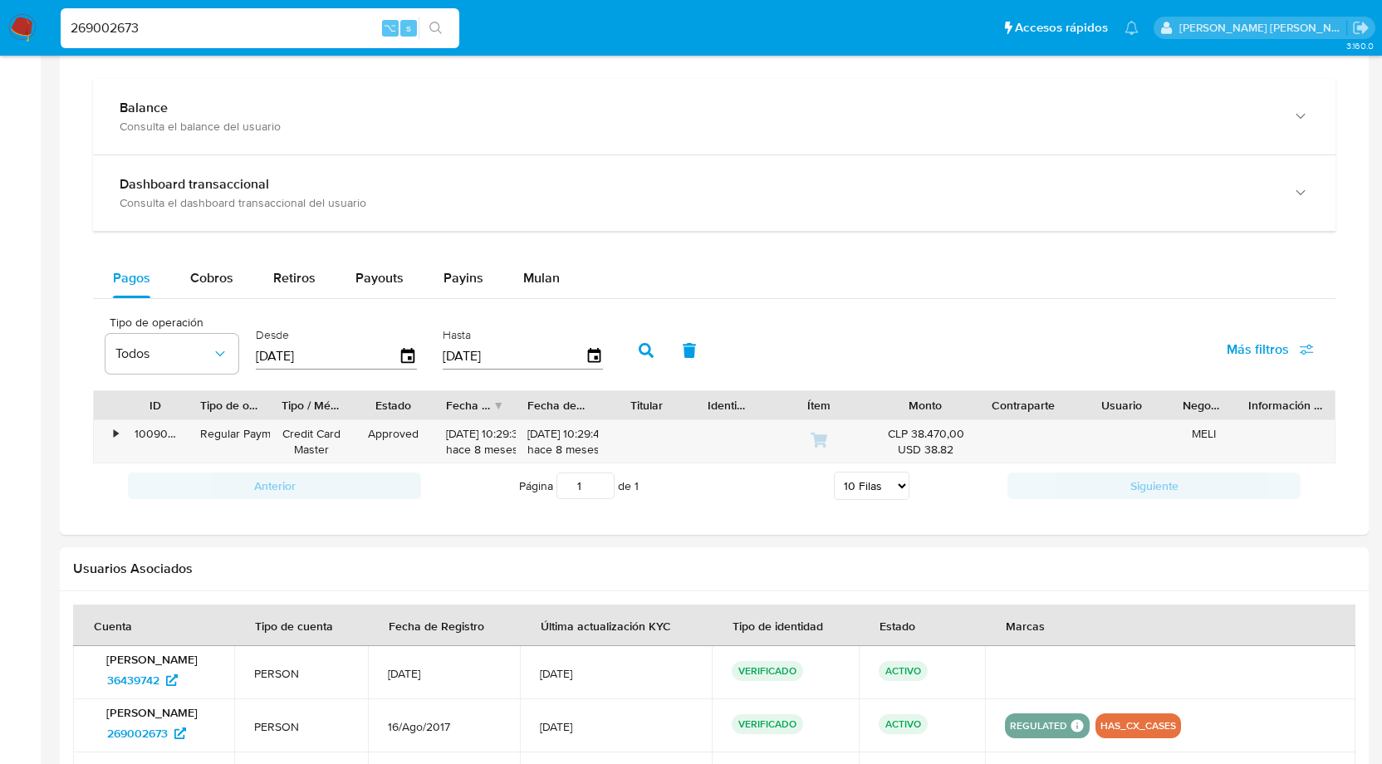
scroll to position [856, 0]
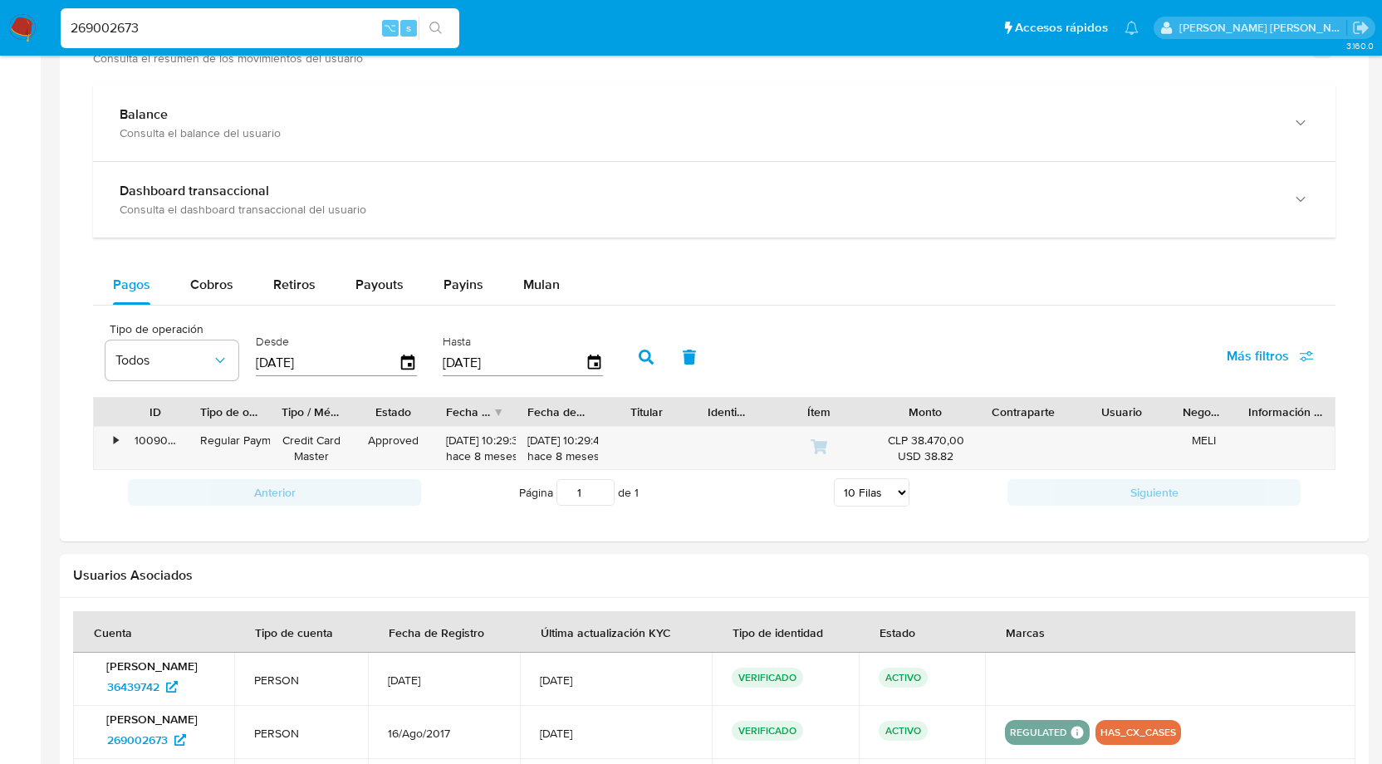
click at [887, 500] on select "5 Filas 10 Filas 20 Filas 25 Filas 50 Filas 100 Filas" at bounding box center [872, 492] width 76 height 28
select select "100"
click at [834, 478] on select "5 Filas 10 Filas 20 Filas 25 Filas 50 Filas 100 Filas" at bounding box center [872, 492] width 76 height 28
click at [220, 282] on span "Cobros" at bounding box center [211, 284] width 43 height 19
select select "10"
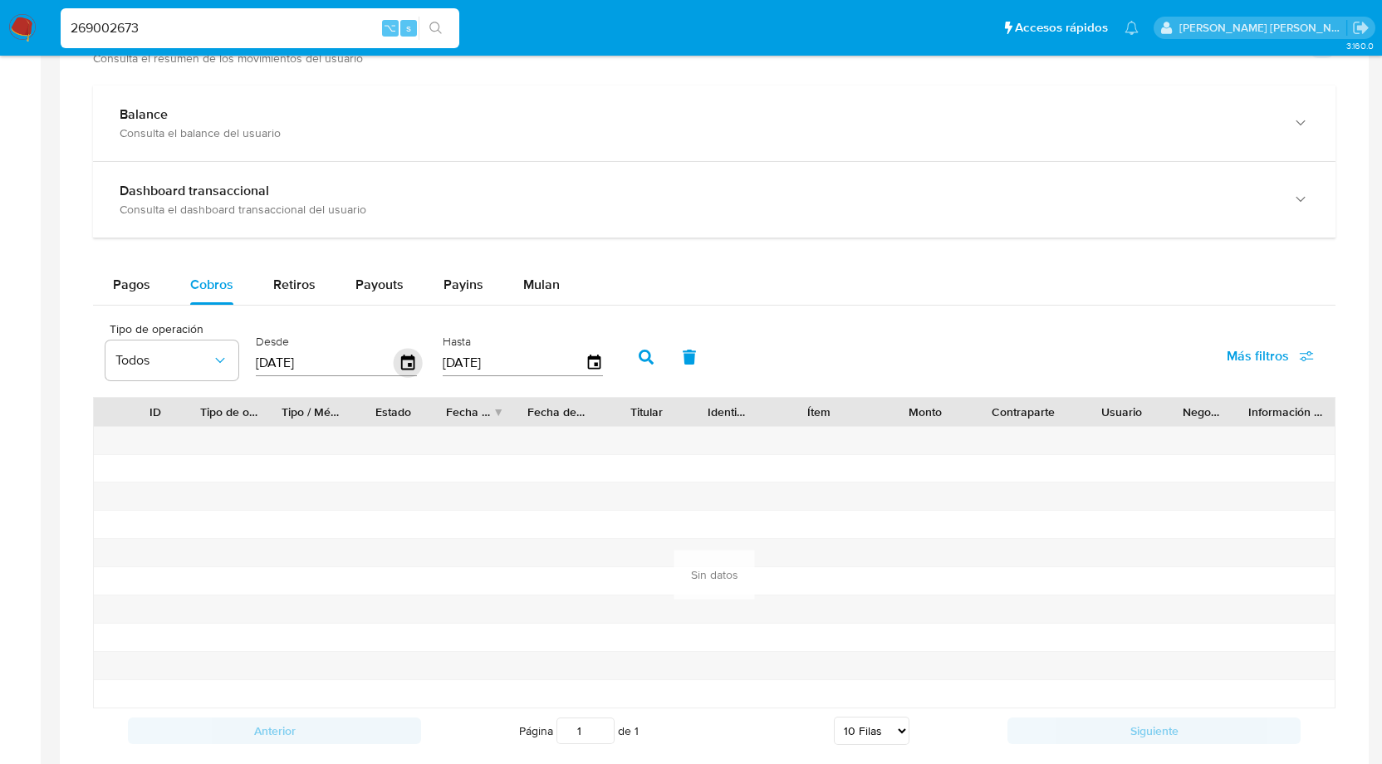
click at [401, 359] on icon "button" at bounding box center [408, 363] width 29 height 29
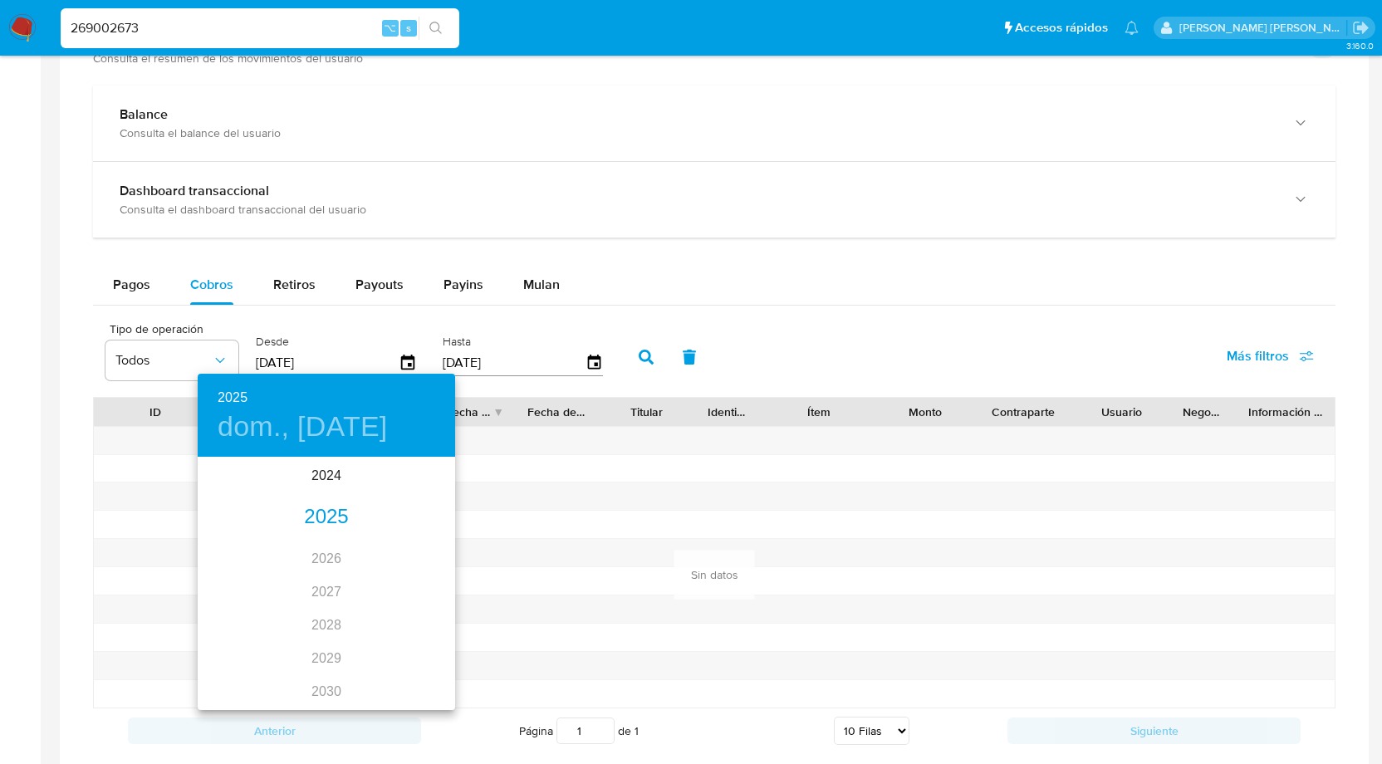
click at [340, 510] on div "2025" at bounding box center [327, 517] width 258 height 33
click at [235, 486] on div "ene." at bounding box center [241, 490] width 86 height 62
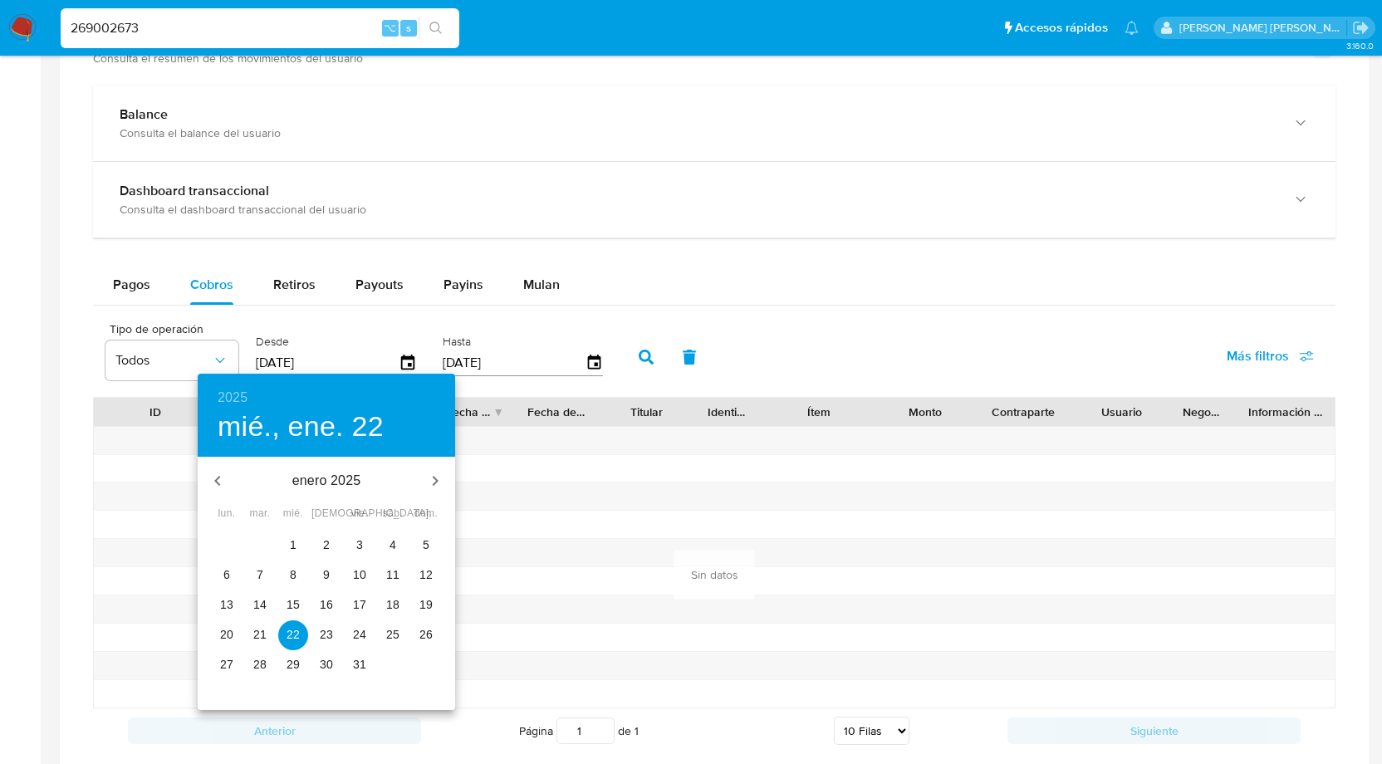
click at [292, 550] on p "1" at bounding box center [293, 545] width 7 height 17
type input "[DATE]"
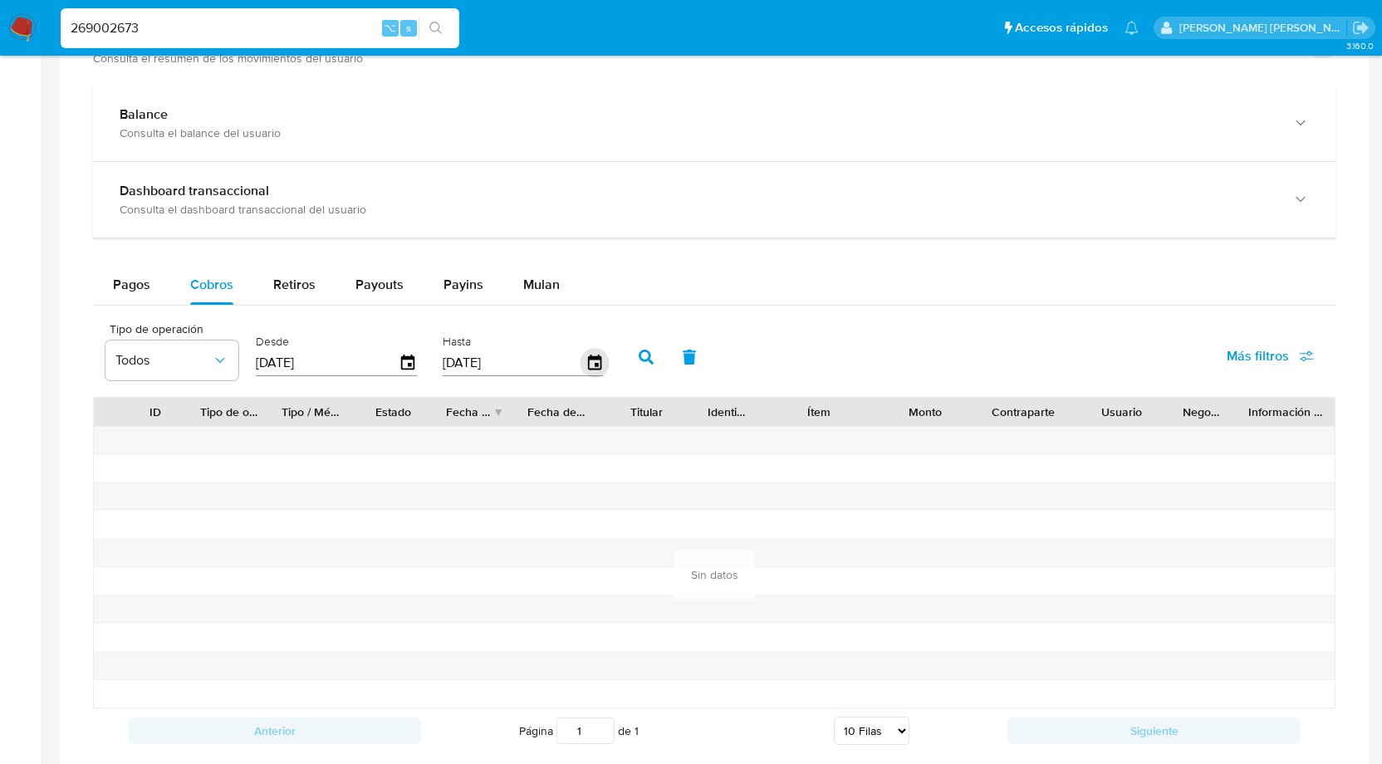
click at [594, 365] on icon "button" at bounding box center [594, 363] width 29 height 29
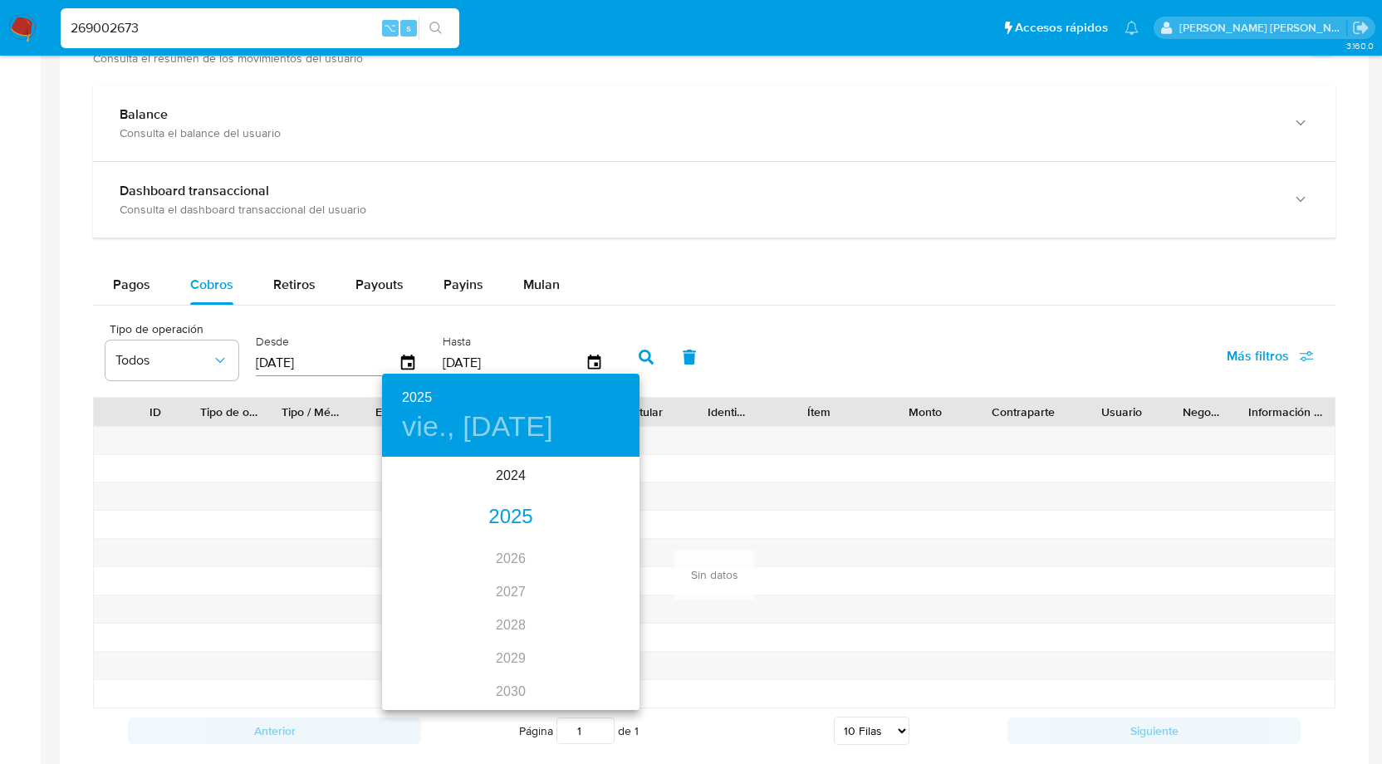
click at [529, 523] on div "2025" at bounding box center [511, 517] width 258 height 33
click at [432, 487] on div "ene." at bounding box center [425, 490] width 86 height 62
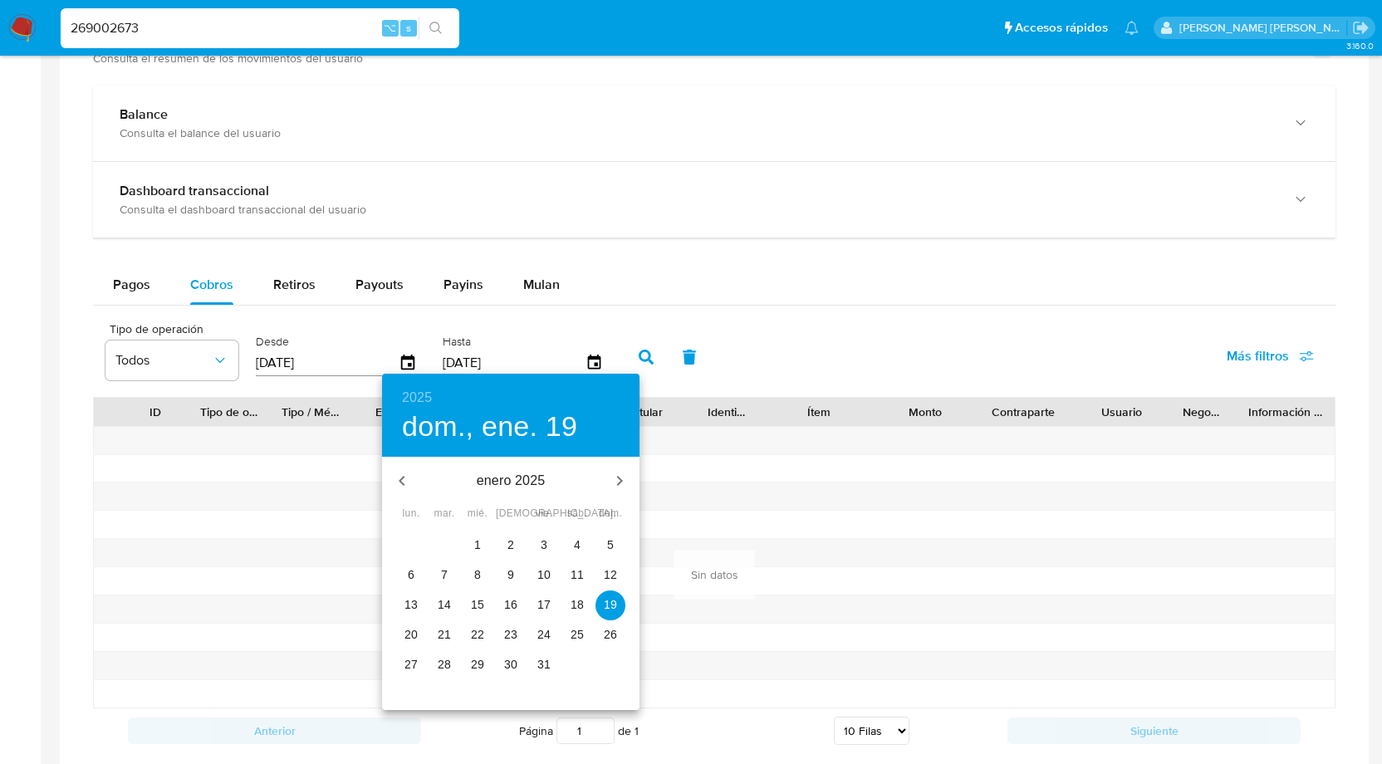
click at [543, 662] on p "31" at bounding box center [543, 664] width 13 height 17
type input "[DATE]"
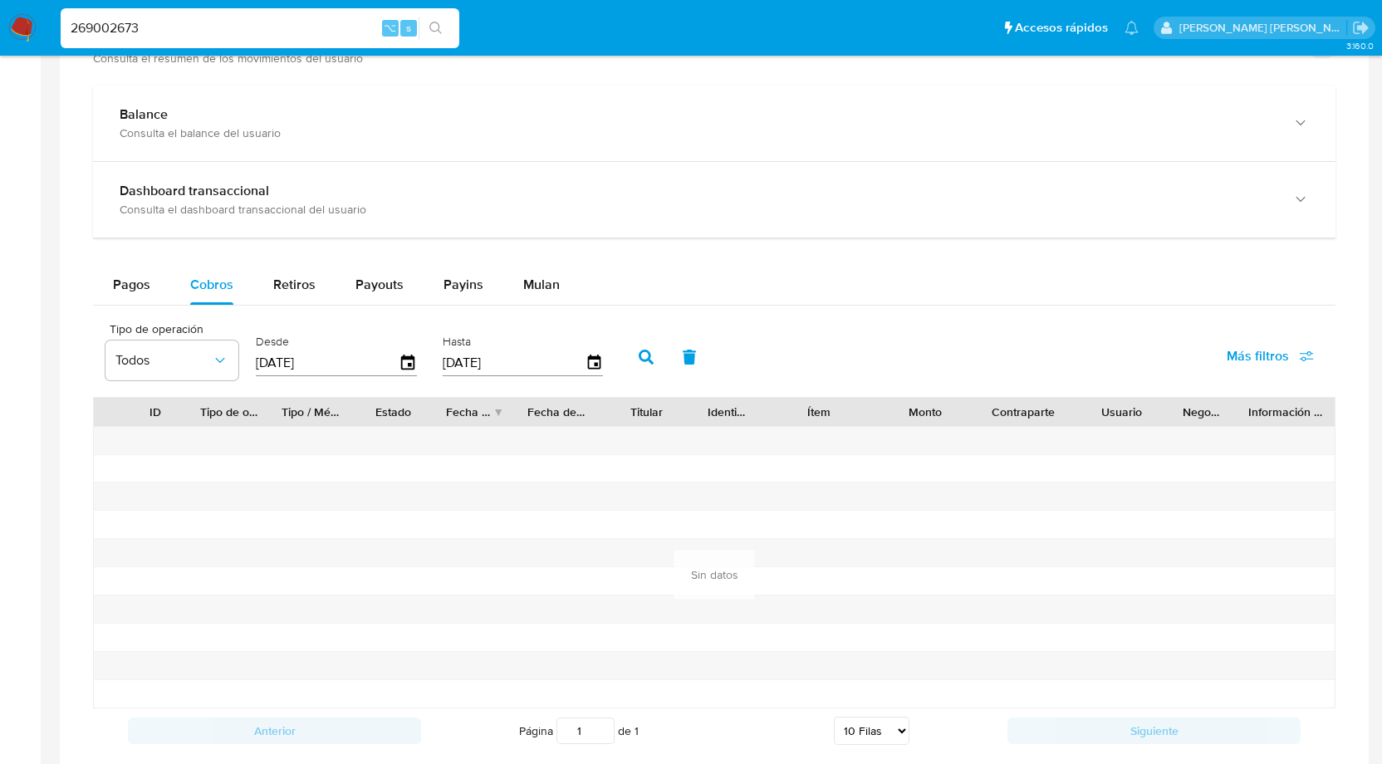
click at [642, 355] on icon "button" at bounding box center [646, 357] width 15 height 15
click at [451, 275] on span "Payins" at bounding box center [464, 284] width 40 height 19
select select "10"
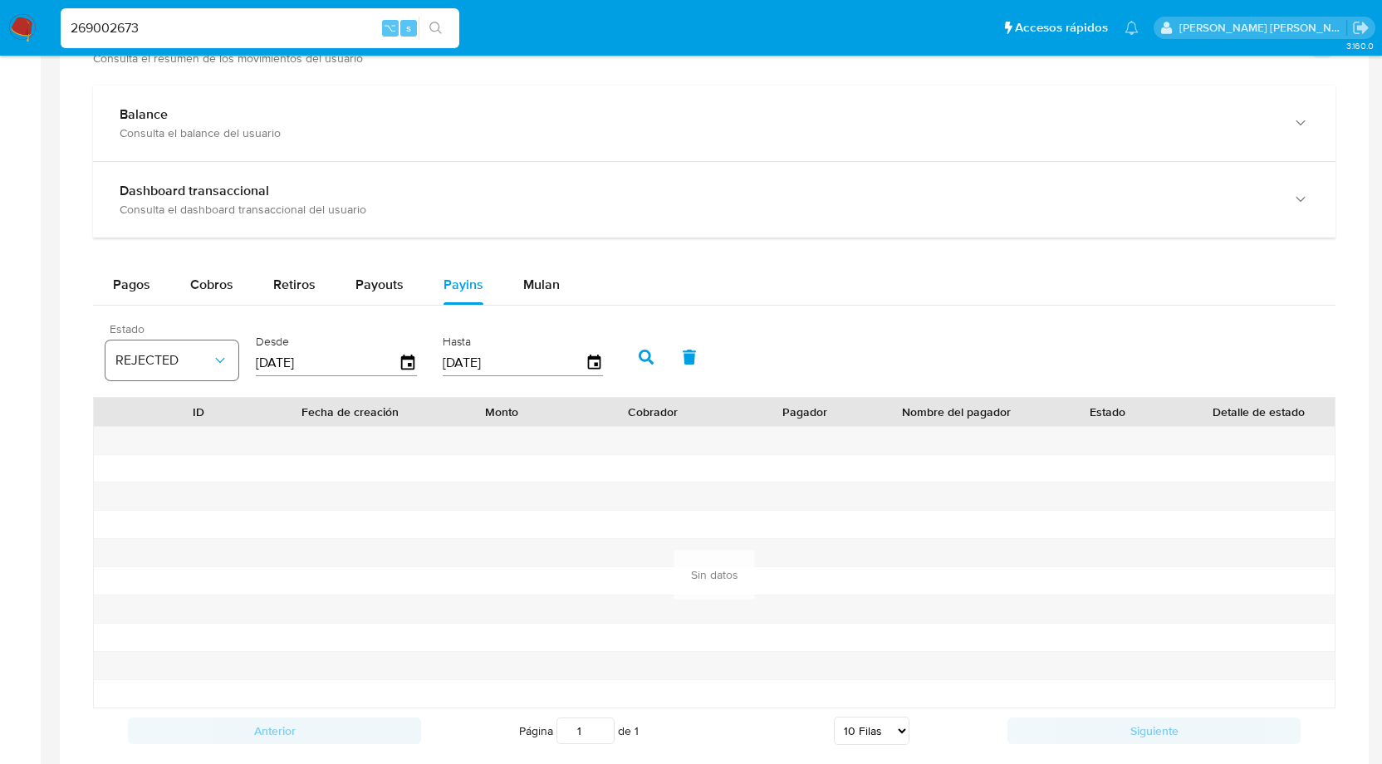
click at [208, 352] on span "REJECTED" at bounding box center [163, 360] width 96 height 17
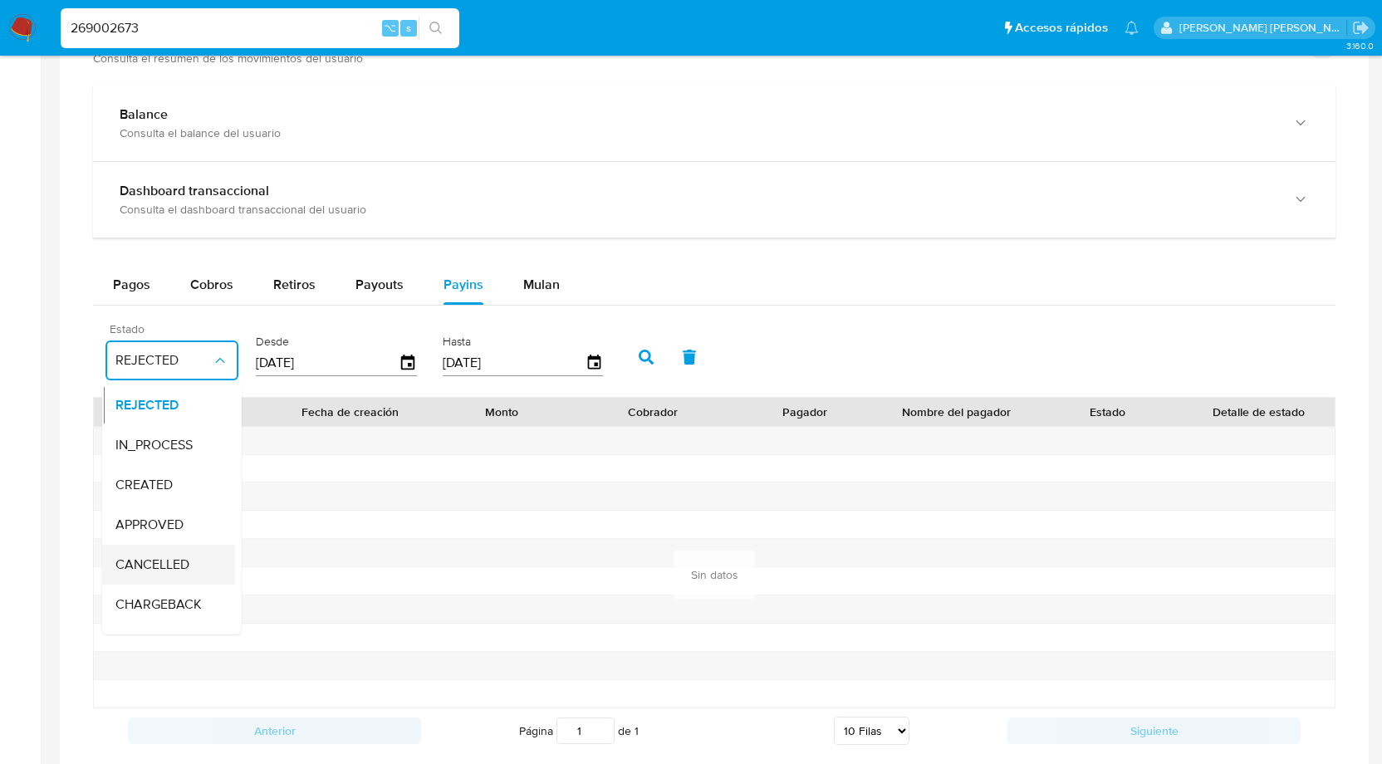
scroll to position [110, 0]
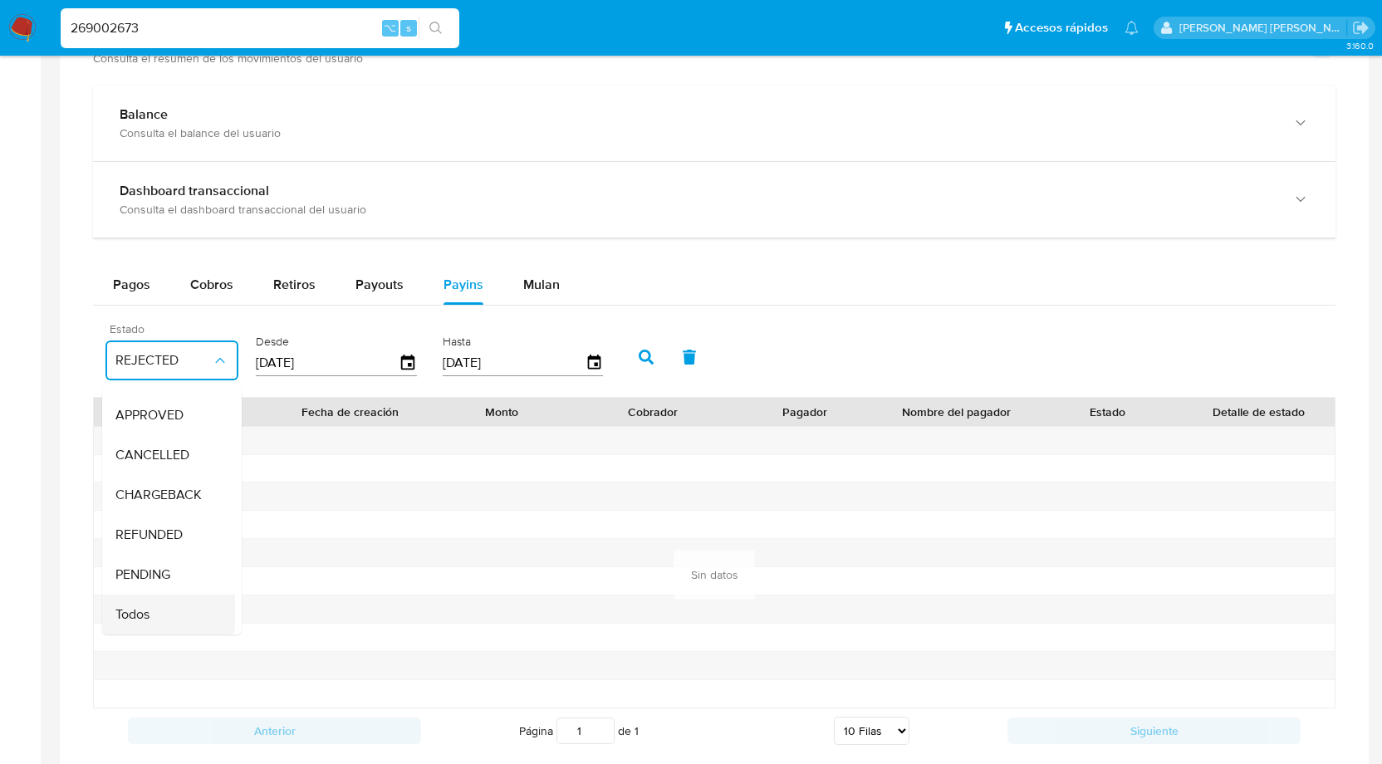
click at [153, 620] on div "Todos" at bounding box center [163, 615] width 96 height 40
click at [408, 361] on icon "button" at bounding box center [407, 362] width 13 height 15
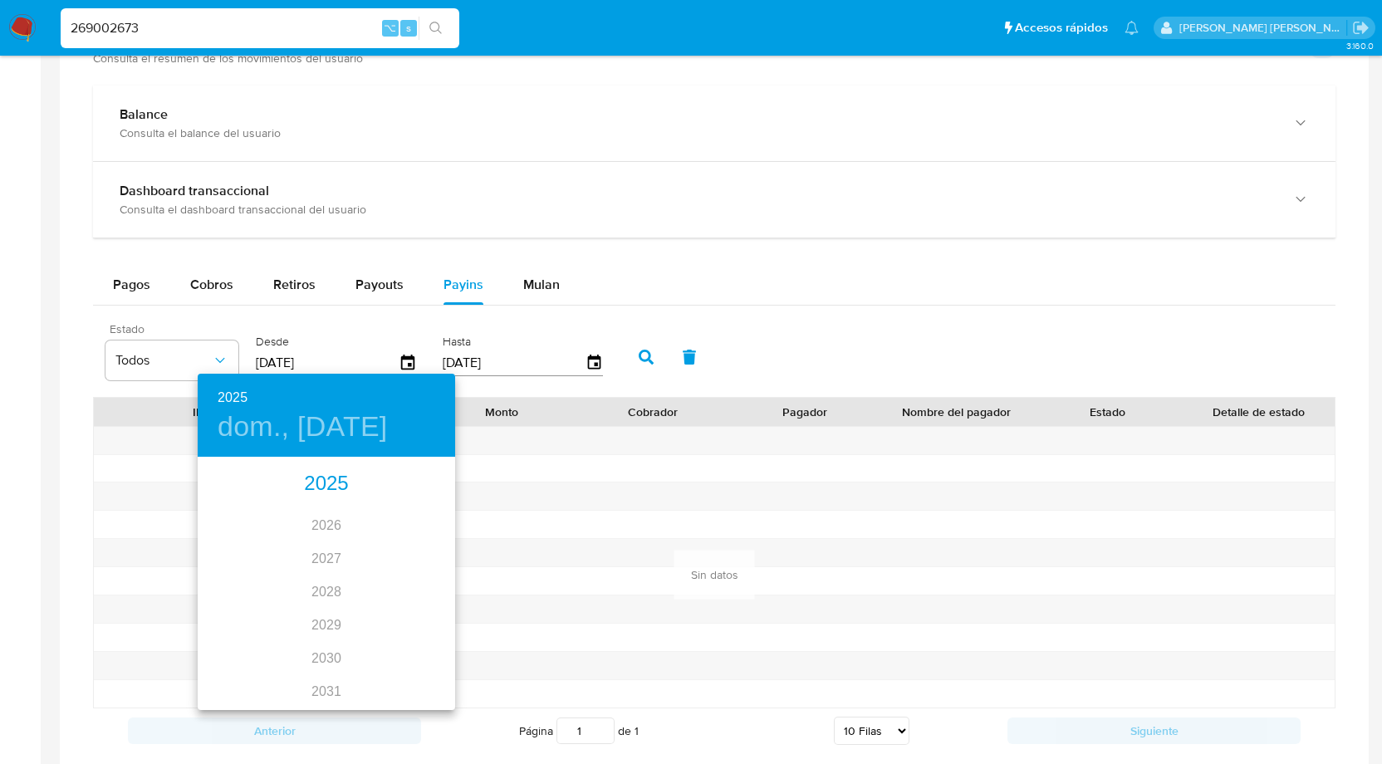
click at [345, 494] on div "2025" at bounding box center [327, 484] width 258 height 33
click at [409, 552] on div "jun." at bounding box center [413, 553] width 86 height 62
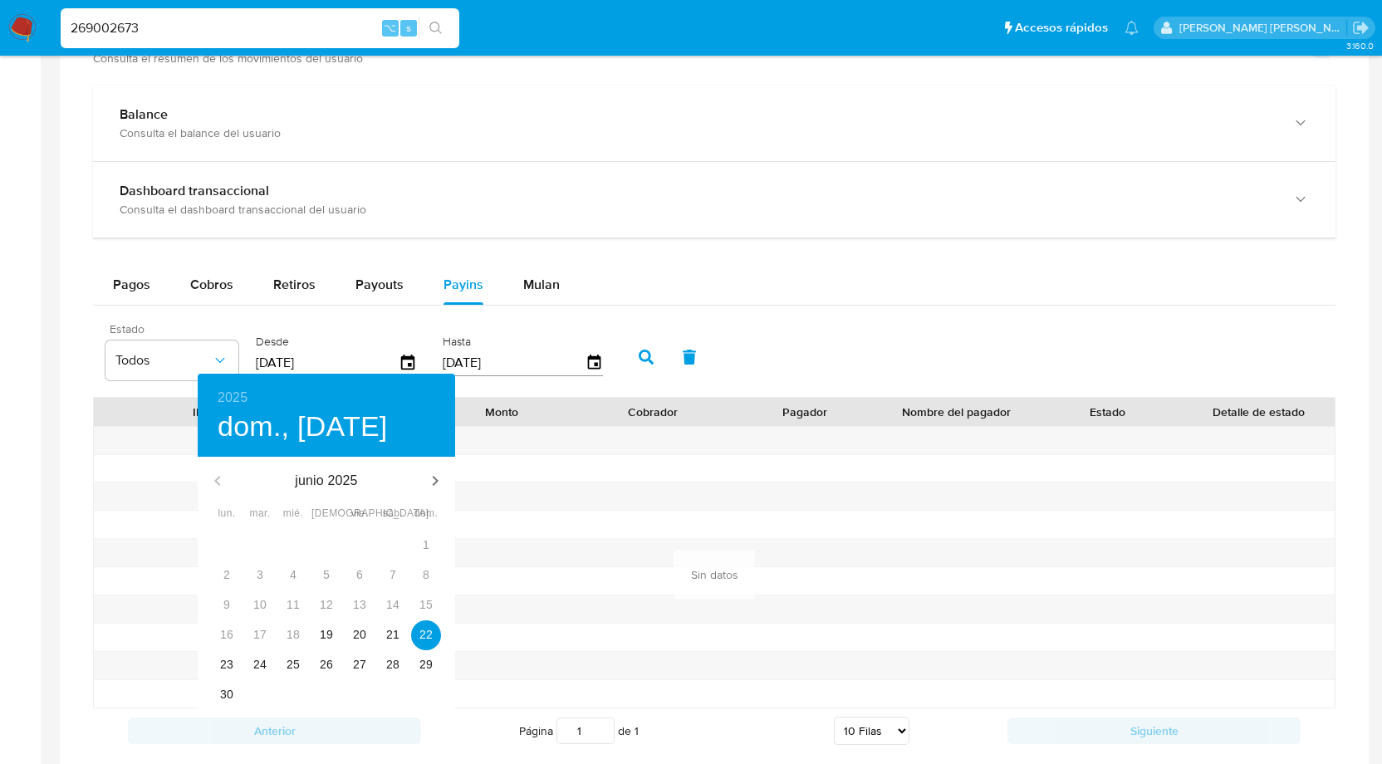
click at [631, 355] on div at bounding box center [691, 382] width 1382 height 764
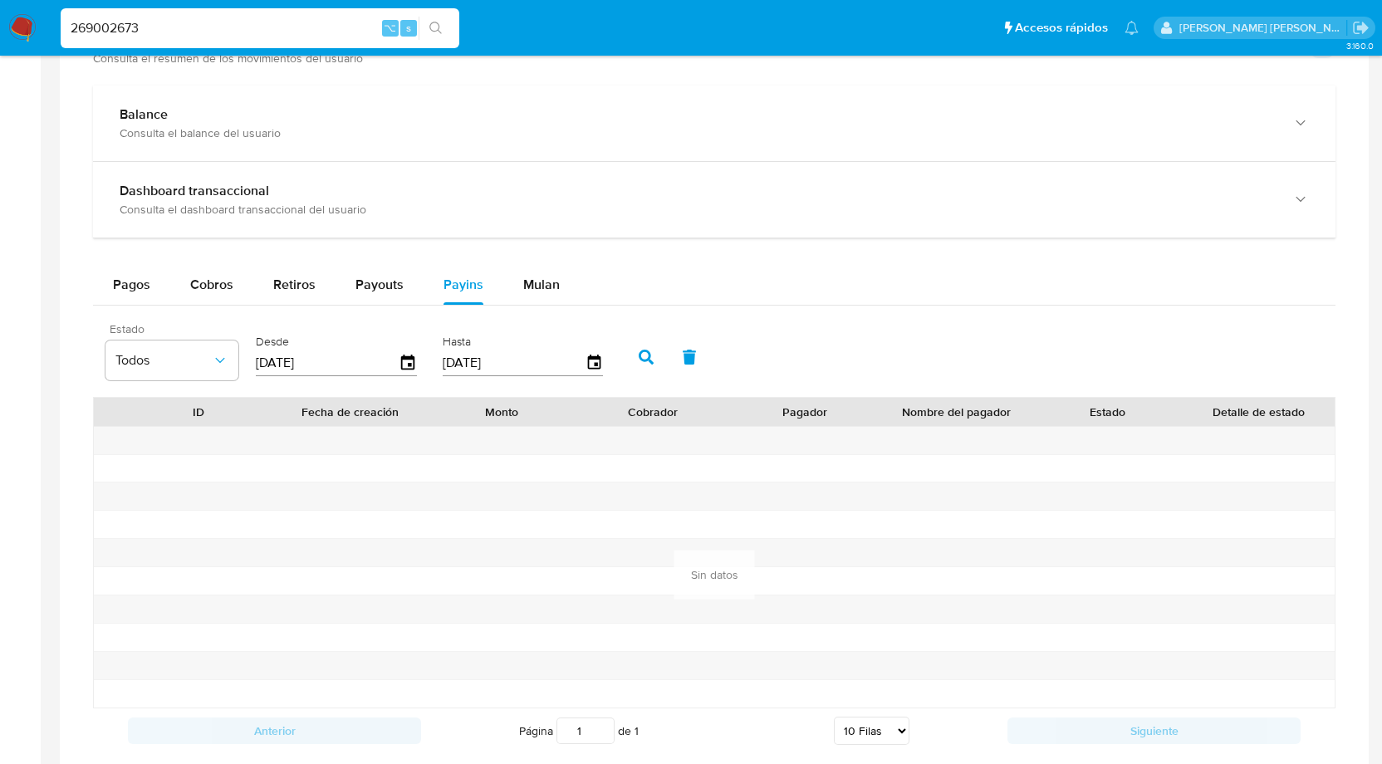
click at [647, 350] on icon "button" at bounding box center [646, 357] width 15 height 15
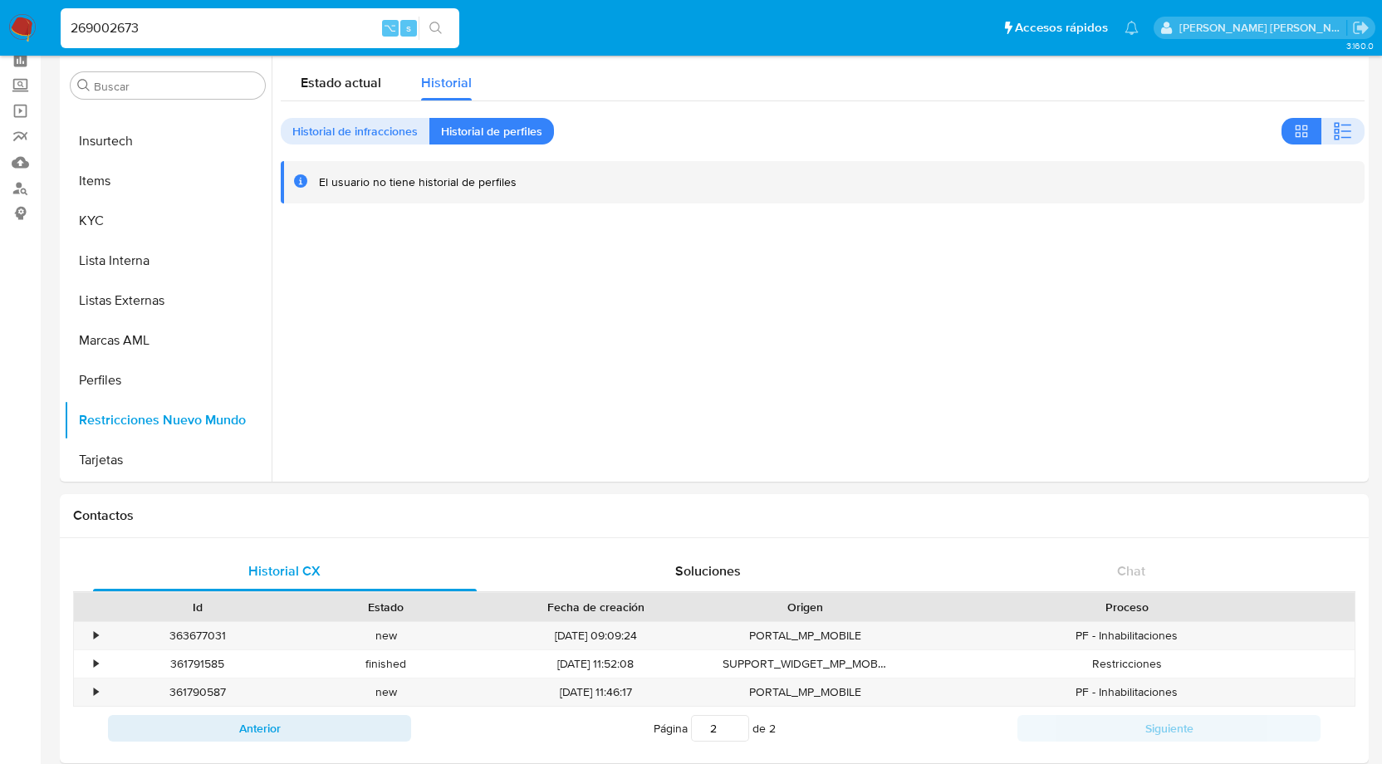
scroll to position [0, 0]
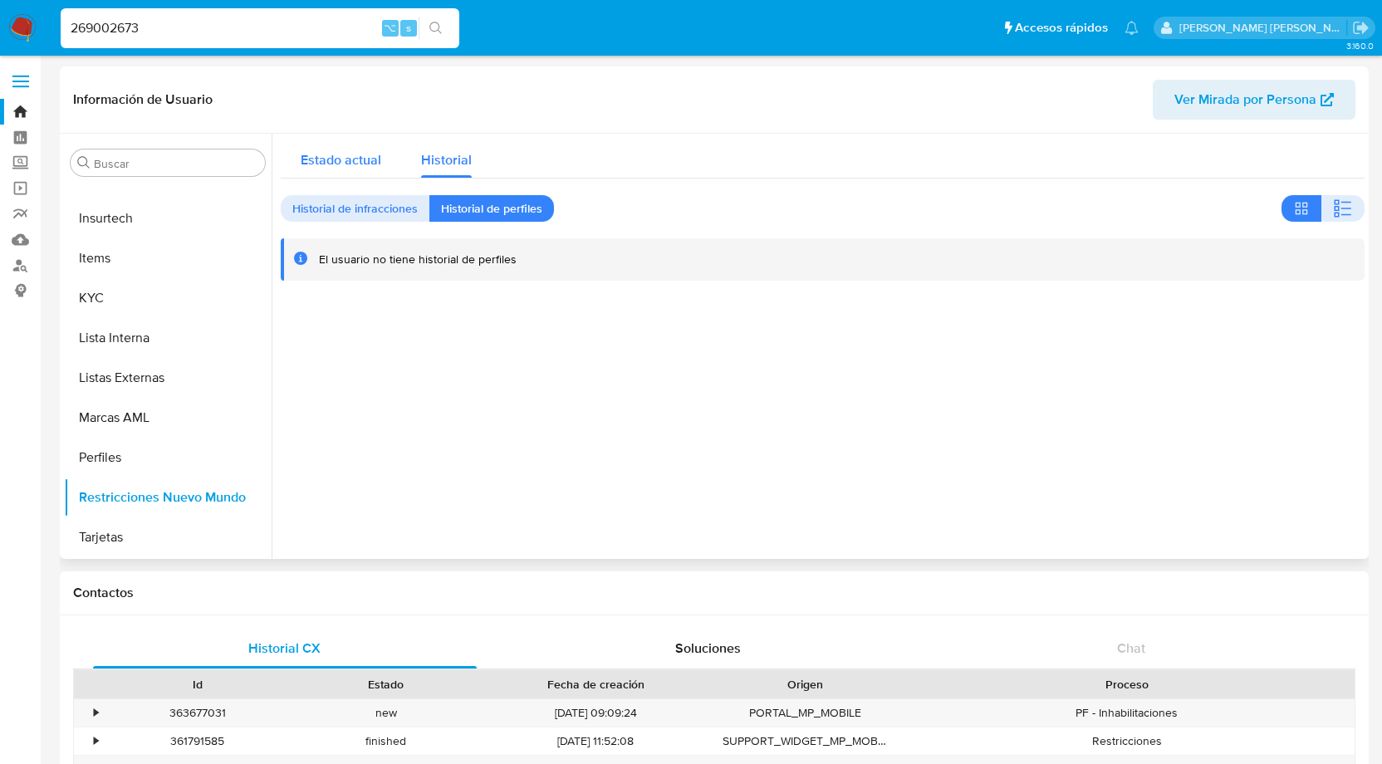
click at [364, 155] on span "Estado actual" at bounding box center [341, 159] width 81 height 19
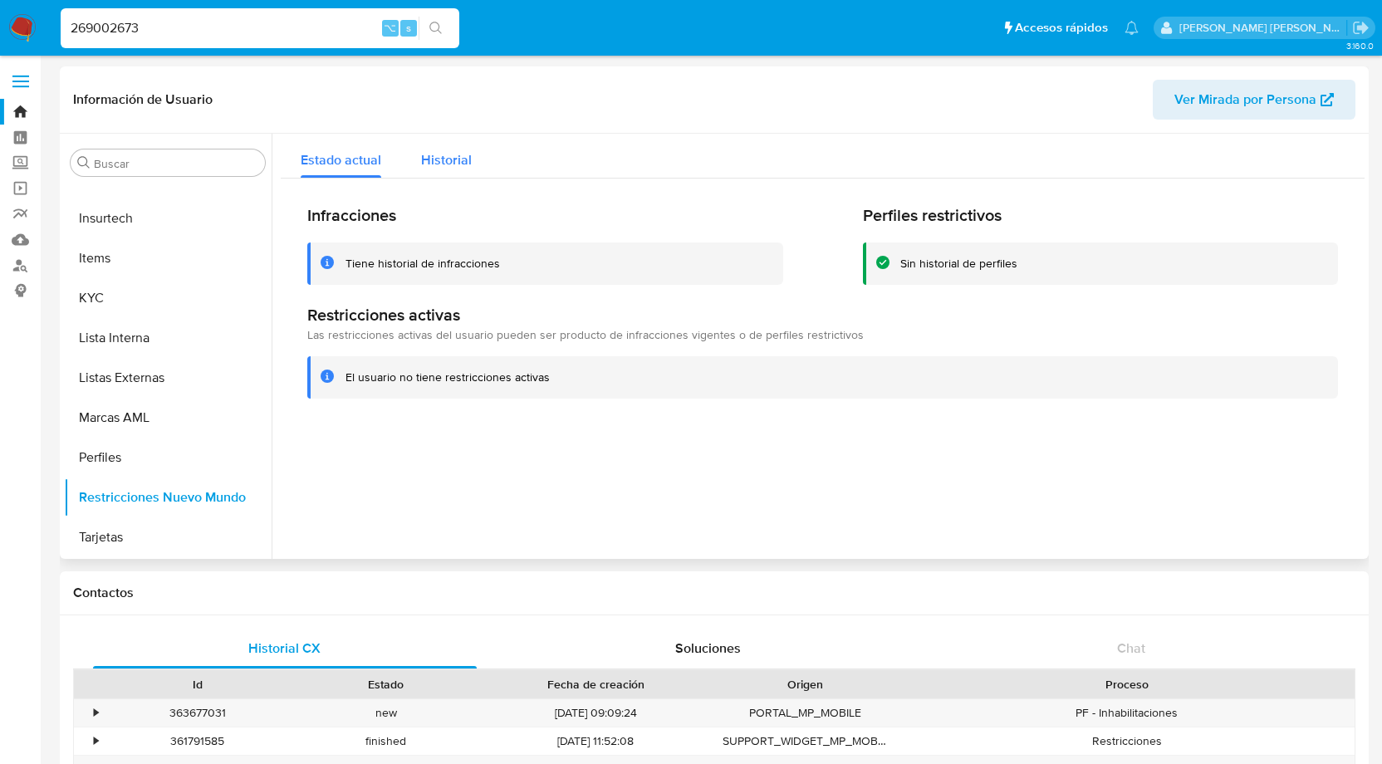
click at [429, 155] on span "Historial" at bounding box center [446, 159] width 51 height 19
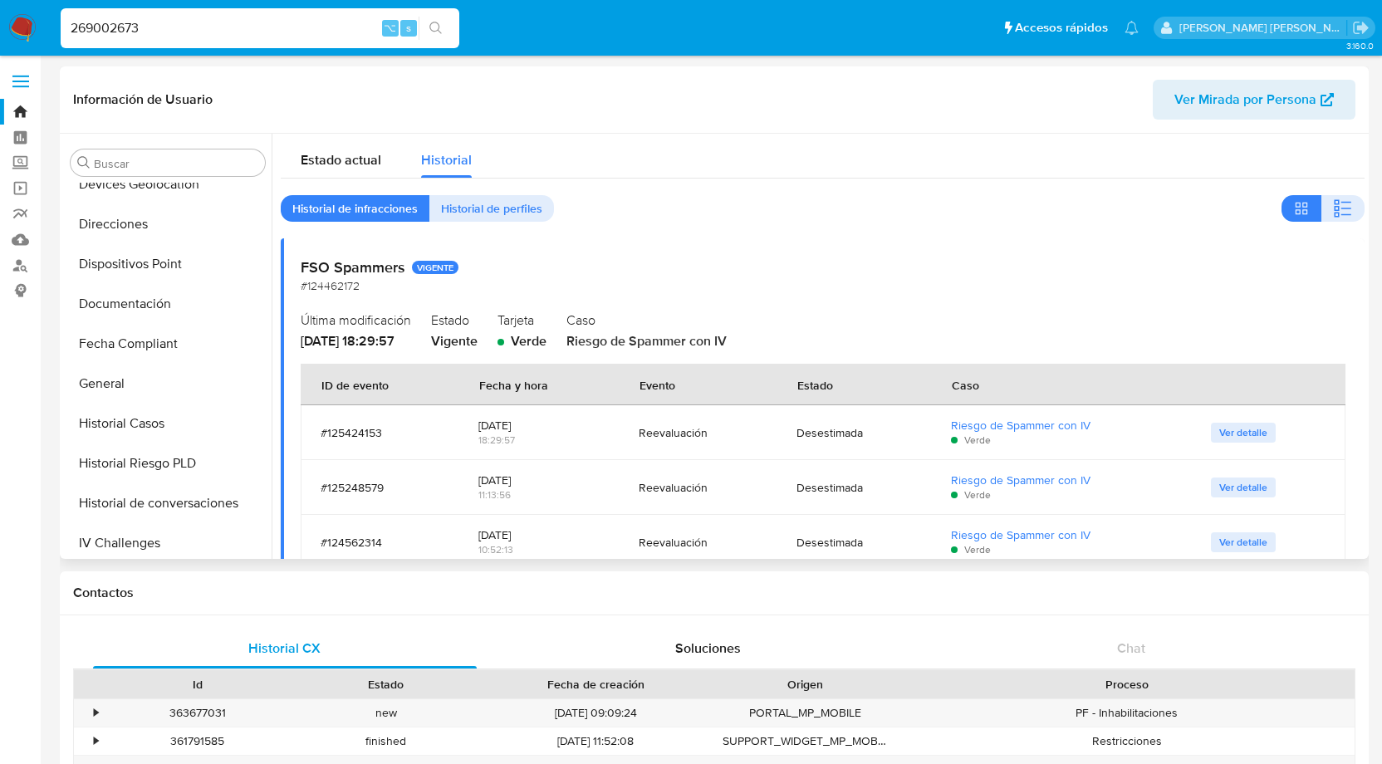
scroll to position [289, 0]
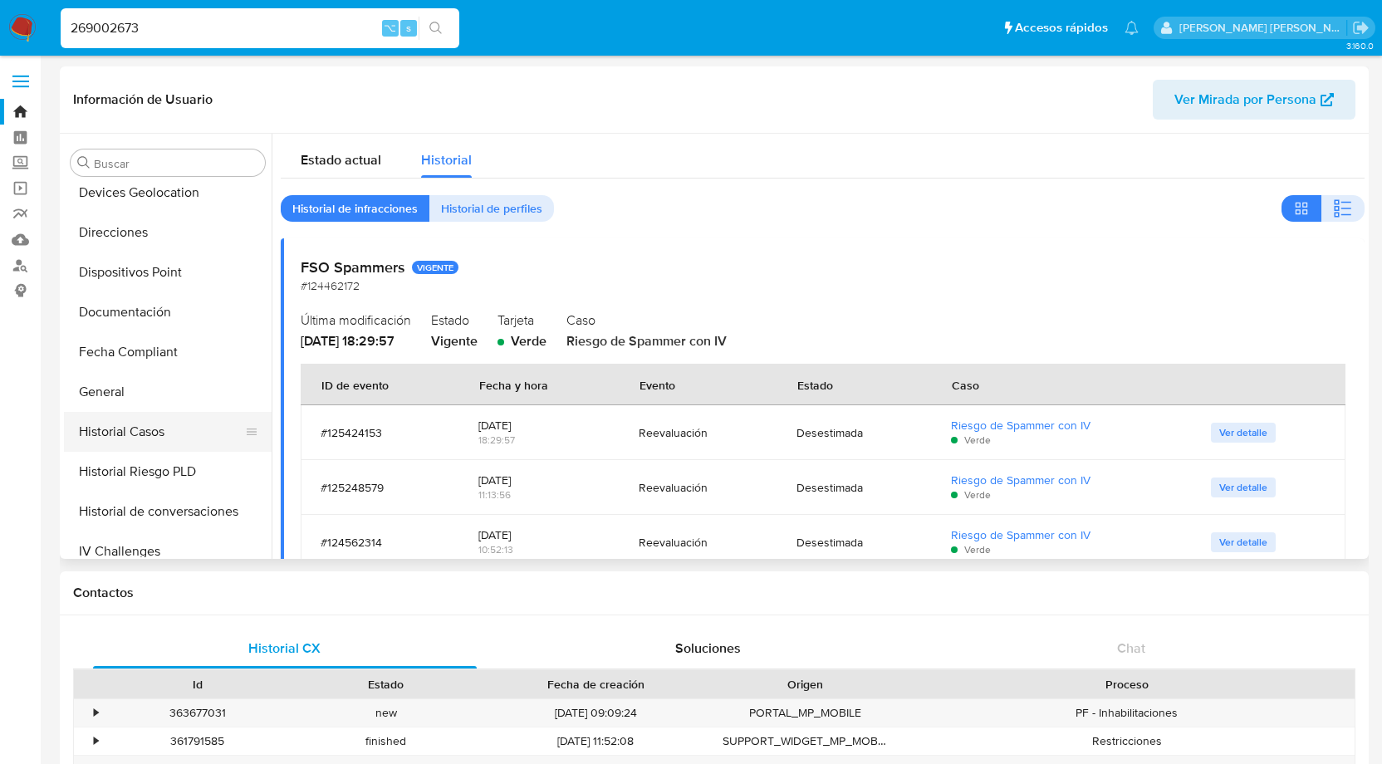
click at [142, 432] on button "Historial Casos" at bounding box center [161, 432] width 194 height 40
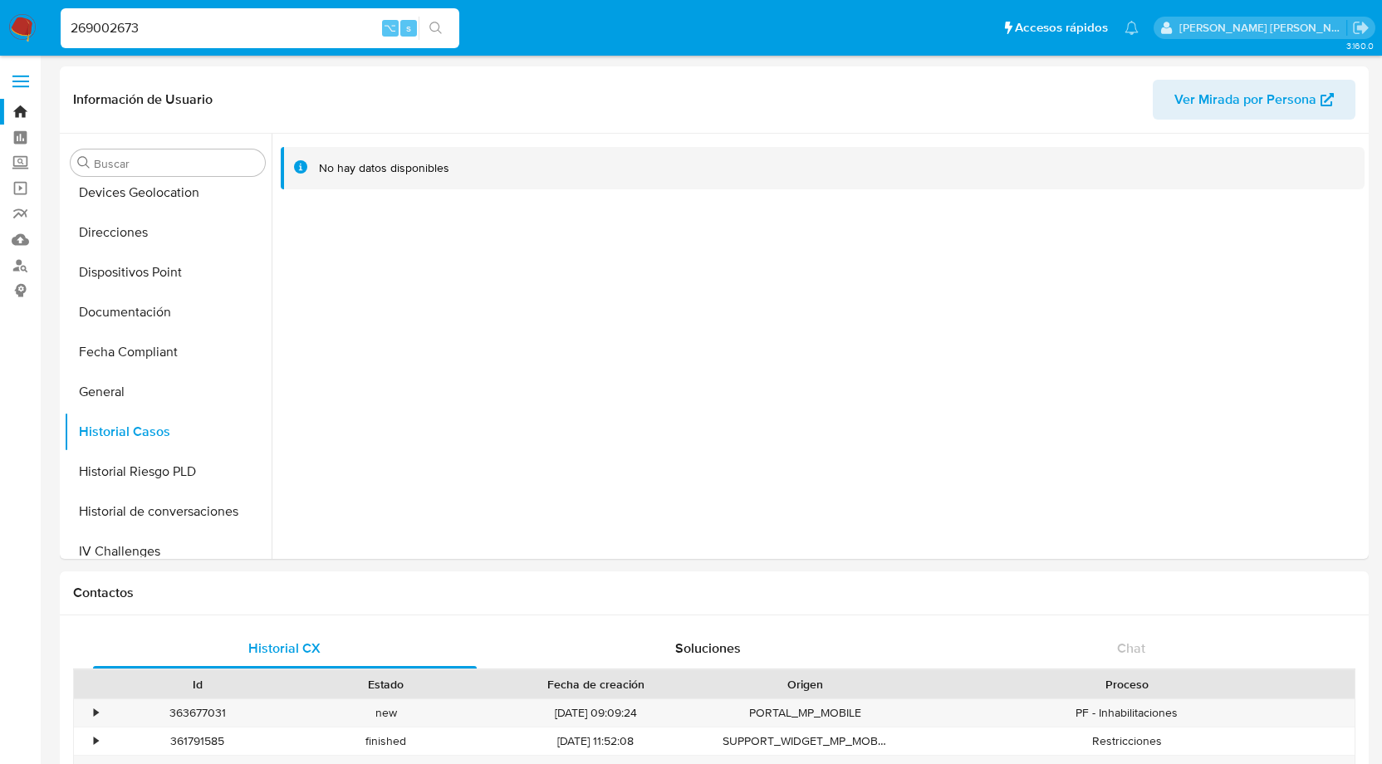
click at [101, 31] on input "269002673" at bounding box center [260, 28] width 399 height 22
paste input "179744810"
type input "179744810"
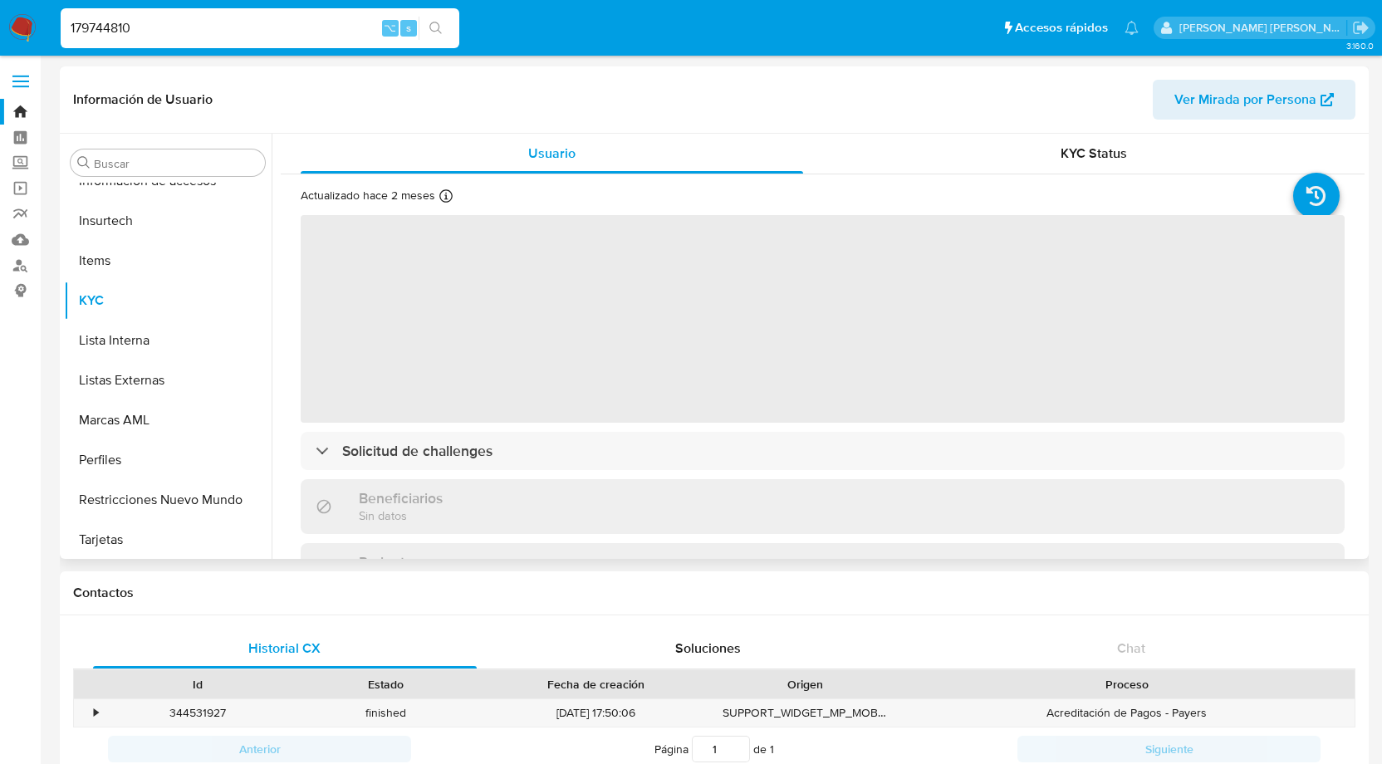
scroll to position [702, 0]
select select "10"
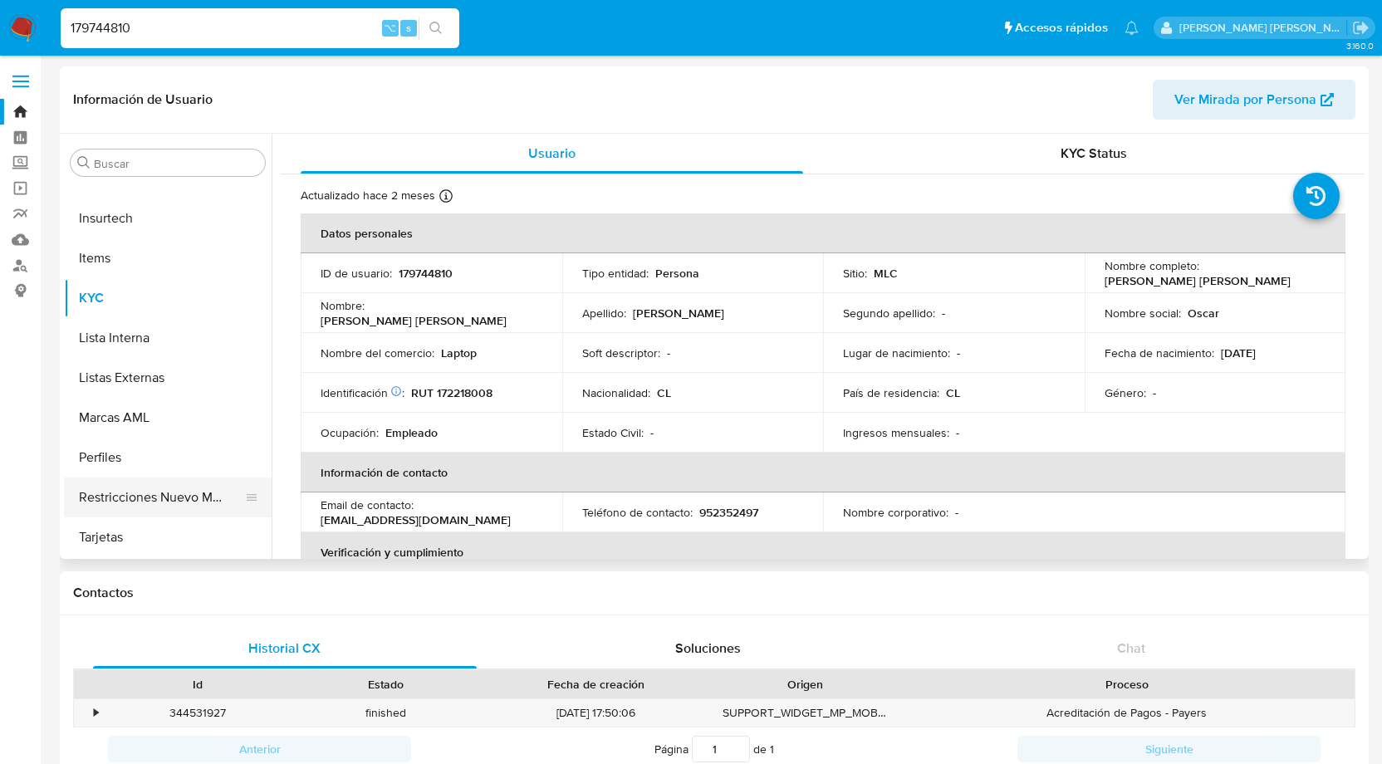
click at [184, 503] on button "Restricciones Nuevo Mundo" at bounding box center [161, 498] width 194 height 40
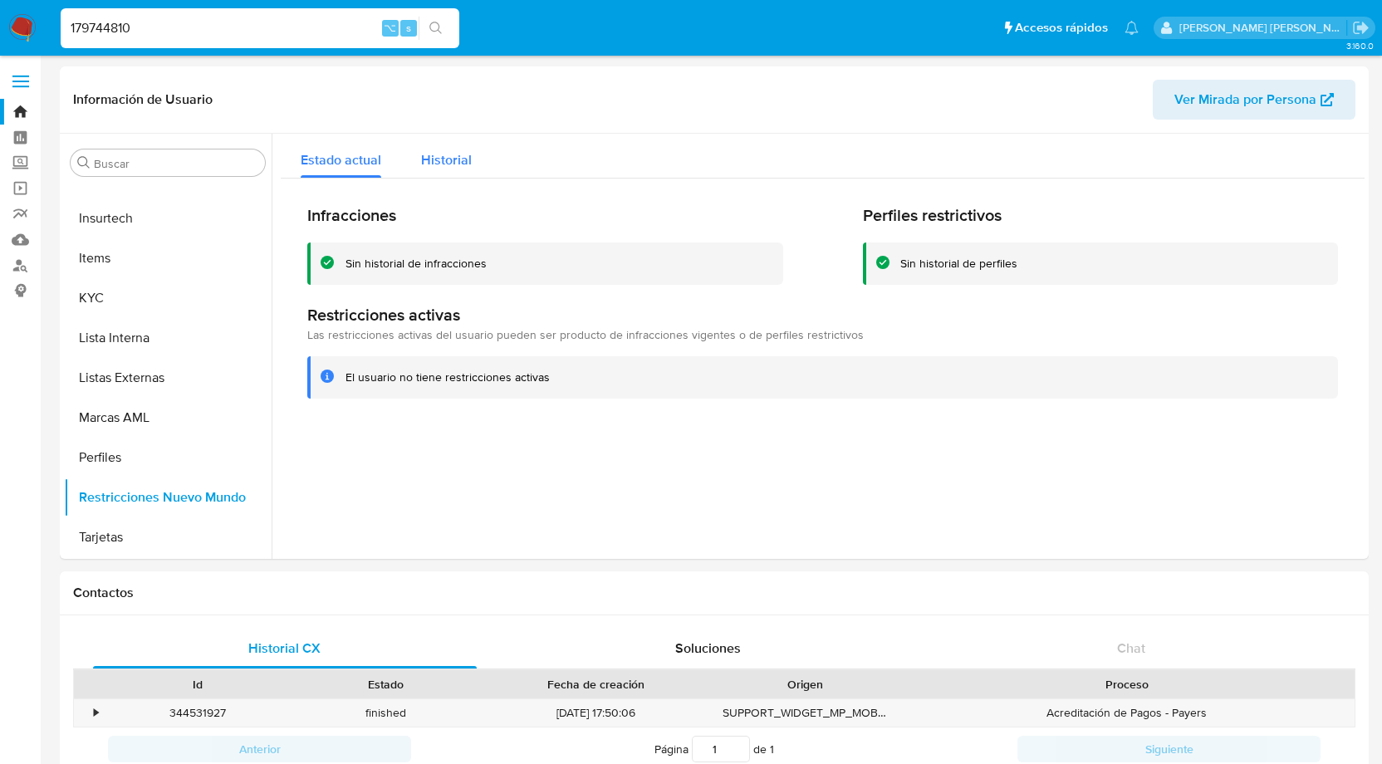
click at [449, 158] on span "Historial" at bounding box center [446, 159] width 51 height 19
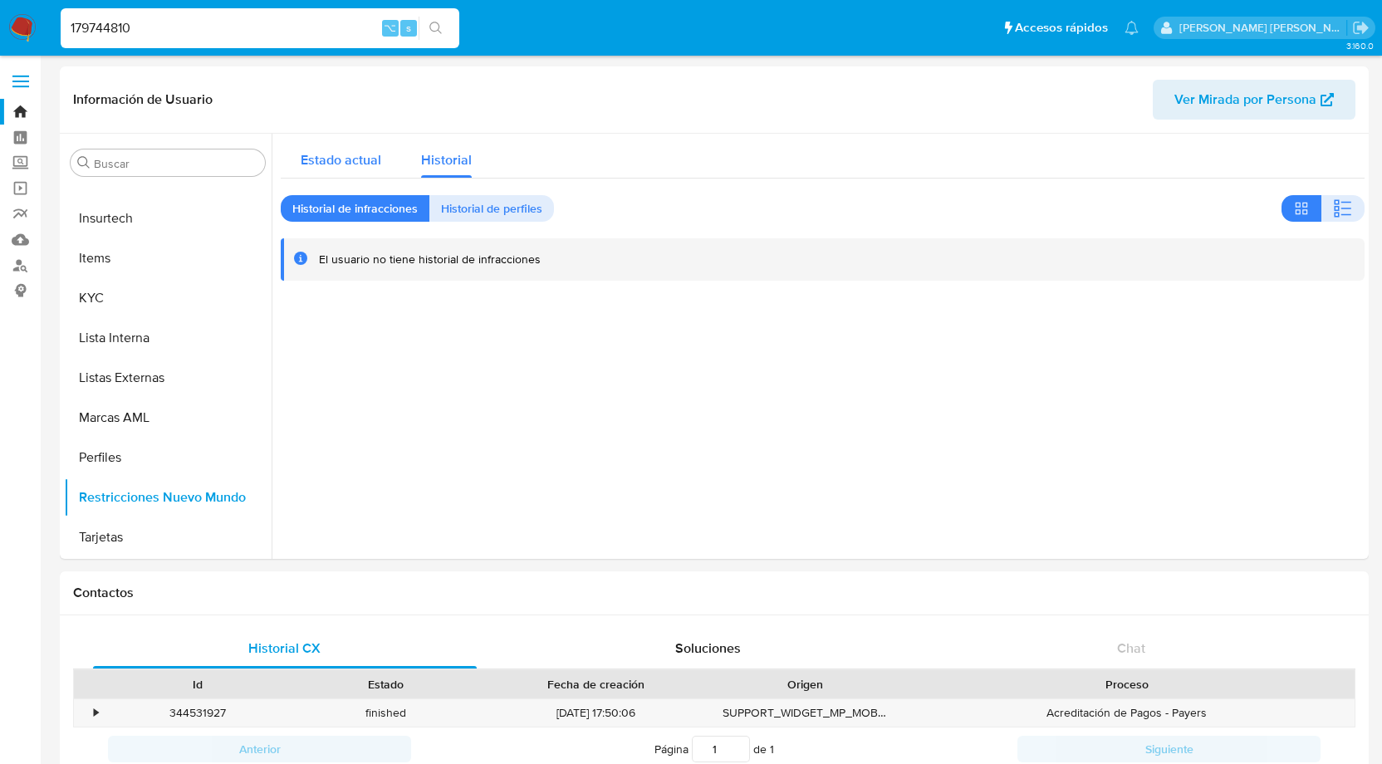
click at [360, 153] on span "Estado actual" at bounding box center [341, 159] width 81 height 19
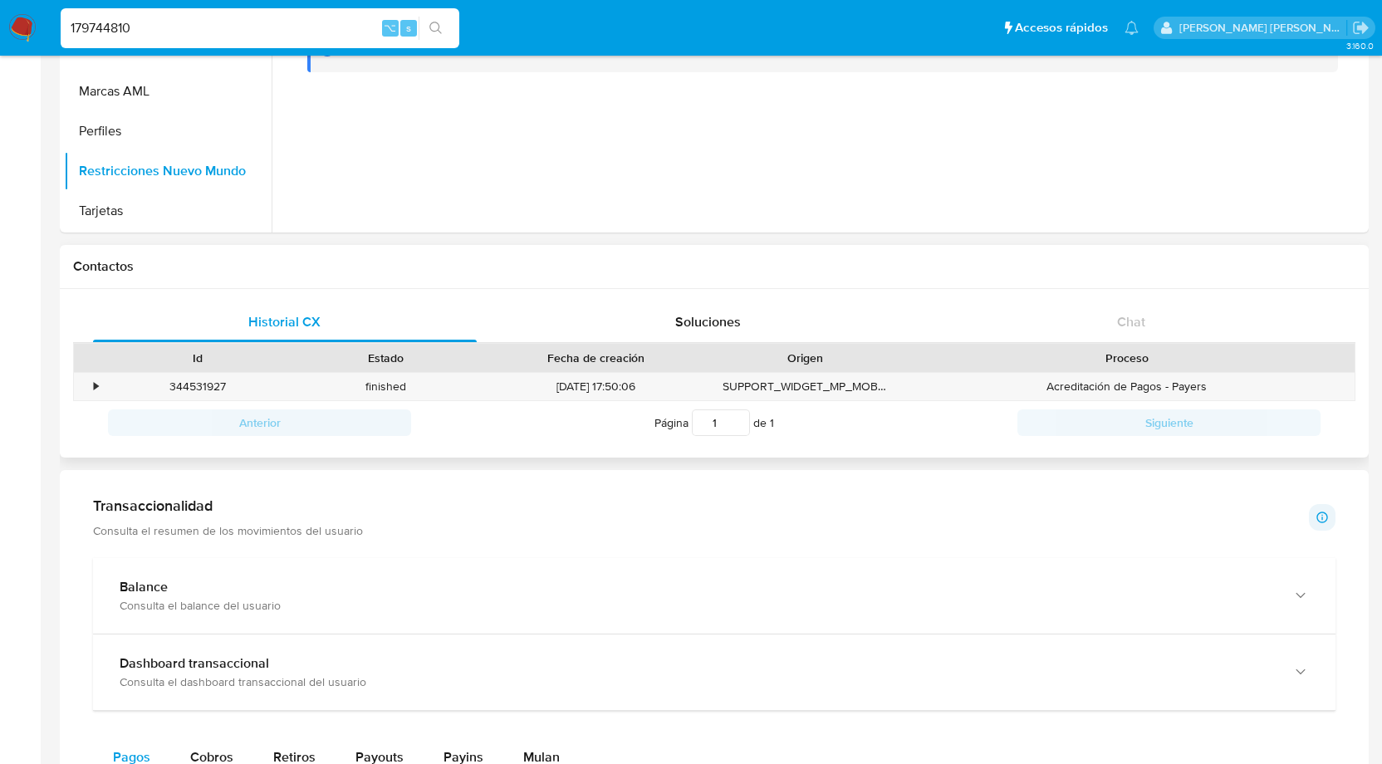
scroll to position [324, 0]
click at [92, 388] on div "•" at bounding box center [88, 388] width 29 height 27
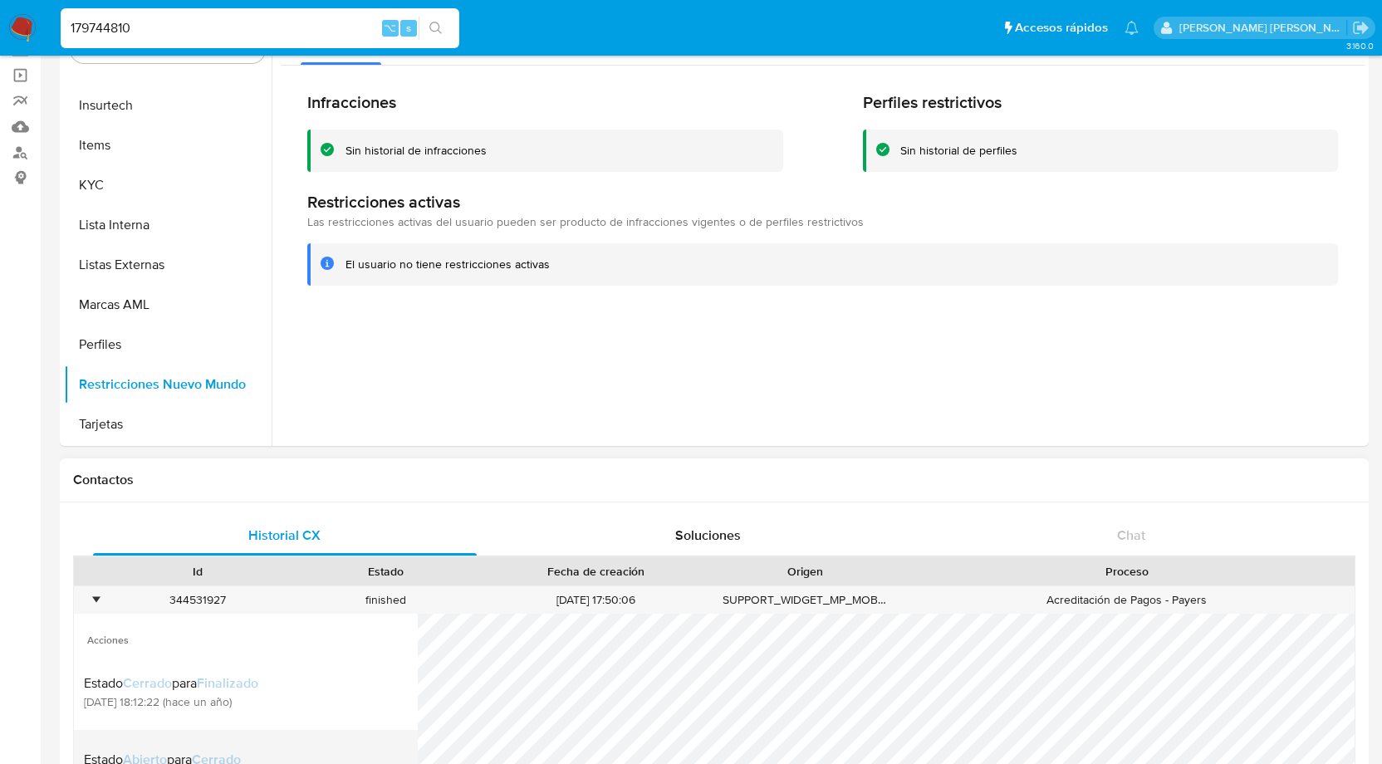
scroll to position [0, 0]
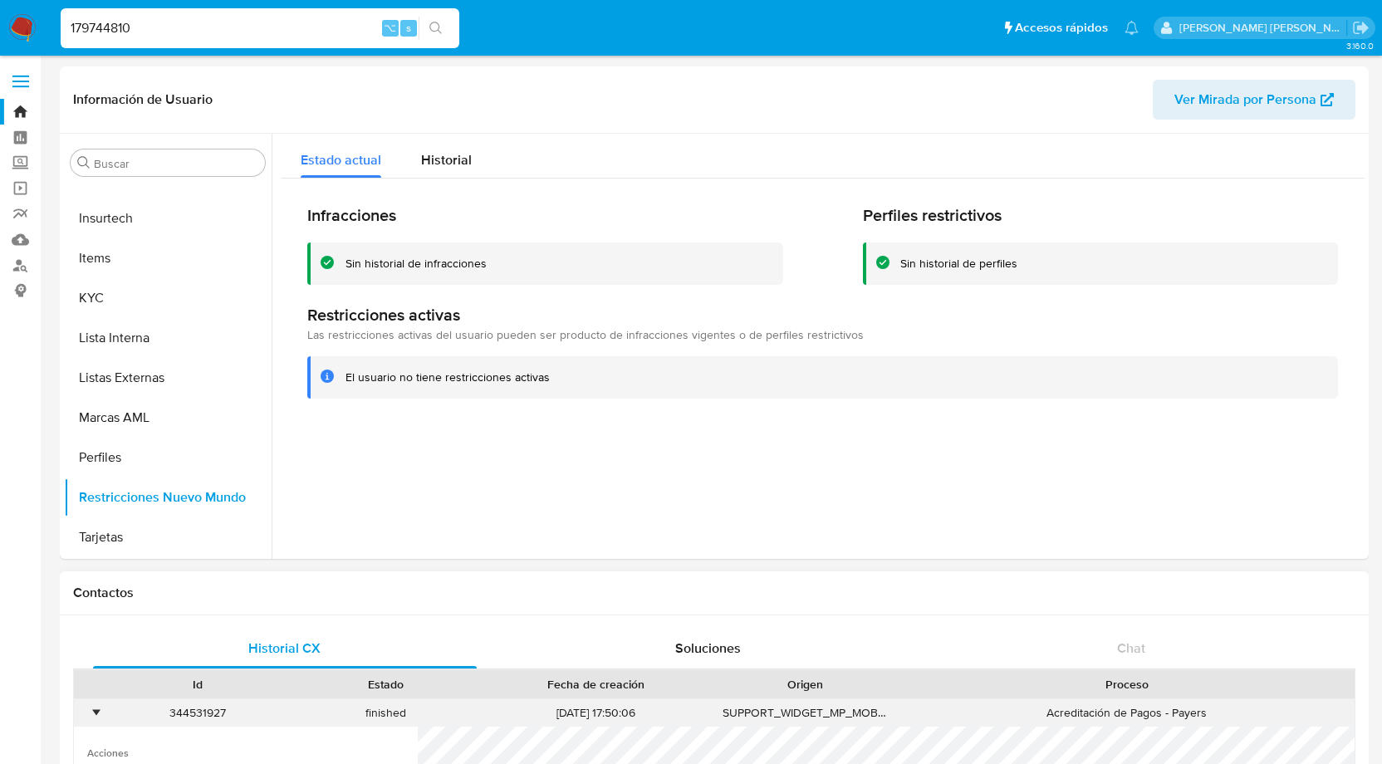
click at [94, 709] on div "•" at bounding box center [96, 713] width 4 height 16
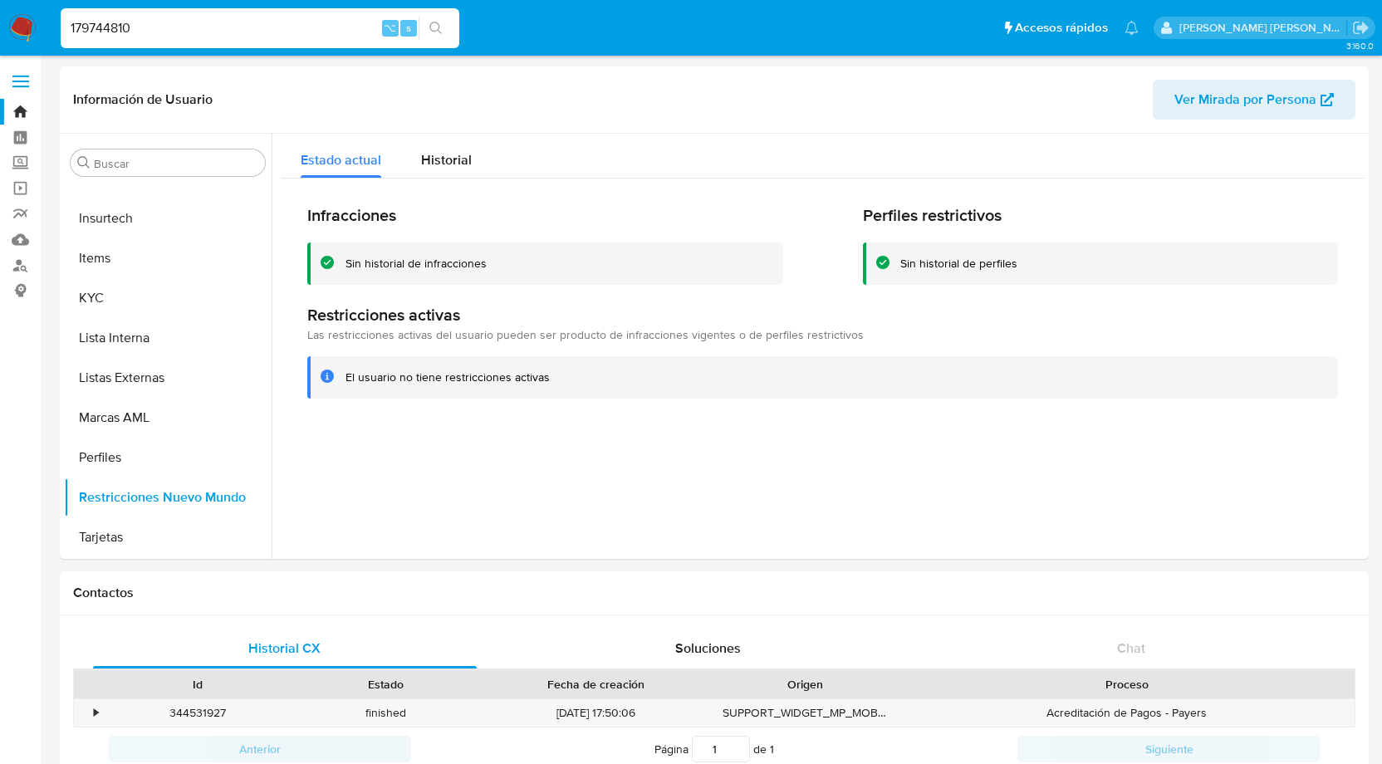
click at [108, 32] on input "179744810" at bounding box center [260, 28] width 399 height 22
paste input "437347461"
type input "1437347461"
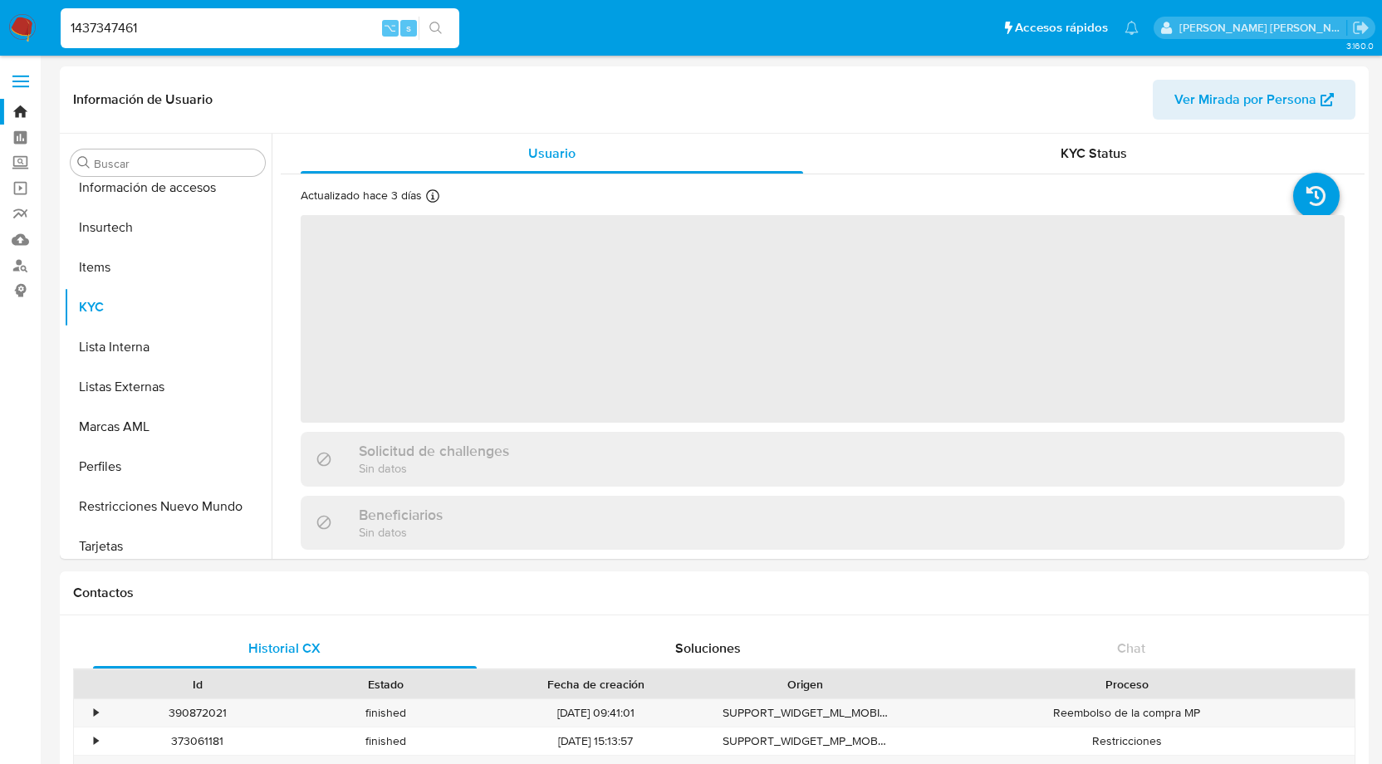
scroll to position [702, 0]
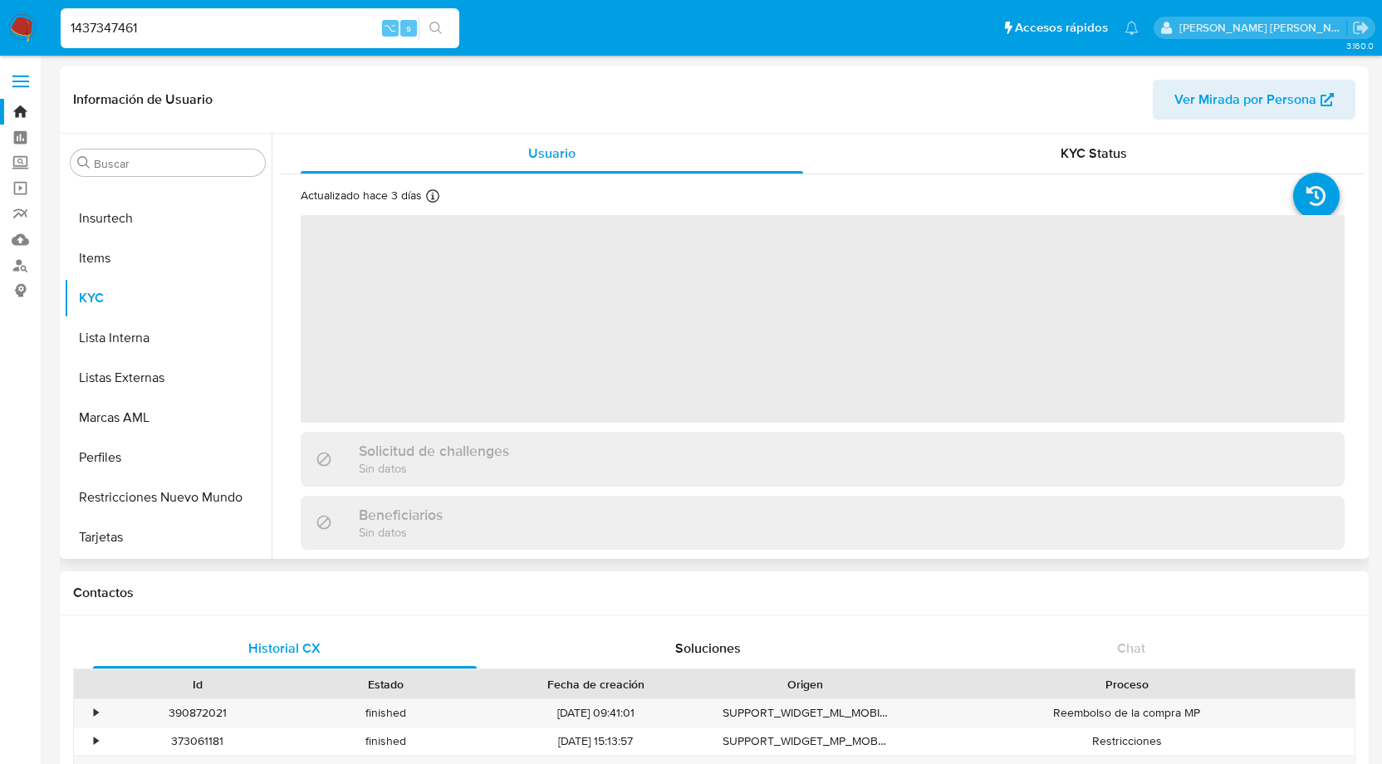
select select "10"
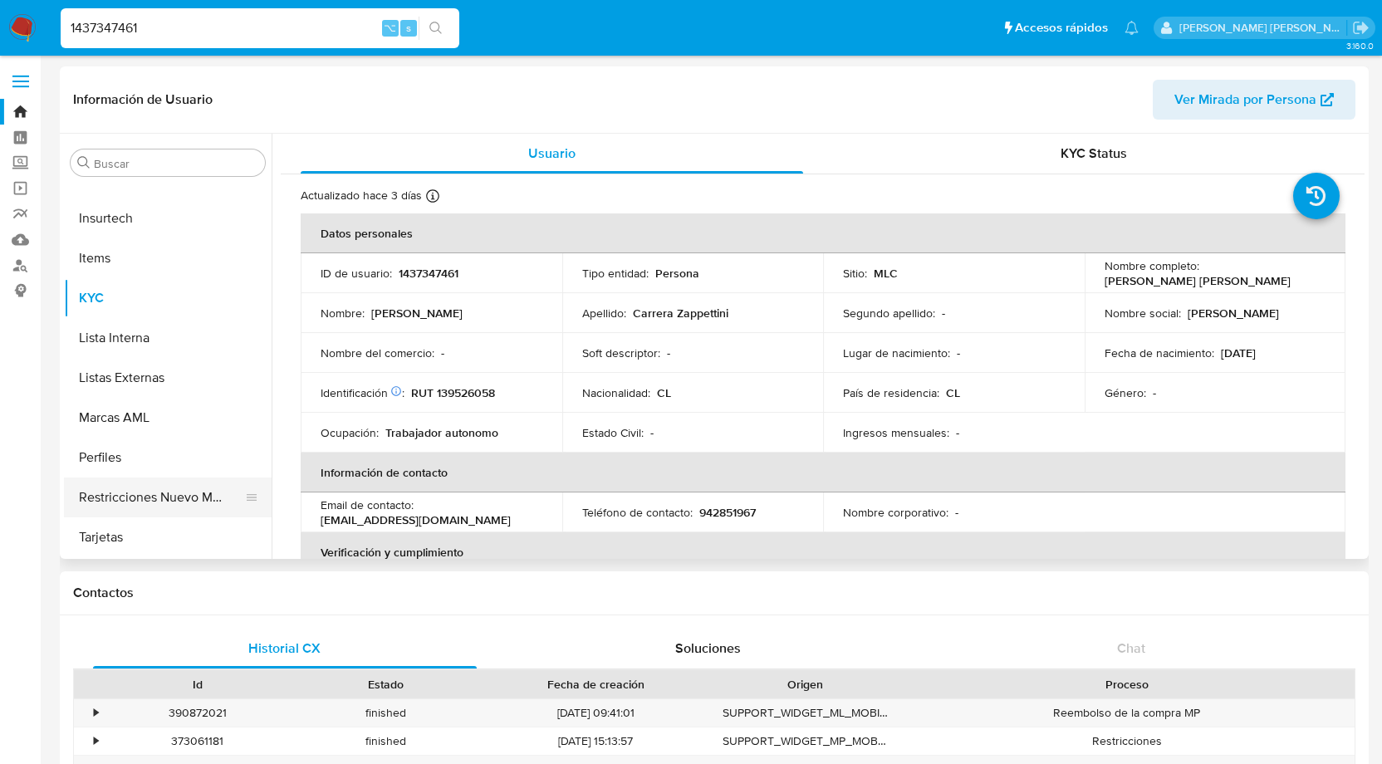
click at [151, 494] on button "Restricciones Nuevo Mundo" at bounding box center [161, 498] width 194 height 40
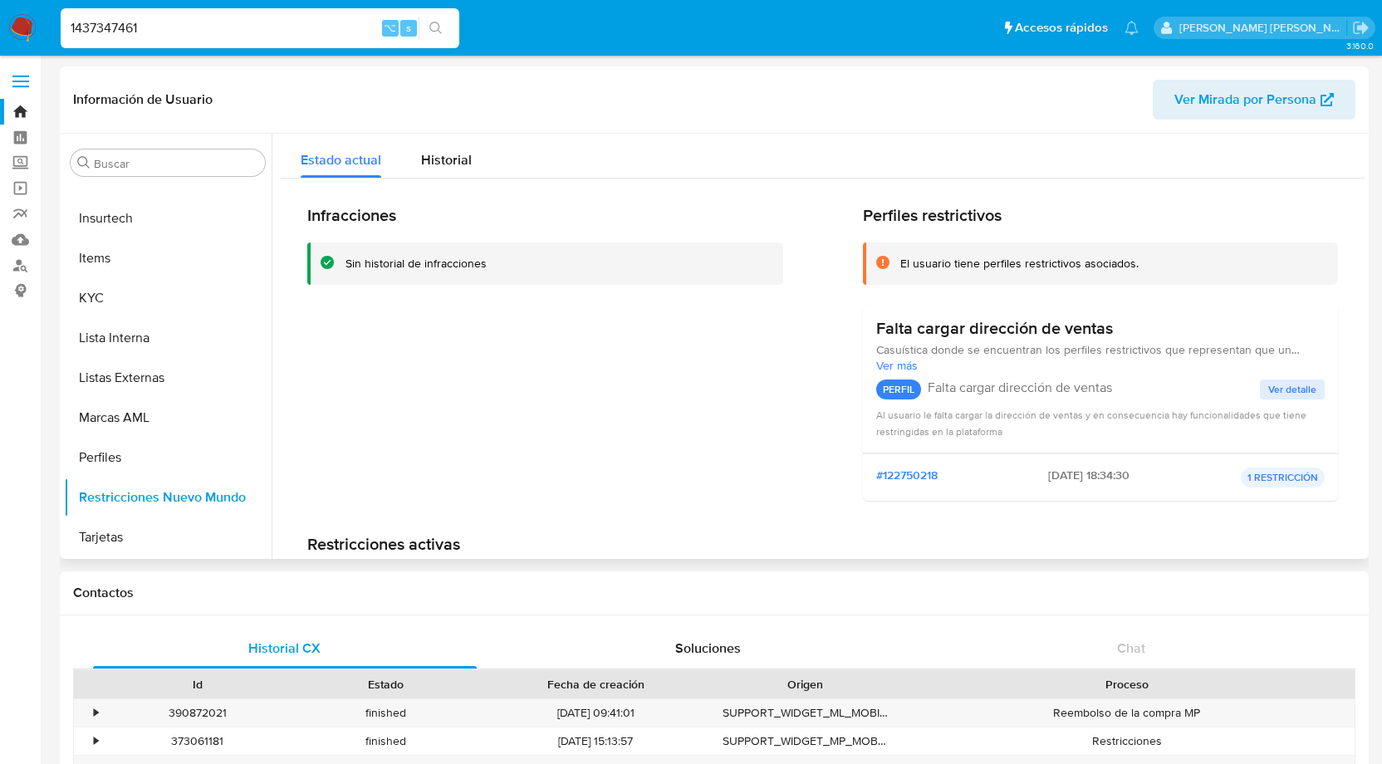
click at [897, 371] on span "Ver más" at bounding box center [1100, 365] width 449 height 15
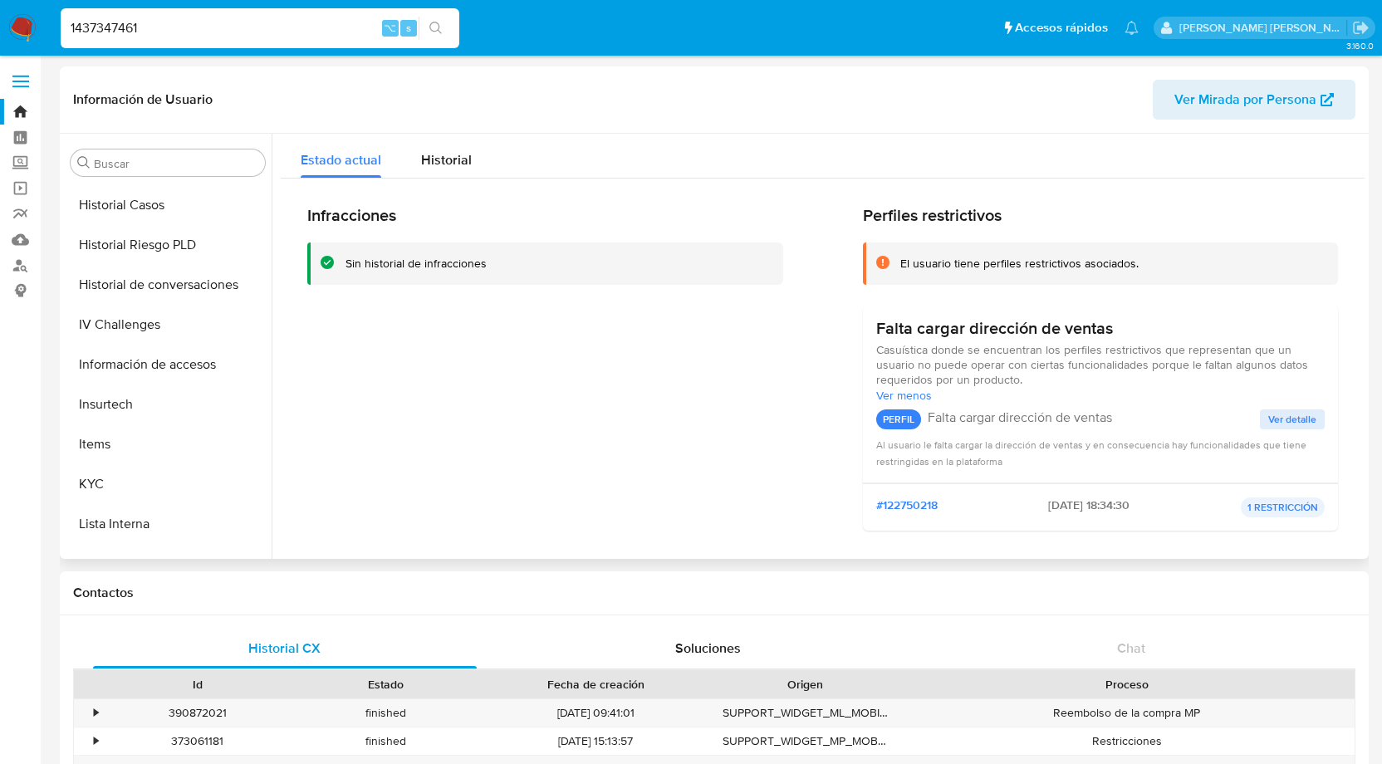
scroll to position [526, 0]
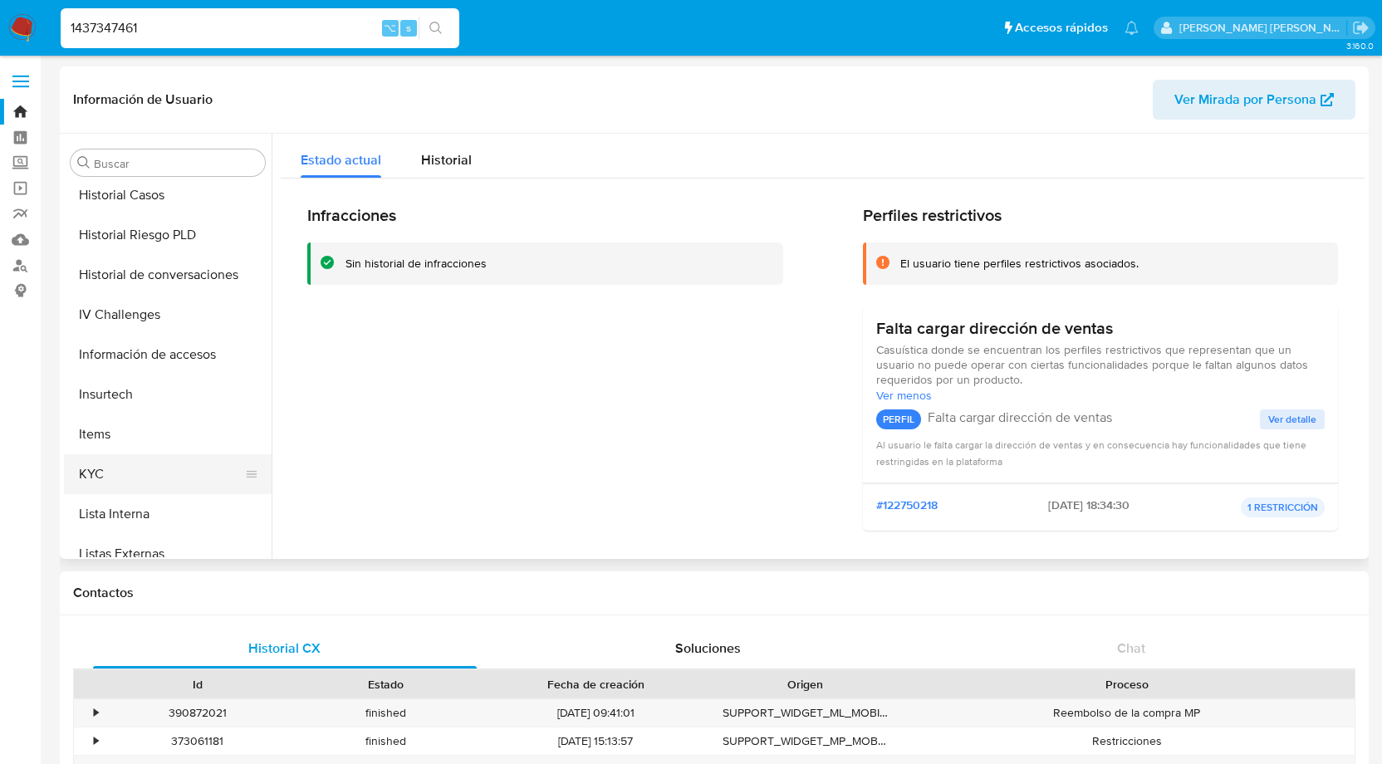
click at [110, 473] on button "KYC" at bounding box center [161, 474] width 194 height 40
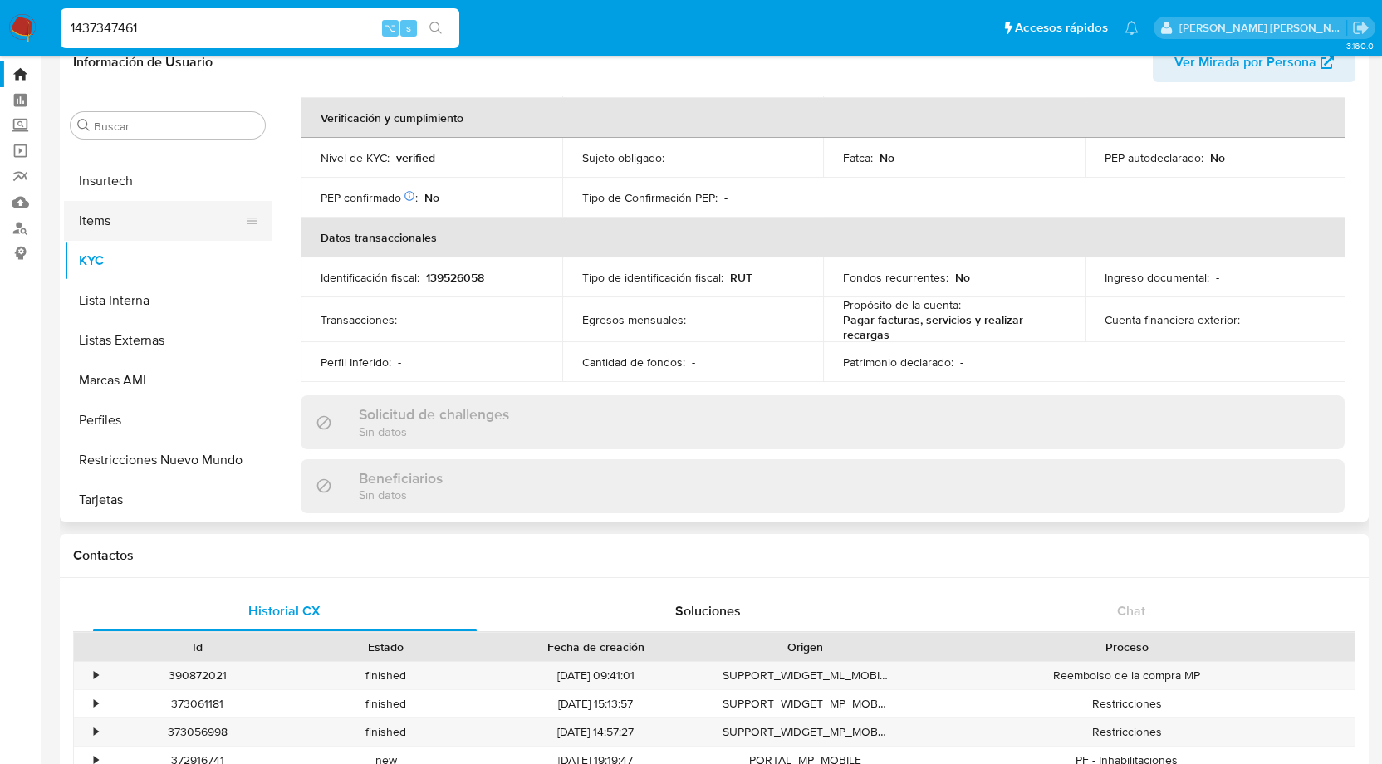
scroll to position [701, 0]
click at [145, 459] on button "Restricciones Nuevo Mundo" at bounding box center [161, 461] width 194 height 40
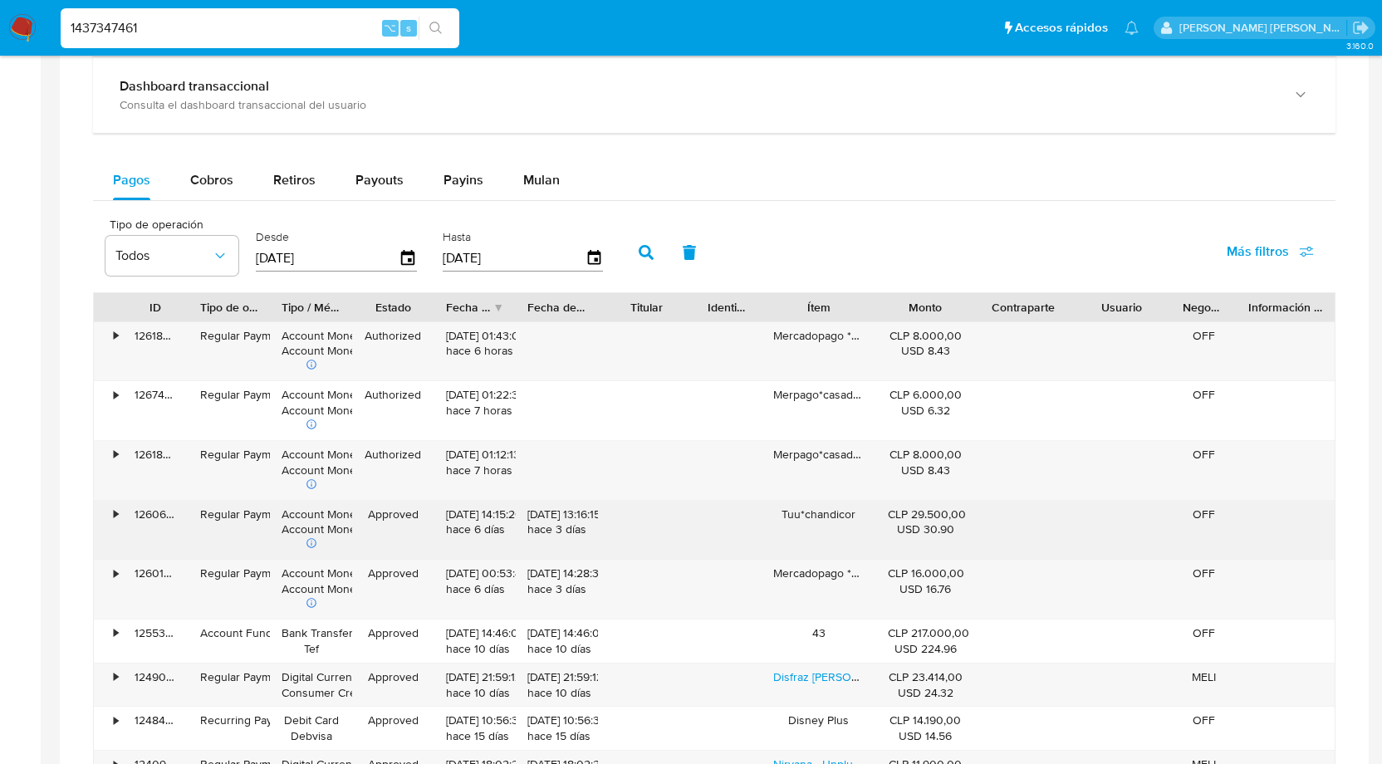
scroll to position [1001, 0]
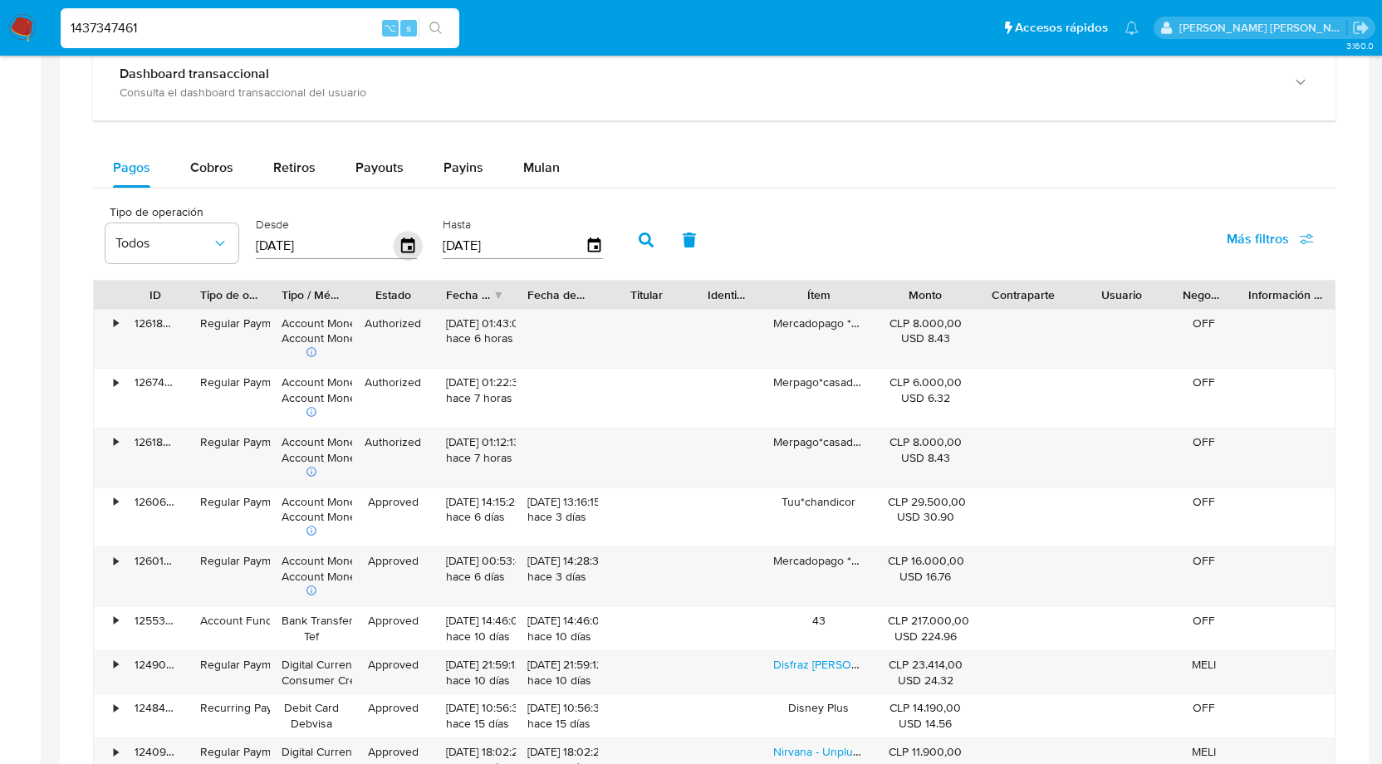
click at [407, 241] on icon "button" at bounding box center [408, 246] width 29 height 29
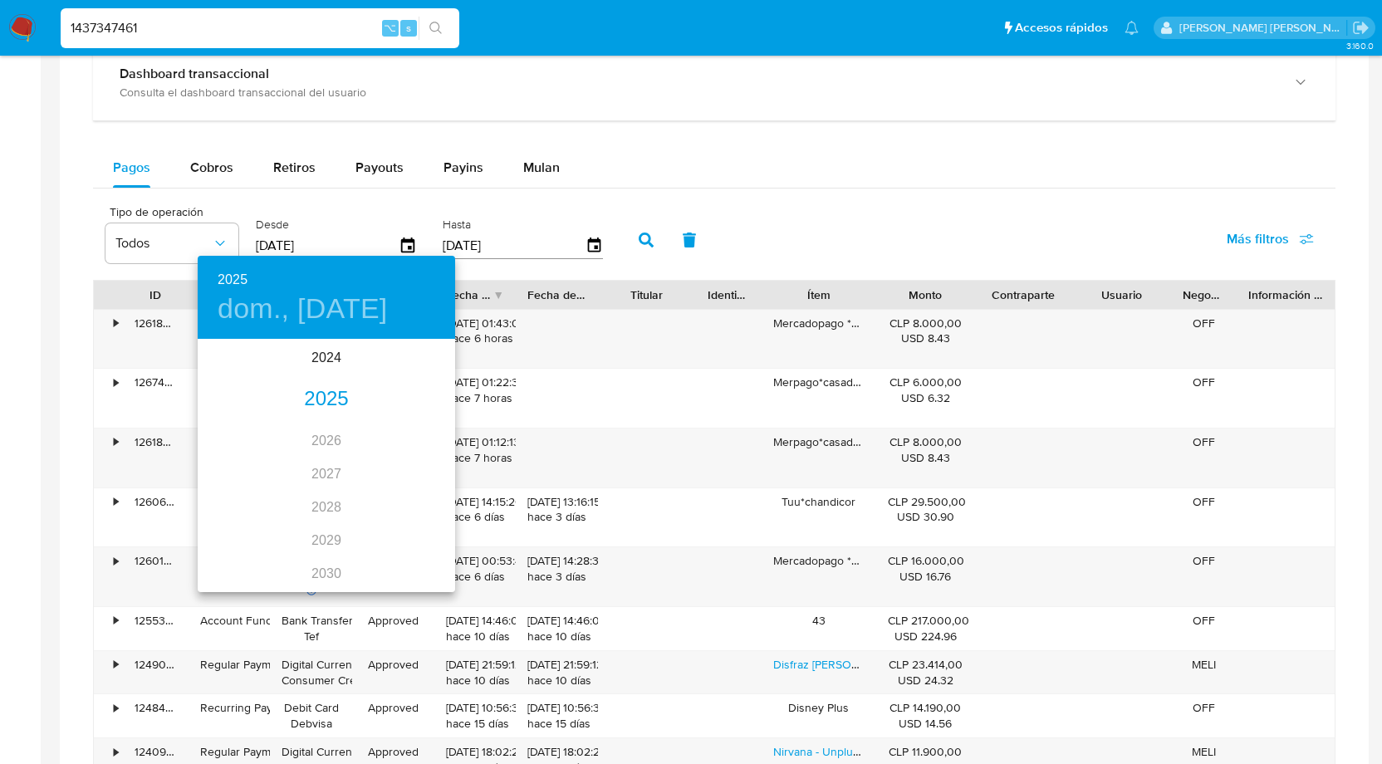
click at [336, 397] on div "2025" at bounding box center [327, 399] width 258 height 33
click at [243, 367] on div "ene." at bounding box center [241, 372] width 86 height 62
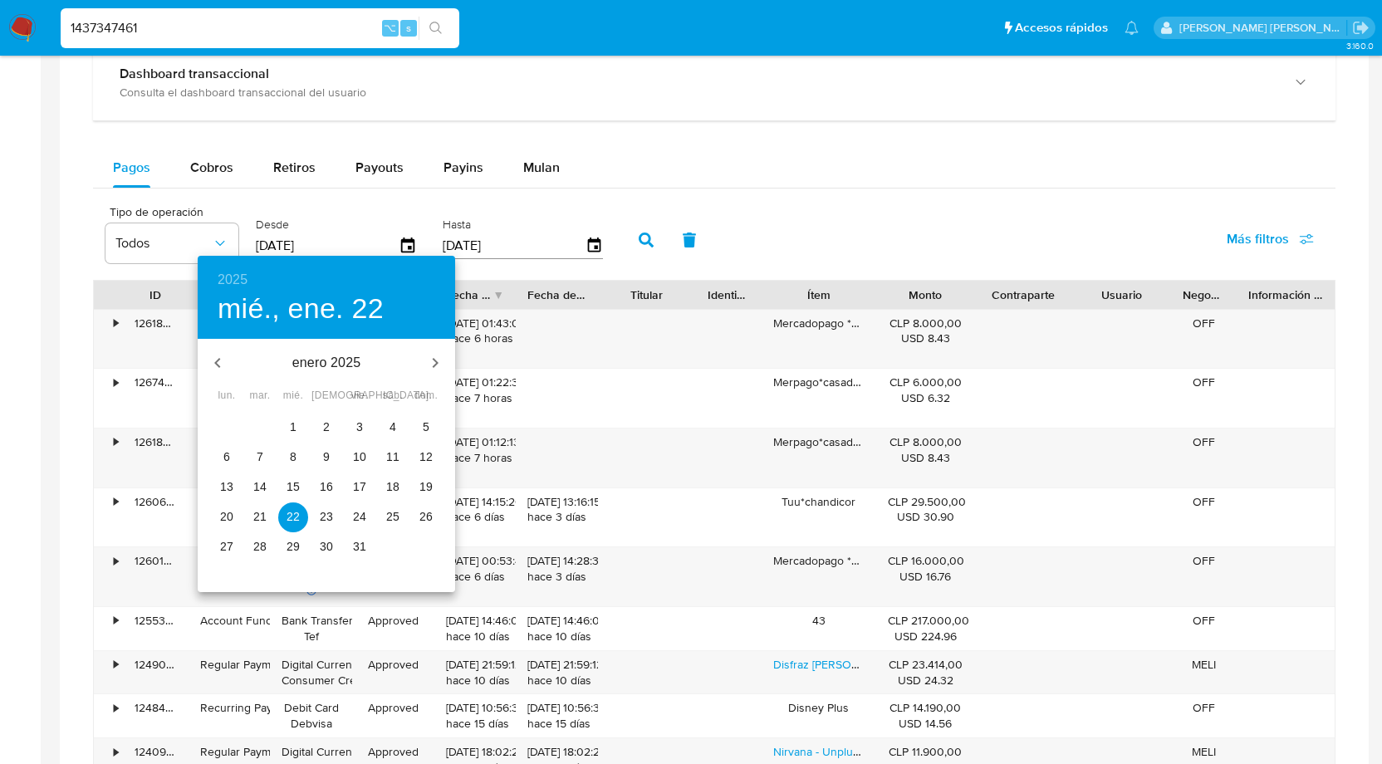
click at [297, 423] on span "1" at bounding box center [293, 427] width 30 height 17
type input "[DATE]"
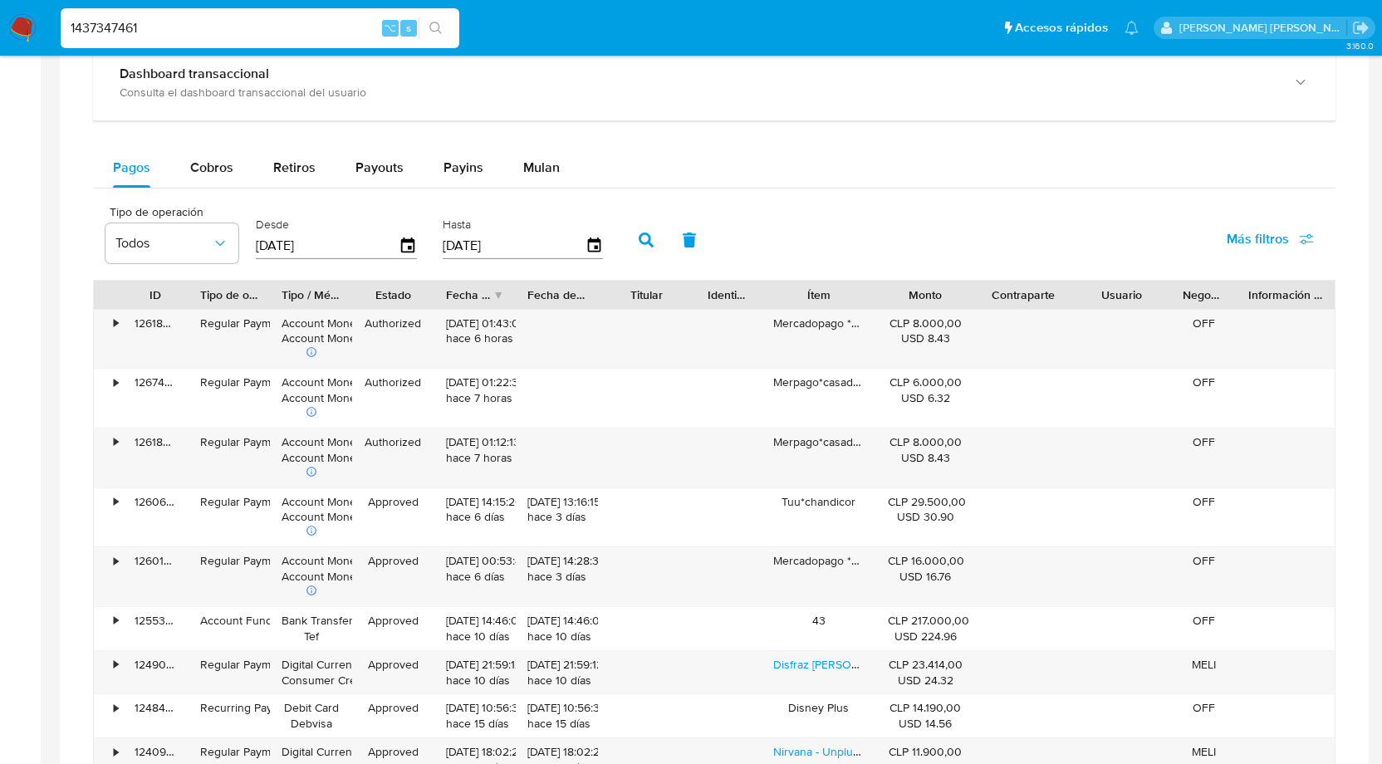
click at [644, 233] on icon "button" at bounding box center [646, 240] width 15 height 15
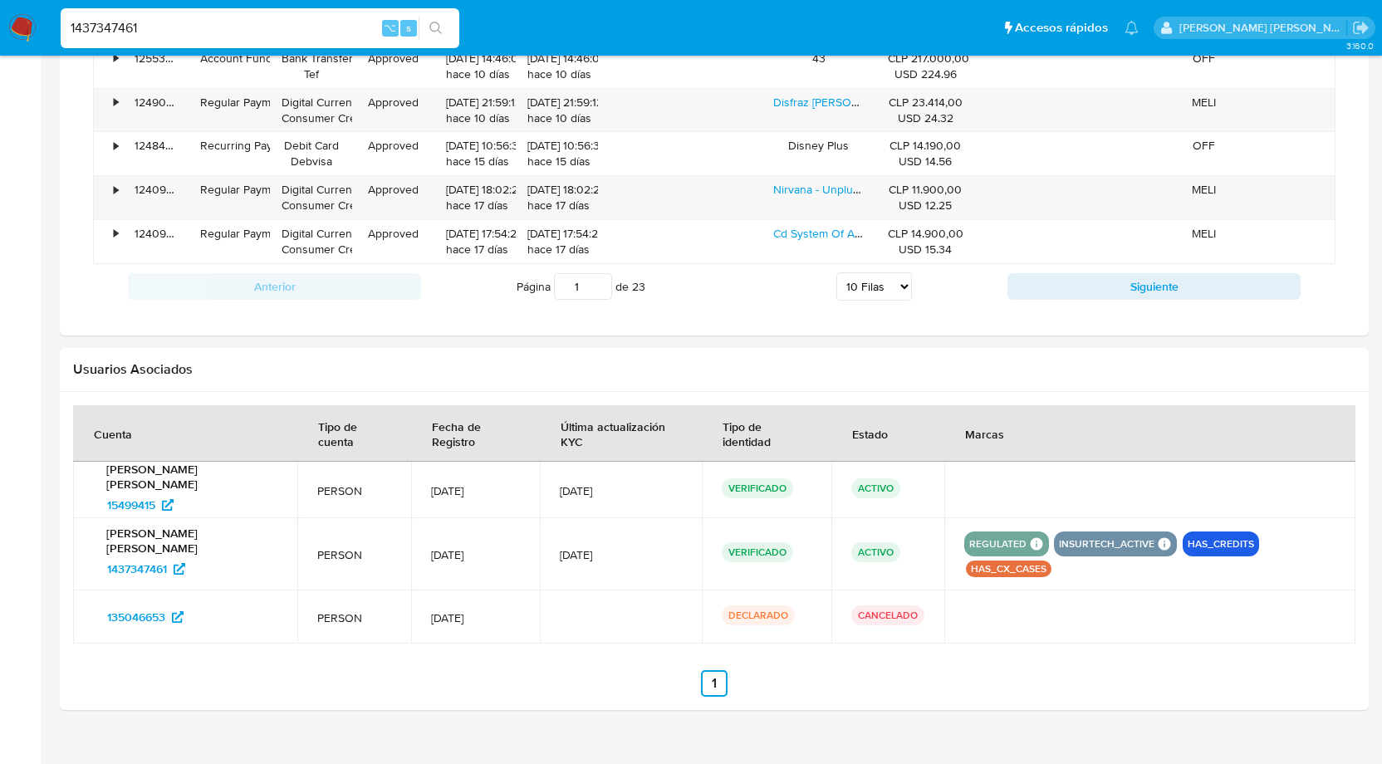
scroll to position [1585, 0]
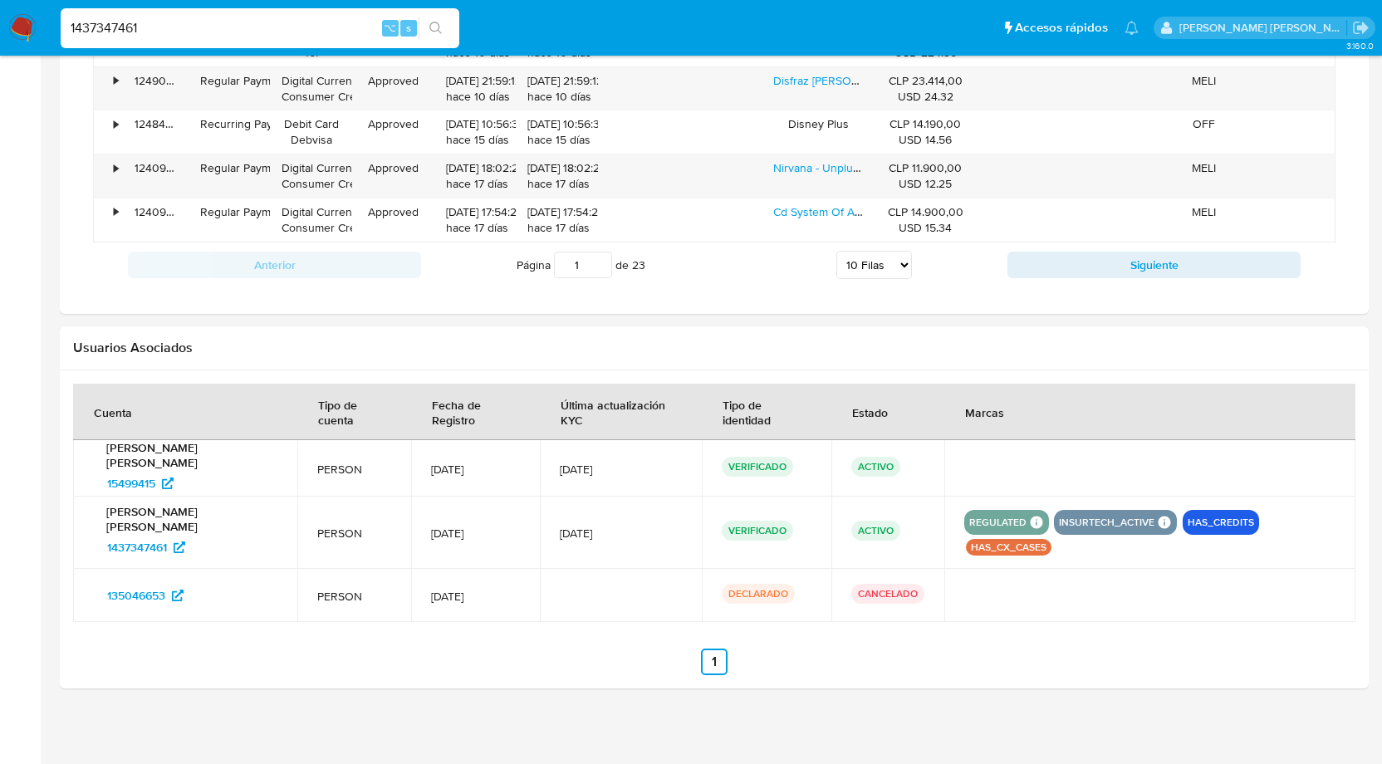
click at [895, 254] on select "5 Filas 10 Filas 20 Filas 25 Filas 50 Filas 100 Filas" at bounding box center [875, 265] width 76 height 28
select select "100"
click at [837, 251] on select "5 Filas 10 Filas 20 Filas 25 Filas 50 Filas 100 Filas" at bounding box center [875, 265] width 76 height 28
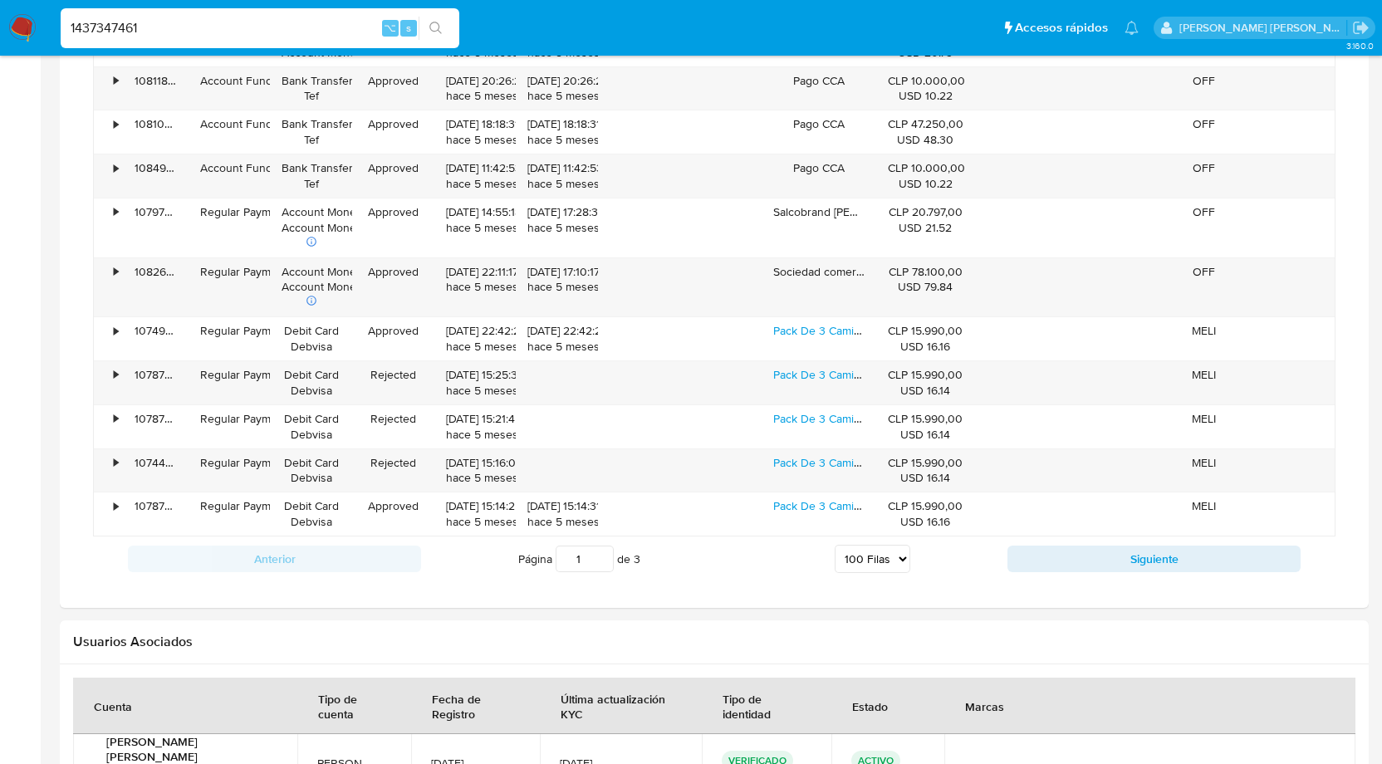
scroll to position [5480, 0]
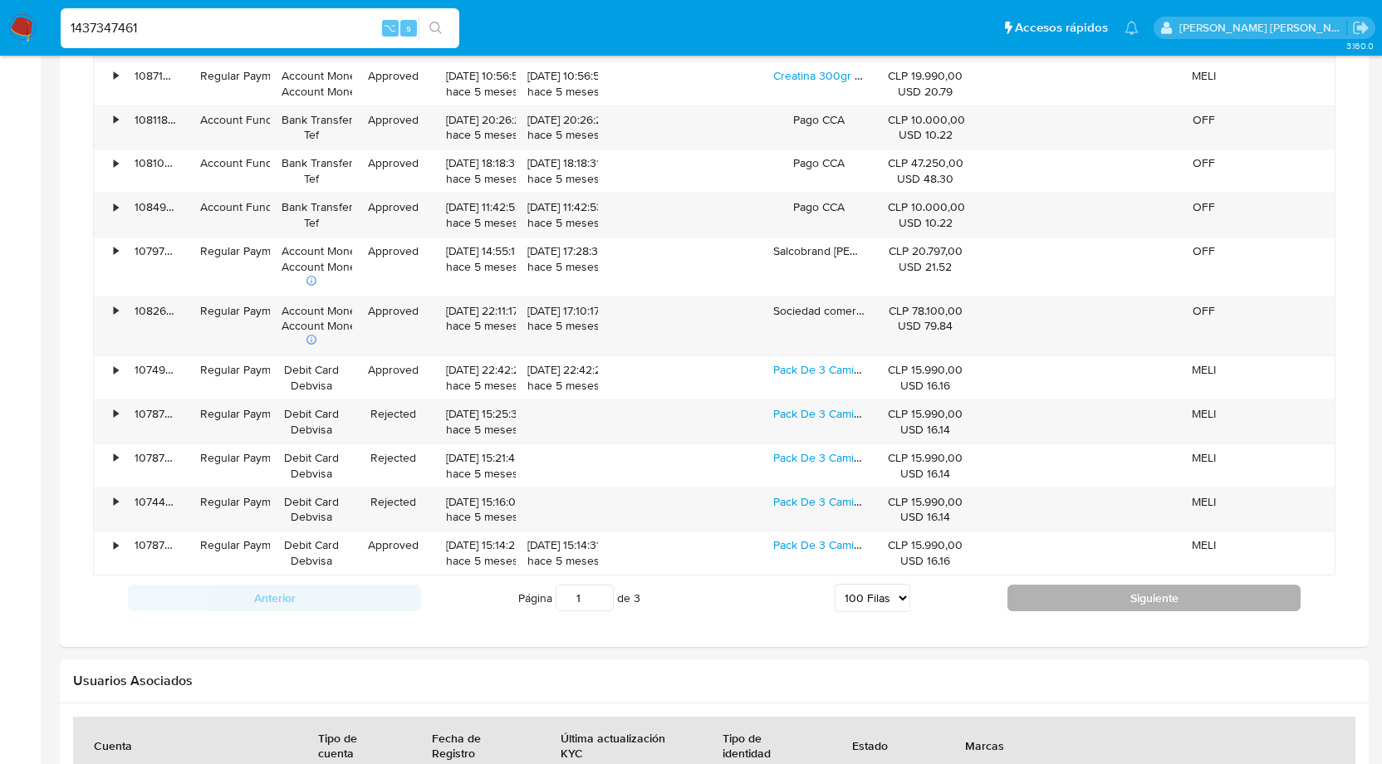
click at [1047, 585] on button "Siguiente" at bounding box center [1154, 598] width 293 height 27
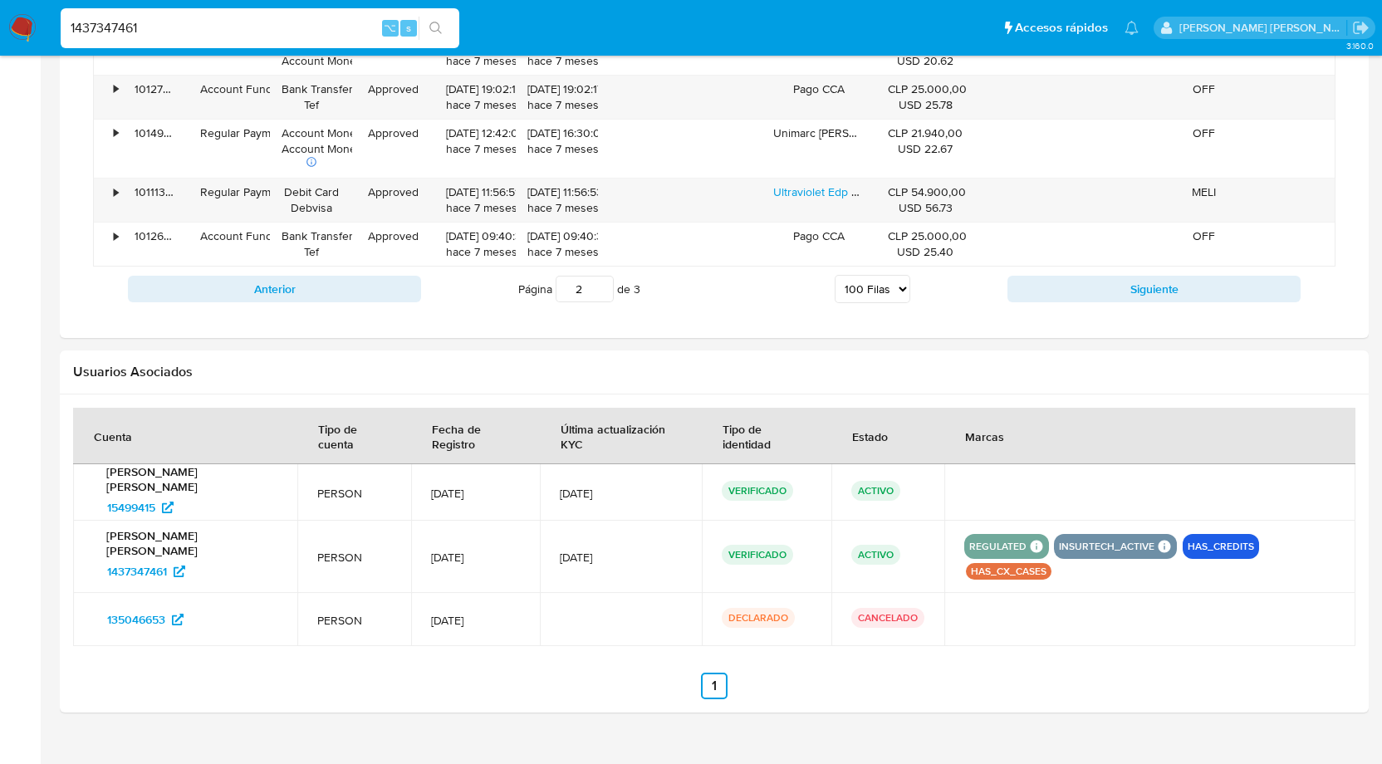
scroll to position [5617, 0]
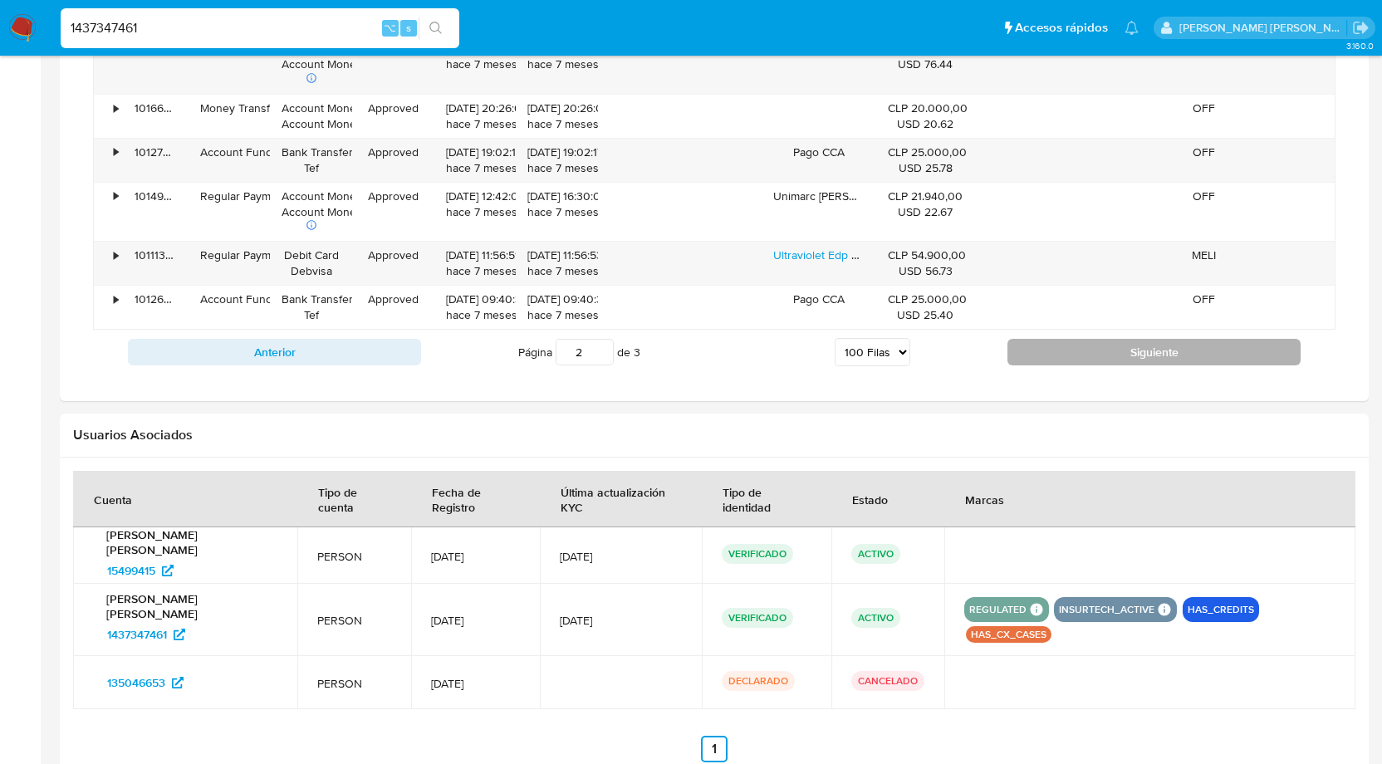
click at [1136, 339] on button "Siguiente" at bounding box center [1154, 352] width 293 height 27
type input "3"
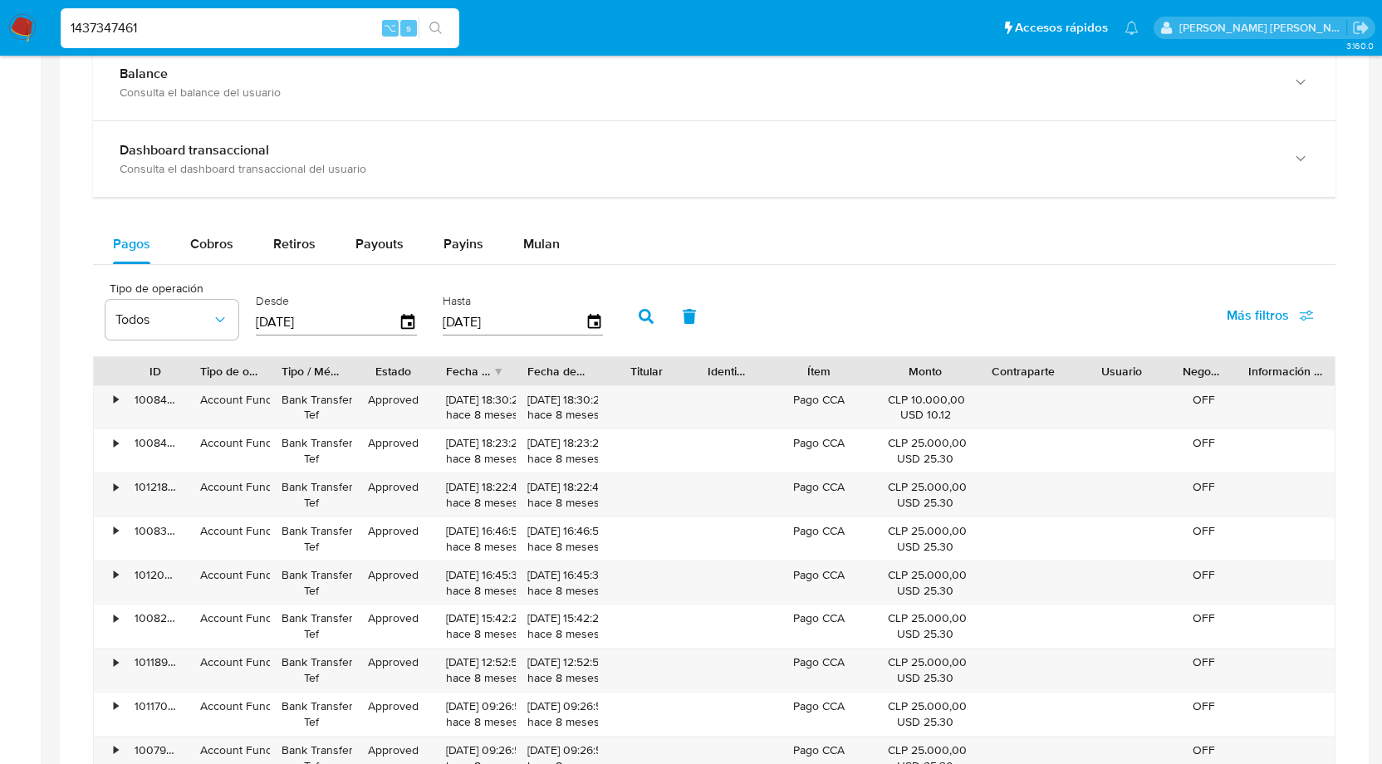
scroll to position [909, 0]
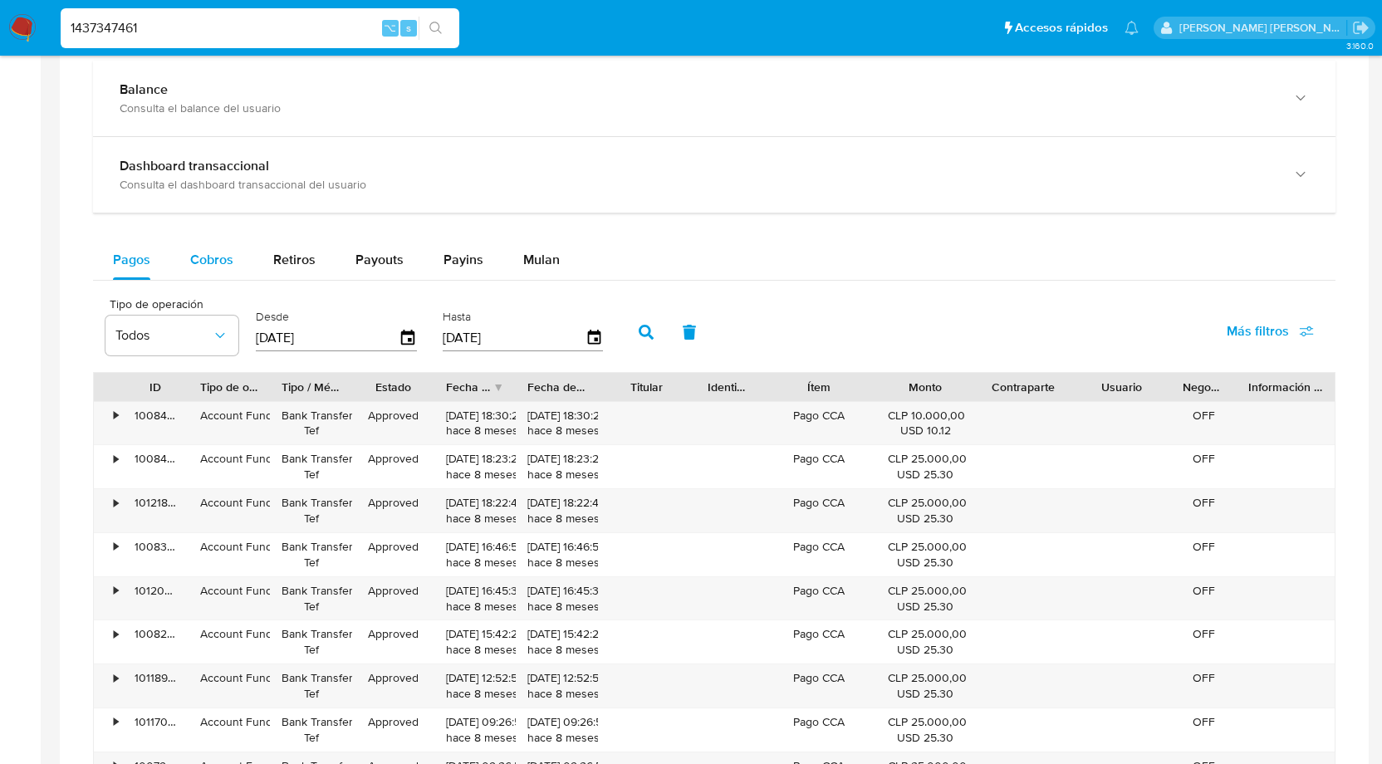
click at [204, 258] on span "Cobros" at bounding box center [211, 259] width 43 height 19
select select "10"
click at [140, 258] on span "Pagos" at bounding box center [131, 259] width 37 height 19
click at [213, 260] on span "Cobros" at bounding box center [211, 259] width 43 height 19
click at [214, 338] on icon "button" at bounding box center [220, 335] width 17 height 17
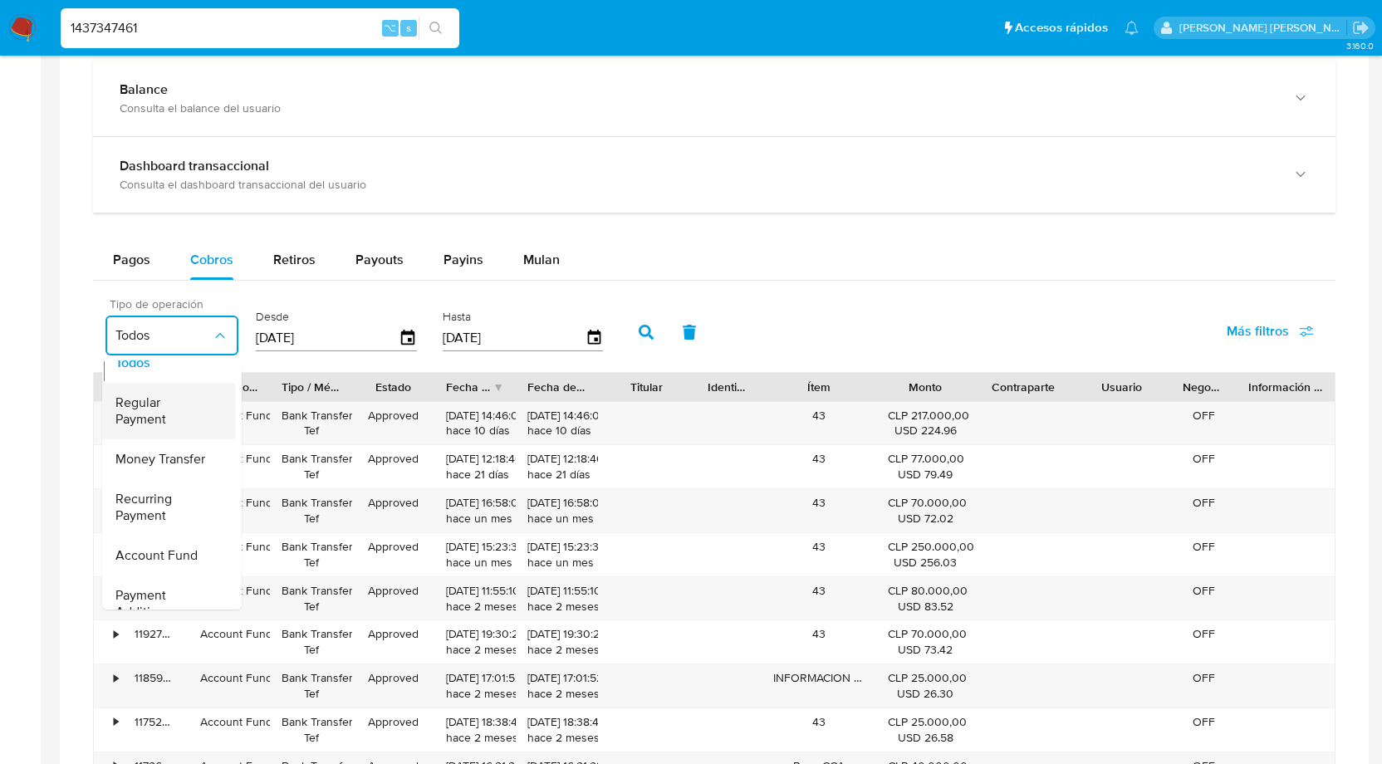
scroll to position [0, 0]
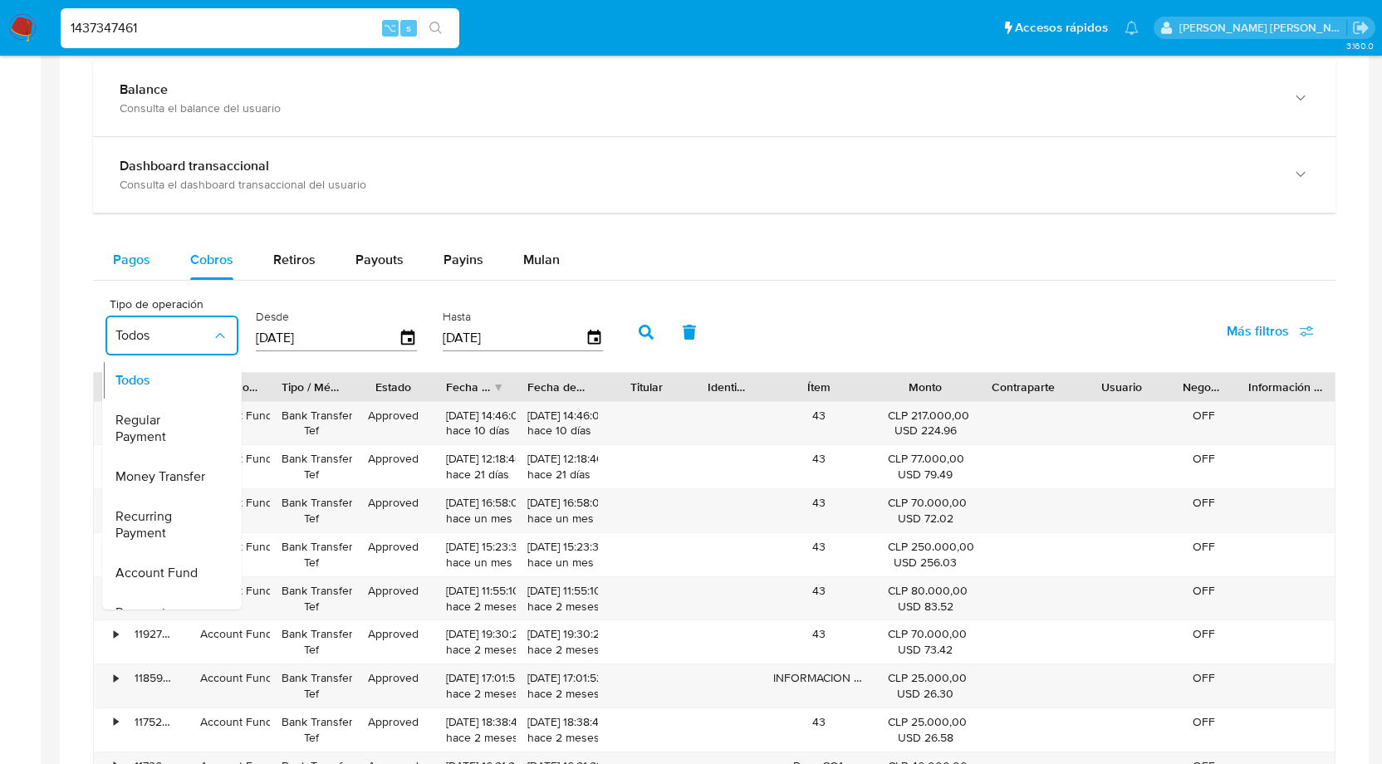
click at [144, 250] on span "Pagos" at bounding box center [131, 259] width 37 height 19
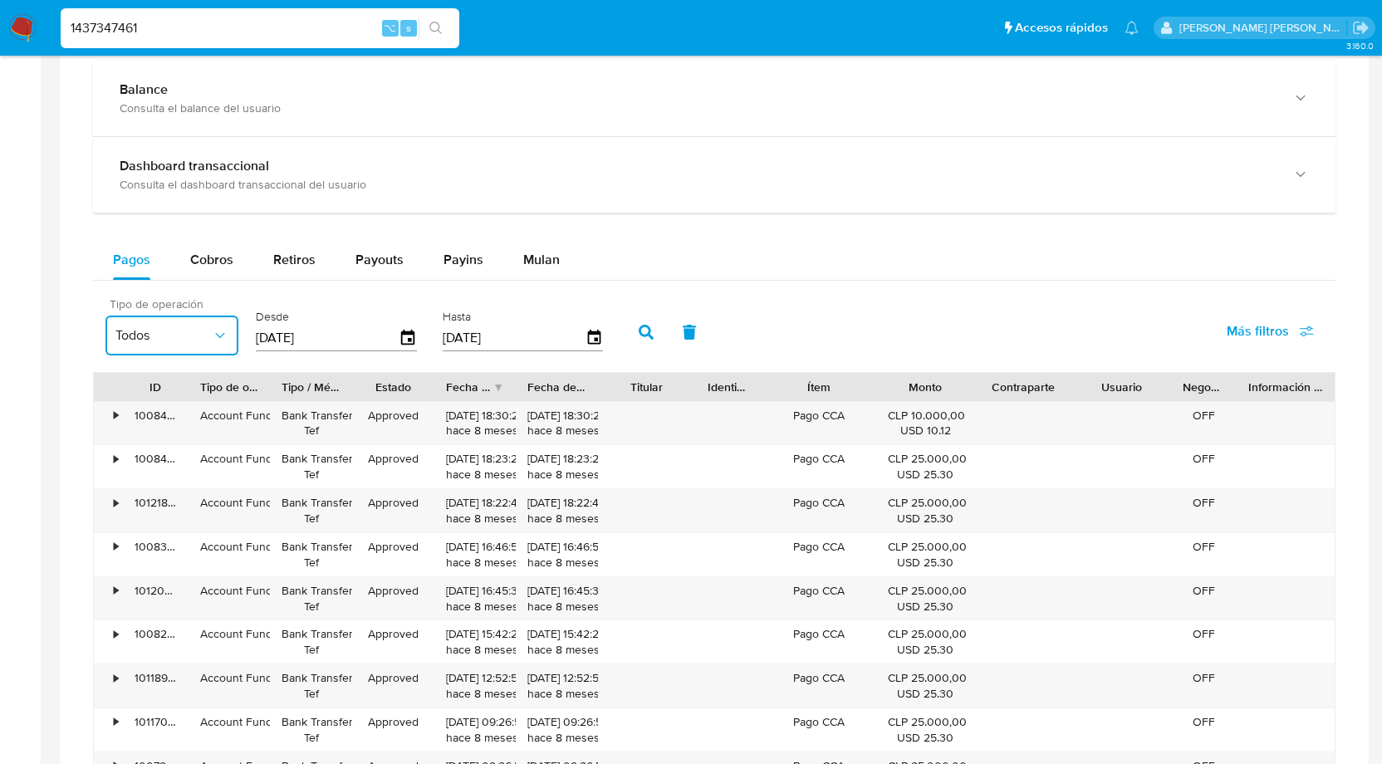
click at [179, 331] on span "Todos" at bounding box center [163, 335] width 96 height 17
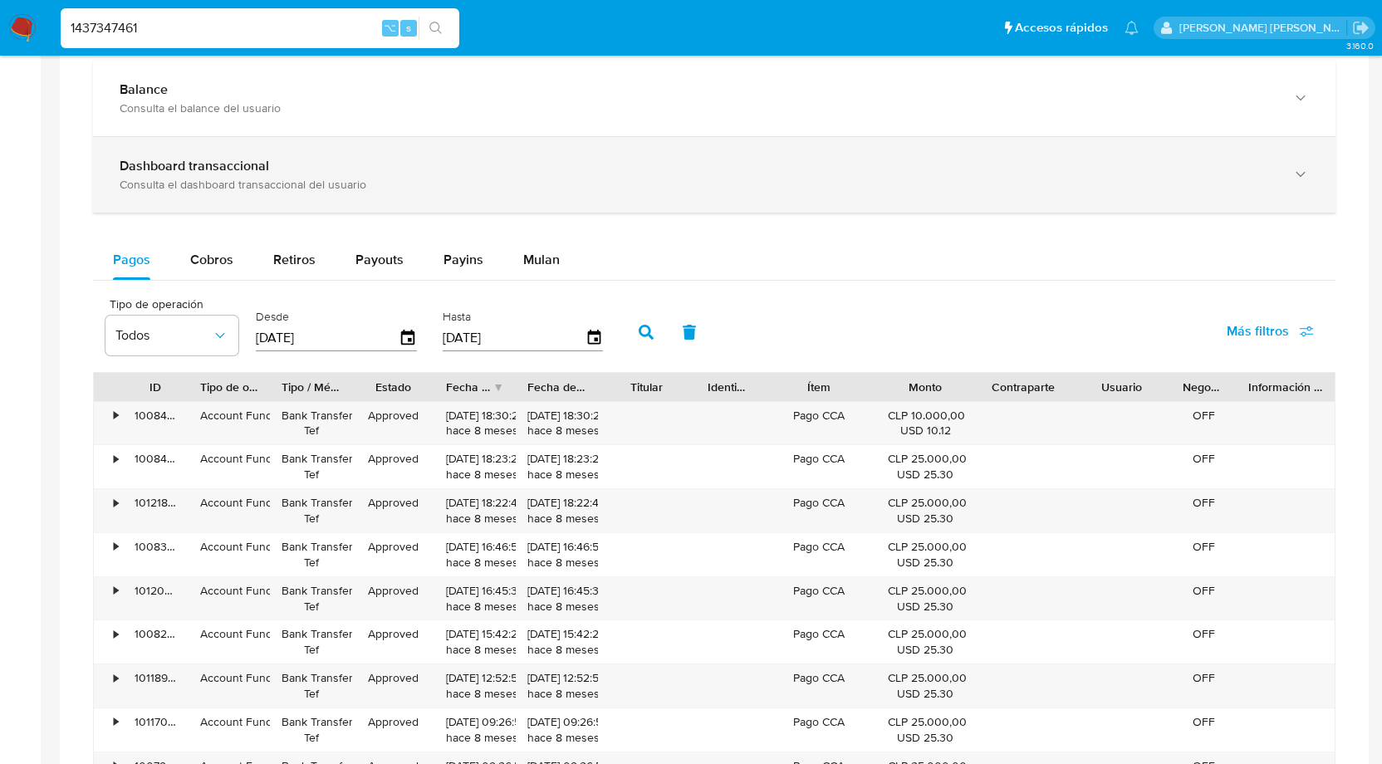
click at [307, 207] on div "Dashboard transaccional Consulta el dashboard transaccional del usuario" at bounding box center [714, 175] width 1243 height 76
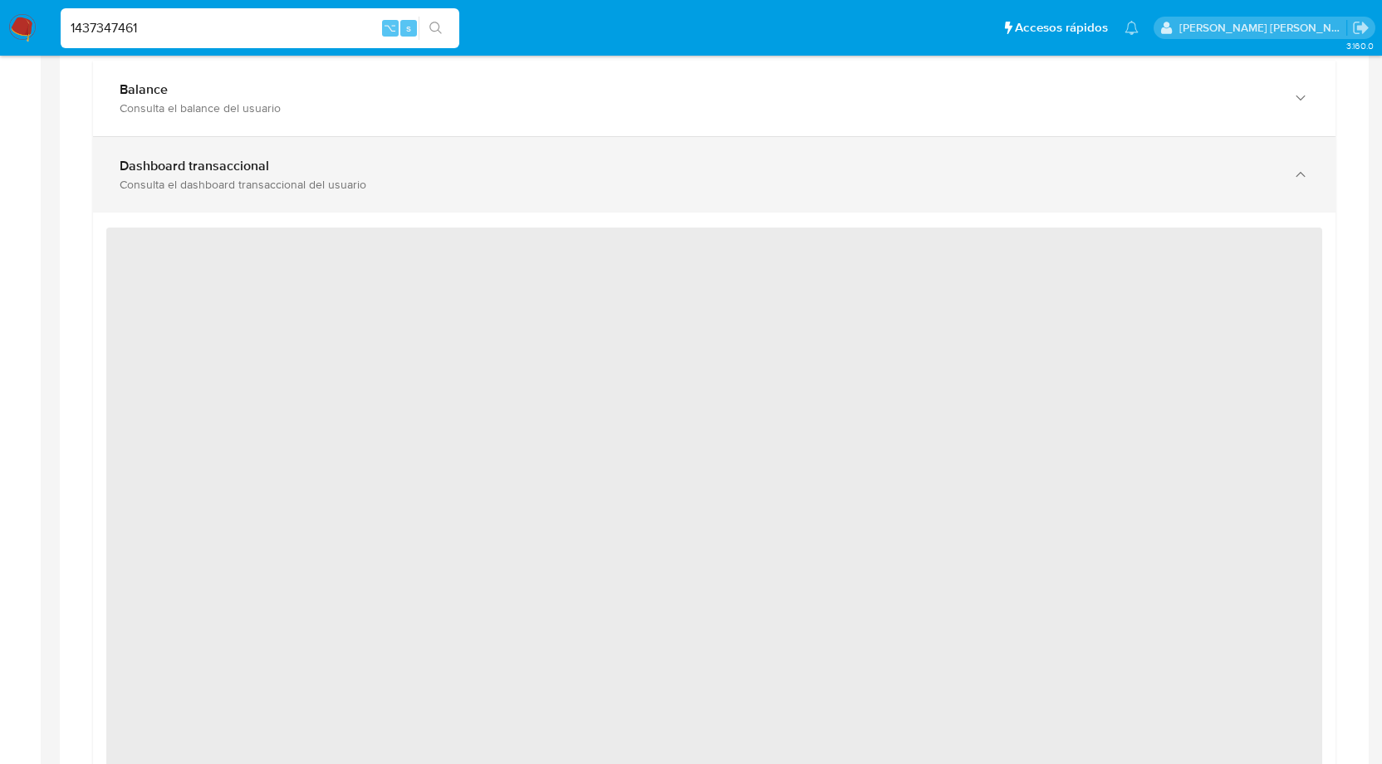
click at [276, 188] on div "Consulta el dashboard transaccional del usuario" at bounding box center [698, 184] width 1156 height 15
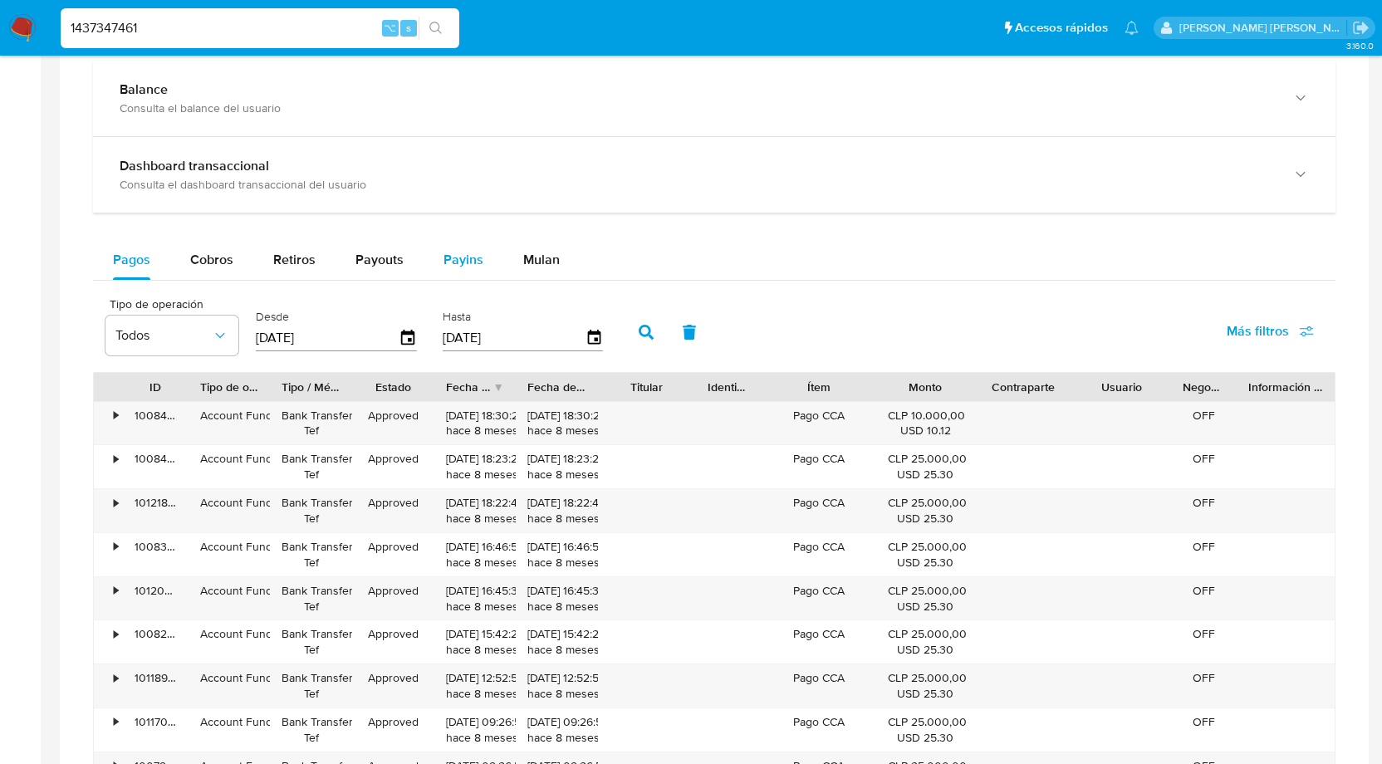
click at [459, 255] on span "Payins" at bounding box center [464, 259] width 40 height 19
select select "10"
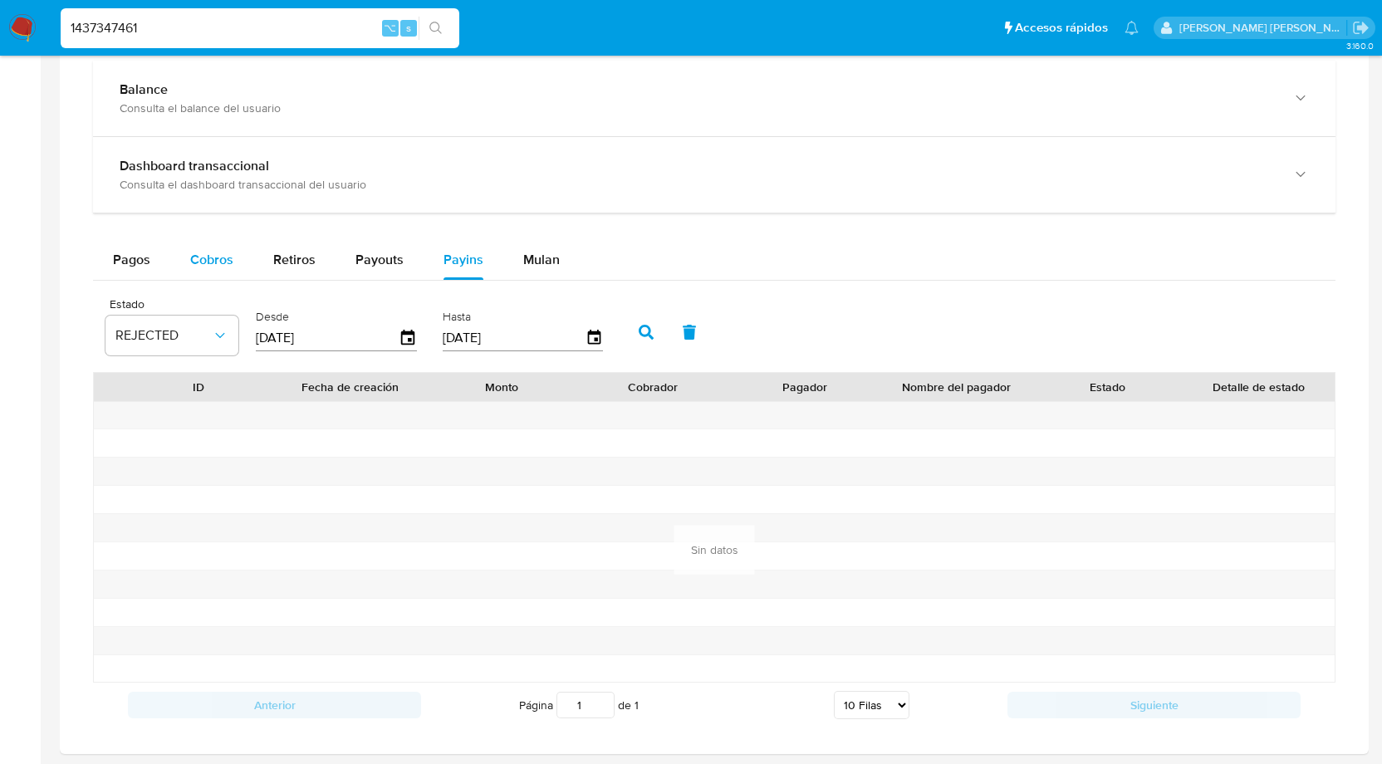
click at [219, 262] on span "Cobros" at bounding box center [211, 259] width 43 height 19
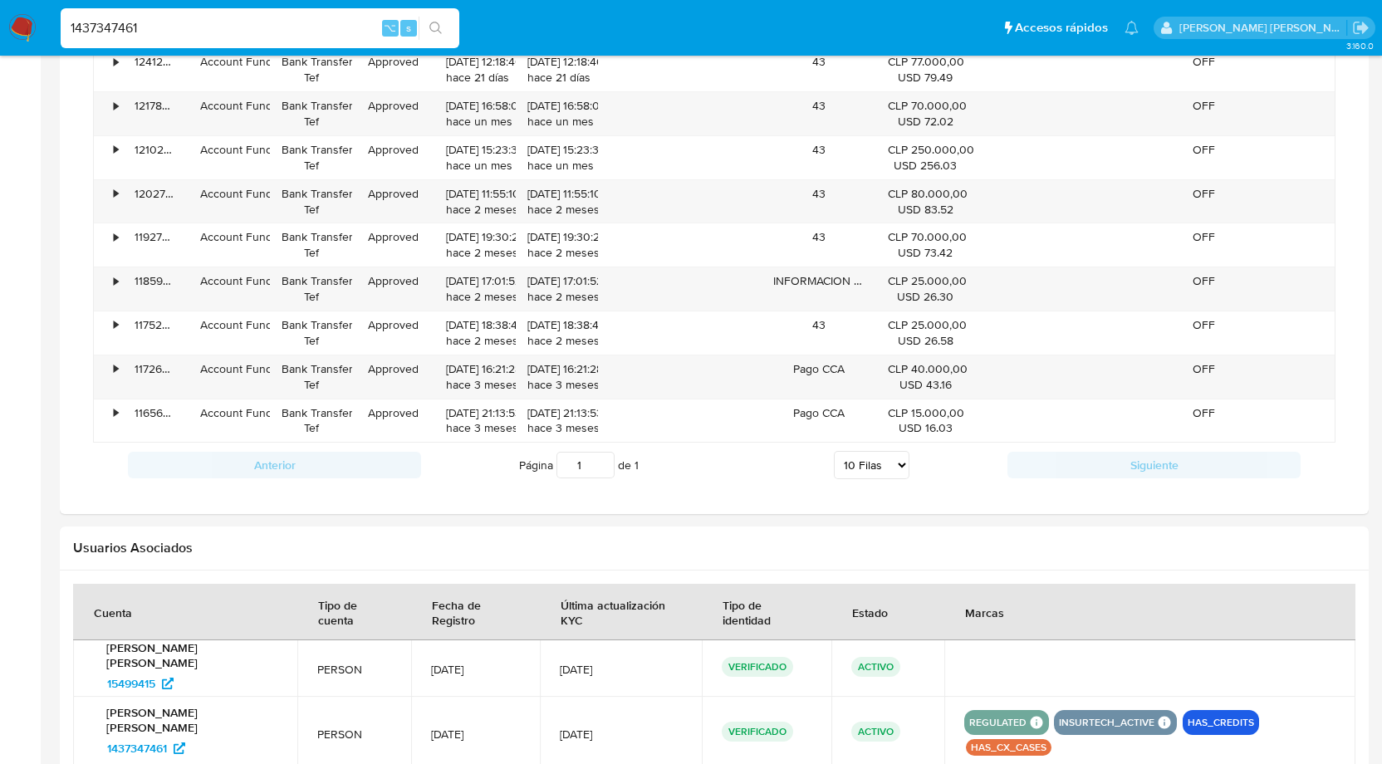
scroll to position [1310, 0]
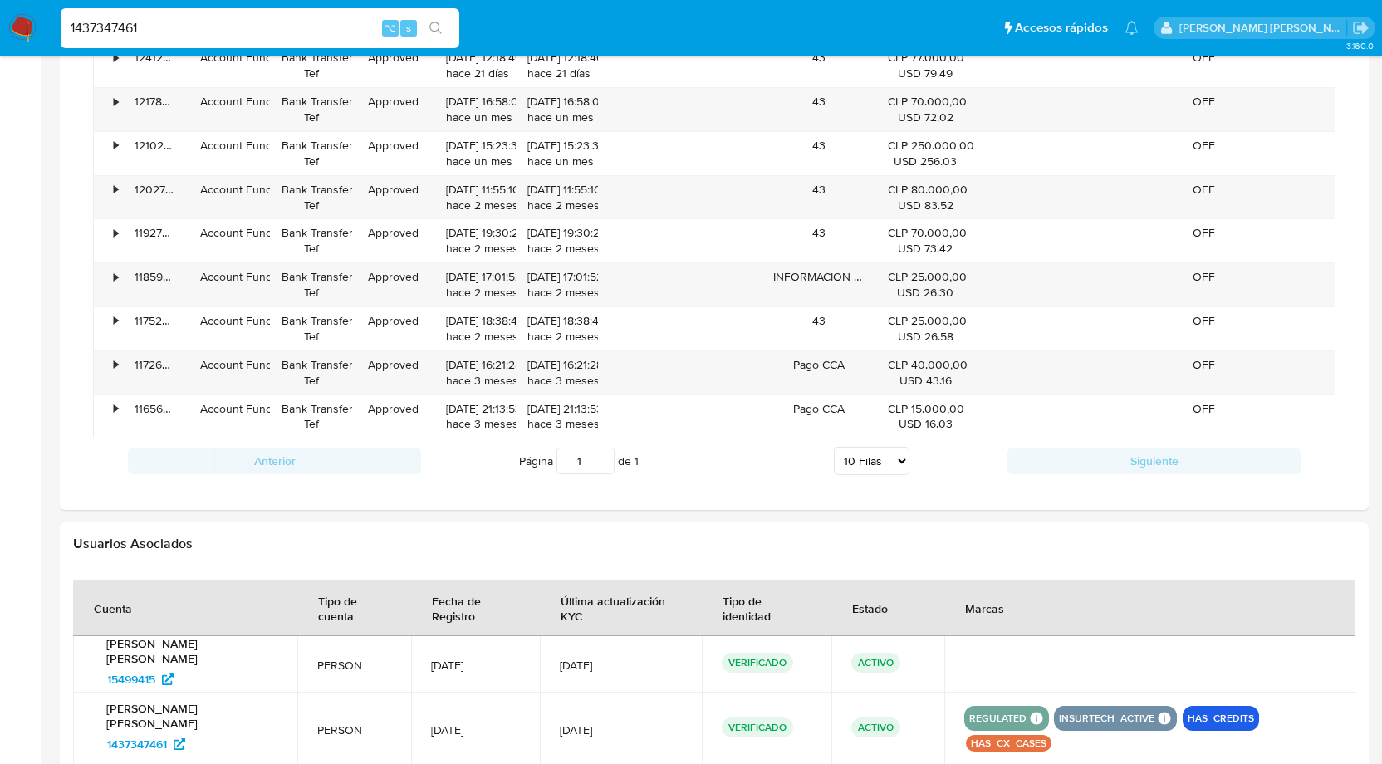
click at [874, 458] on select "5 Filas 10 Filas 20 Filas 25 Filas 50 Filas 100 Filas" at bounding box center [872, 461] width 76 height 28
select select "100"
click at [834, 447] on select "5 Filas 10 Filas 20 Filas 25 Filas 50 Filas 100 Filas" at bounding box center [872, 461] width 76 height 28
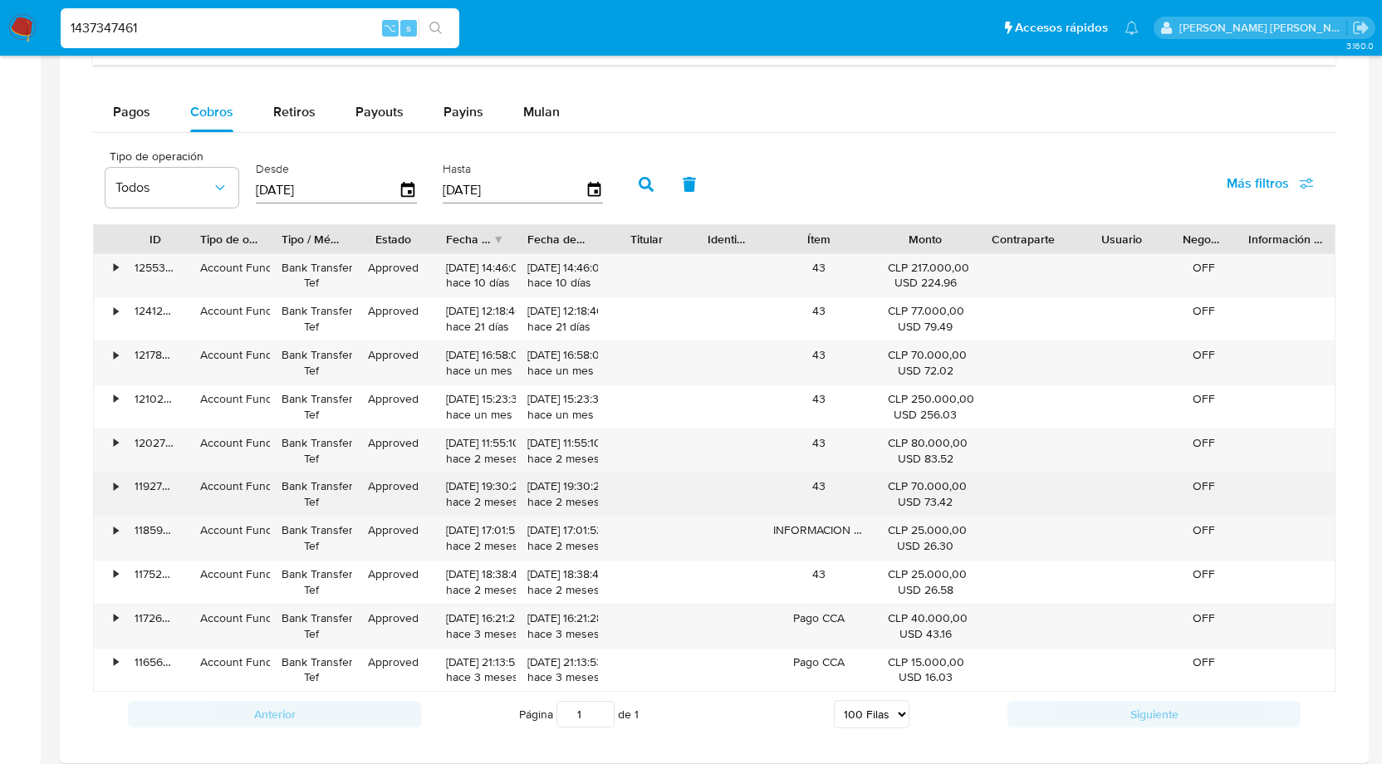
scroll to position [1037, 0]
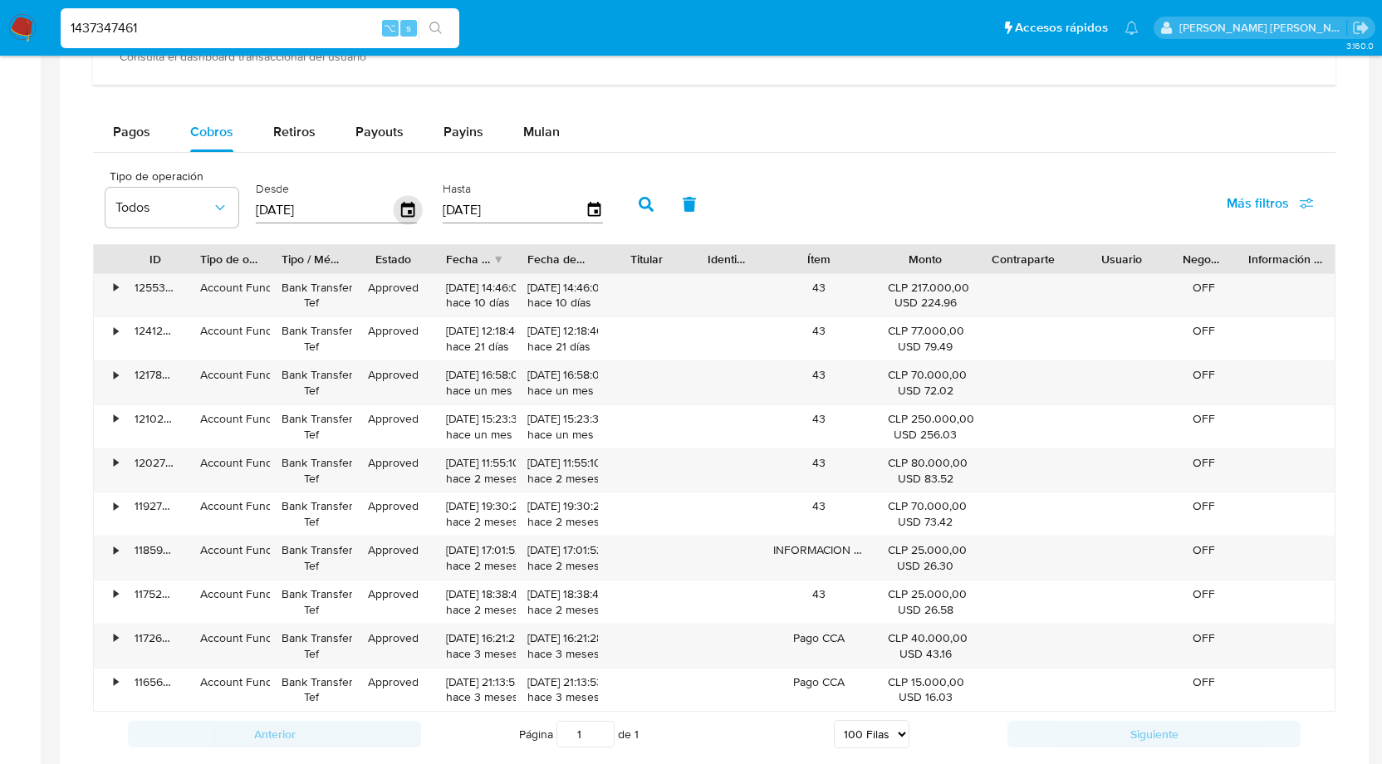
click at [410, 208] on icon "button" at bounding box center [408, 210] width 29 height 29
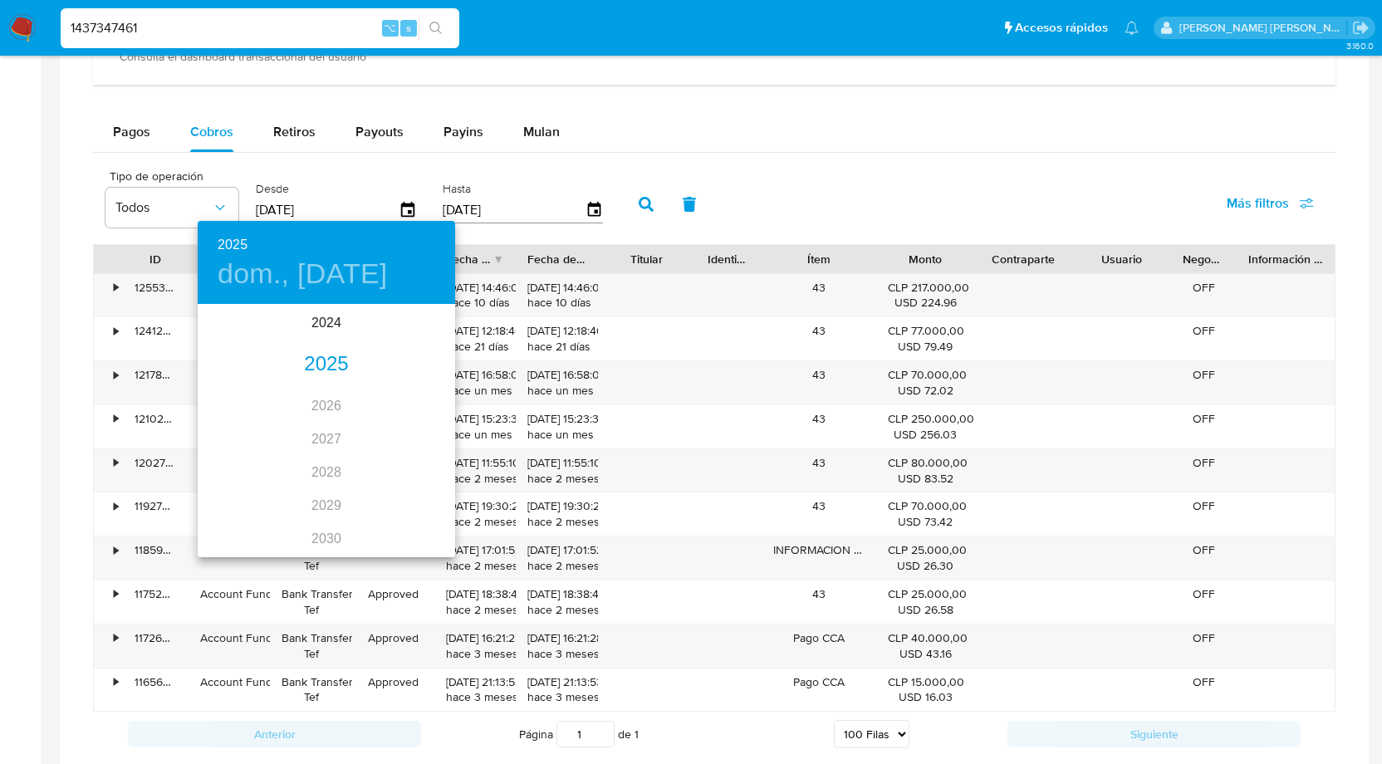
click at [321, 367] on div "2025" at bounding box center [327, 364] width 258 height 33
click at [247, 338] on div "ene." at bounding box center [241, 338] width 86 height 62
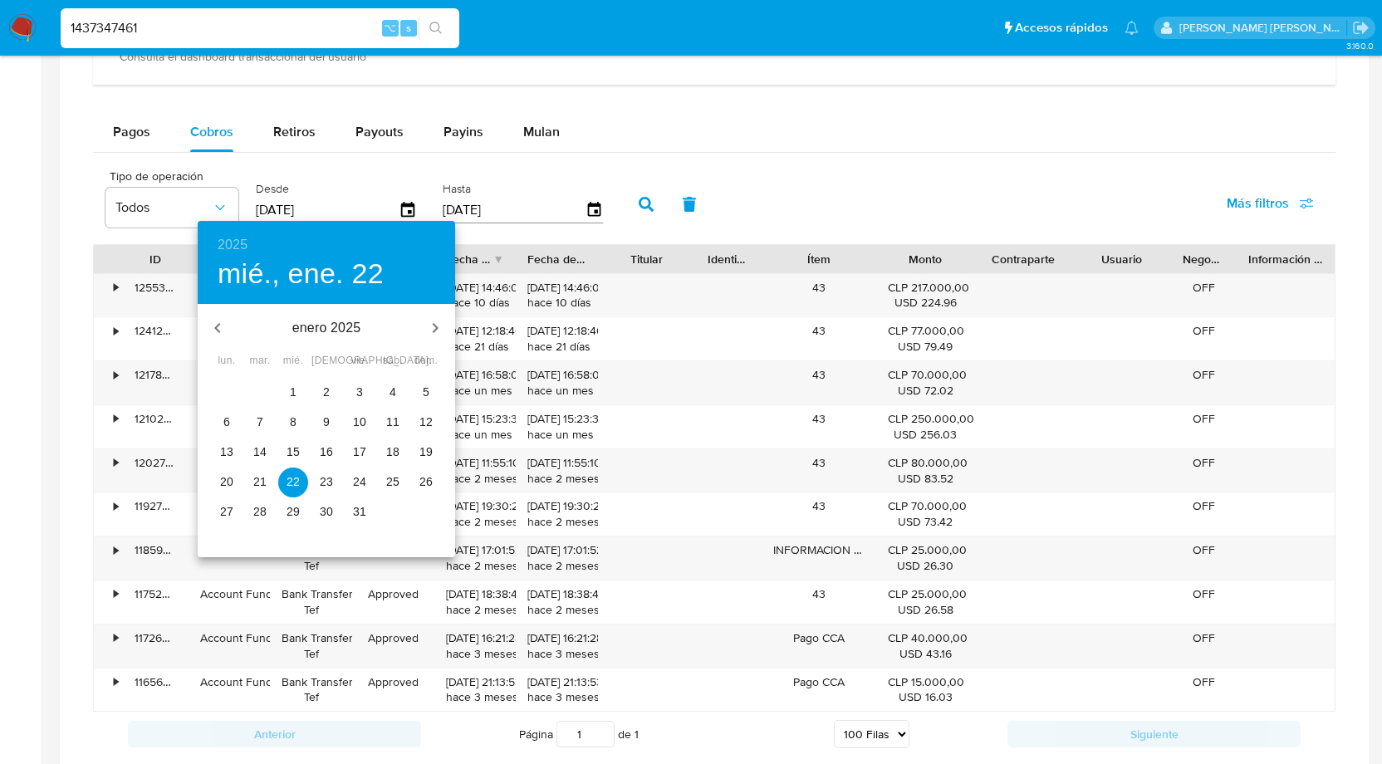
click at [290, 394] on p "1" at bounding box center [293, 392] width 7 height 17
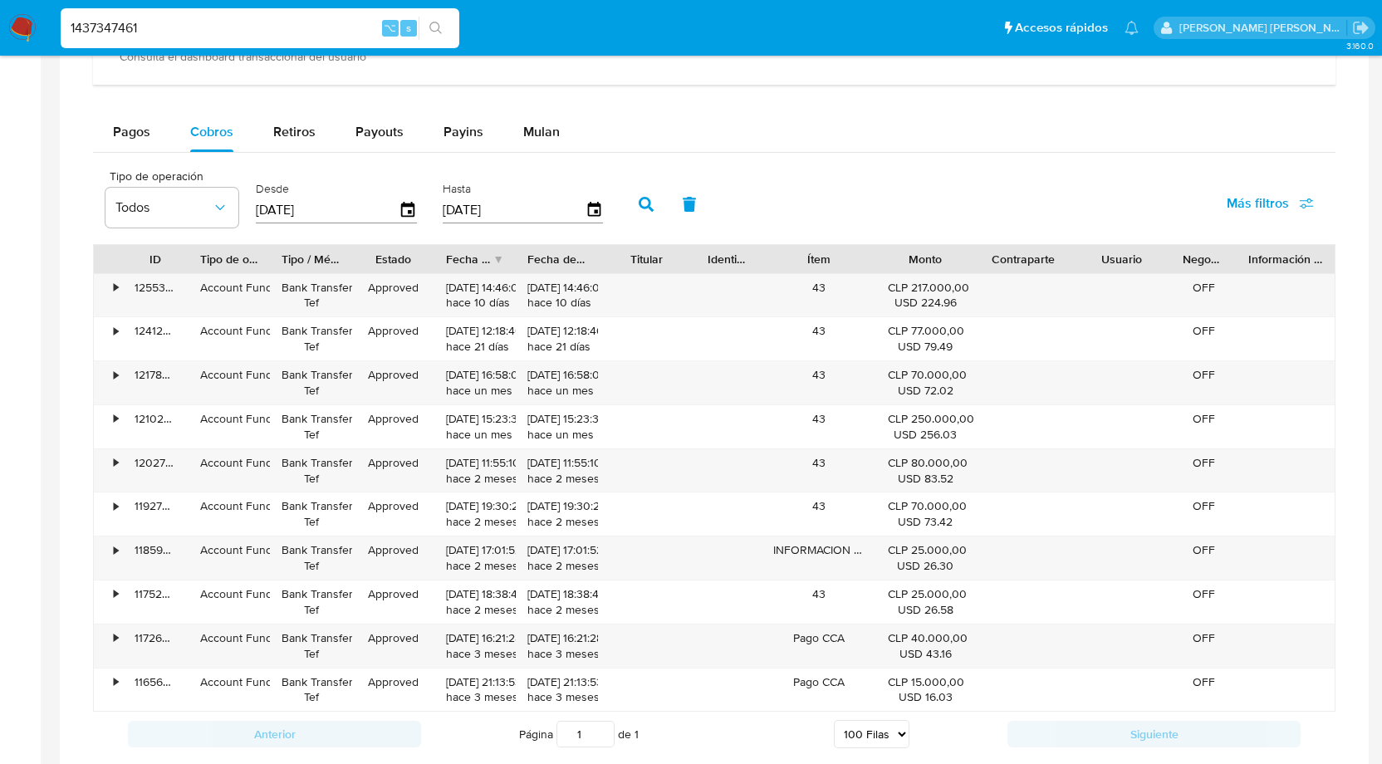
type input "[DATE]"
click at [642, 201] on icon "button" at bounding box center [646, 204] width 15 height 15
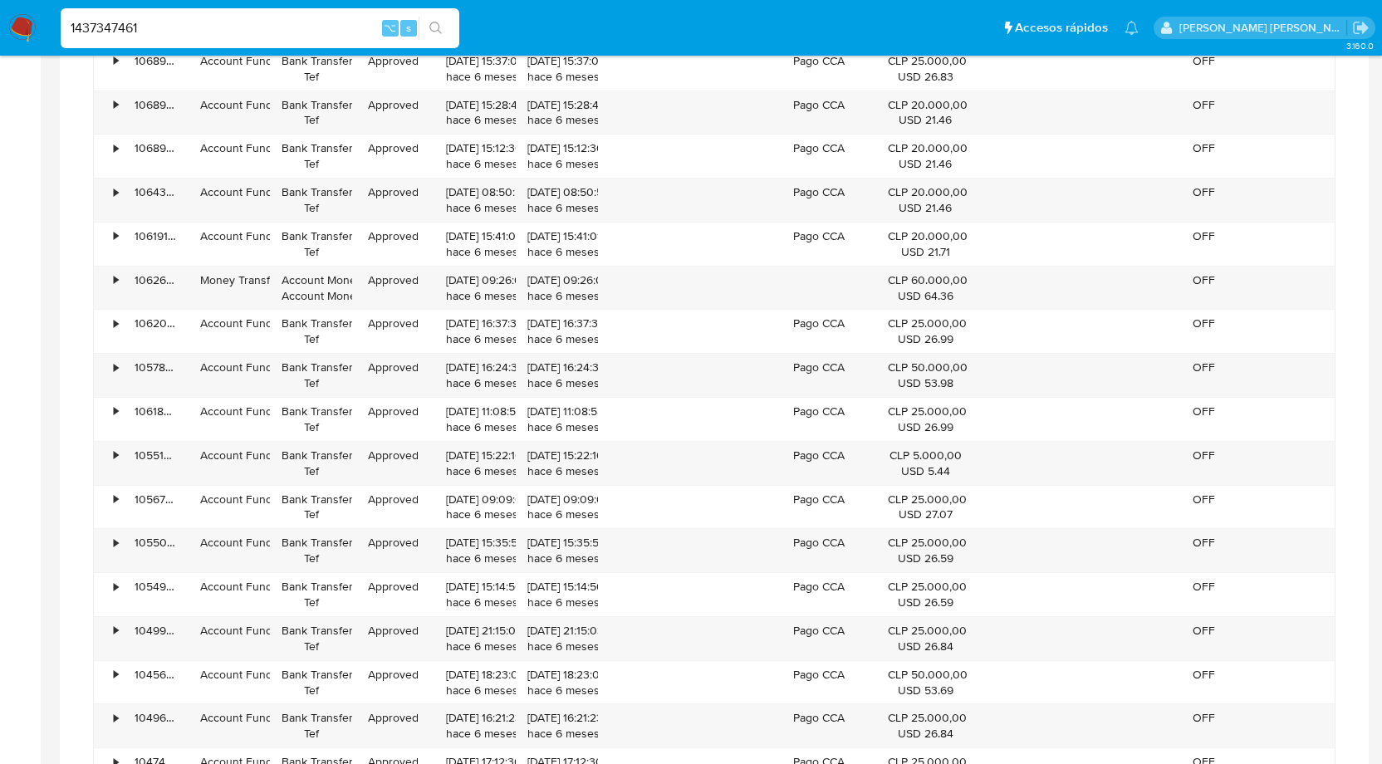
scroll to position [2648, 0]
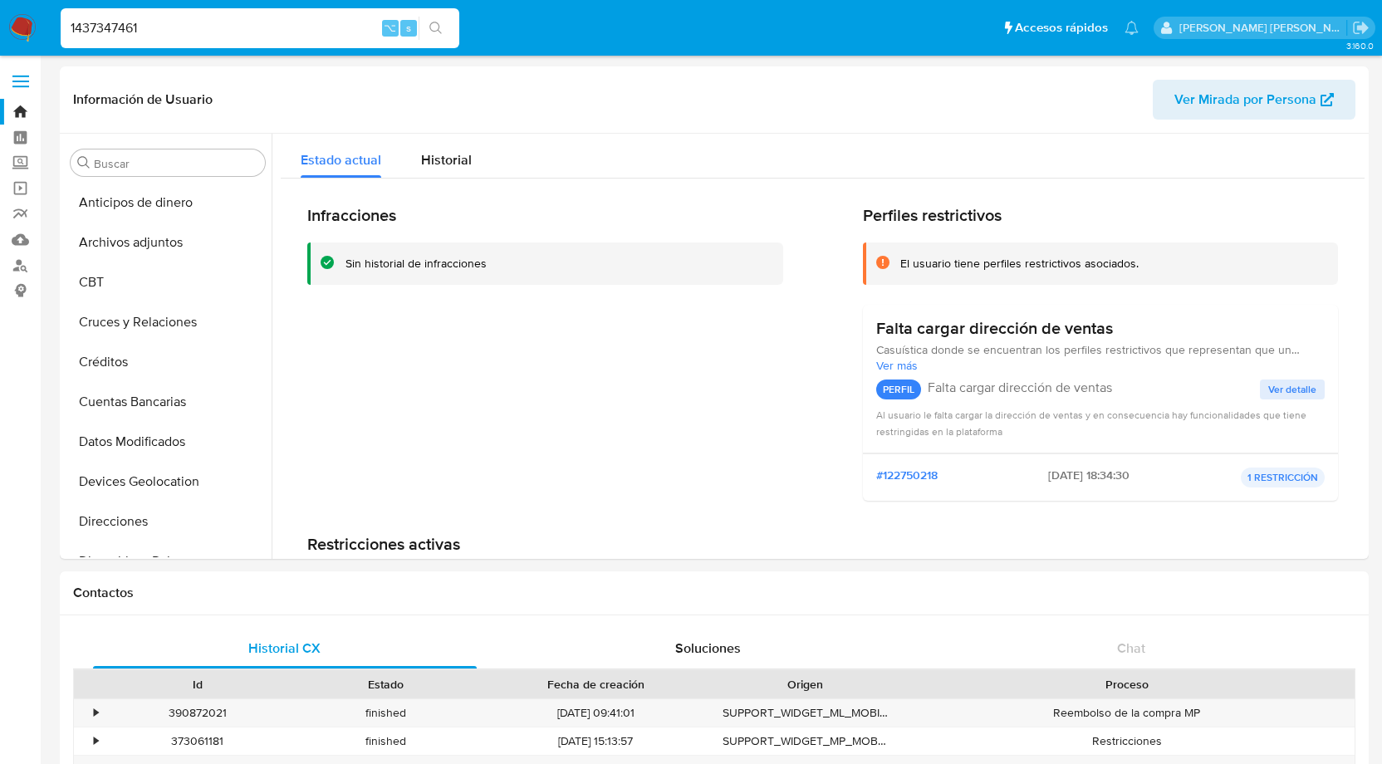
select select "100"
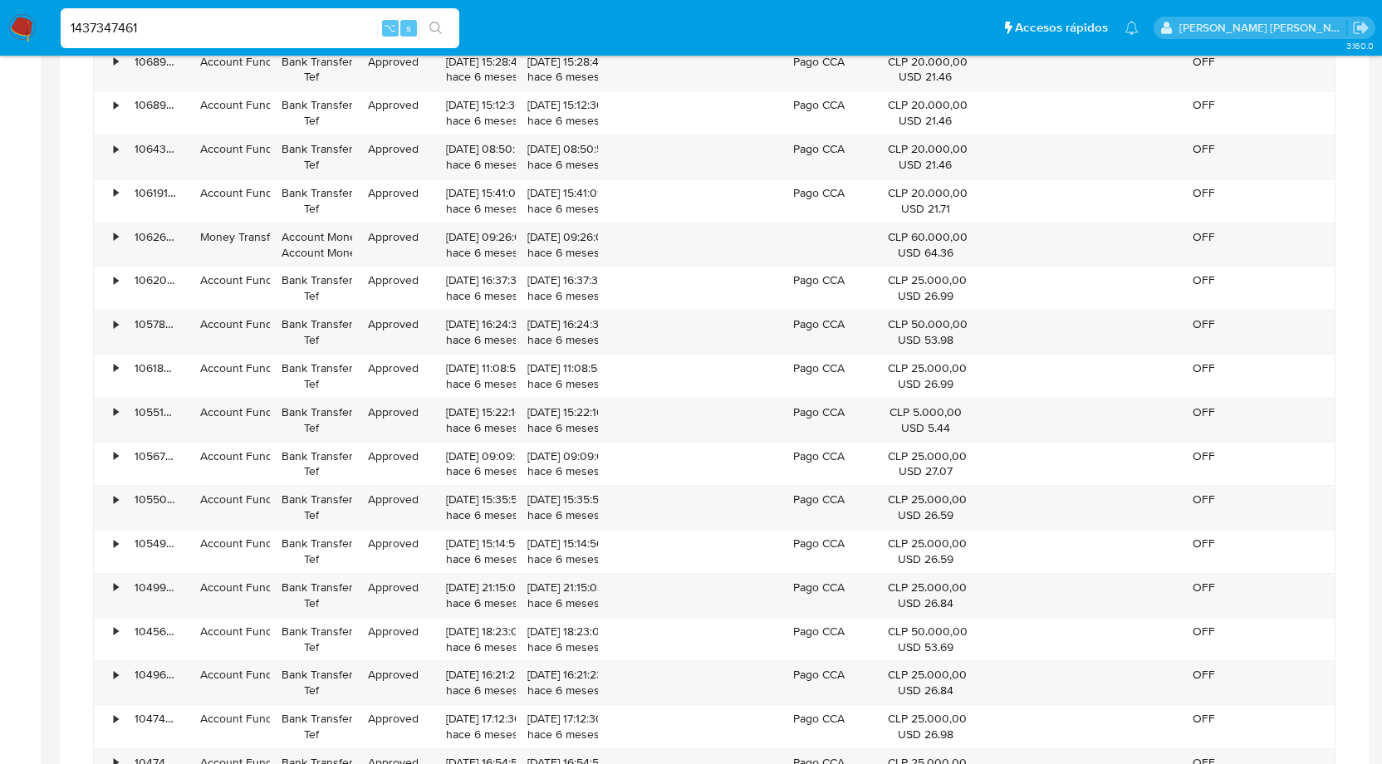
scroll to position [130, 0]
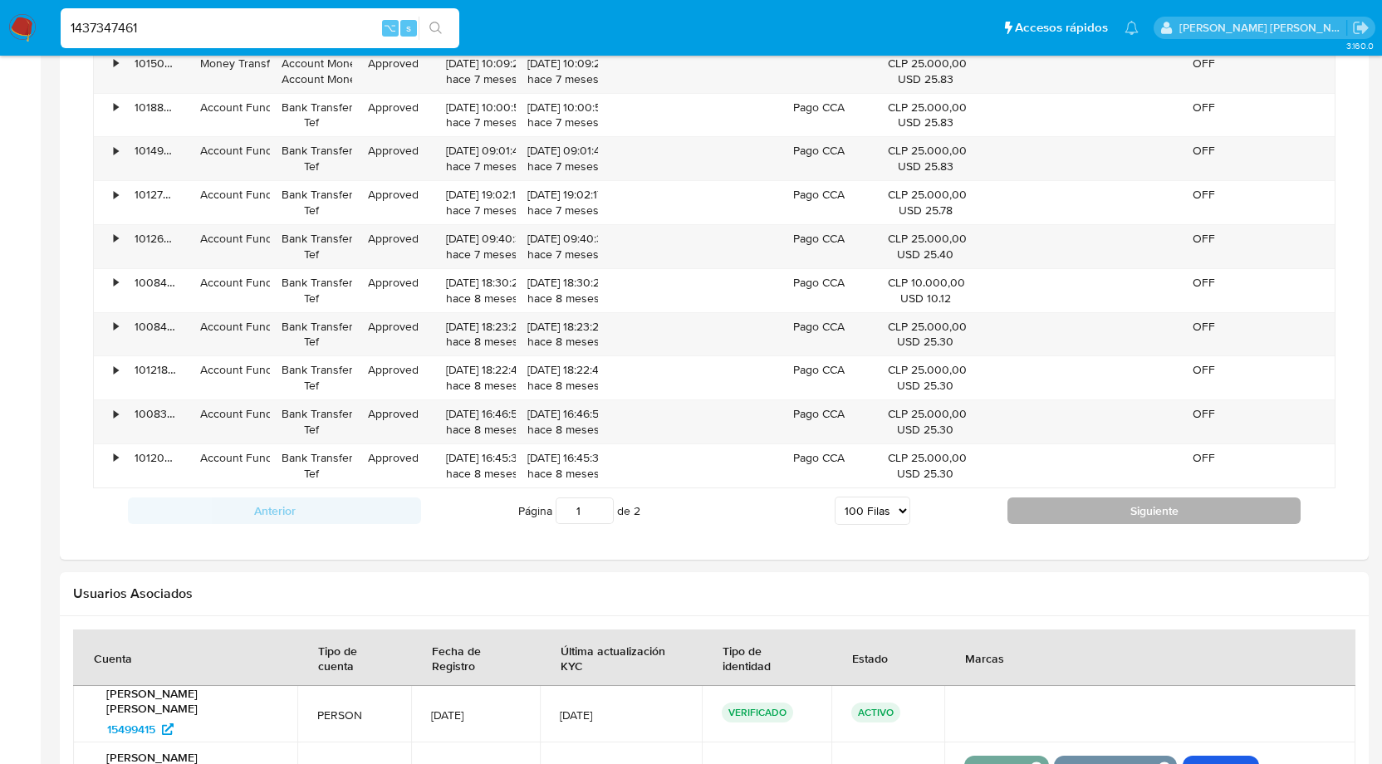
click at [1067, 498] on button "Siguiente" at bounding box center [1154, 511] width 293 height 27
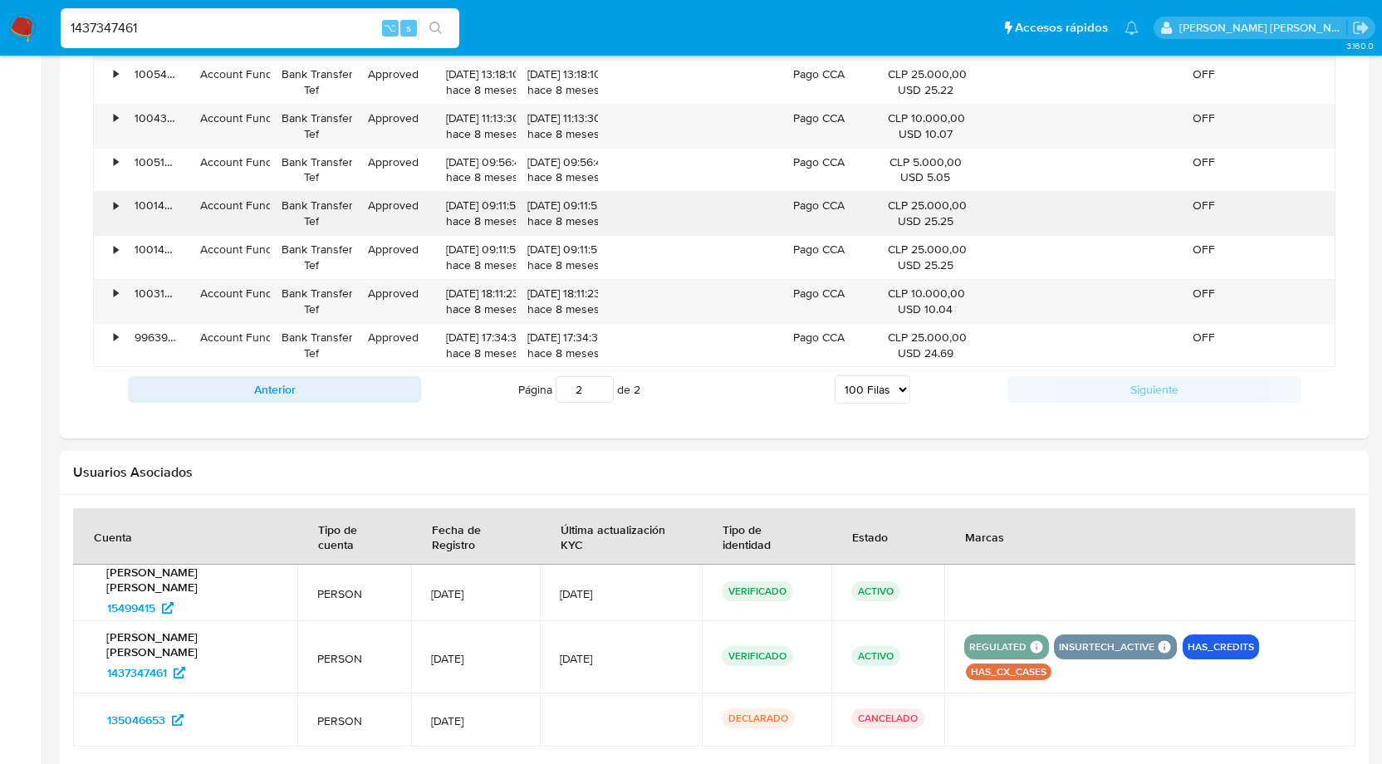
scroll to position [1587, 0]
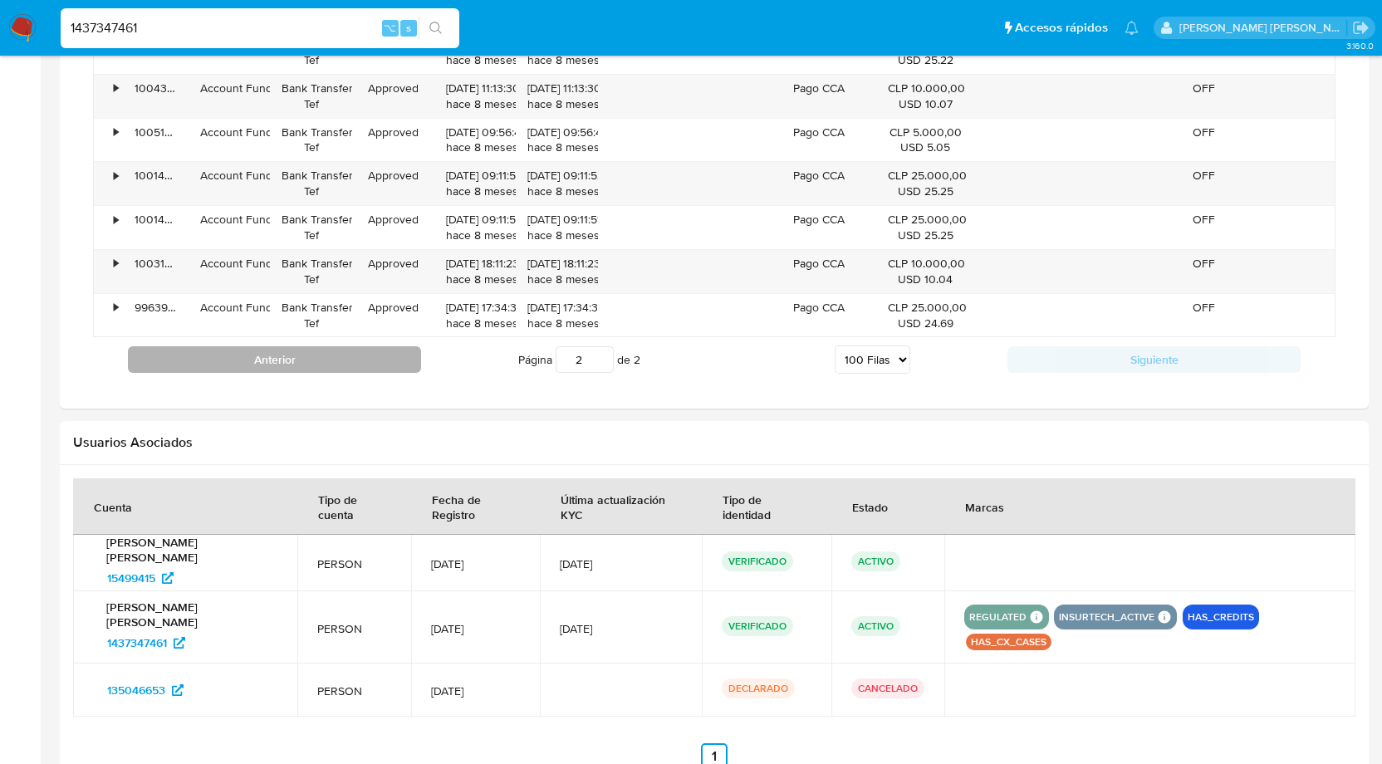
click at [370, 353] on button "Anterior" at bounding box center [274, 359] width 293 height 27
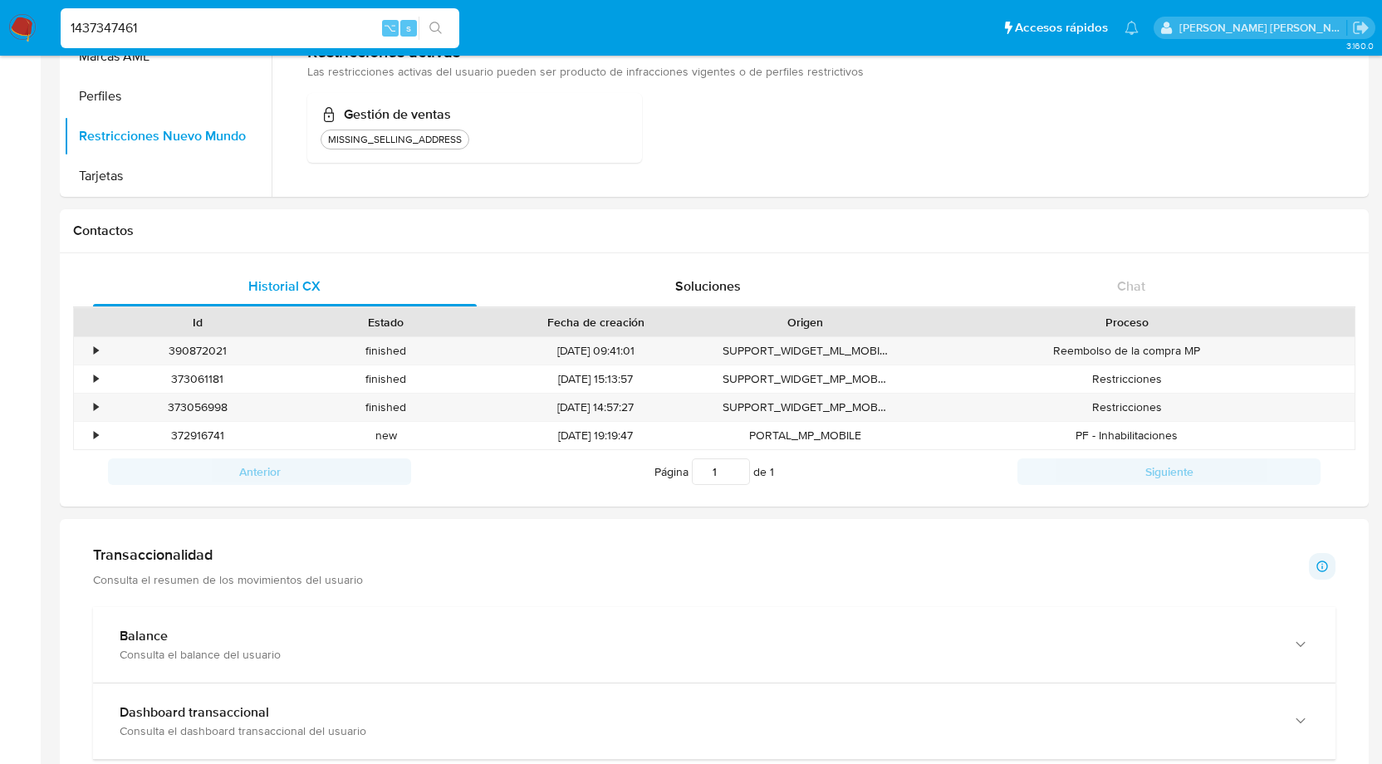
scroll to position [364, 0]
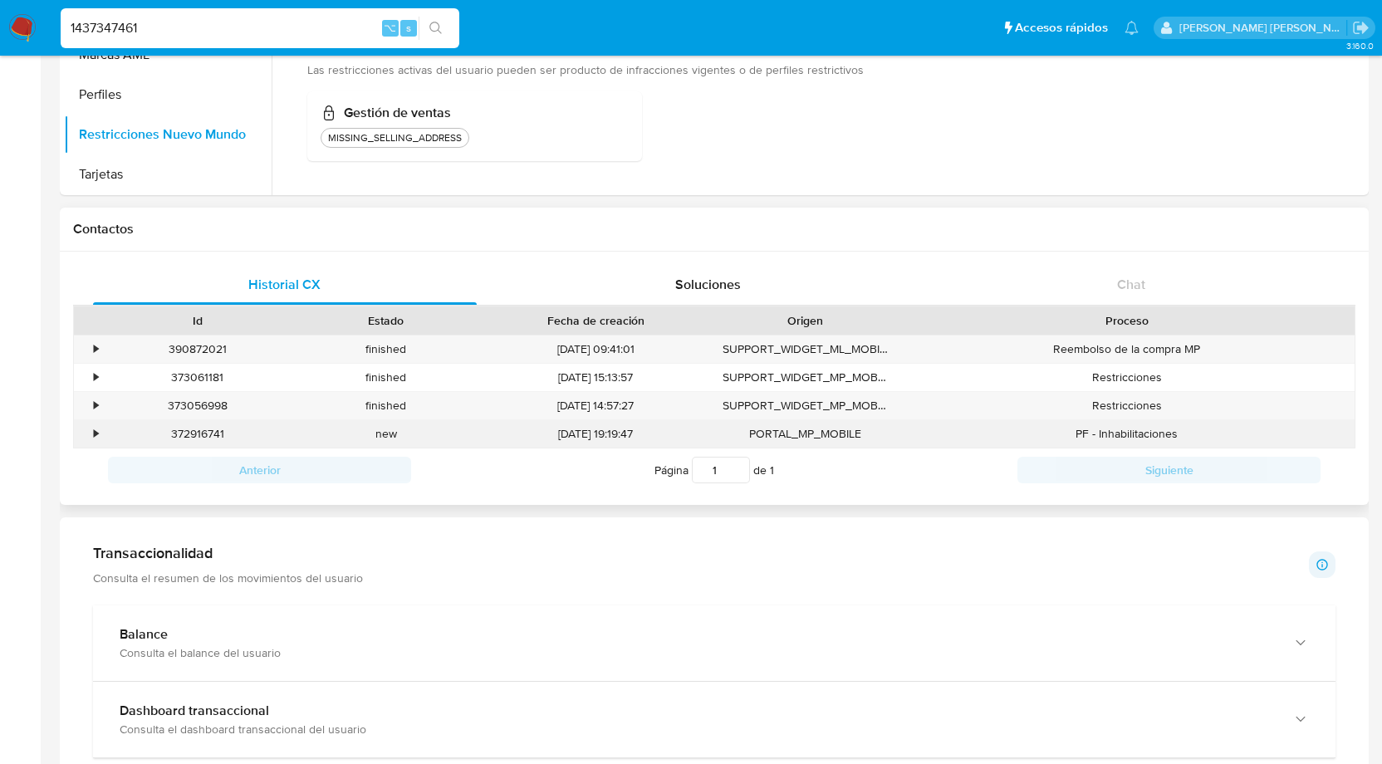
click at [88, 435] on div "•" at bounding box center [88, 433] width 29 height 27
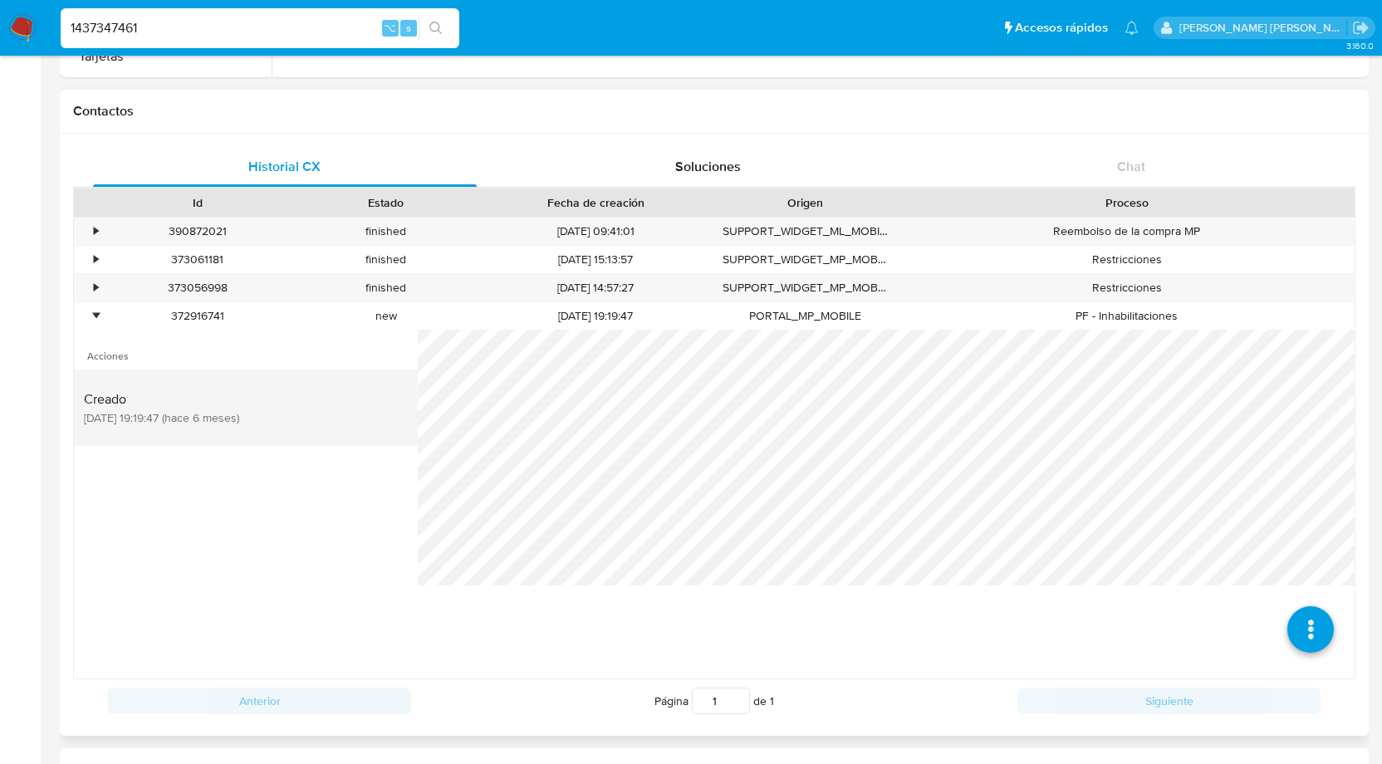
scroll to position [429, 0]
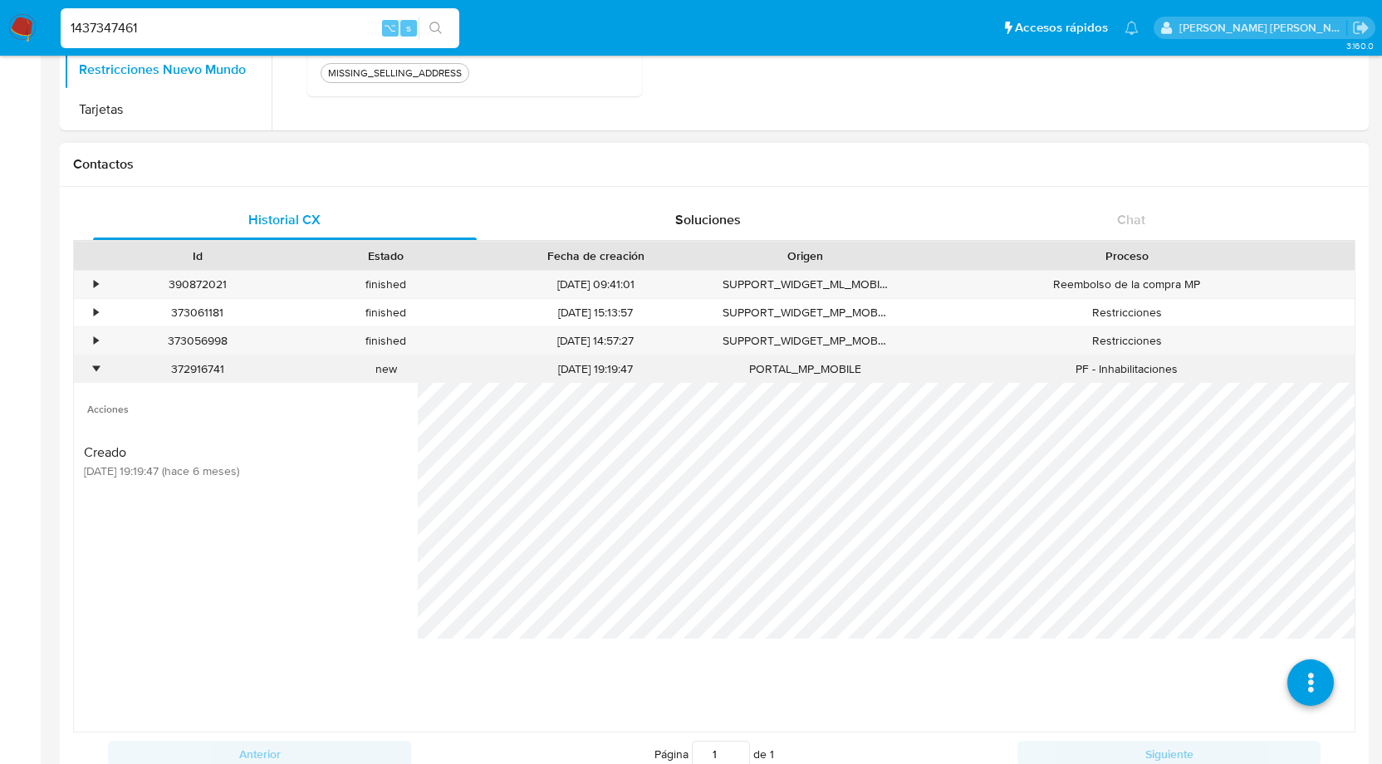
click at [97, 367] on div "•" at bounding box center [96, 369] width 4 height 16
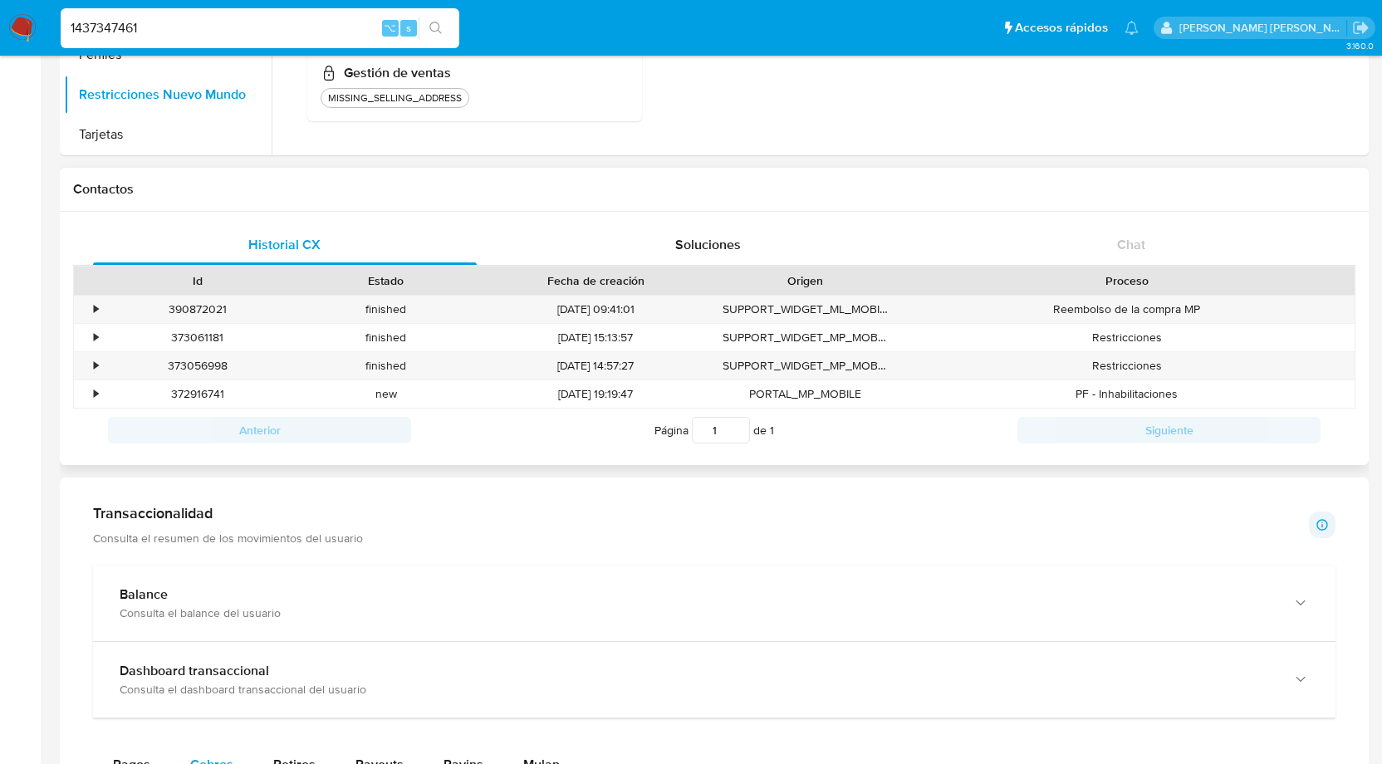
scroll to position [394, 0]
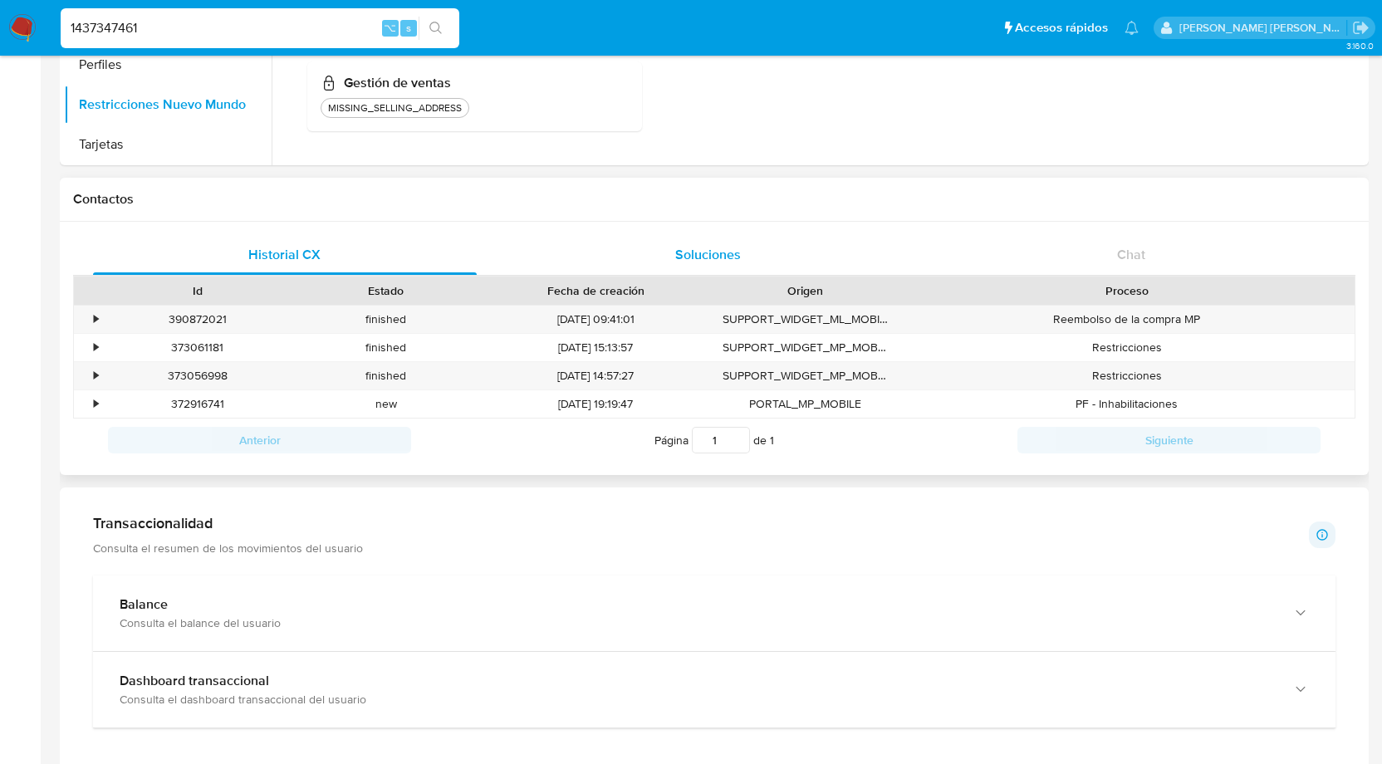
click at [698, 255] on span "Soluciones" at bounding box center [708, 254] width 66 height 19
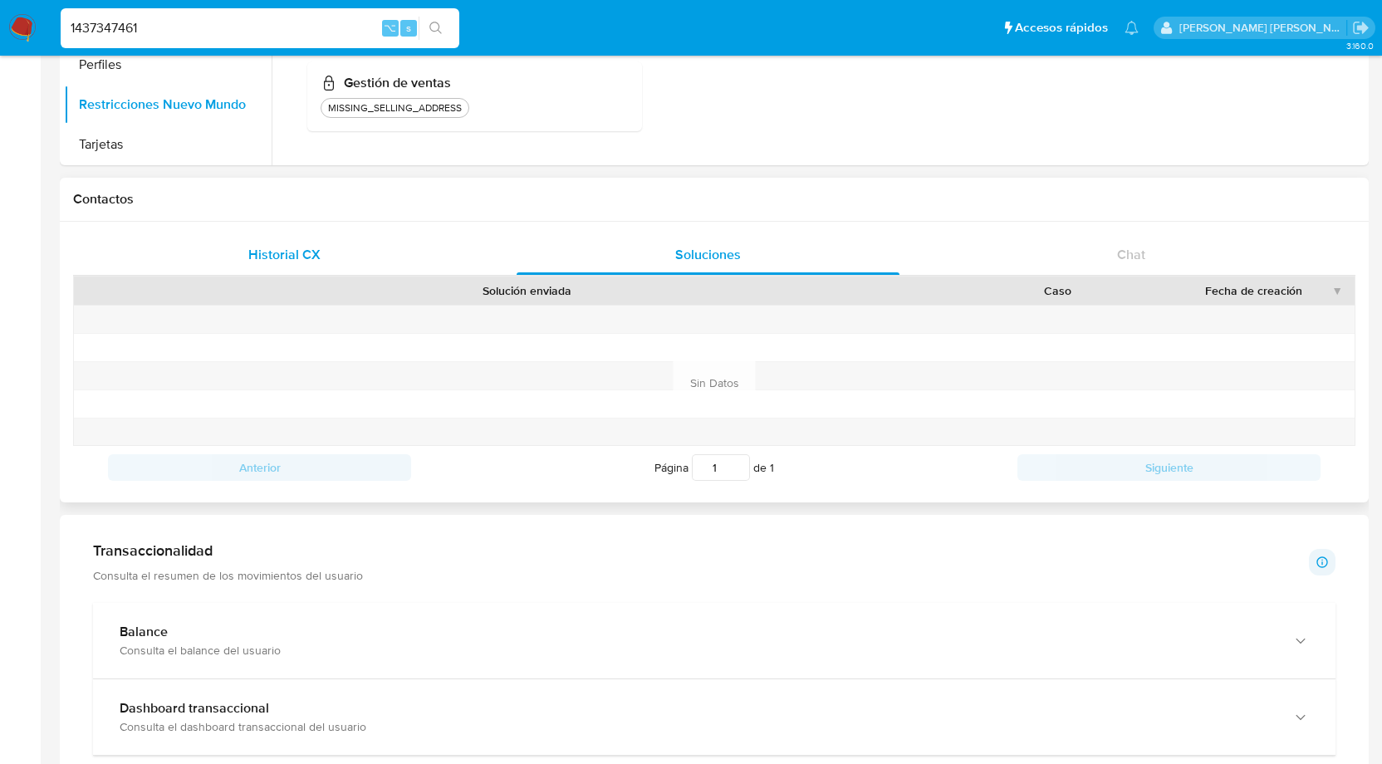
click at [303, 248] on span "Historial CX" at bounding box center [284, 254] width 72 height 19
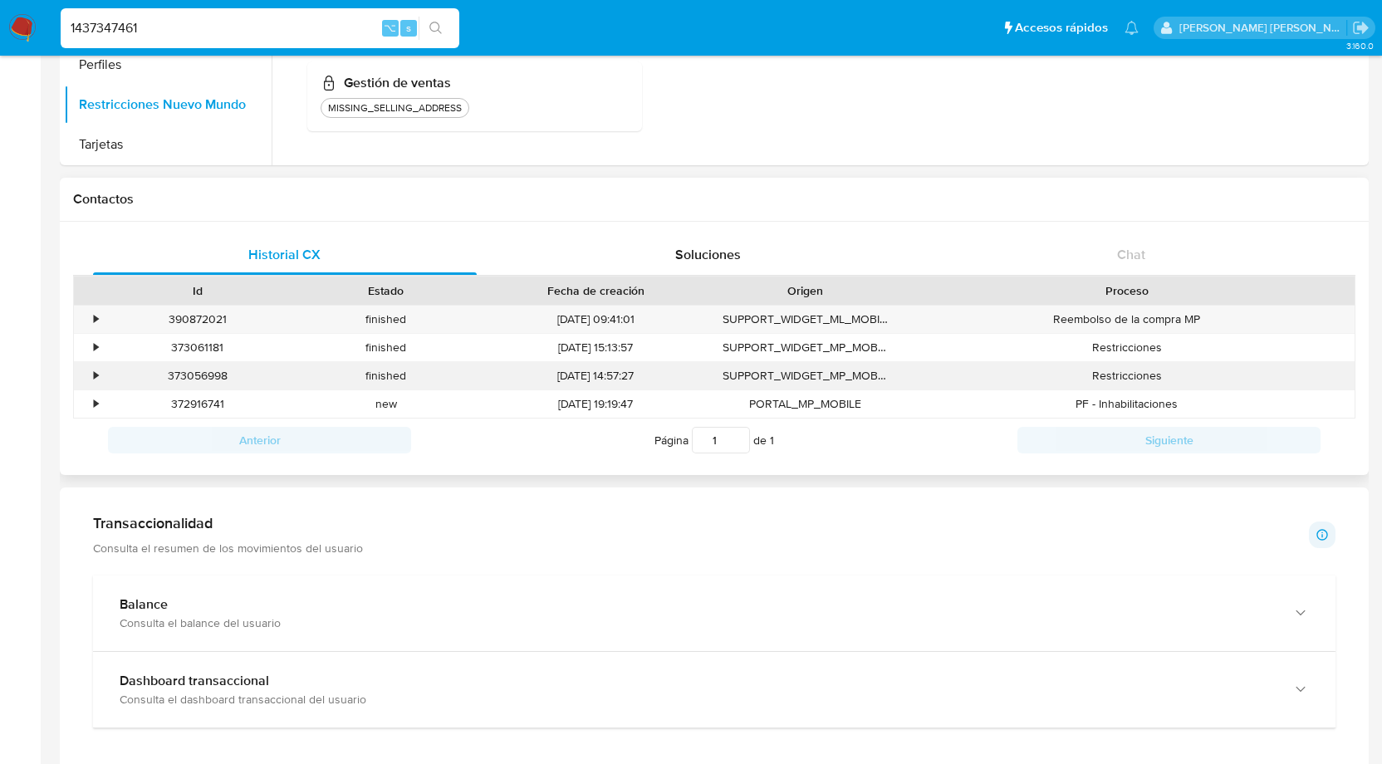
click at [86, 372] on div "•" at bounding box center [88, 375] width 29 height 27
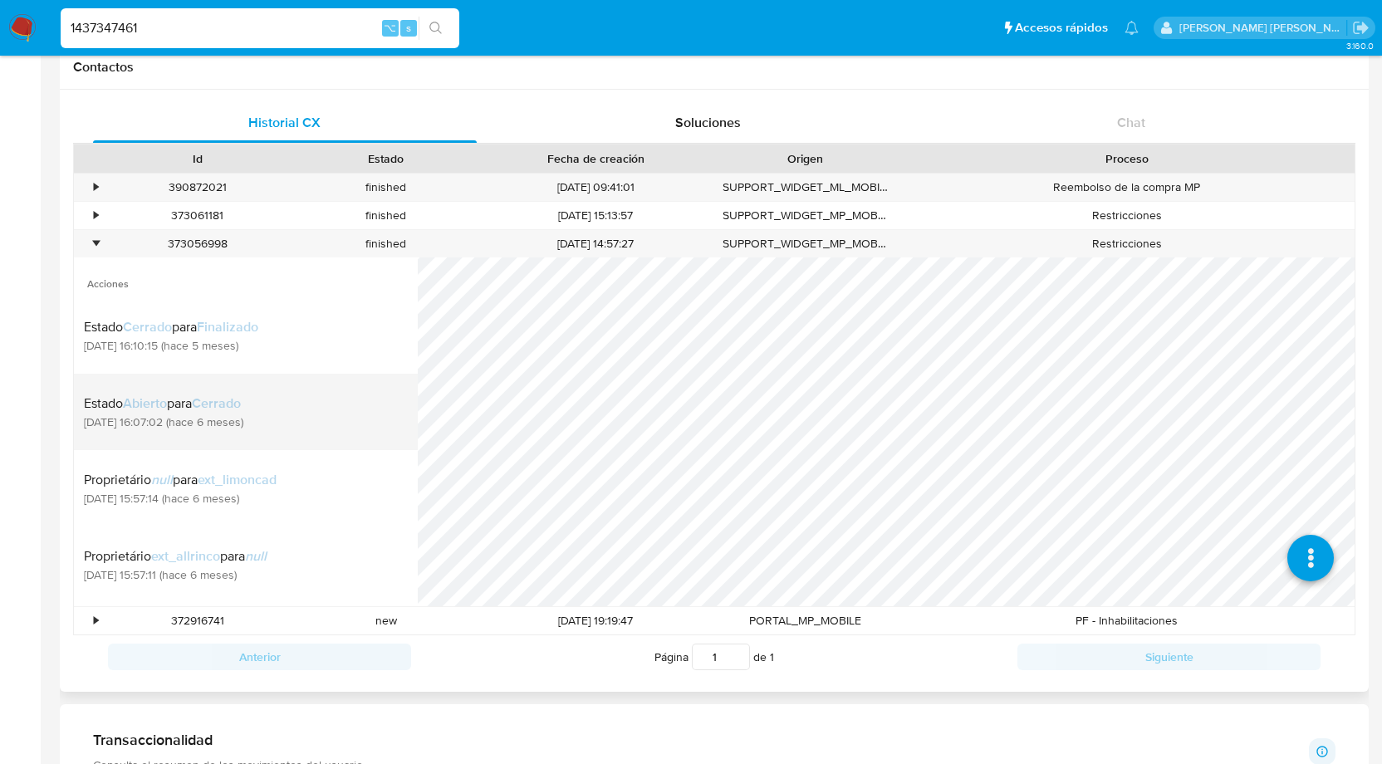
scroll to position [25, 0]
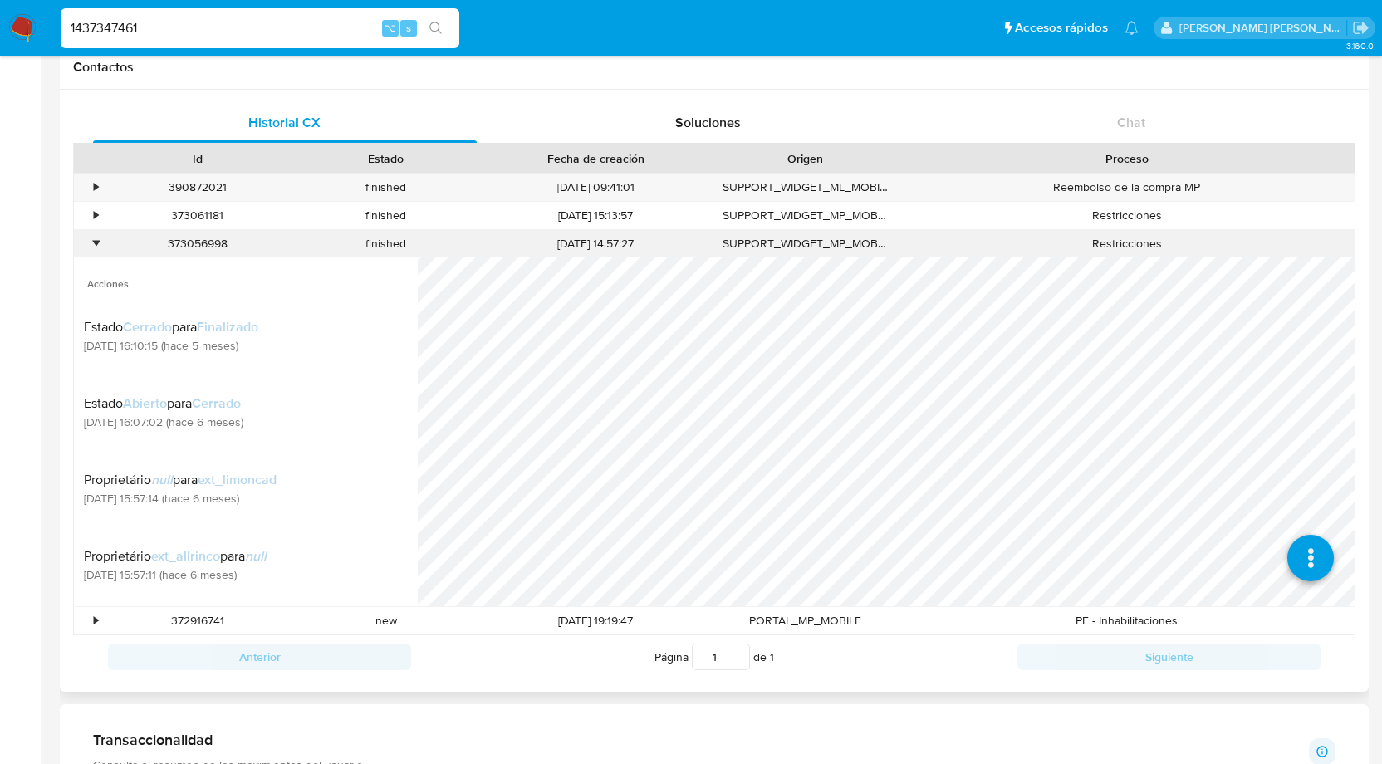
click at [95, 243] on div "•" at bounding box center [96, 244] width 4 height 16
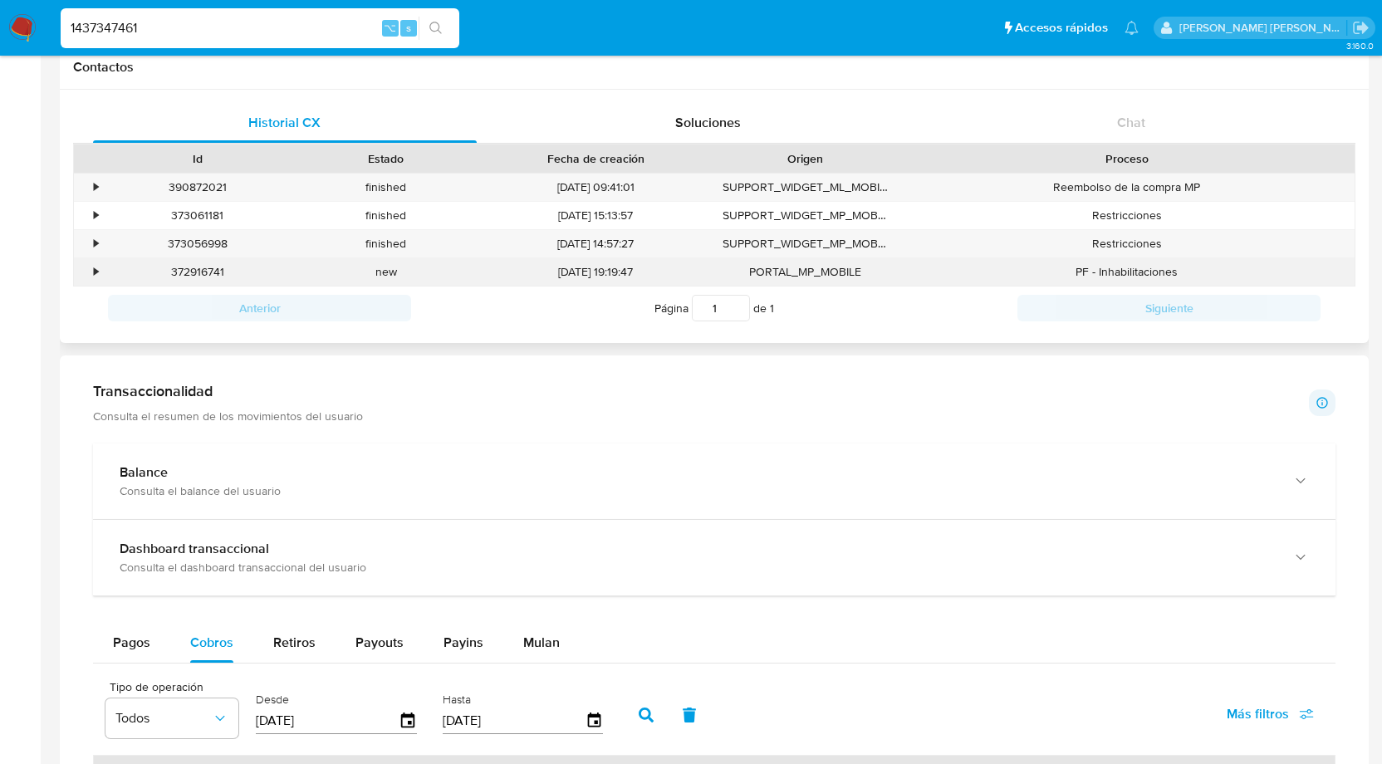
click at [96, 269] on div "•" at bounding box center [96, 272] width 4 height 16
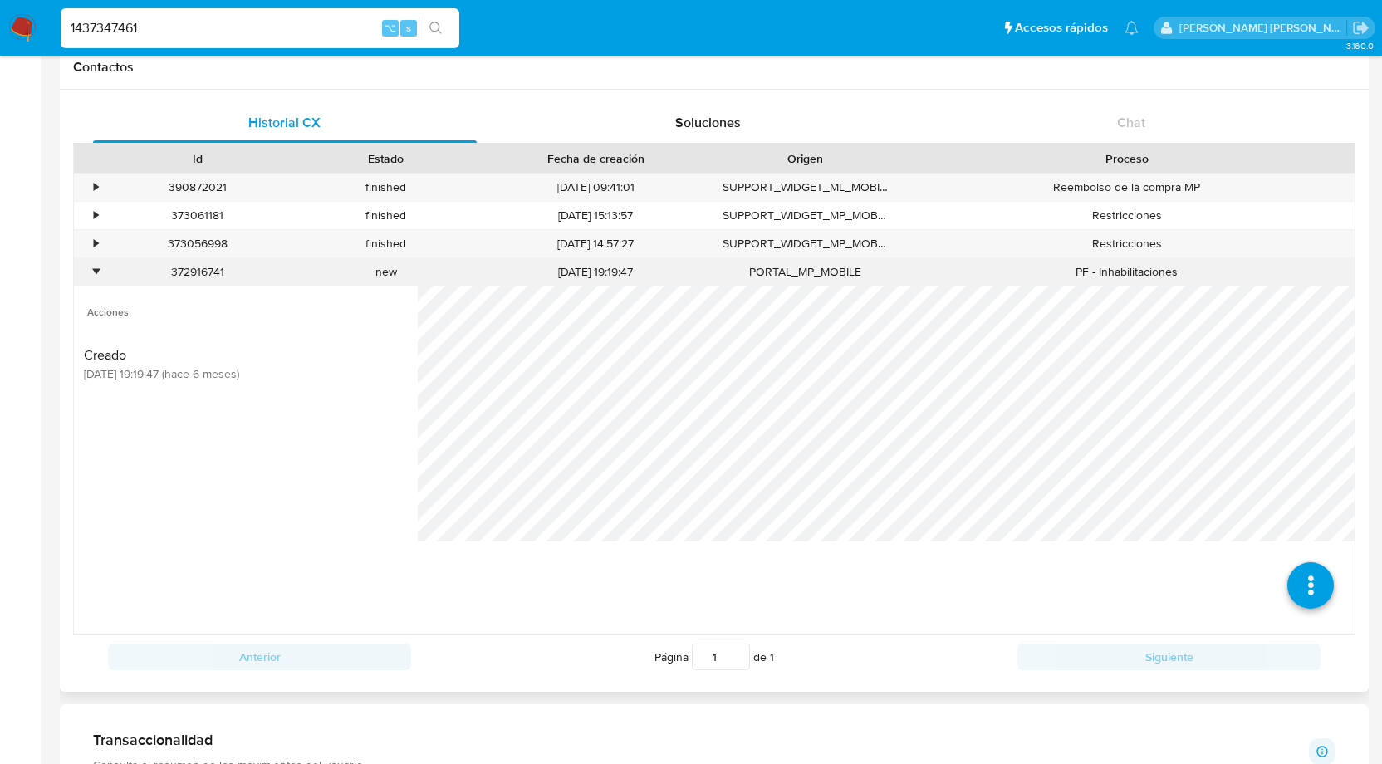
click at [94, 273] on div "•" at bounding box center [96, 272] width 4 height 16
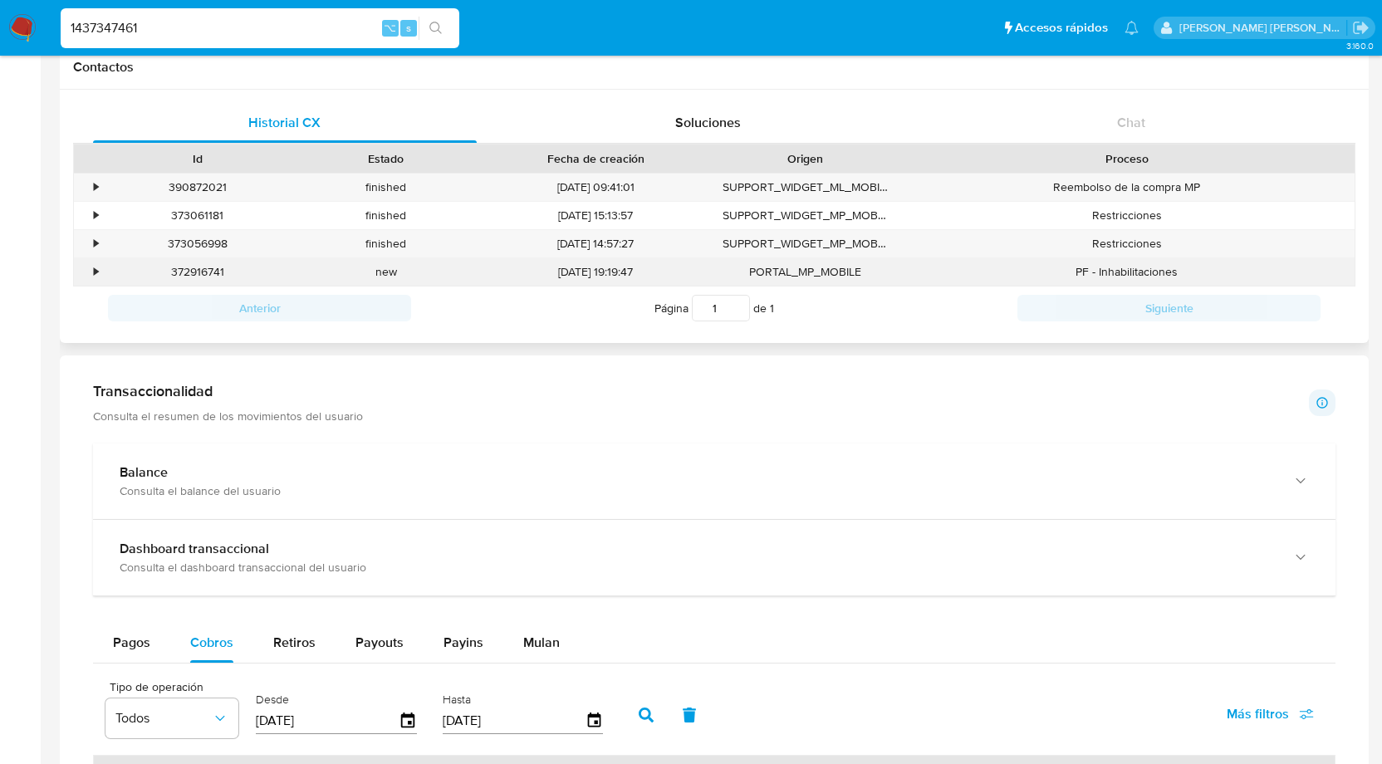
click at [94, 273] on div "•" at bounding box center [96, 272] width 4 height 16
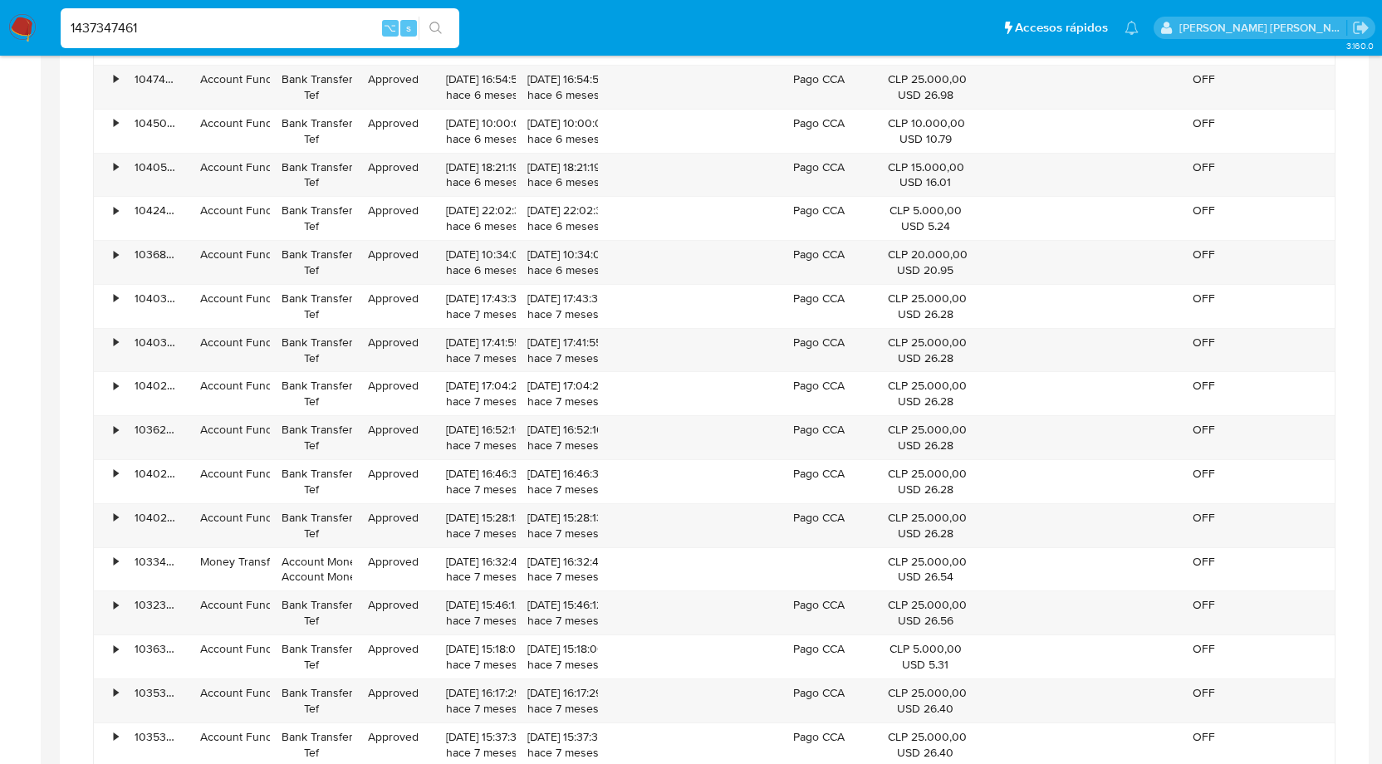
scroll to position [3673, 0]
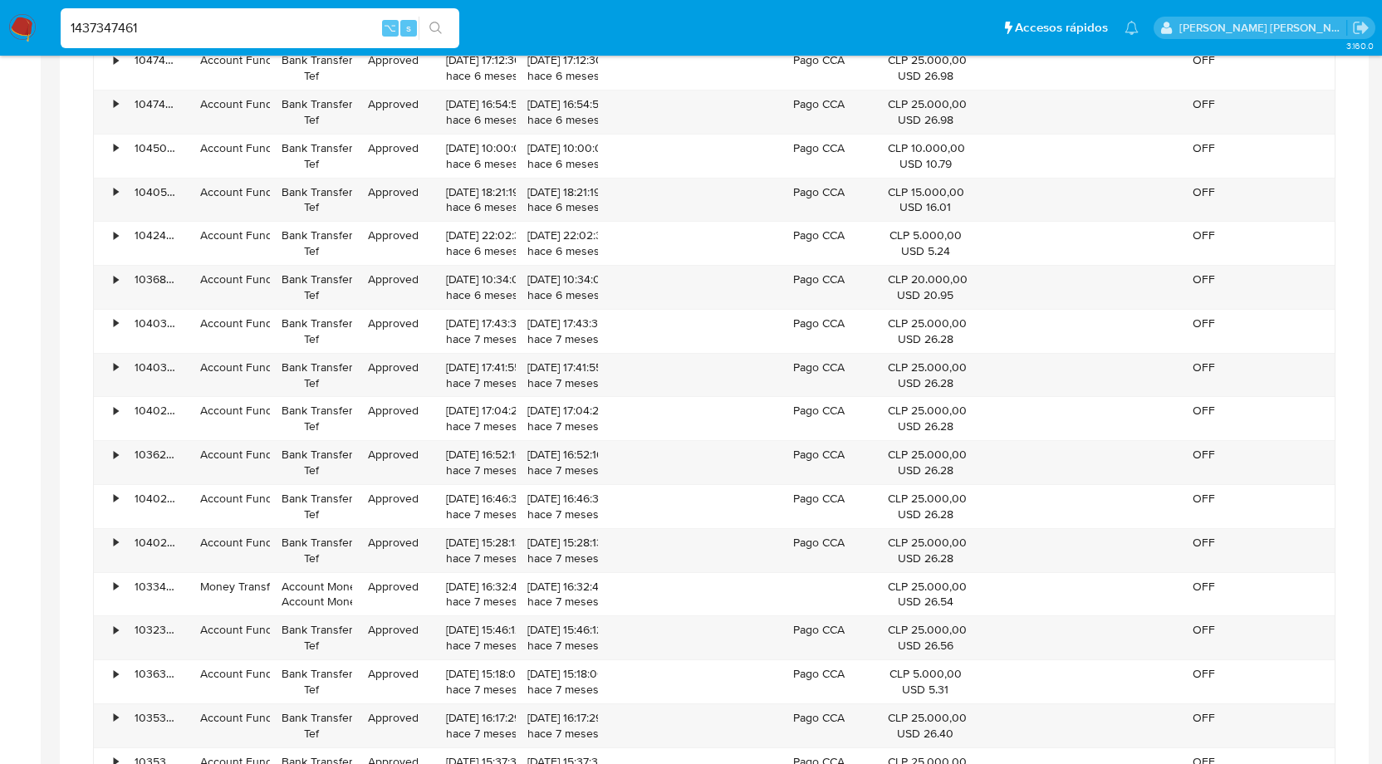
click at [128, 29] on input "1437347461" at bounding box center [260, 28] width 399 height 22
paste input "2196577527"
type input "2196577527"
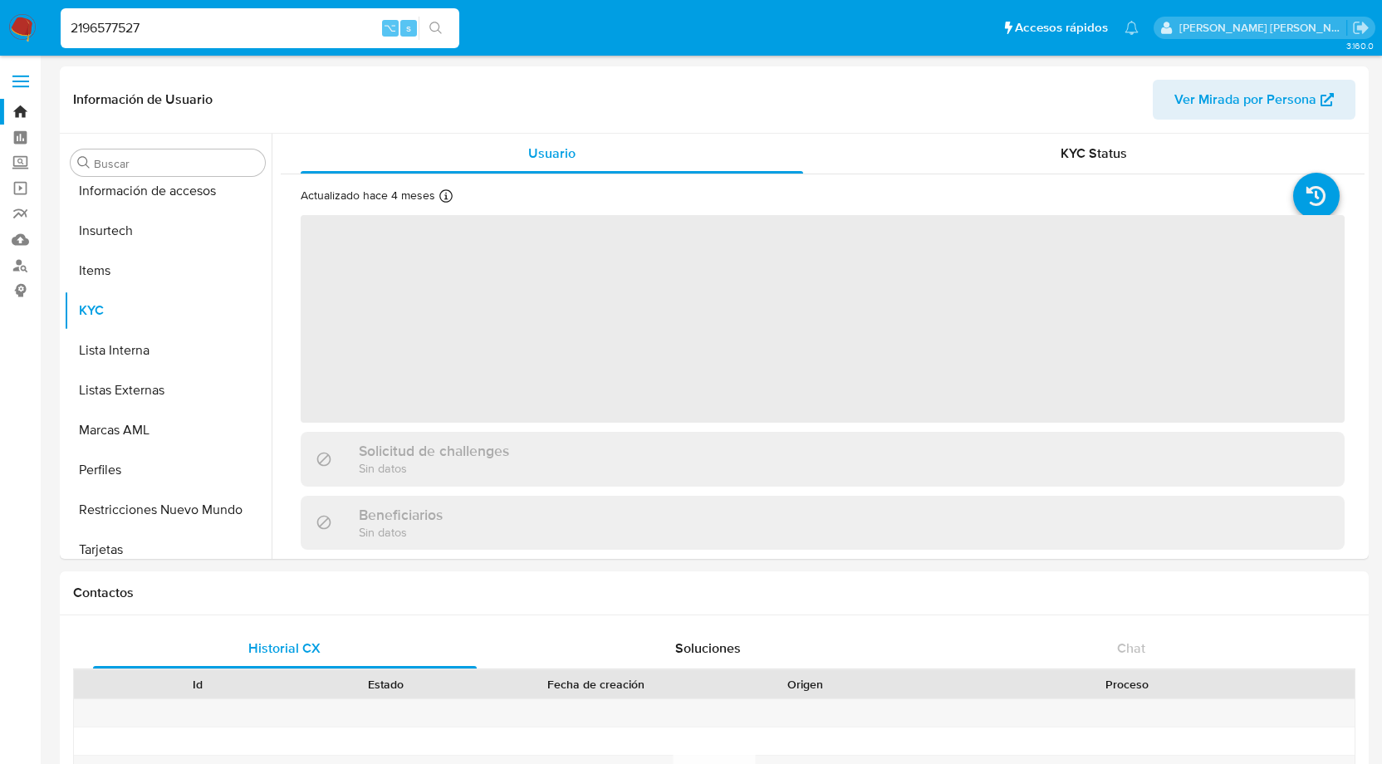
scroll to position [702, 0]
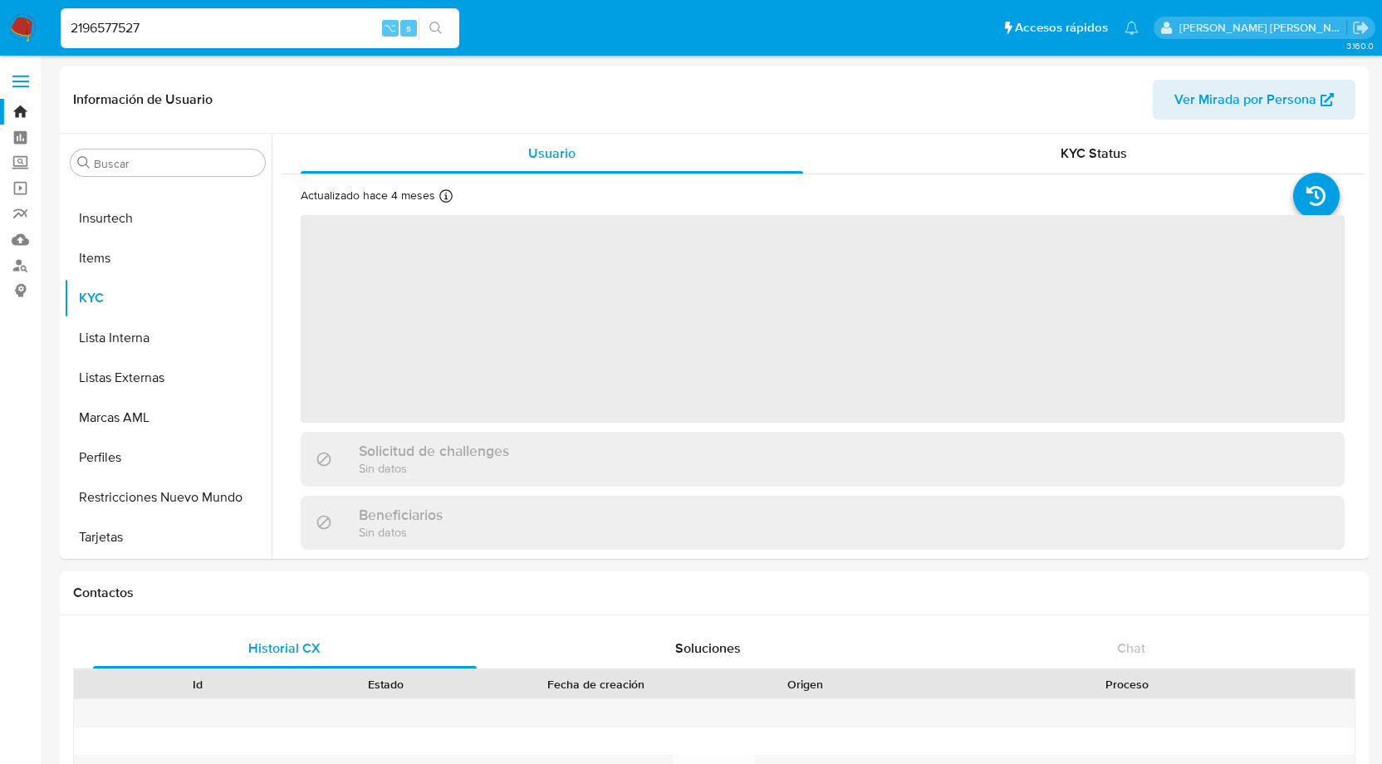
select select "10"
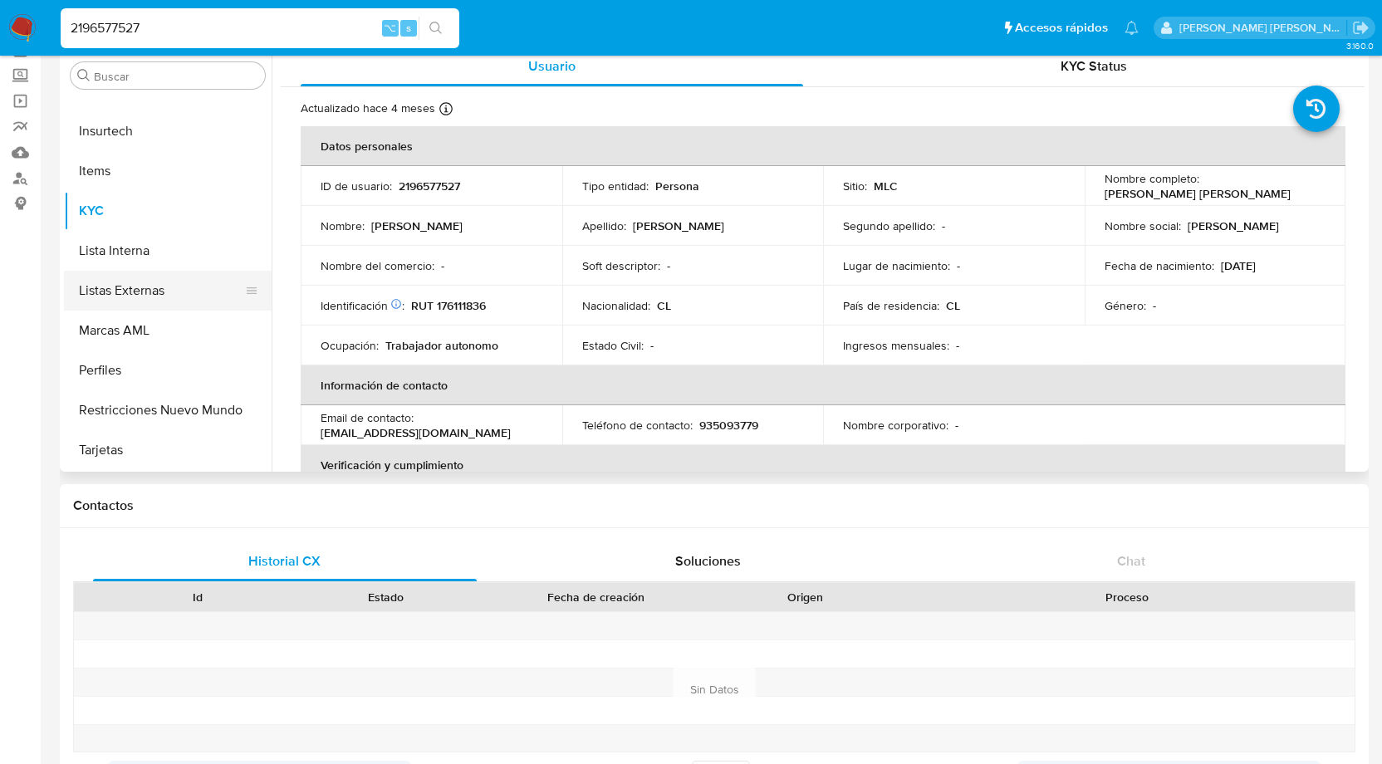
scroll to position [126, 0]
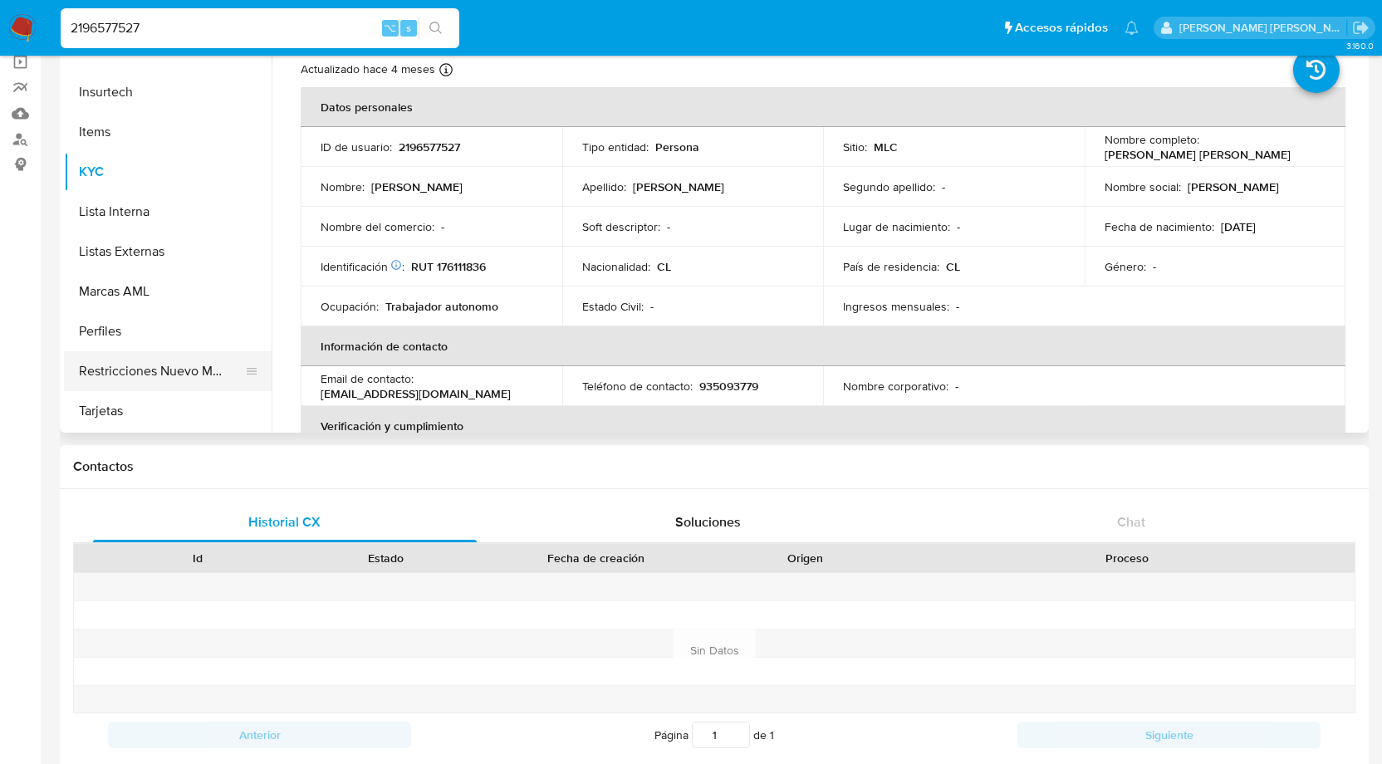
click at [183, 373] on button "Restricciones Nuevo Mundo" at bounding box center [161, 371] width 194 height 40
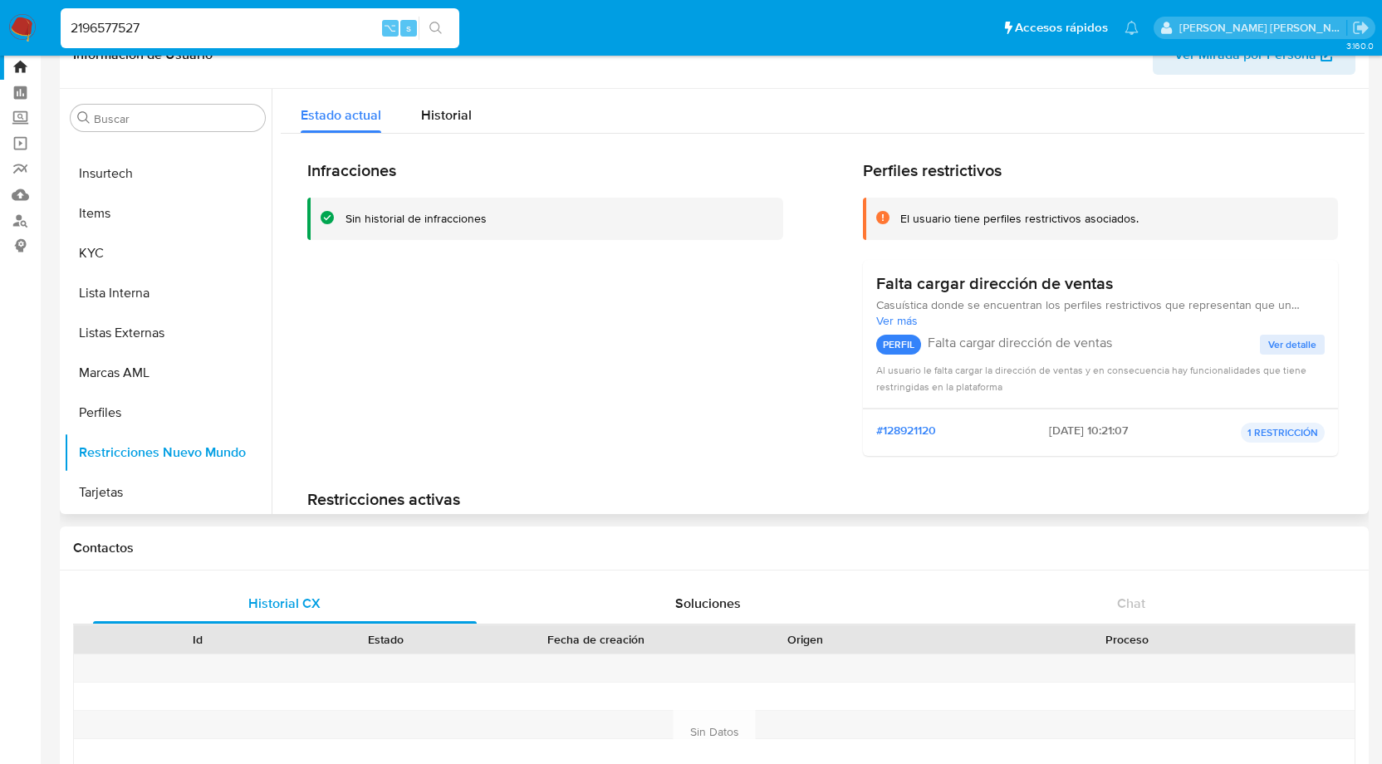
scroll to position [0, 0]
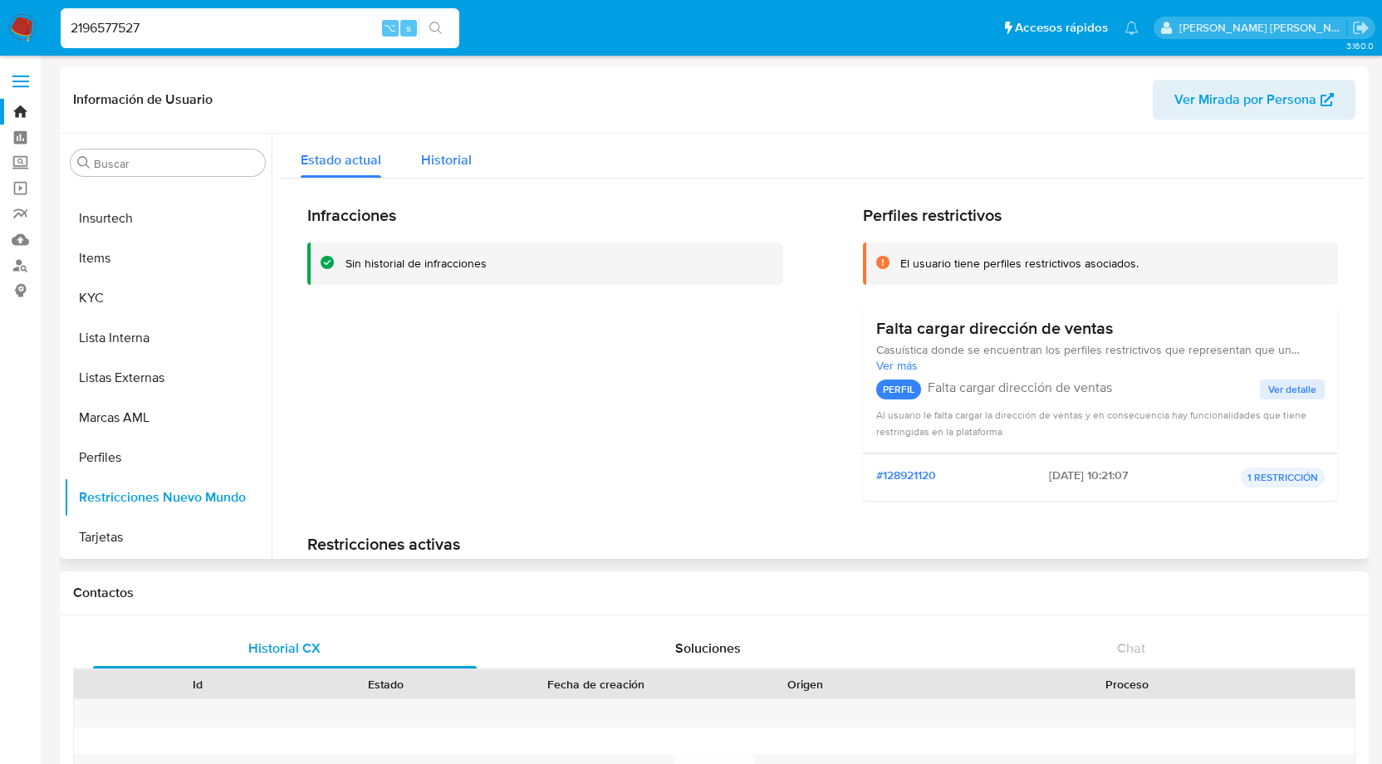
click at [456, 156] on span "Historial" at bounding box center [446, 159] width 51 height 19
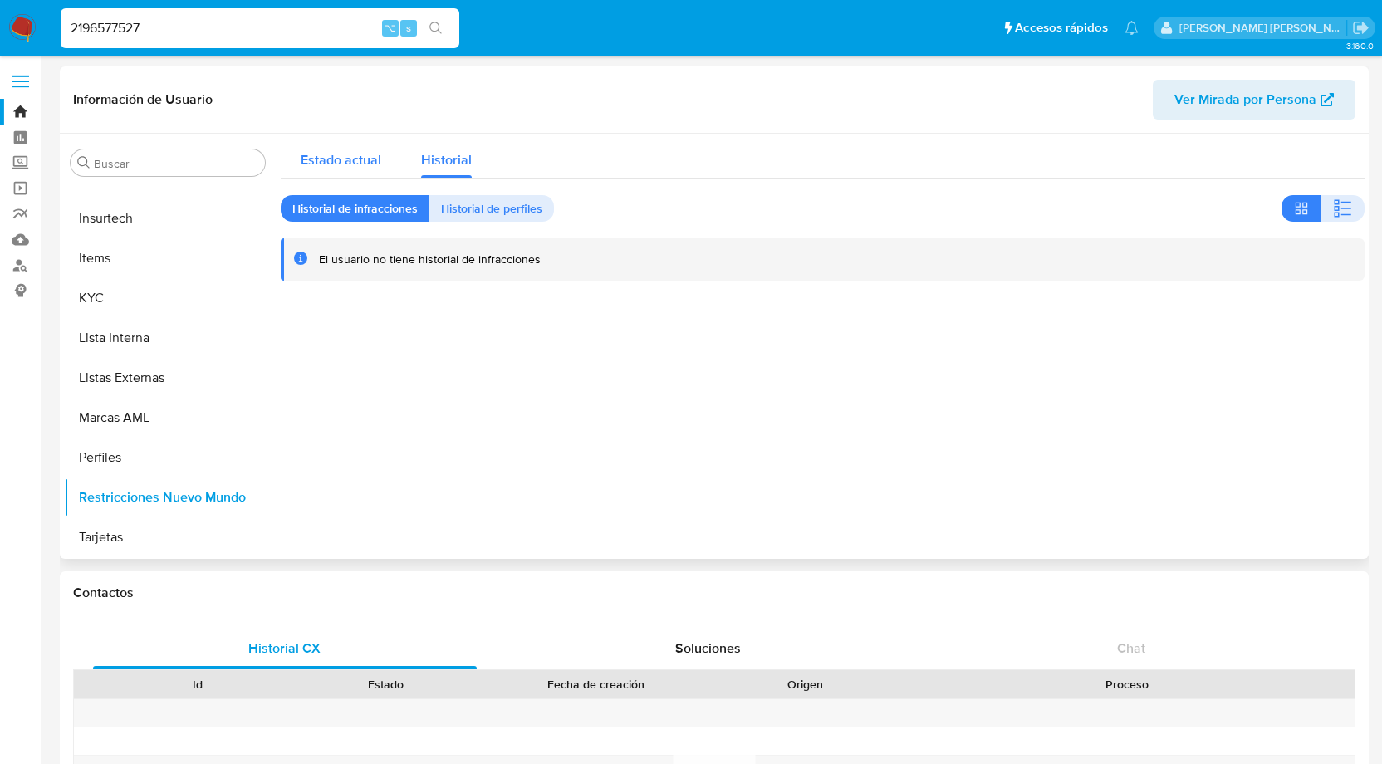
click at [357, 157] on span "Estado actual" at bounding box center [341, 159] width 81 height 19
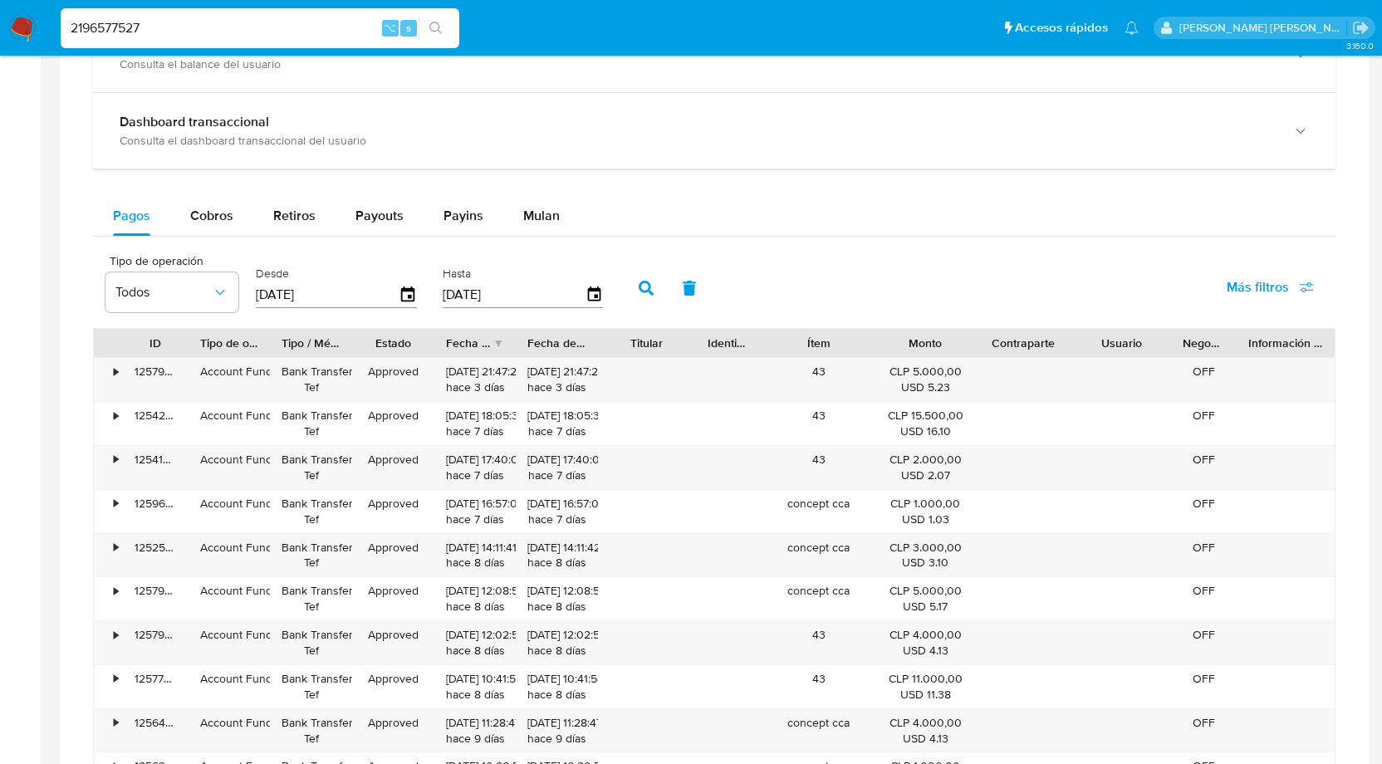
scroll to position [984, 0]
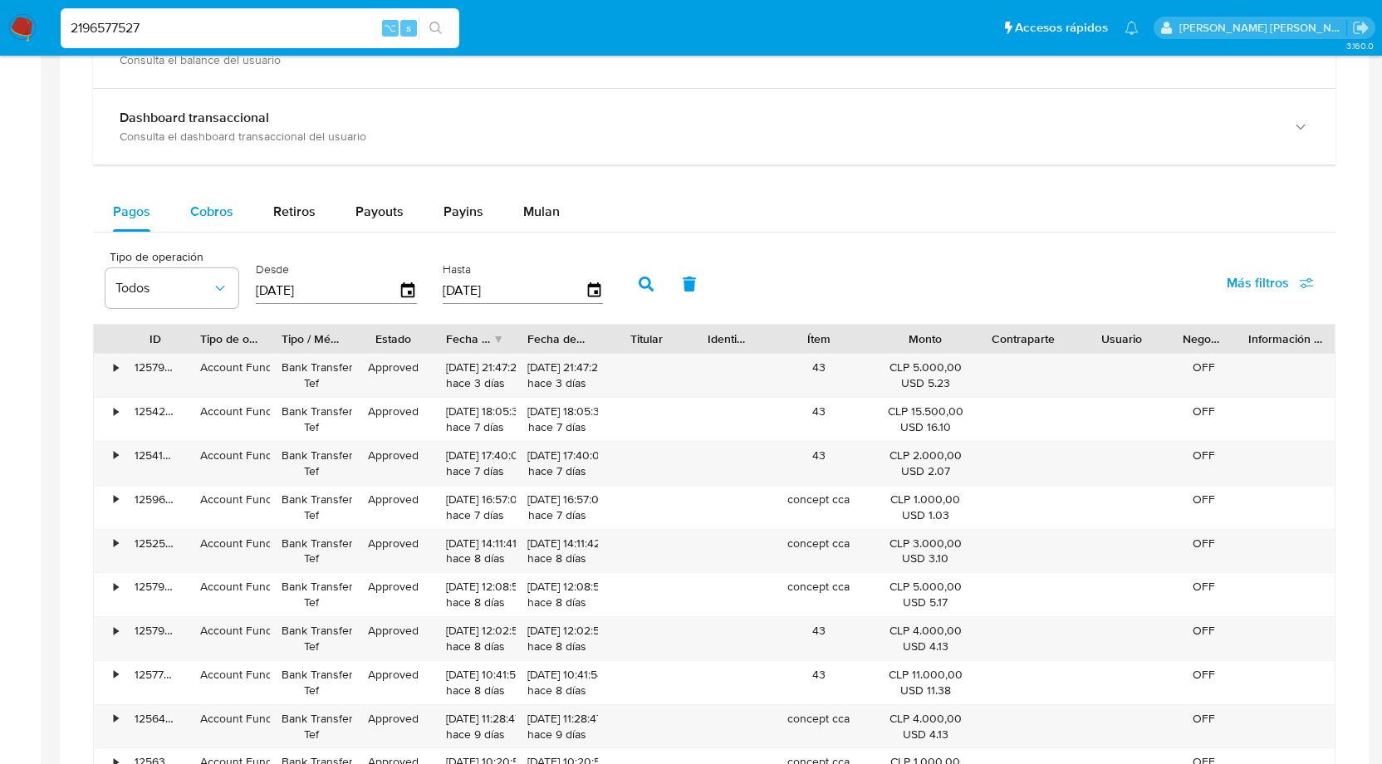
click at [214, 206] on span "Cobros" at bounding box center [211, 211] width 43 height 19
select select "10"
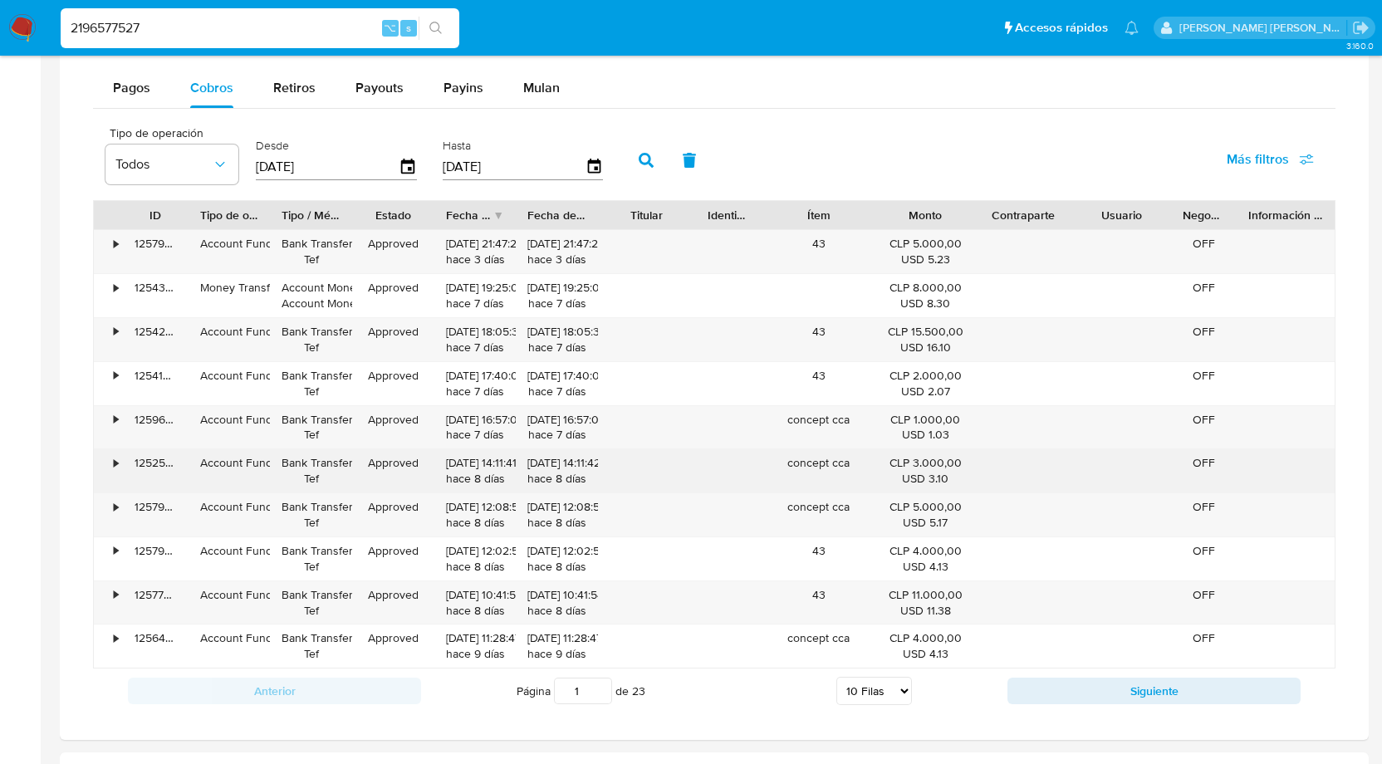
scroll to position [1093, 0]
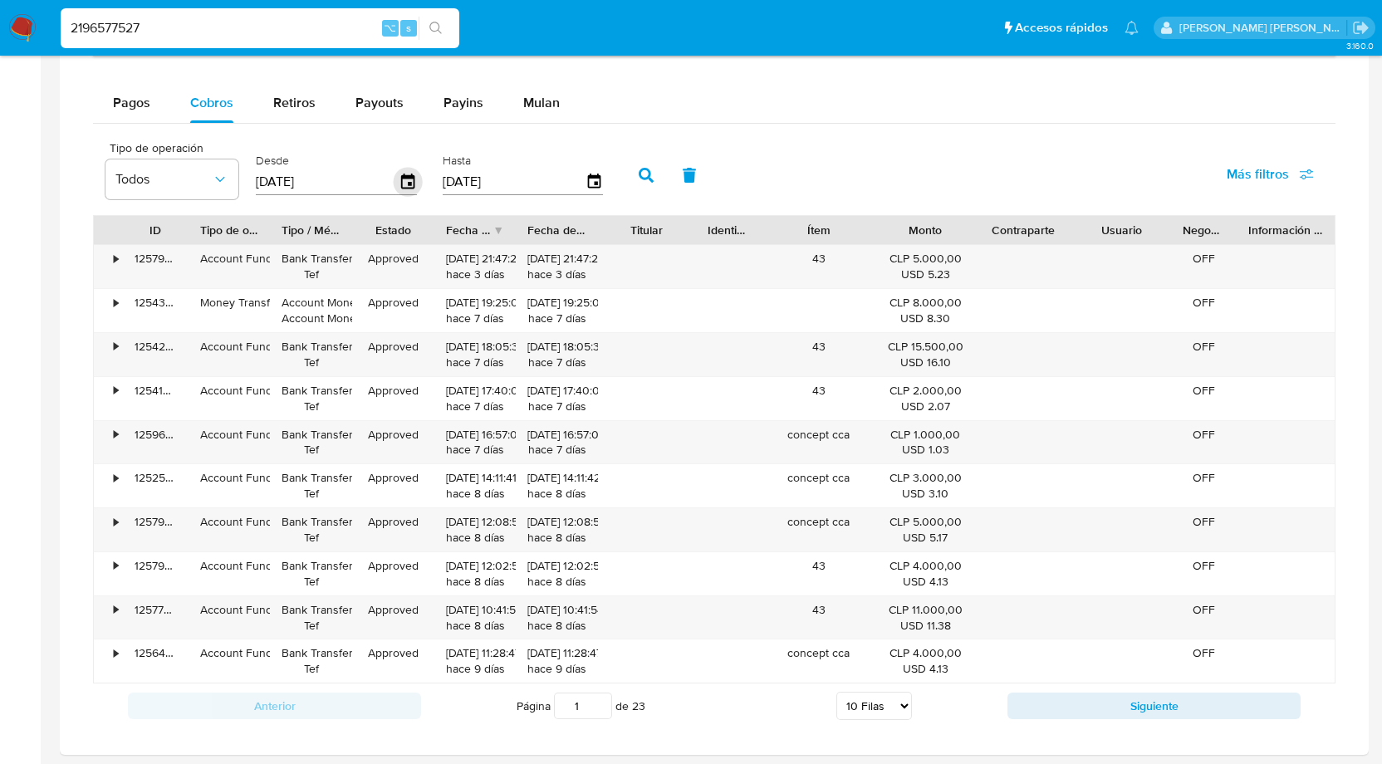
click at [408, 184] on icon "button" at bounding box center [407, 181] width 13 height 15
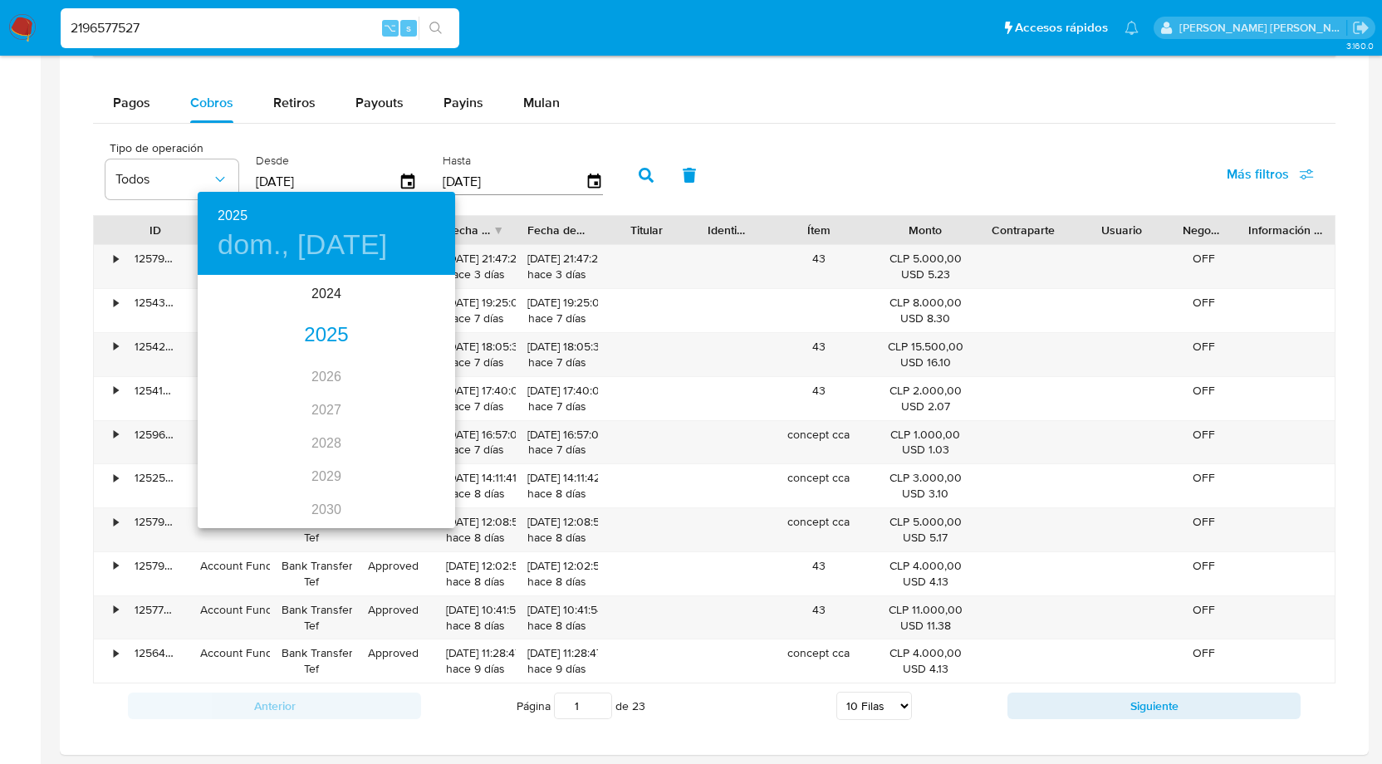
click at [336, 338] on div "2025" at bounding box center [327, 335] width 258 height 33
click at [238, 309] on div "ene." at bounding box center [241, 308] width 86 height 62
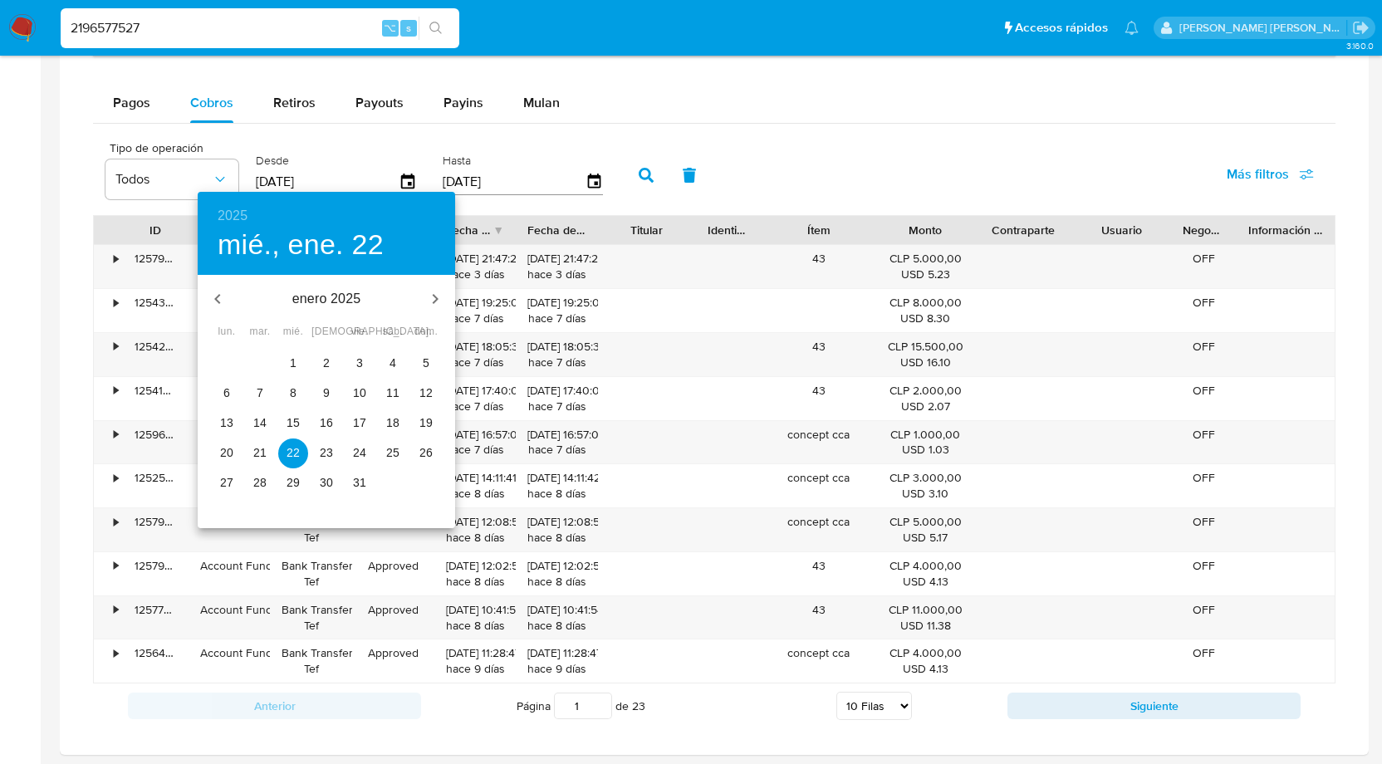
click at [294, 362] on p "1" at bounding box center [293, 363] width 7 height 17
type input "[DATE]"
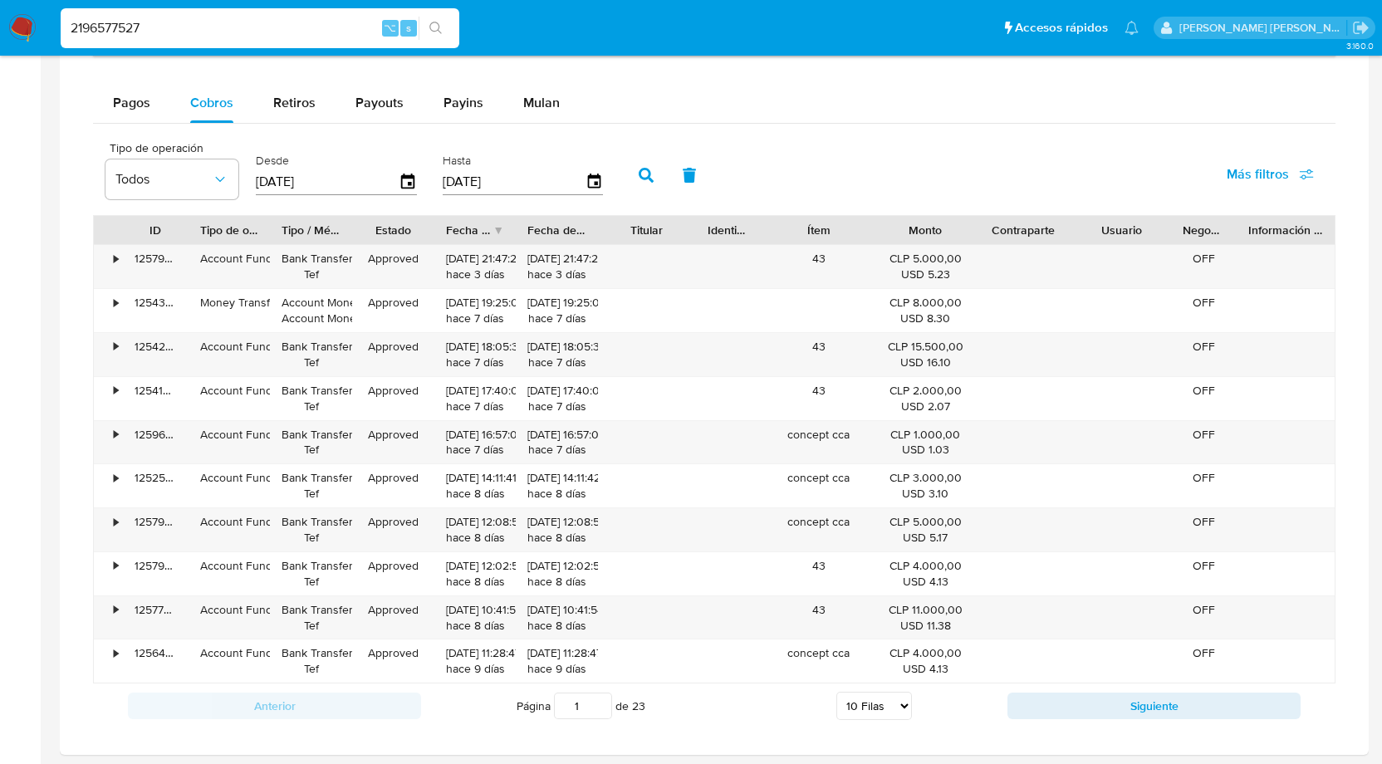
click at [639, 171] on icon "button" at bounding box center [646, 175] width 15 height 15
click at [871, 704] on select "5 Filas 10 Filas 20 Filas 25 Filas 50 Filas 100 Filas" at bounding box center [875, 706] width 76 height 28
select select "100"
click at [837, 692] on select "5 Filas 10 Filas 20 Filas 25 Filas 50 Filas 100 Filas" at bounding box center [875, 706] width 76 height 28
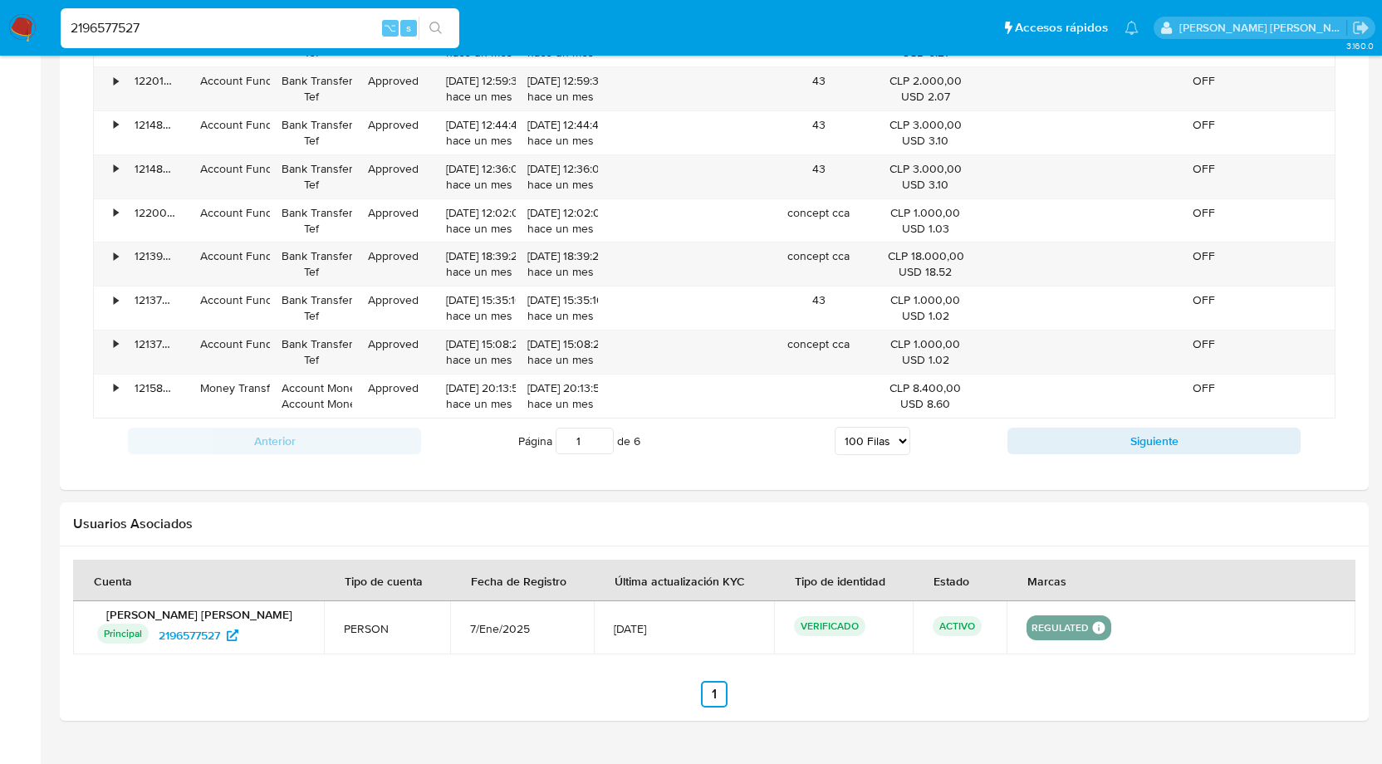
scroll to position [5313, 0]
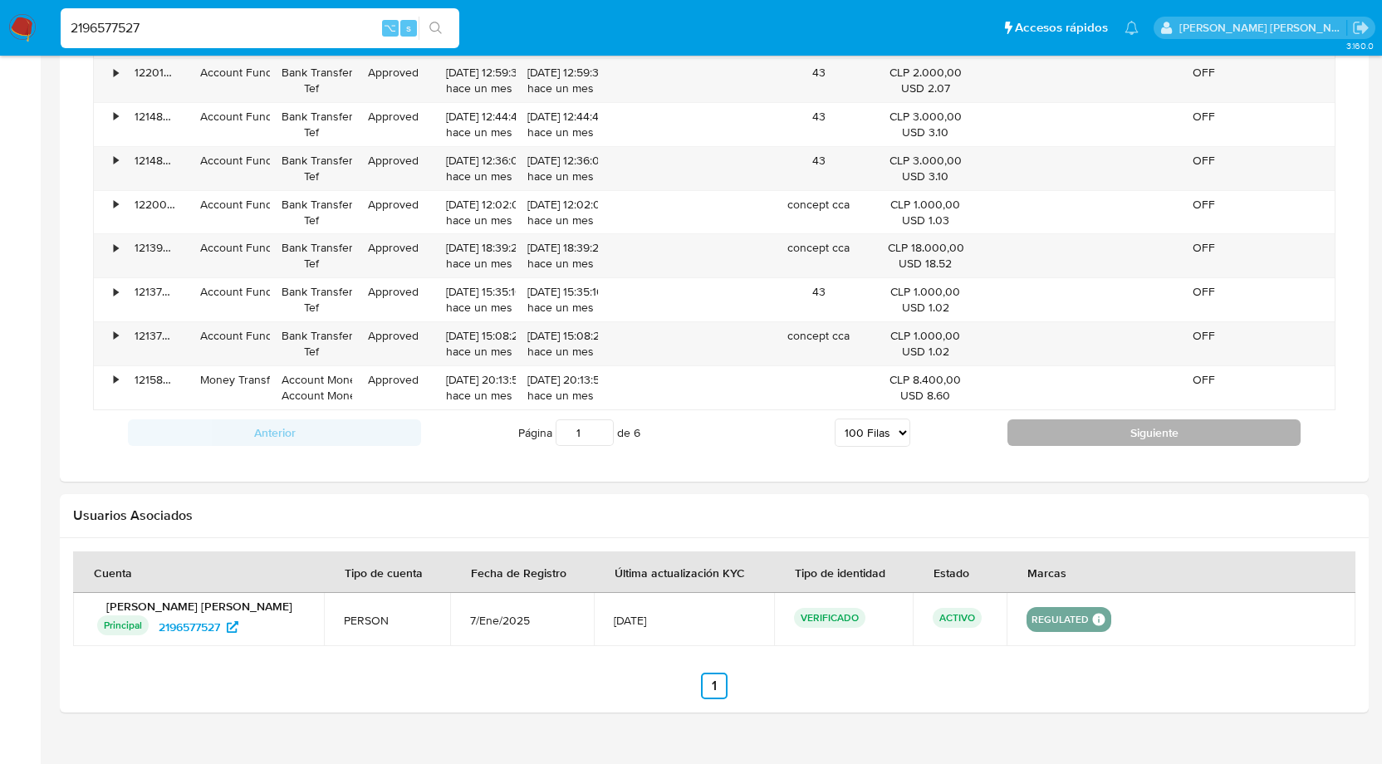
click at [1094, 420] on button "Siguiente" at bounding box center [1154, 433] width 293 height 27
click at [1064, 420] on button "Siguiente" at bounding box center [1154, 433] width 293 height 27
click at [1125, 420] on button "Siguiente" at bounding box center [1154, 433] width 293 height 27
click at [1075, 420] on button "Siguiente" at bounding box center [1154, 433] width 293 height 27
click at [1070, 420] on button "Siguiente" at bounding box center [1154, 433] width 293 height 27
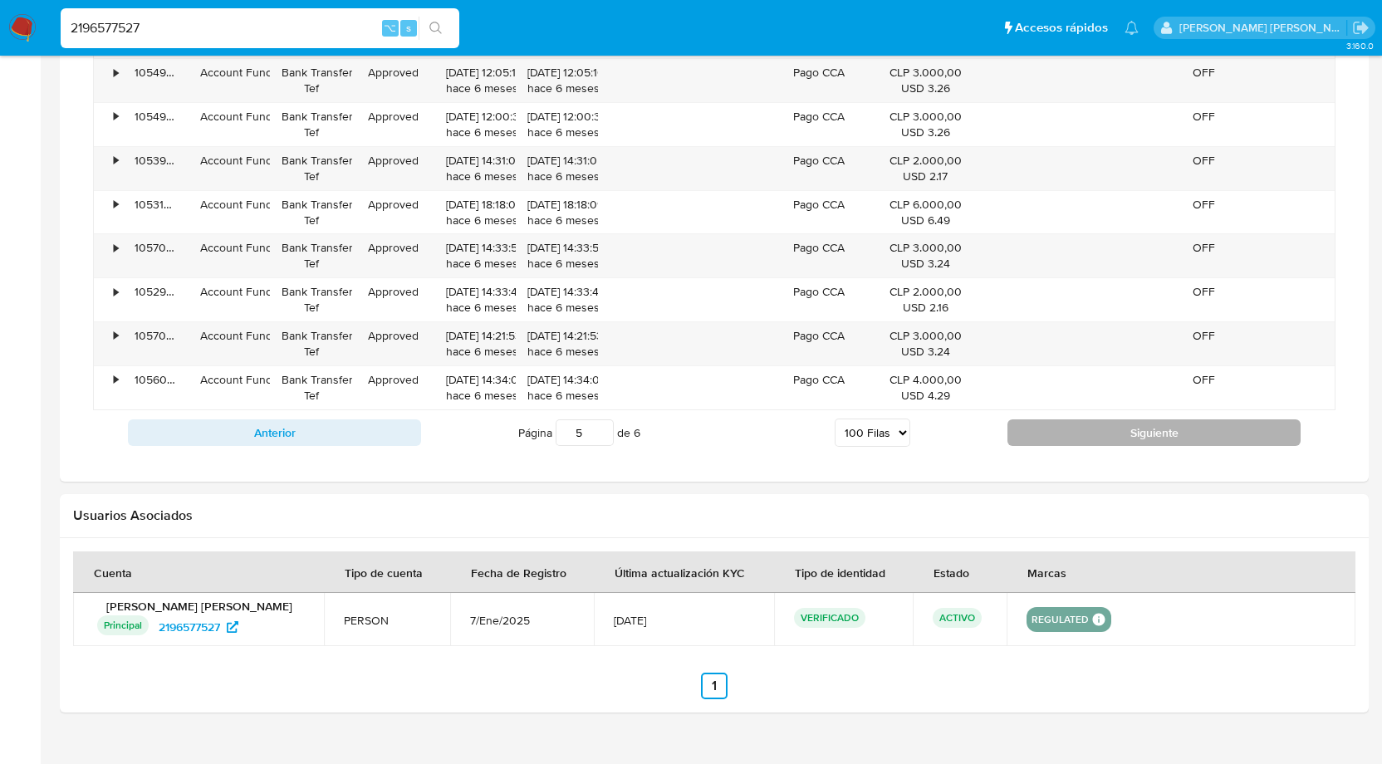
type input "6"
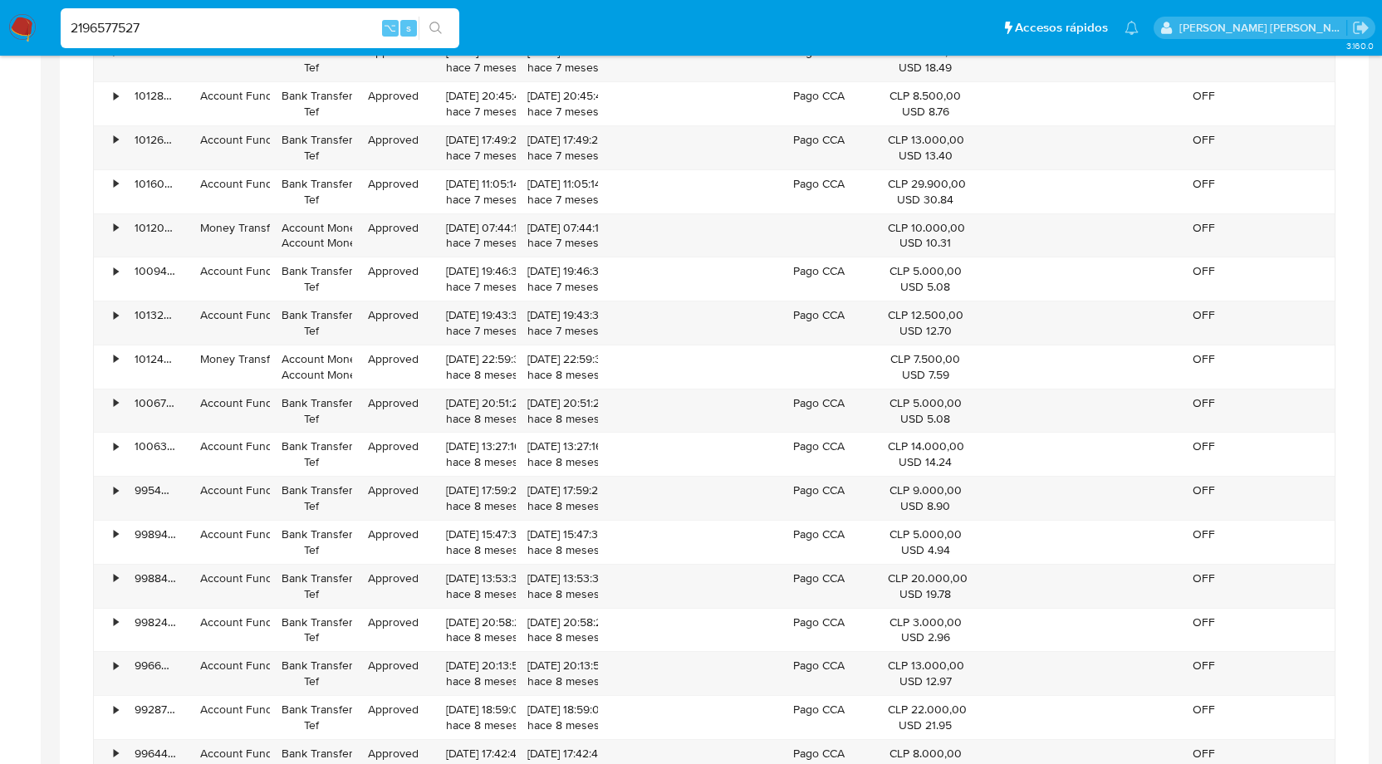
scroll to position [2688, 0]
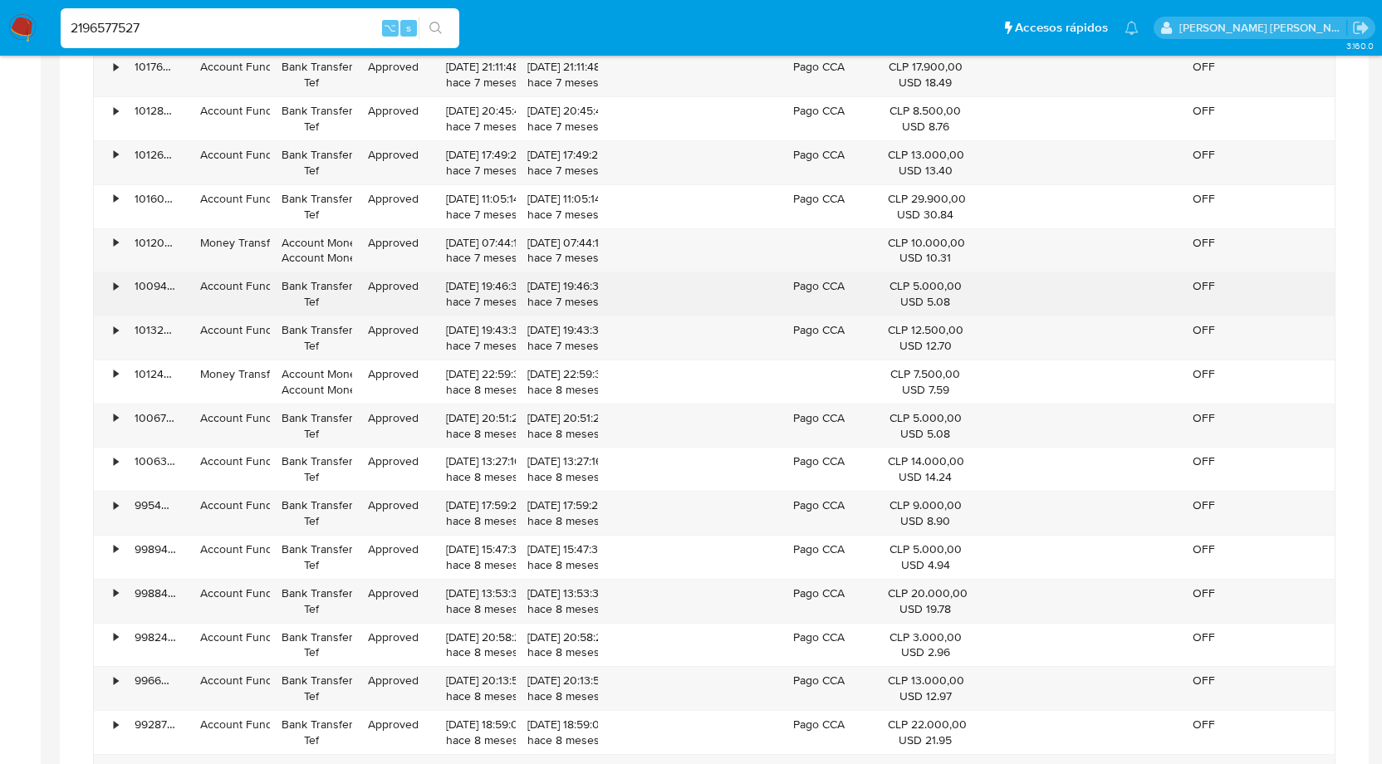
click at [120, 278] on div "•" at bounding box center [108, 293] width 29 height 43
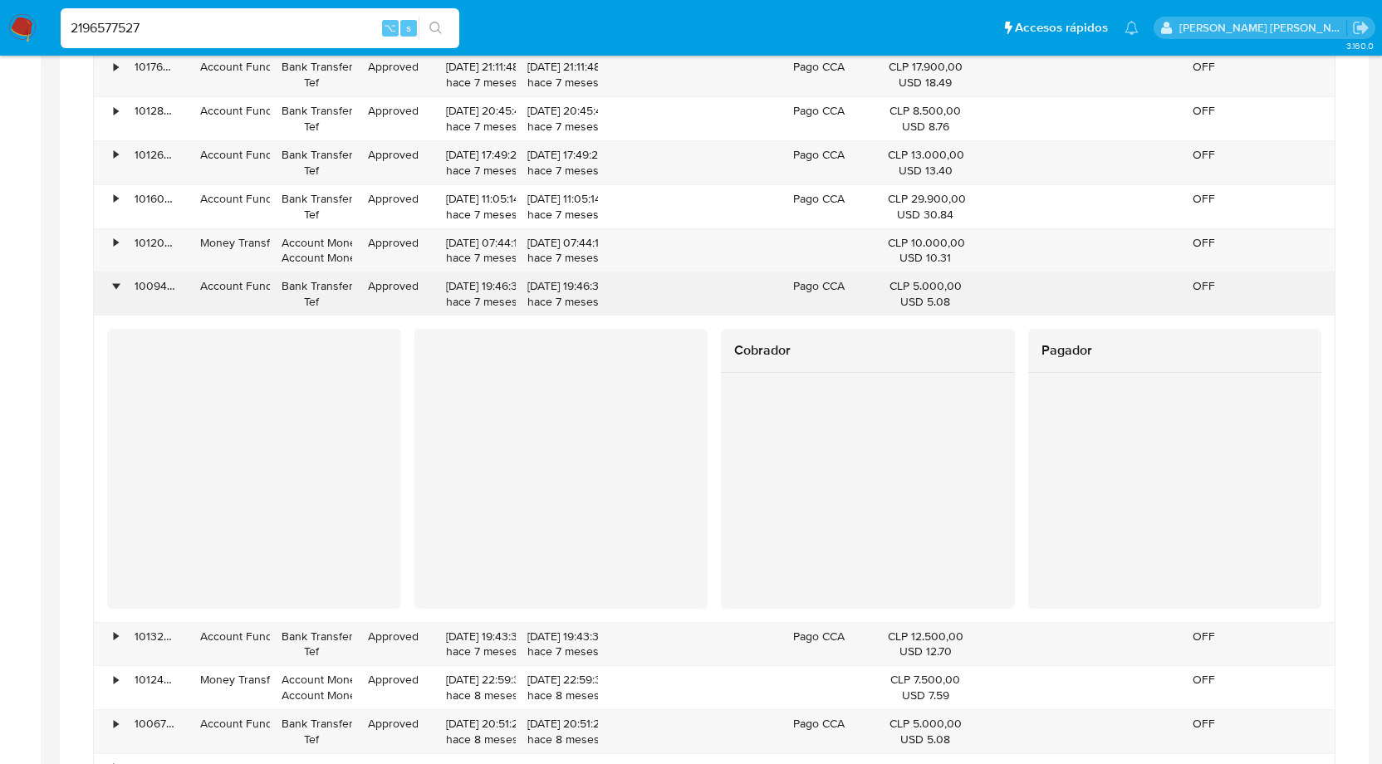
click at [120, 278] on div "•" at bounding box center [108, 293] width 29 height 43
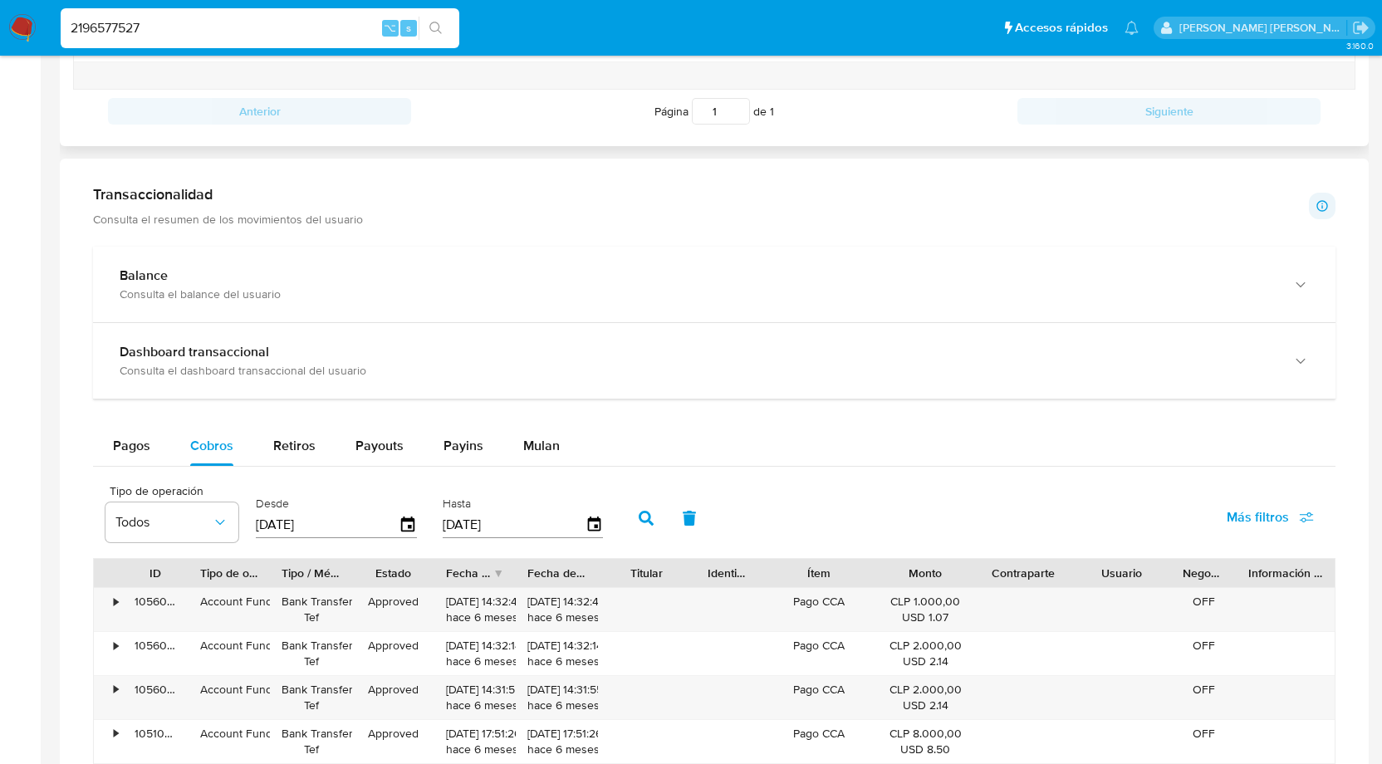
scroll to position [753, 0]
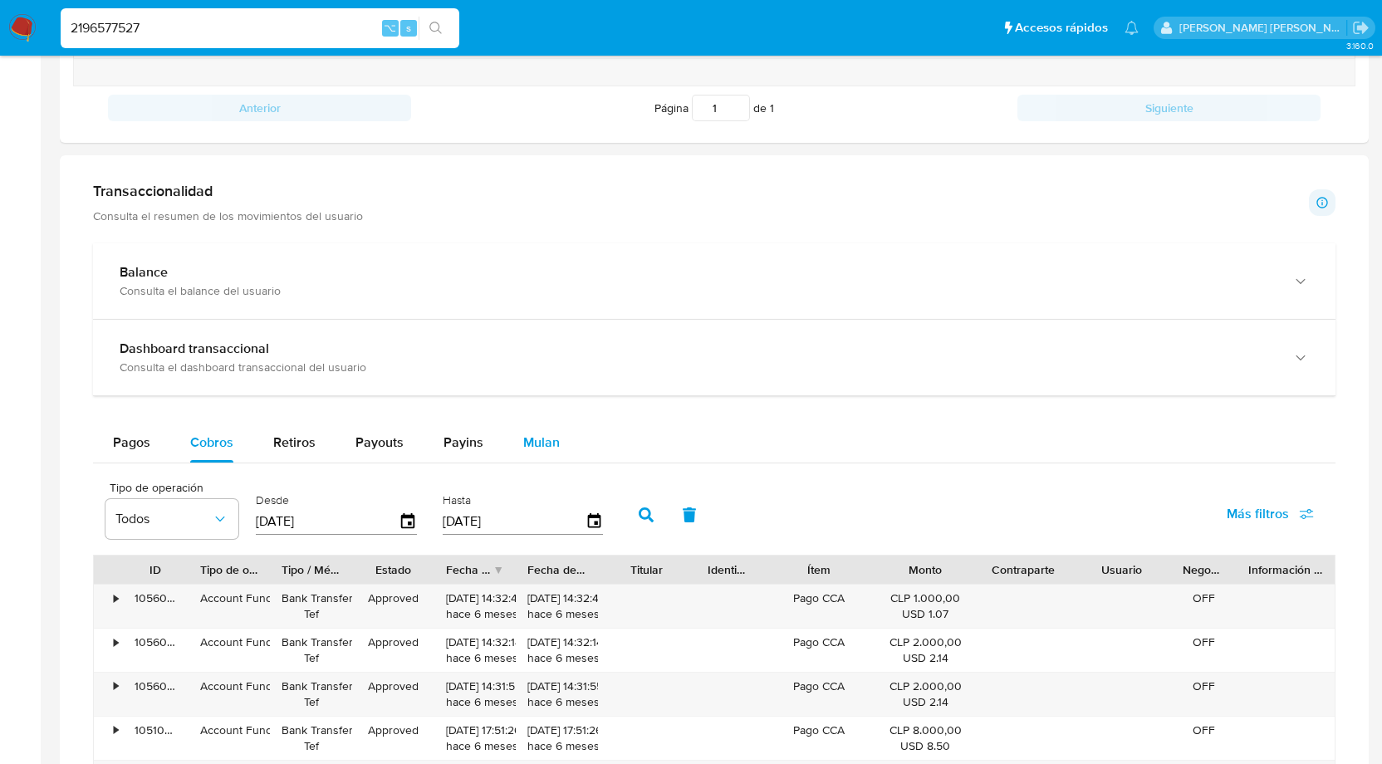
click at [542, 437] on span "Mulan" at bounding box center [541, 442] width 37 height 19
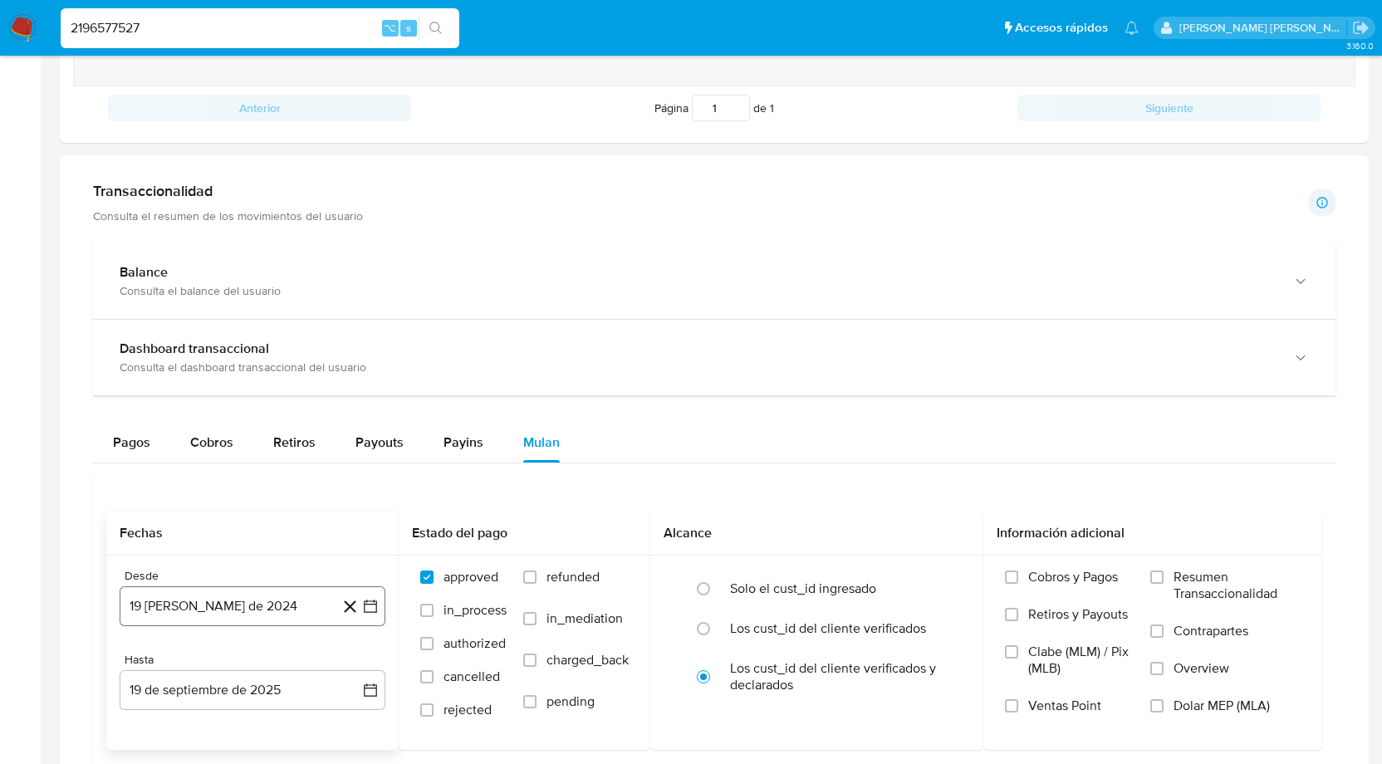
click at [372, 605] on icon "button" at bounding box center [370, 606] width 17 height 17
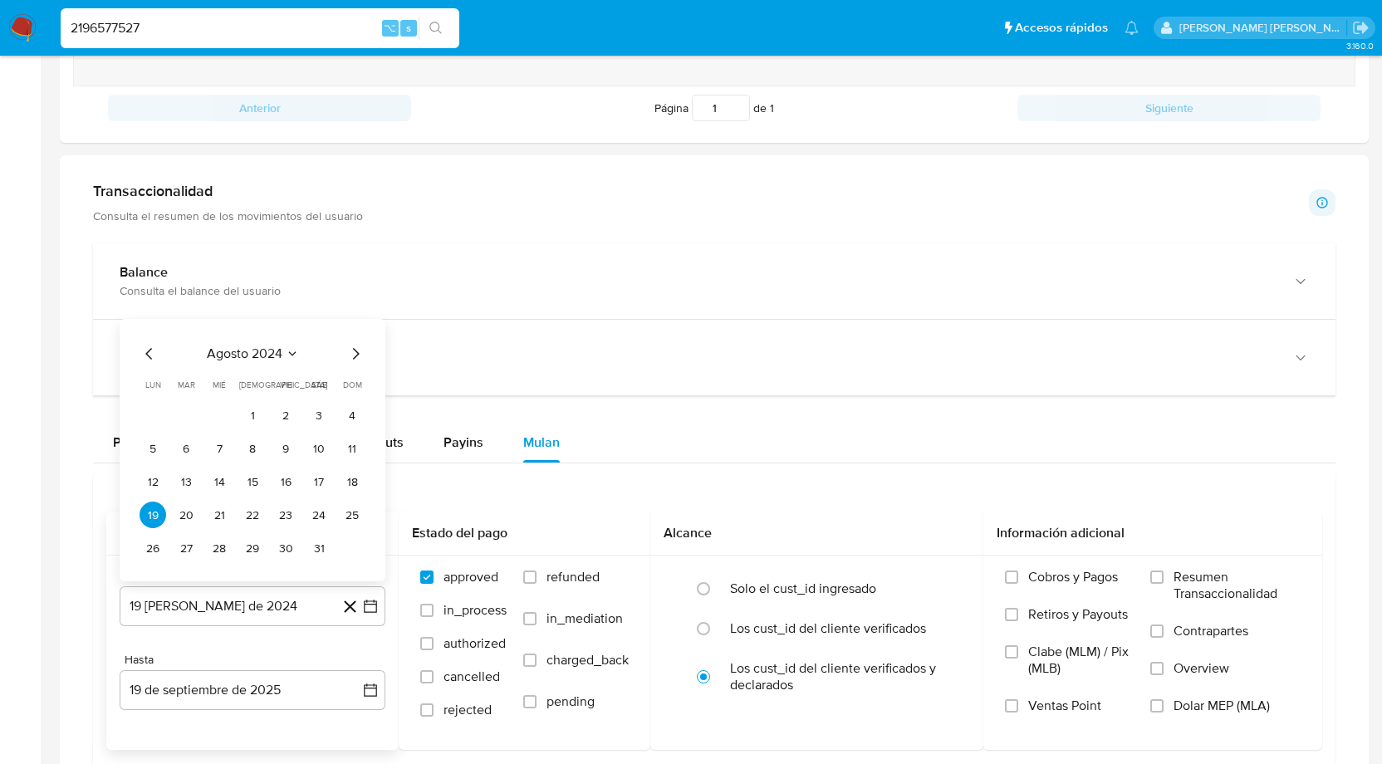
click at [360, 351] on icon "Mes siguiente" at bounding box center [356, 354] width 20 height 20
click at [360, 351] on span "dom" at bounding box center [352, 352] width 19 height 12
click at [355, 319] on icon "Mes siguiente" at bounding box center [356, 321] width 20 height 20
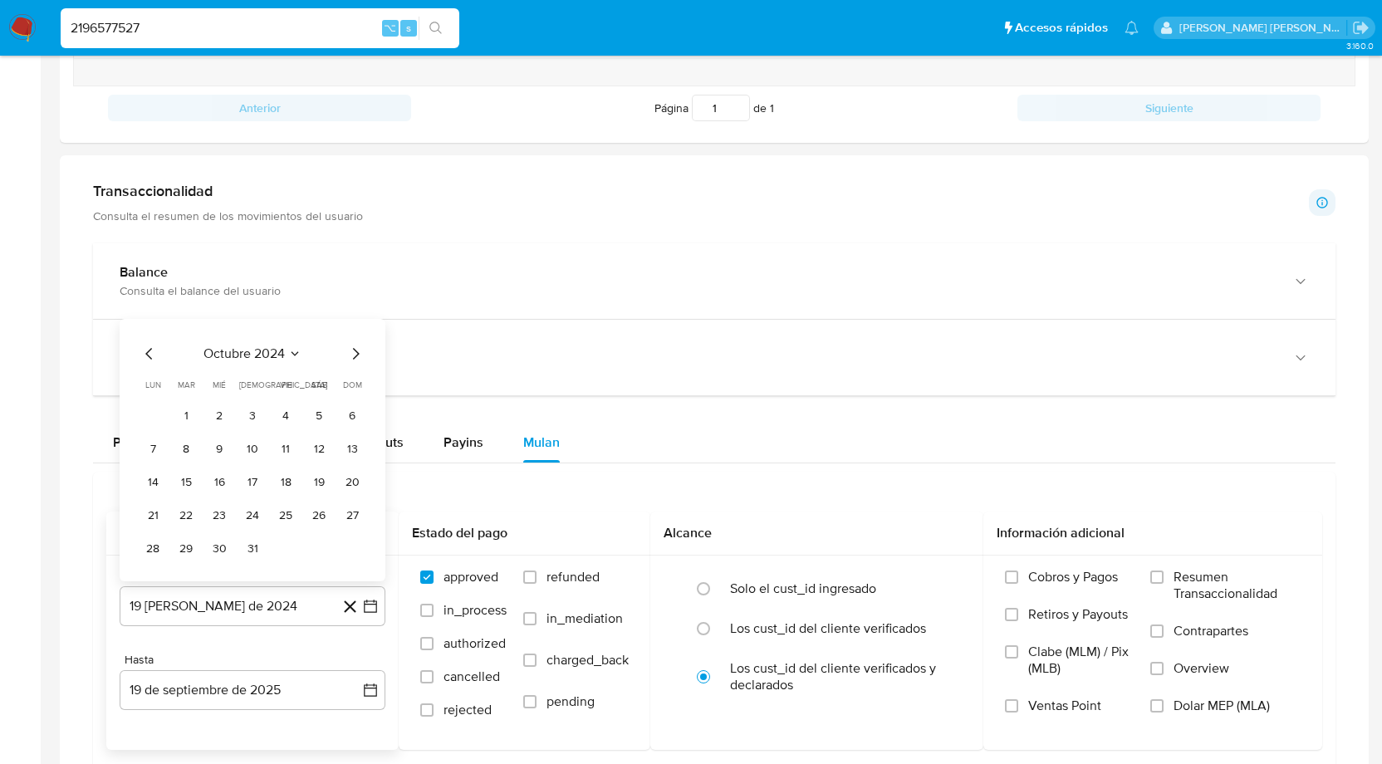
click at [355, 319] on div "octubre 2024 octubre 2024 lun lunes mar martes mié miércoles jue jueves vie vie…" at bounding box center [253, 450] width 266 height 263
click at [356, 344] on icon "Mes siguiente" at bounding box center [356, 354] width 20 height 20
click at [356, 346] on span "dom" at bounding box center [352, 352] width 19 height 12
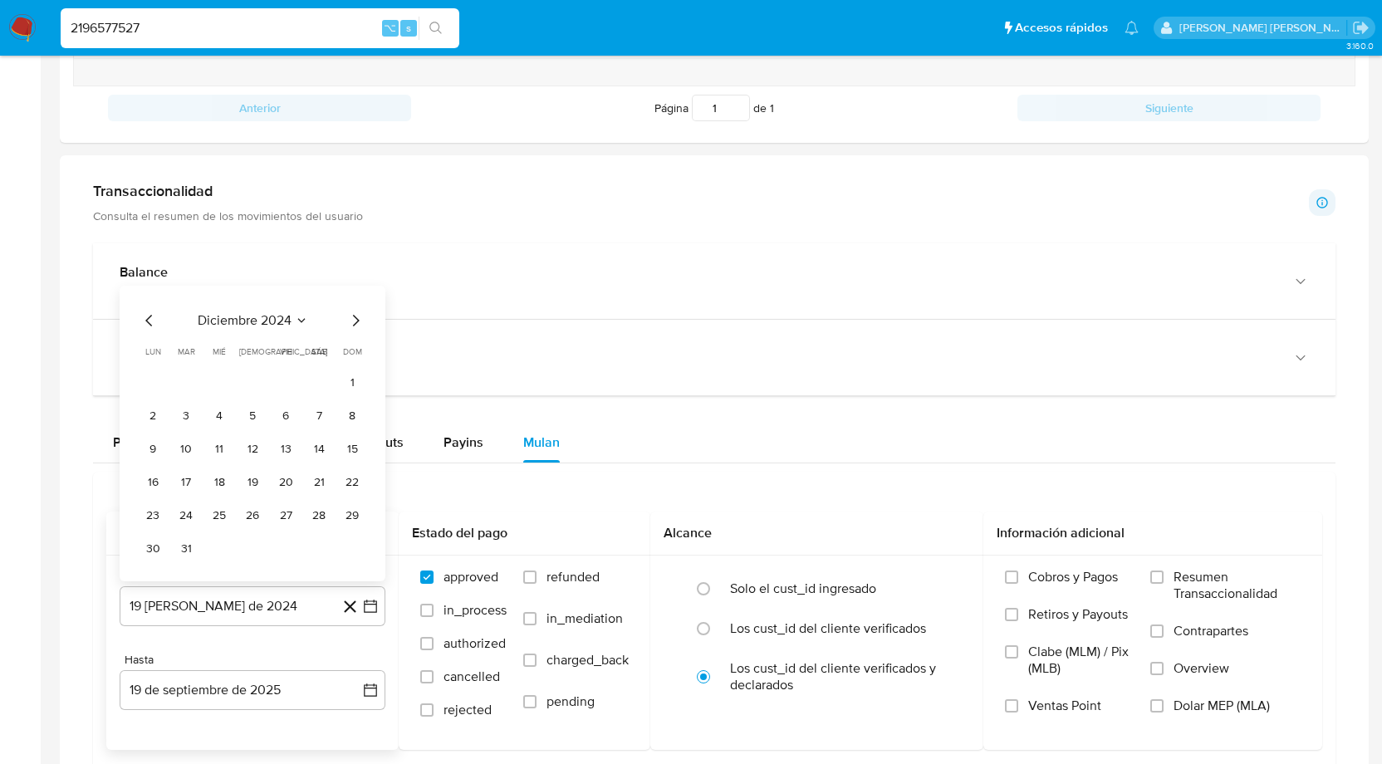
click at [354, 315] on icon "Mes siguiente" at bounding box center [356, 321] width 7 height 12
click at [353, 357] on icon "Mes siguiente" at bounding box center [356, 354] width 20 height 20
click at [320, 414] on button "1" at bounding box center [319, 415] width 27 height 27
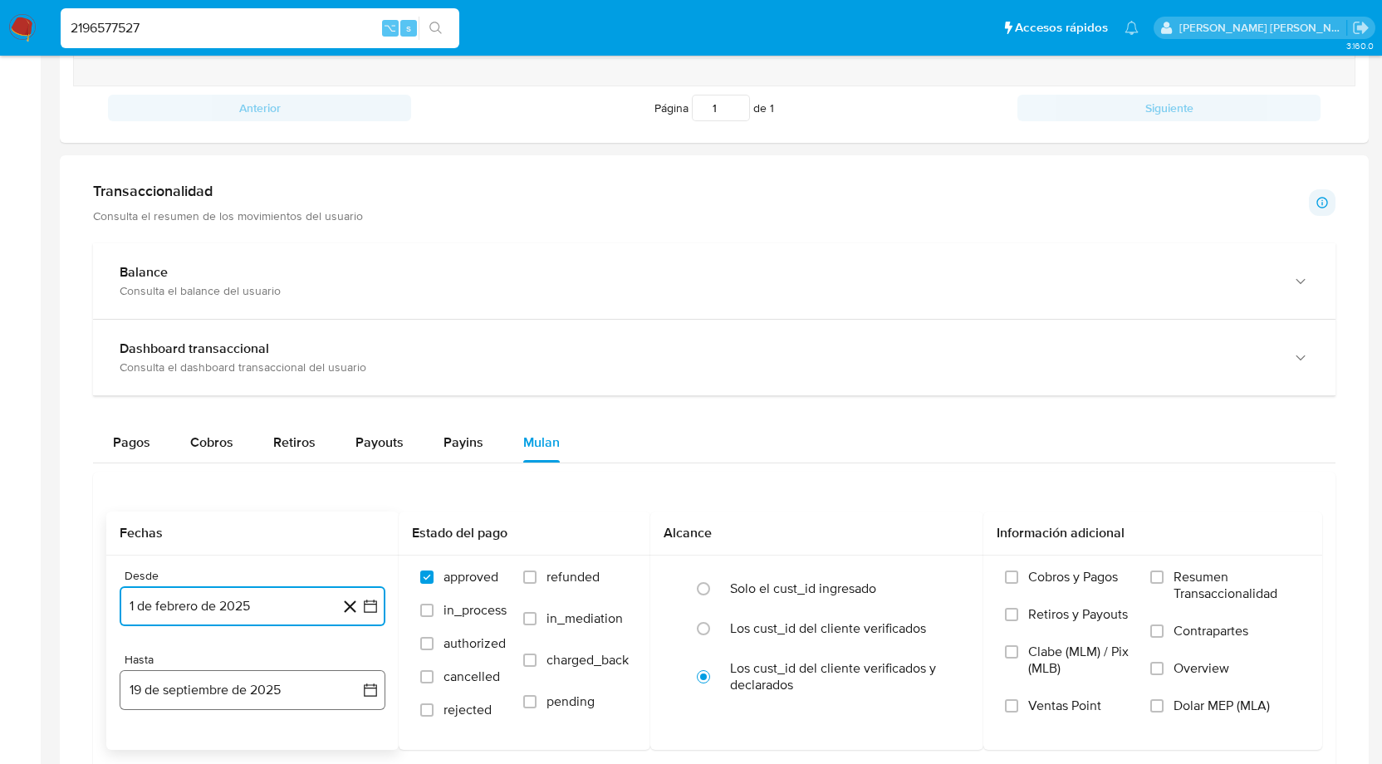
click at [360, 680] on button "19 de septiembre de 2025" at bounding box center [253, 690] width 266 height 40
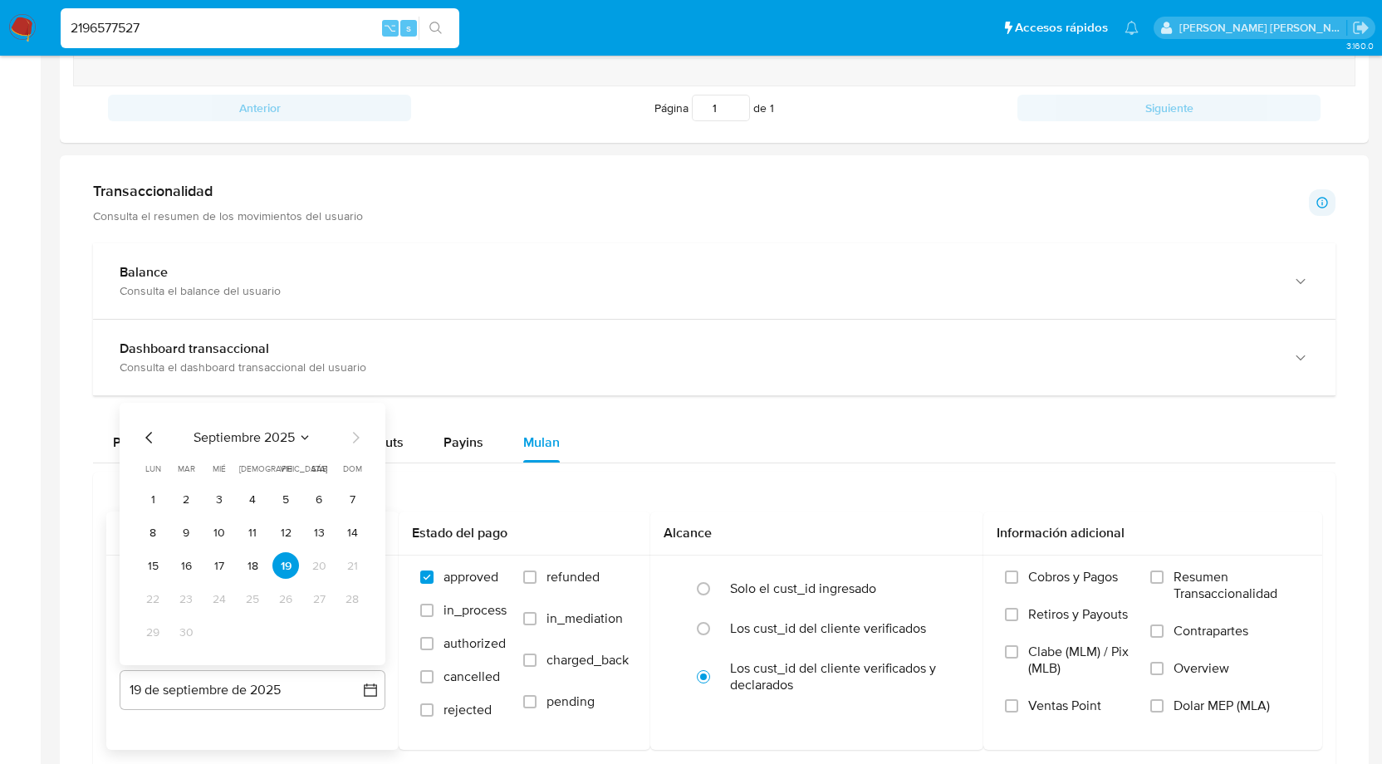
click at [145, 431] on icon "Mes anterior" at bounding box center [150, 438] width 20 height 20
click at [145, 431] on span "lun" at bounding box center [153, 435] width 16 height 12
click at [151, 399] on icon "Mes anterior" at bounding box center [148, 405] width 7 height 12
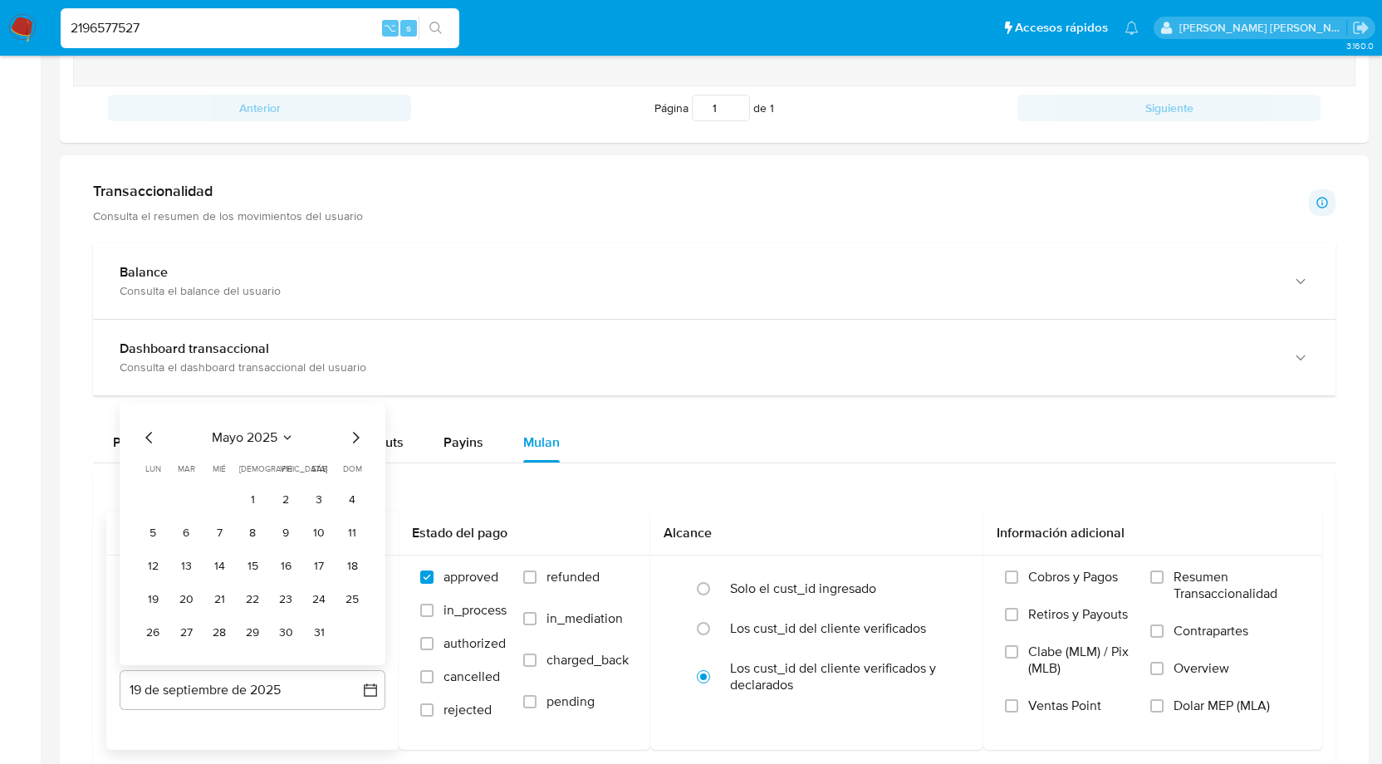
click at [147, 428] on icon "Mes anterior" at bounding box center [150, 438] width 20 height 20
click at [148, 404] on icon "Mes anterior" at bounding box center [148, 405] width 7 height 12
click at [288, 626] on button "28" at bounding box center [285, 632] width 27 height 27
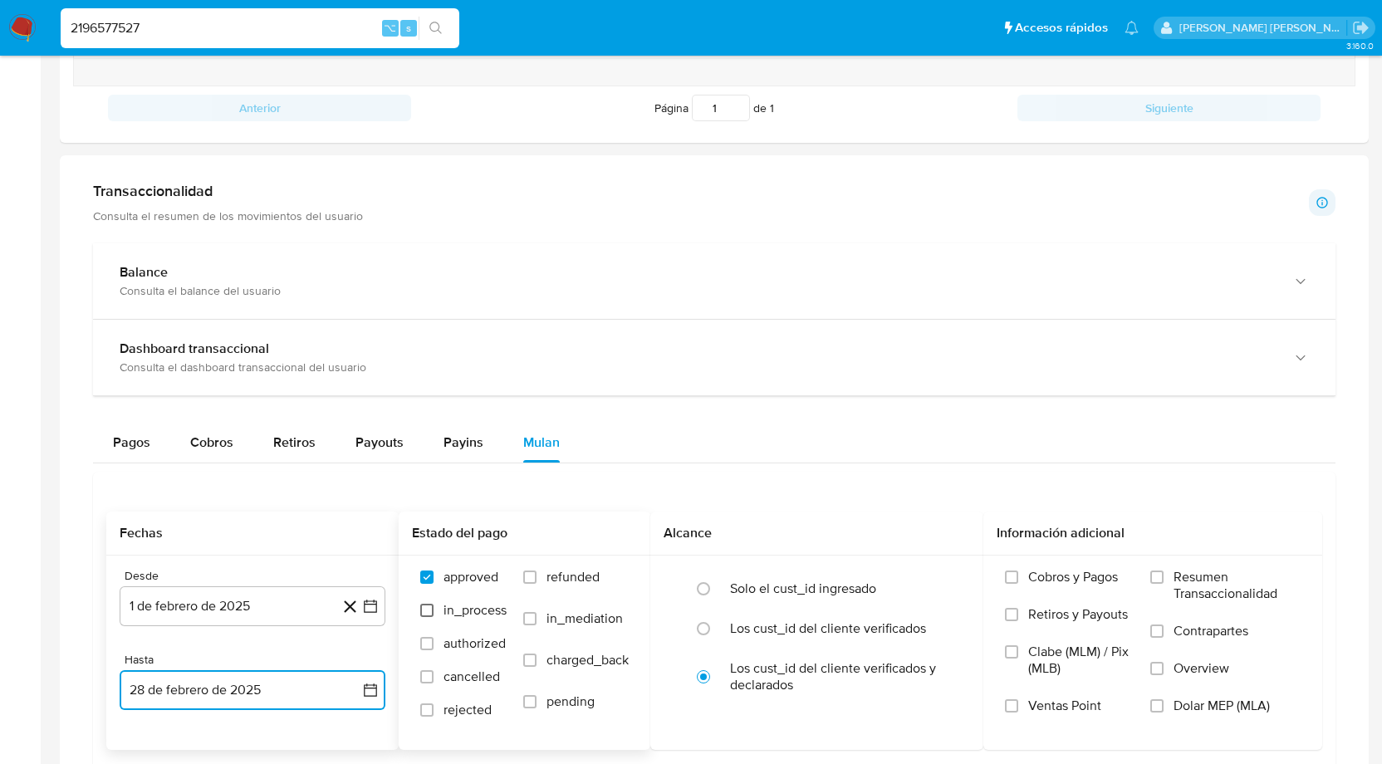
click at [431, 604] on input "in_process" at bounding box center [426, 610] width 13 height 13
checkbox input "true"
click at [430, 645] on input "authorized" at bounding box center [426, 643] width 13 height 13
checkbox input "true"
click at [428, 678] on input "cancelled" at bounding box center [426, 676] width 13 height 13
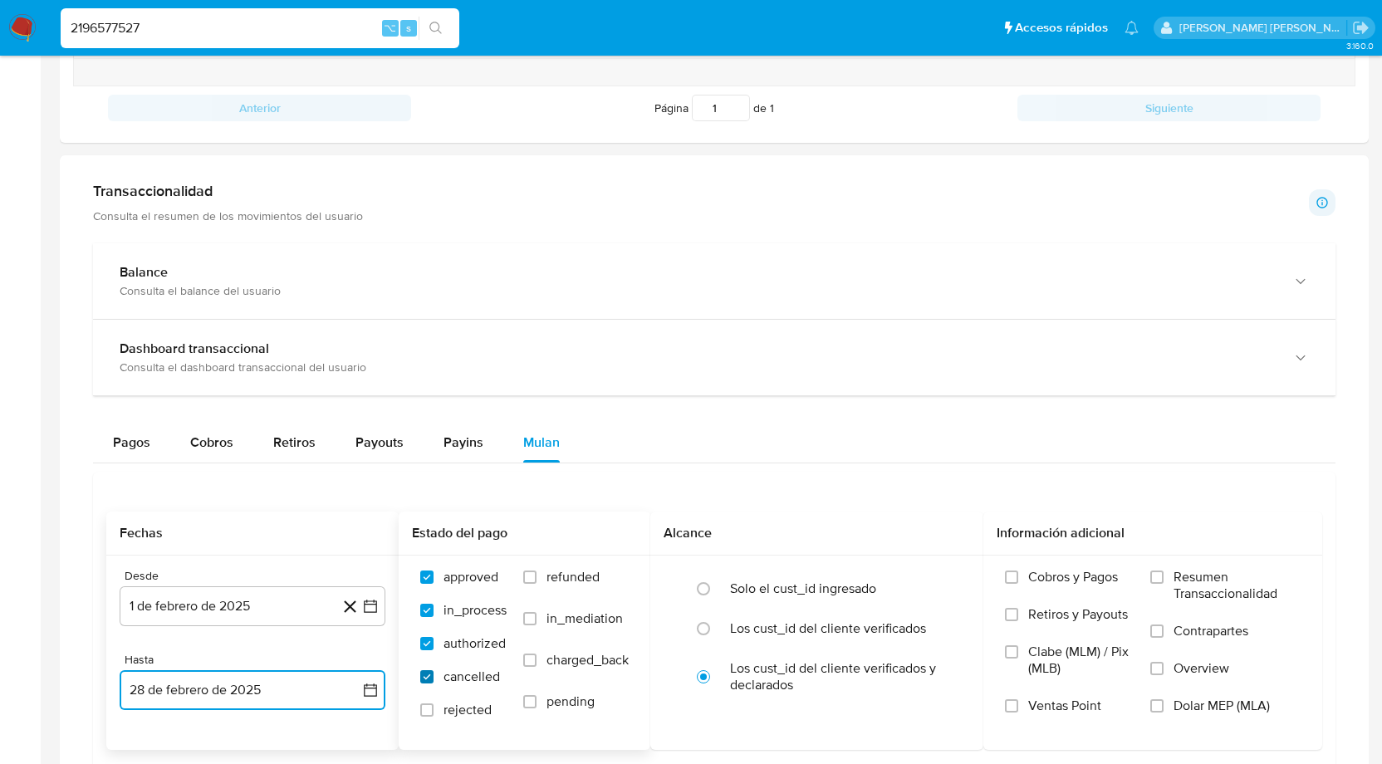
checkbox input "true"
click at [428, 710] on input "rejected" at bounding box center [426, 710] width 13 height 13
checkbox input "true"
click at [535, 563] on div "approved in_process authorized cancelled rejected refunded in_mediation charged…" at bounding box center [525, 652] width 252 height 193
click at [532, 571] on input "refunded" at bounding box center [529, 577] width 13 height 13
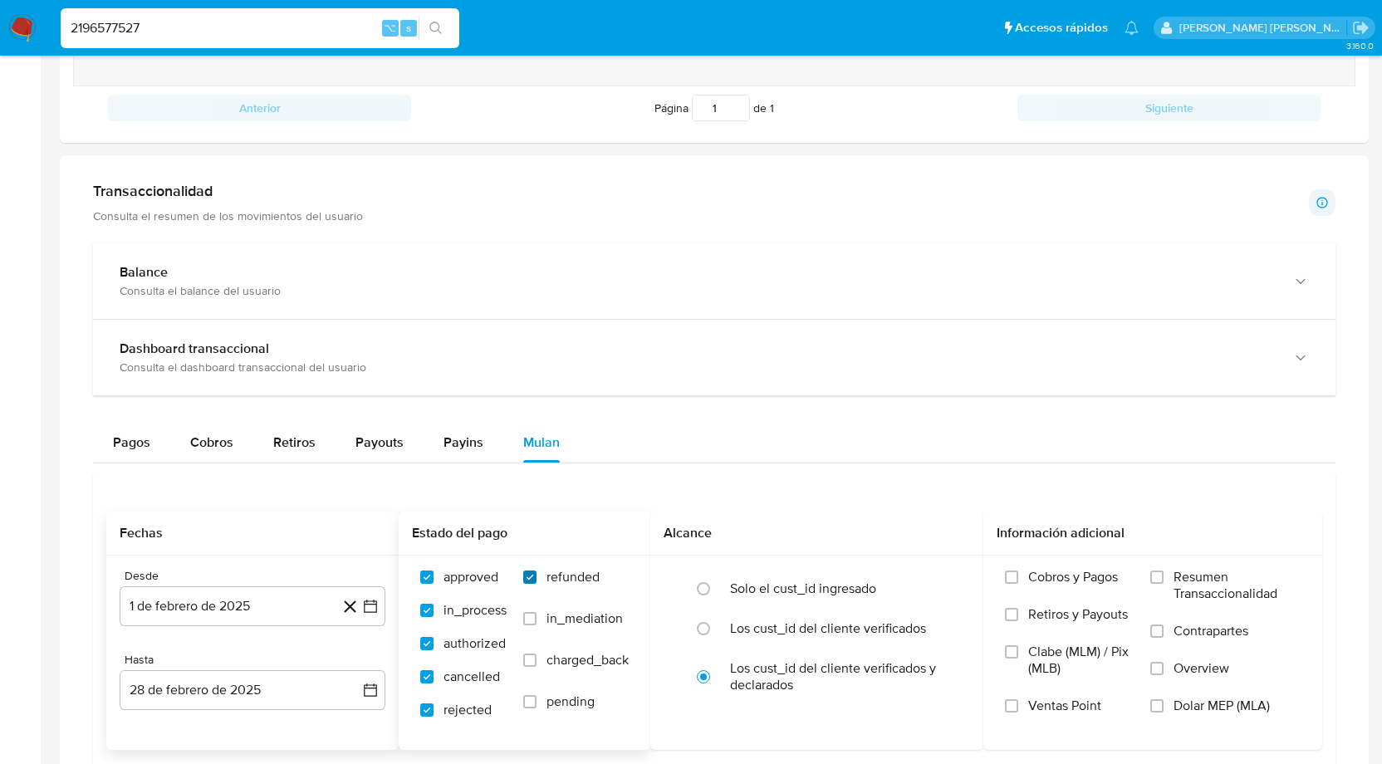
checkbox input "true"
click at [534, 619] on input "in_mediation" at bounding box center [529, 618] width 13 height 13
checkbox input "true"
click at [531, 674] on label "charged_back" at bounding box center [576, 673] width 106 height 42
click at [531, 667] on input "charged_back" at bounding box center [529, 660] width 13 height 13
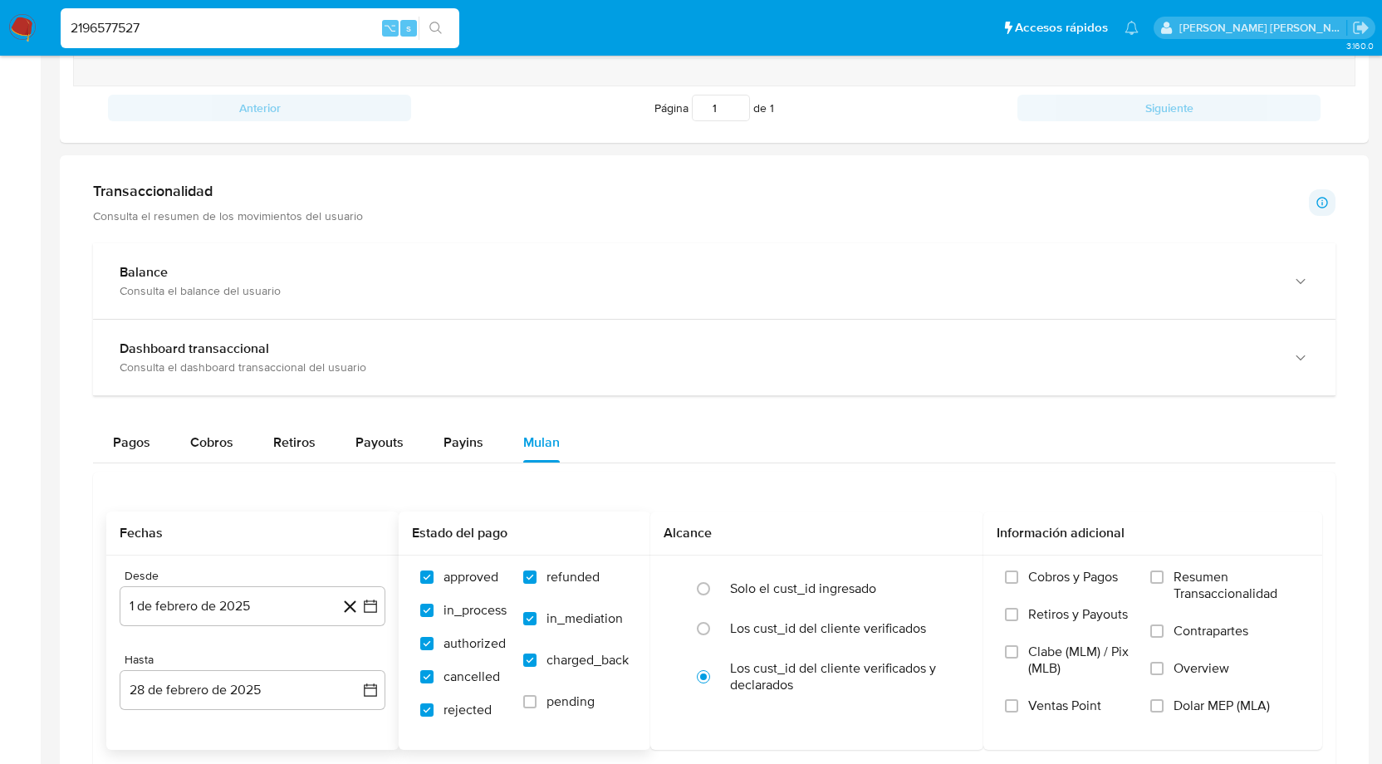
checkbox input "true"
click at [532, 705] on label "pending" at bounding box center [576, 715] width 106 height 42
click at [532, 705] on input "pending" at bounding box center [529, 701] width 13 height 13
checkbox input "true"
click at [706, 584] on input "radio" at bounding box center [703, 589] width 27 height 27
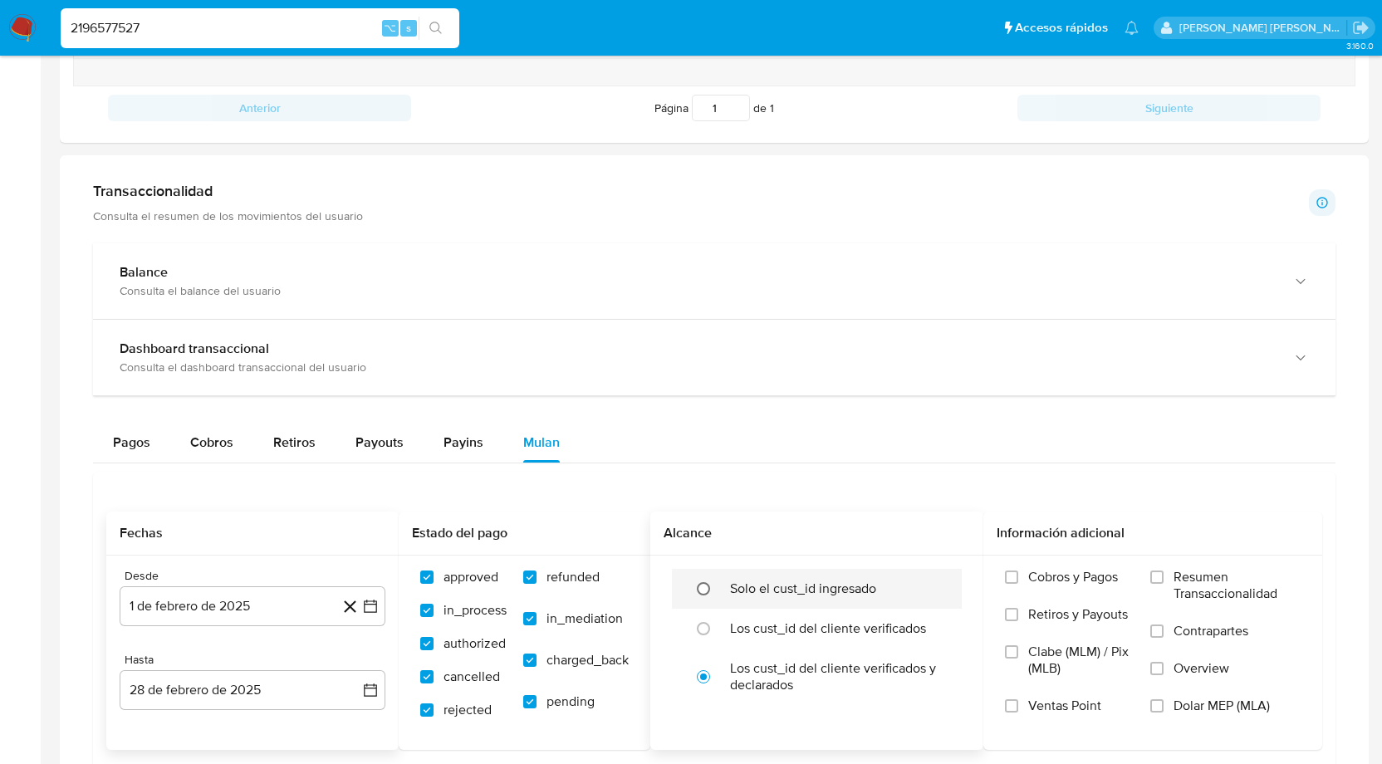
radio input "true"
click at [1013, 576] on input "Cobros y Pagos" at bounding box center [1011, 577] width 13 height 13
click at [1015, 610] on input "Retiros y Payouts" at bounding box center [1011, 614] width 13 height 13
click at [1012, 705] on input "Ventas Point" at bounding box center [1011, 705] width 13 height 13
click at [1159, 572] on input "Resumen Transaccionalidad" at bounding box center [1157, 577] width 13 height 13
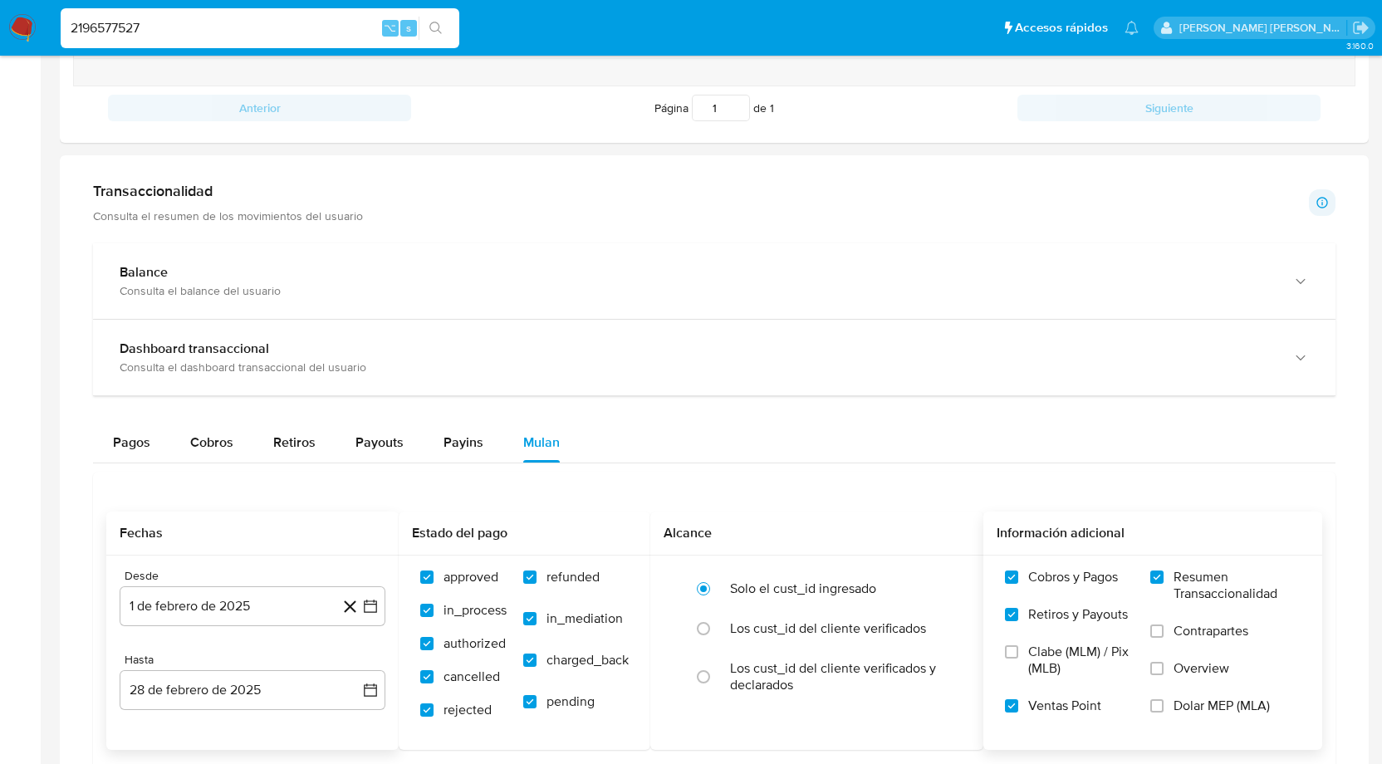
click at [1165, 627] on label "Contrapartes" at bounding box center [1226, 641] width 150 height 37
click at [1164, 627] on input "Contrapartes" at bounding box center [1157, 631] width 13 height 13
click at [1164, 670] on input "Overview" at bounding box center [1157, 668] width 13 height 13
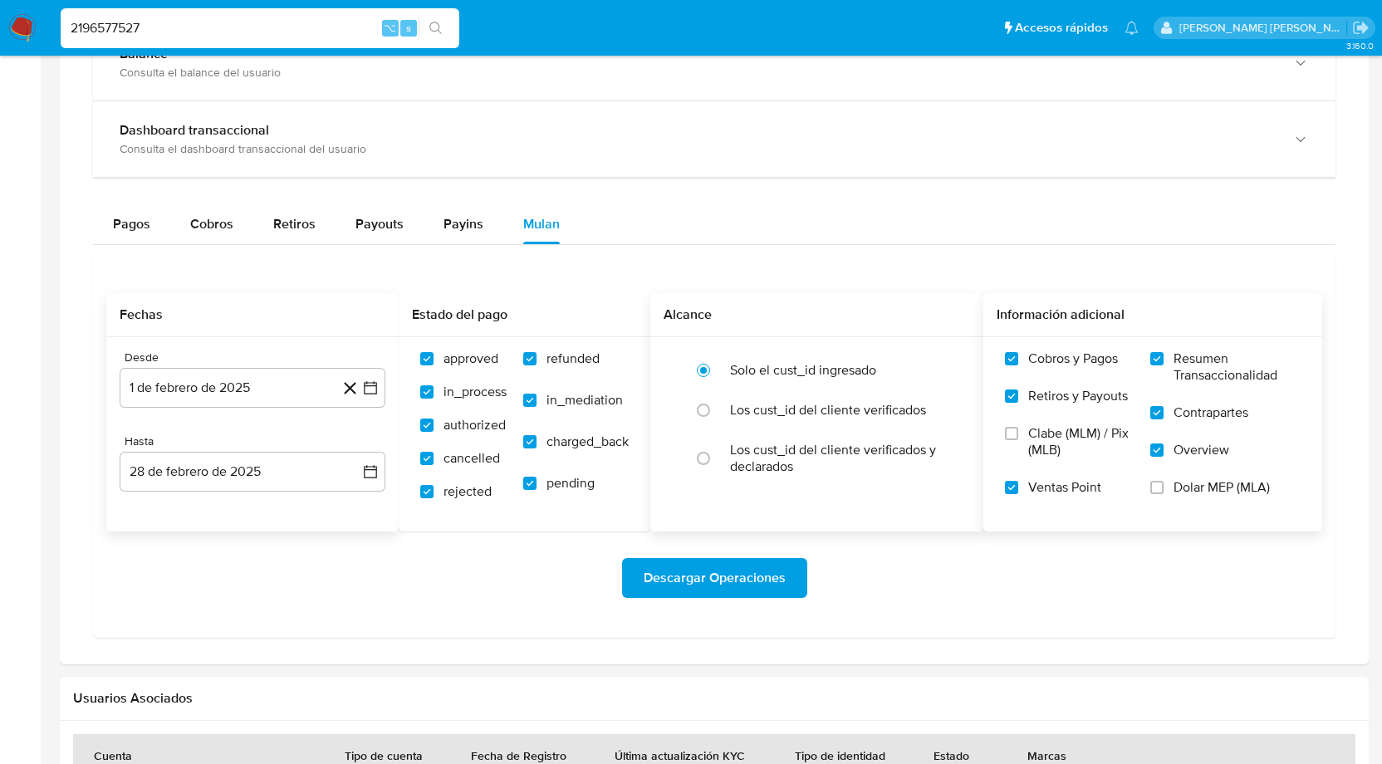
scroll to position [974, 0]
click at [776, 572] on span "Descargar Operaciones" at bounding box center [715, 576] width 142 height 37
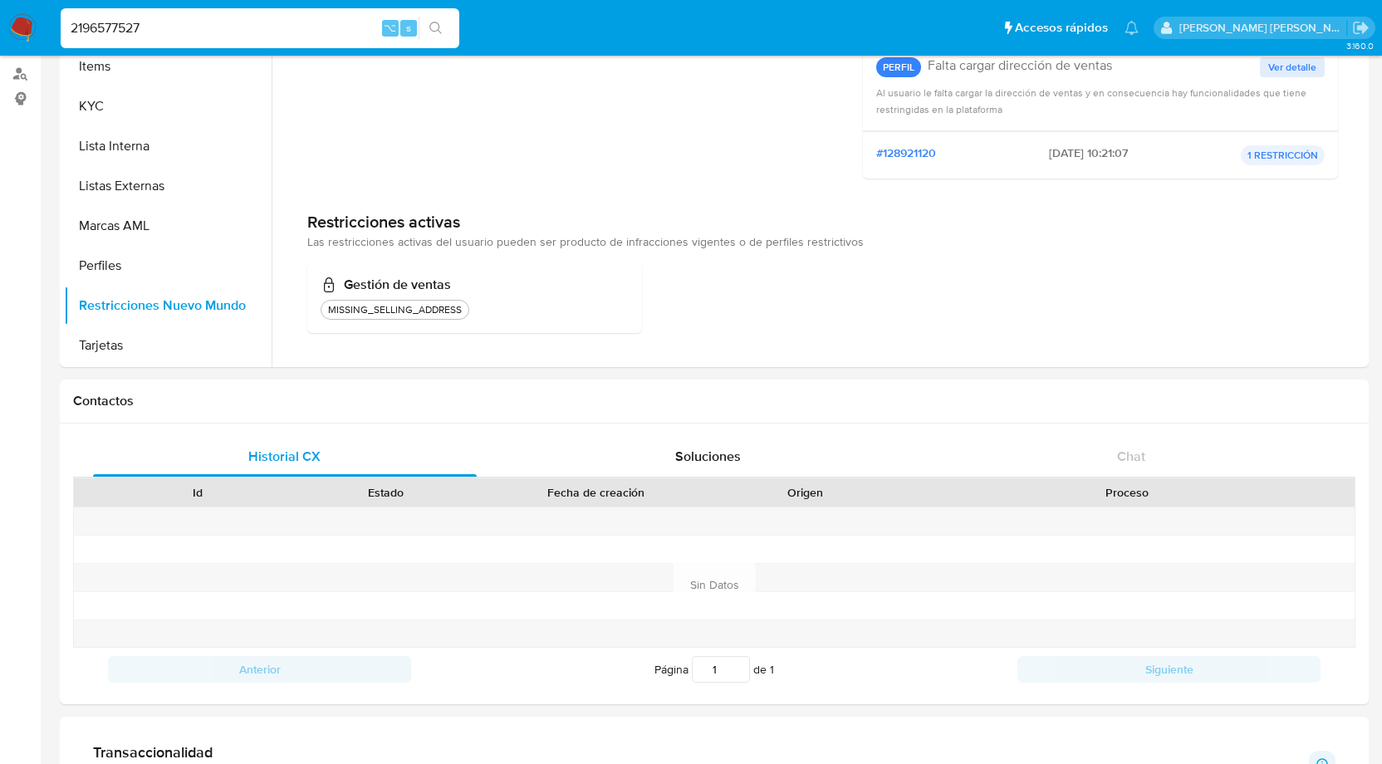
scroll to position [0, 0]
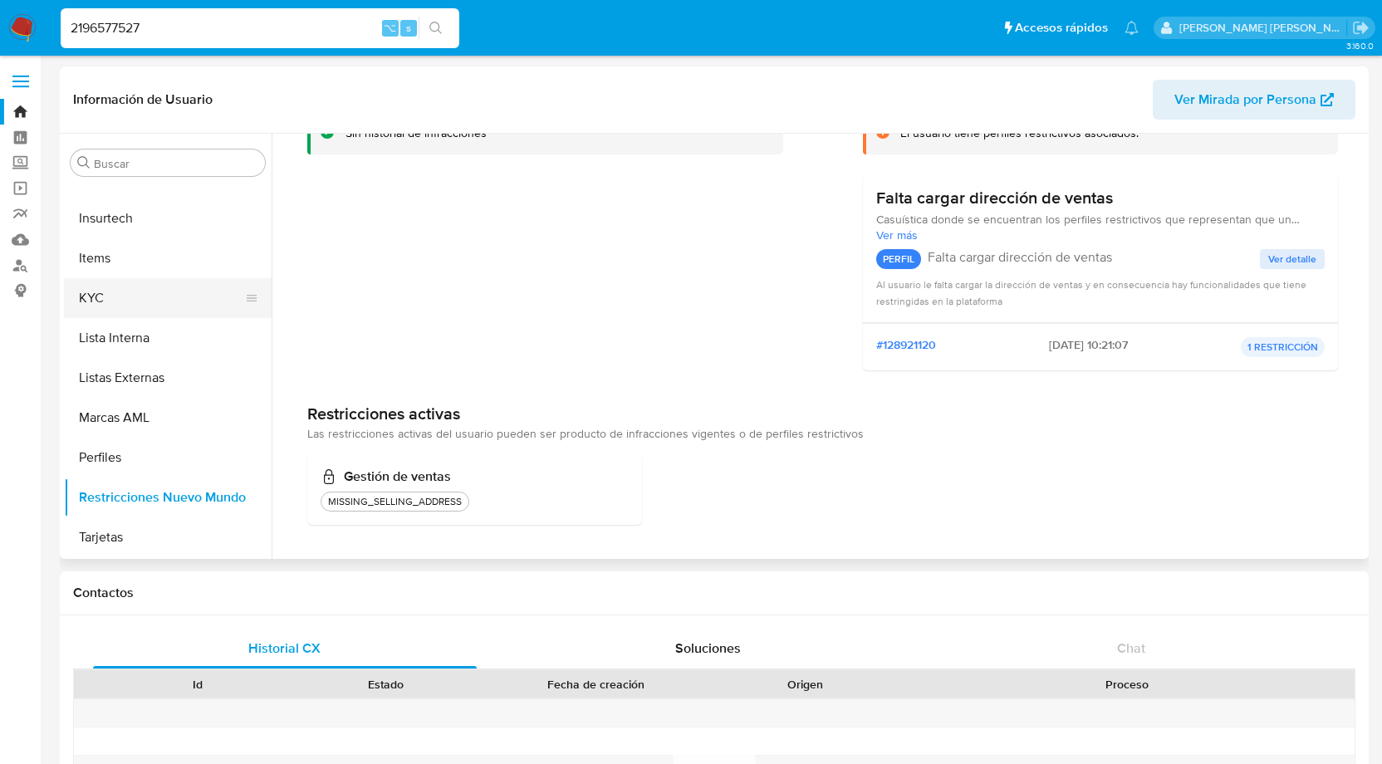
click at [89, 287] on button "KYC" at bounding box center [161, 298] width 194 height 40
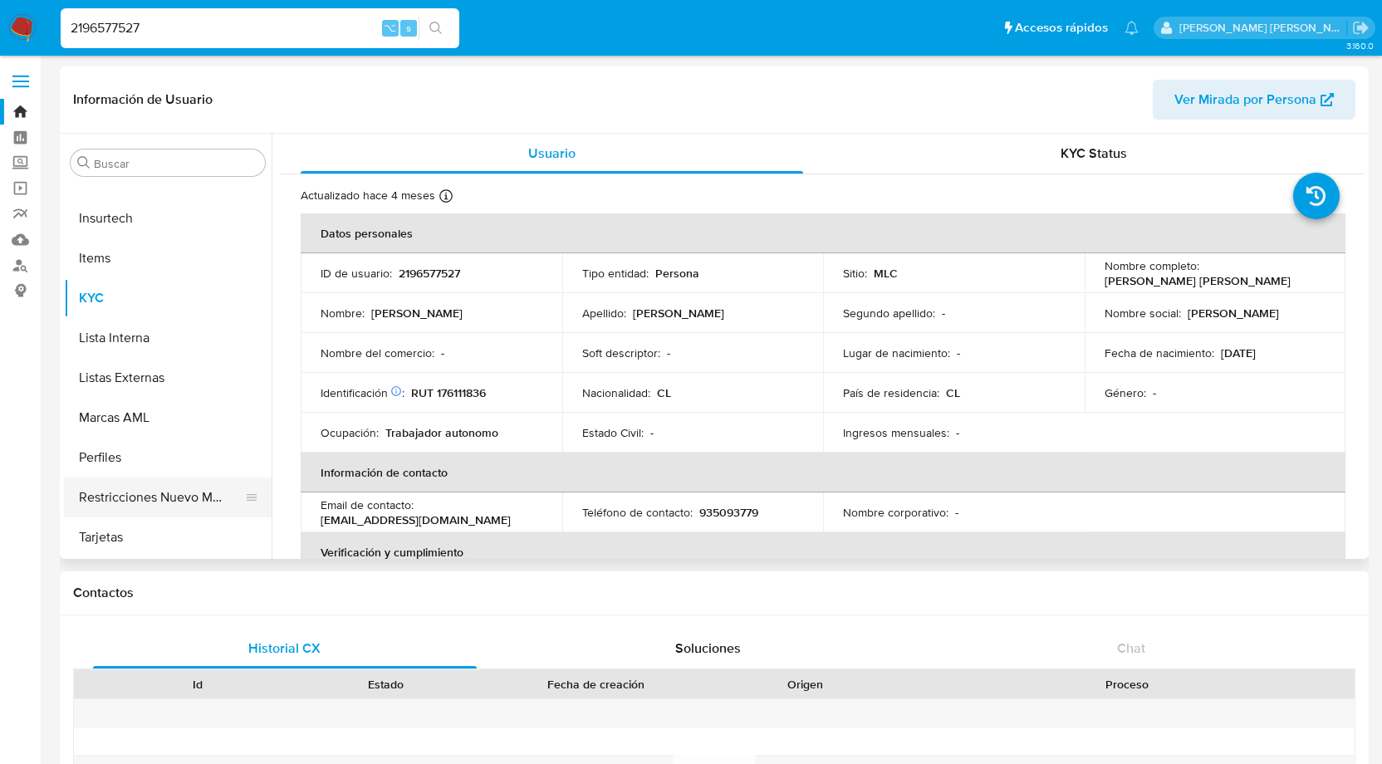
click at [140, 492] on button "Restricciones Nuevo Mundo" at bounding box center [161, 498] width 194 height 40
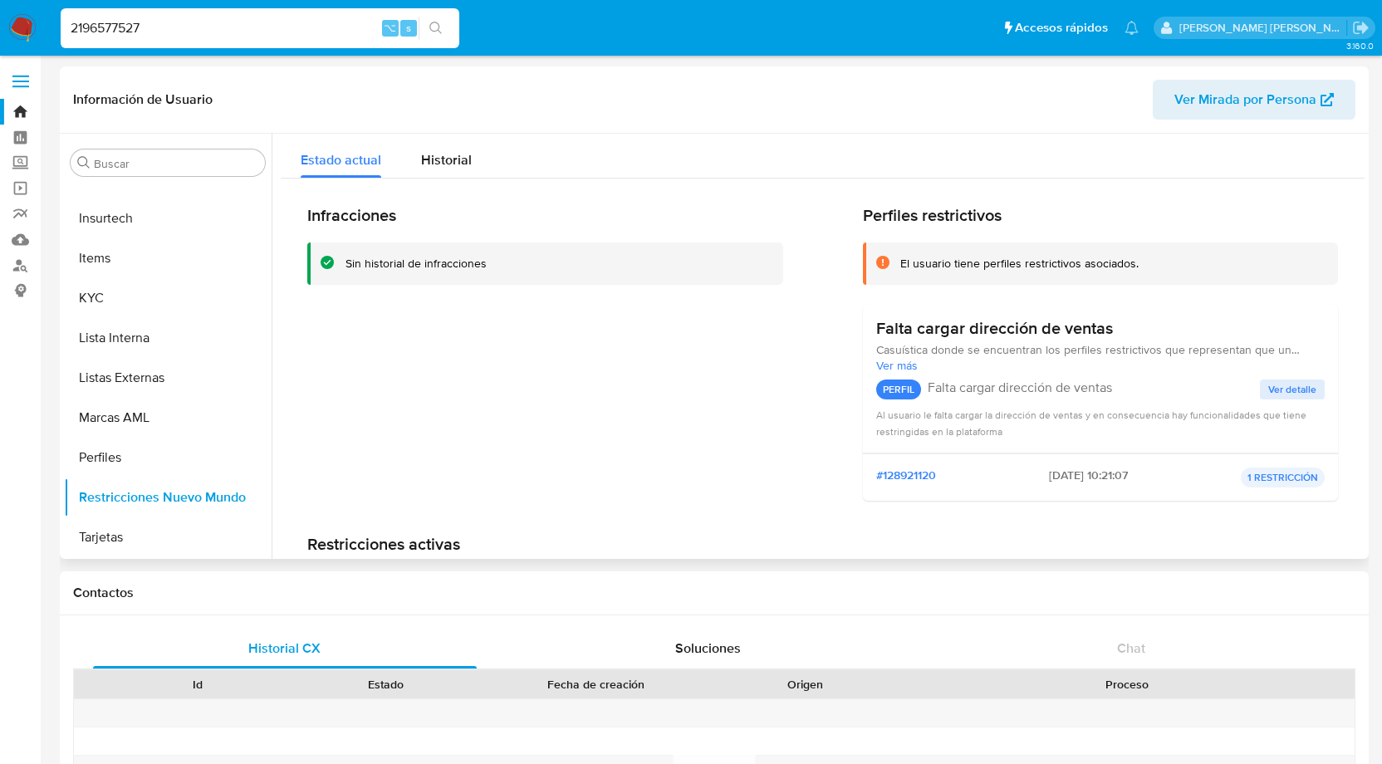
click at [1284, 390] on span "Ver detalle" at bounding box center [1293, 389] width 48 height 17
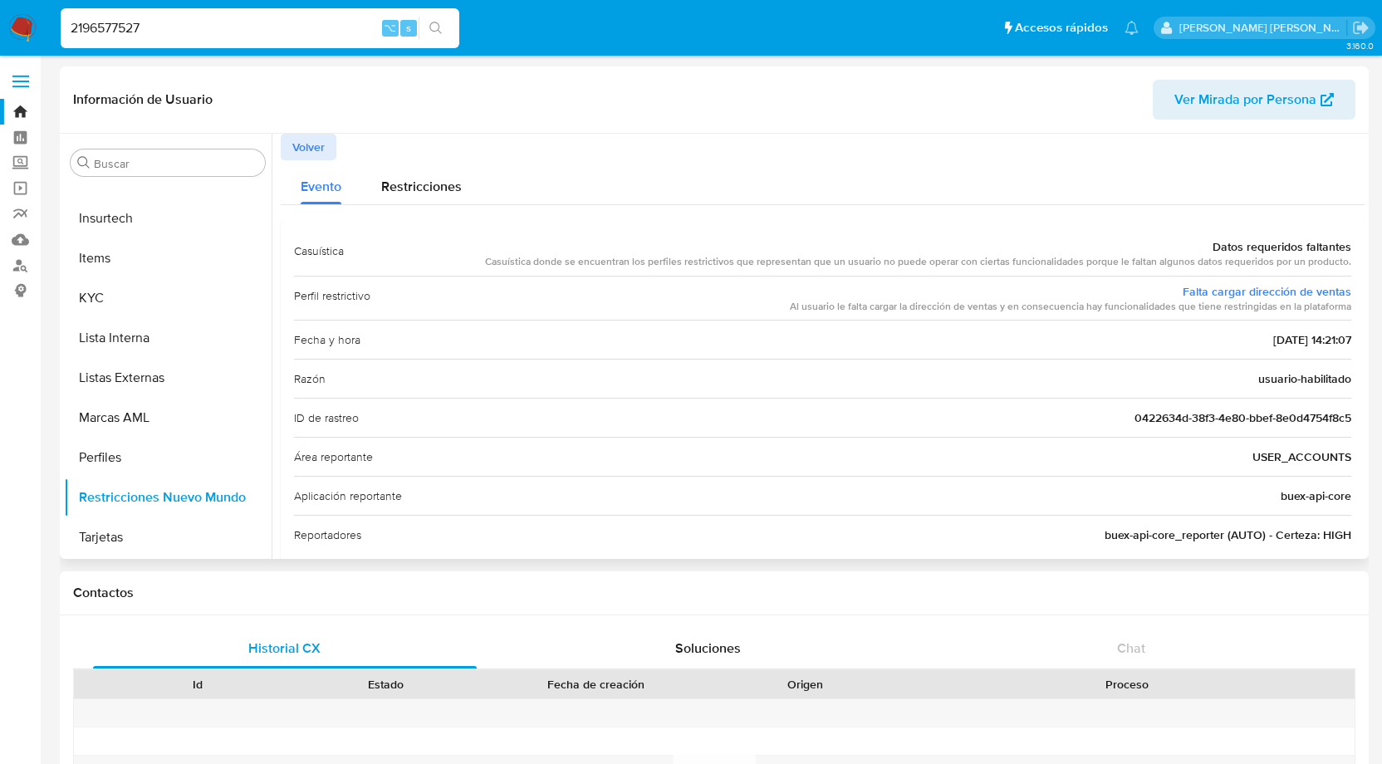
scroll to position [28, 0]
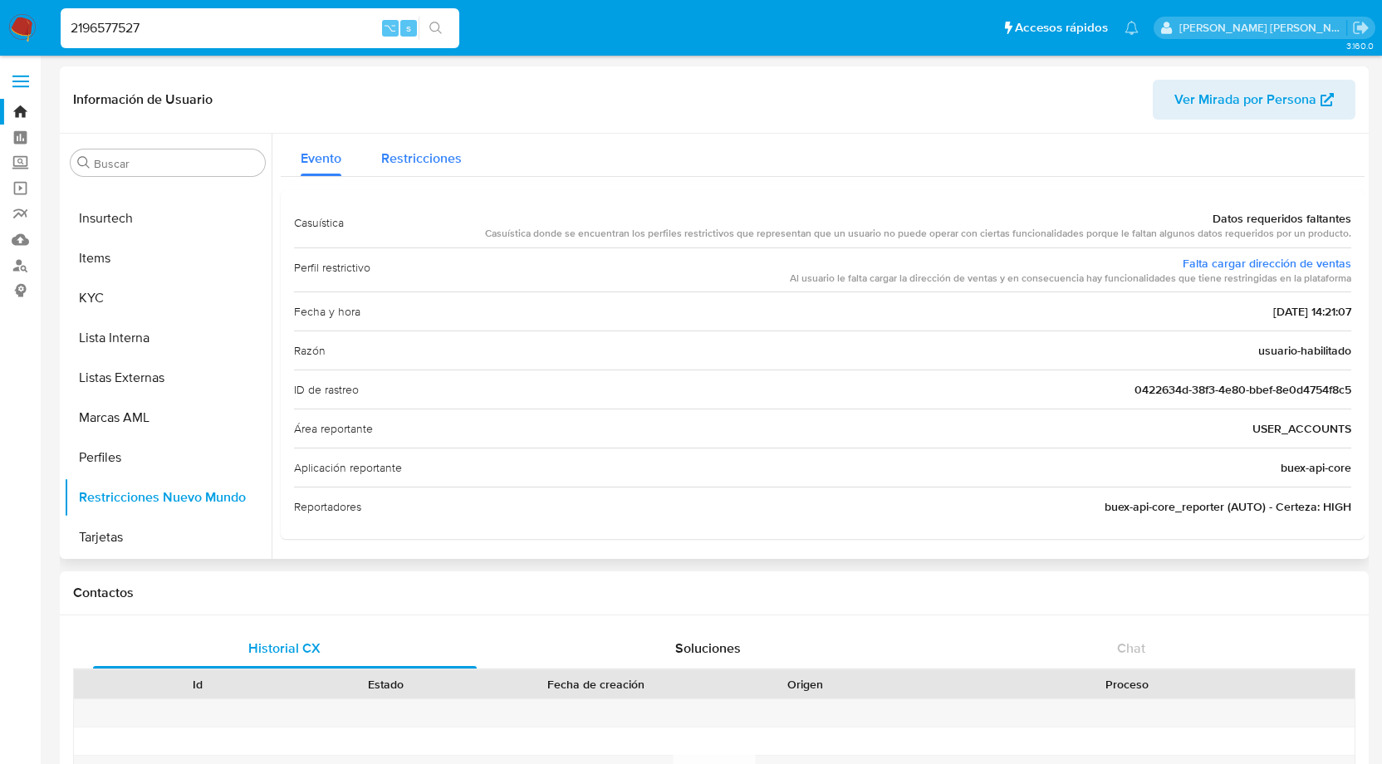
click at [429, 167] on span "Restricciones" at bounding box center [421, 158] width 81 height 19
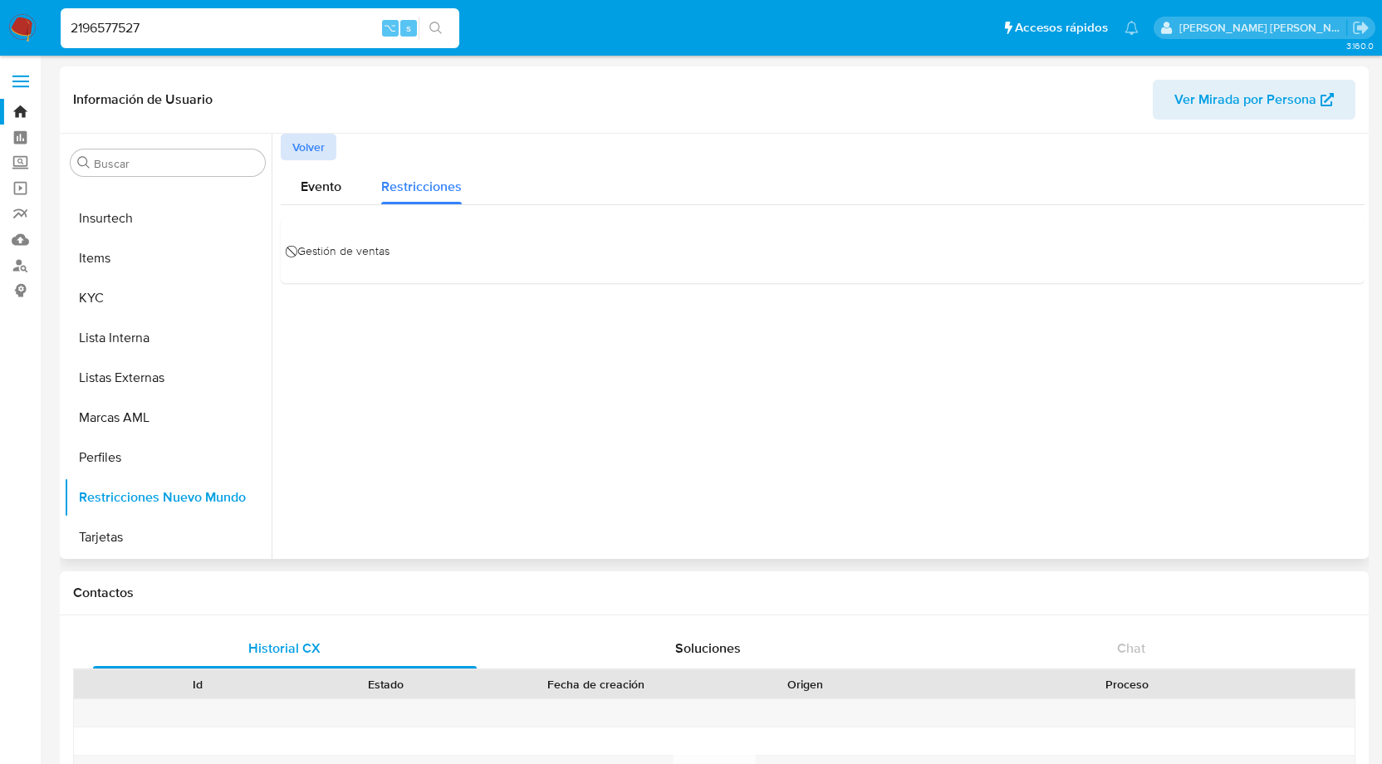
click at [317, 138] on span "Volver" at bounding box center [308, 146] width 32 height 23
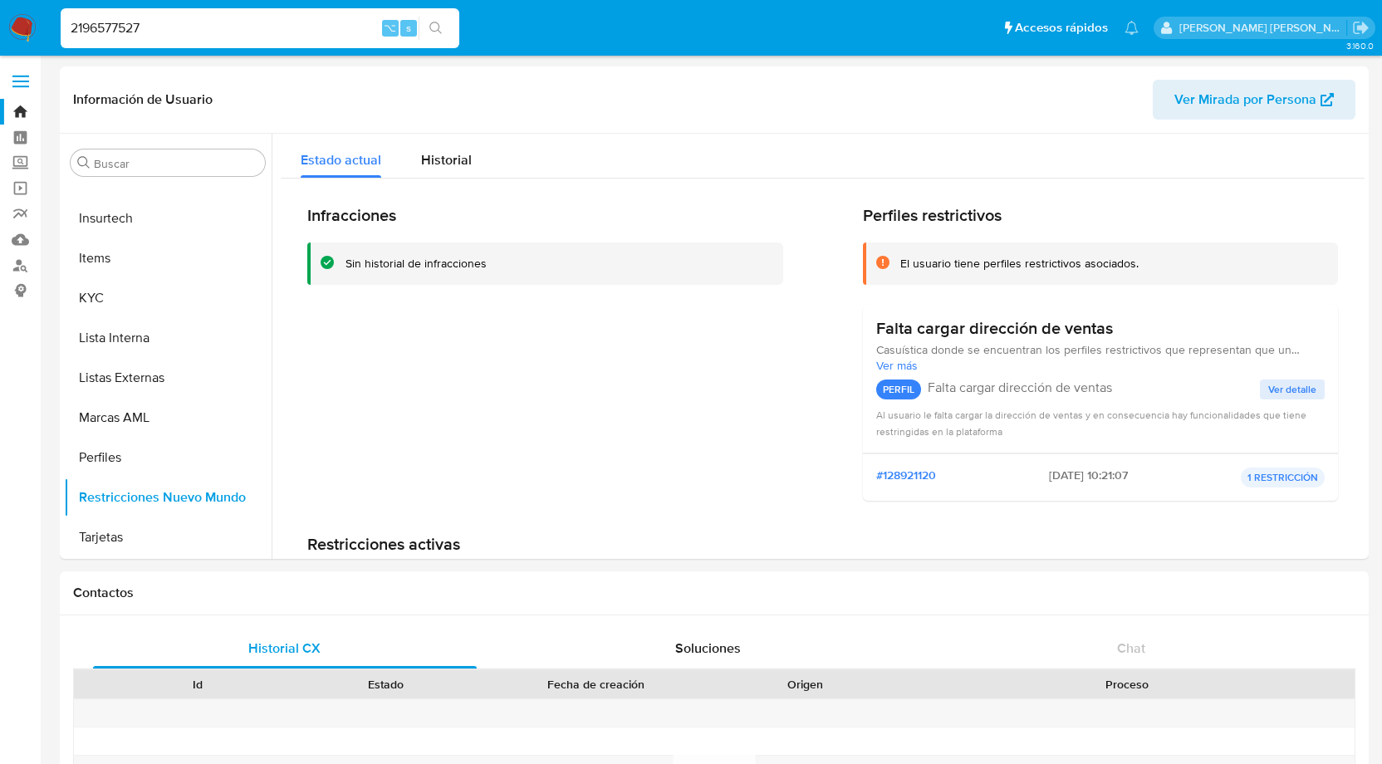
click at [128, 32] on input "2196577527" at bounding box center [260, 28] width 399 height 22
